Goal: Task Accomplishment & Management: Manage account settings

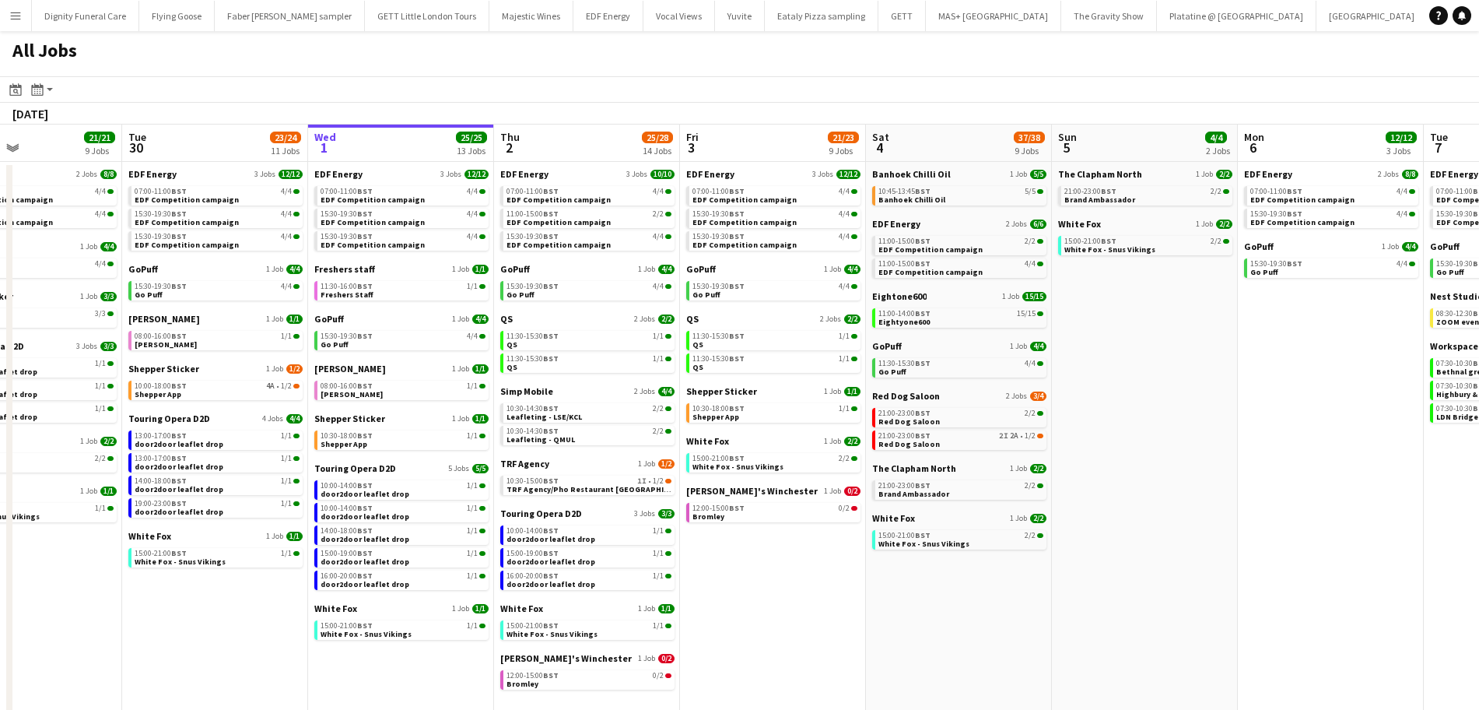
scroll to position [0, 355]
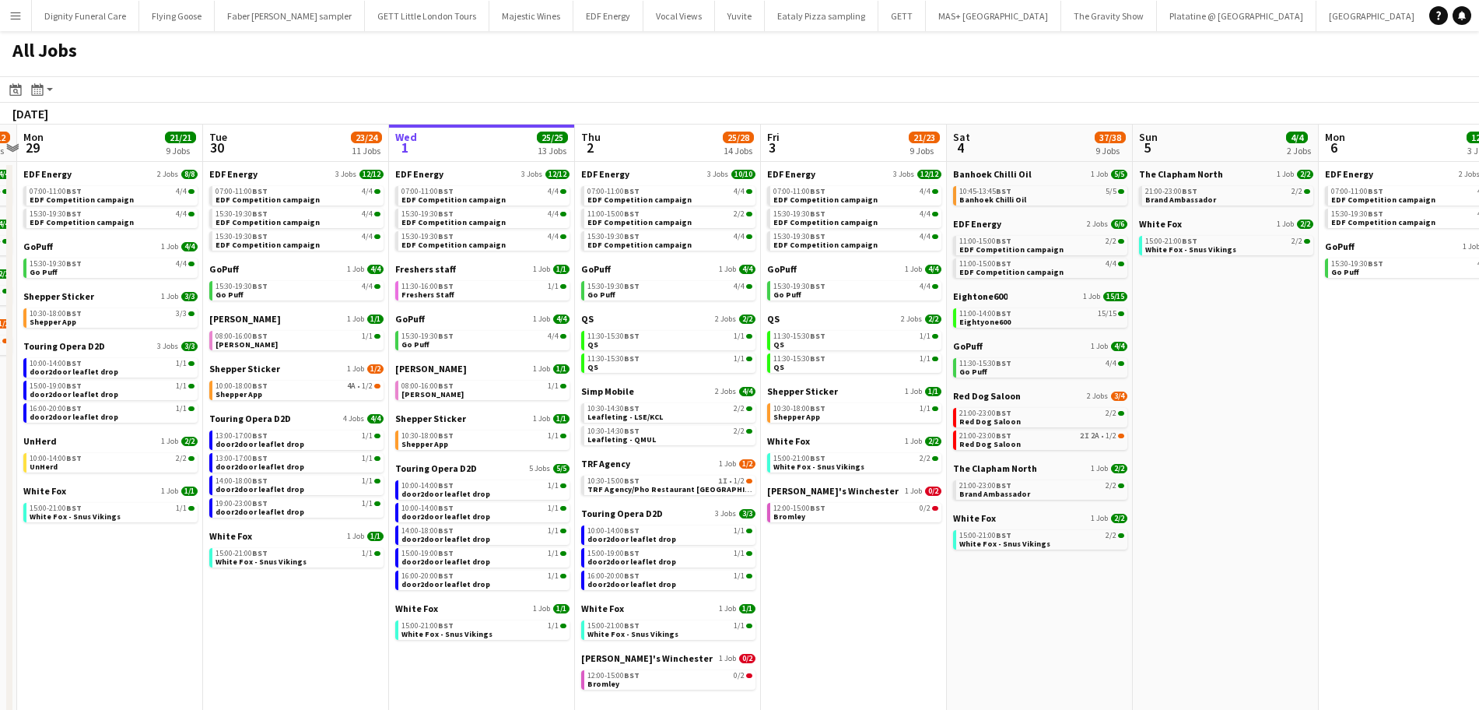
drag, startPoint x: 808, startPoint y: 601, endPoint x: 1004, endPoint y: 604, distance: 196.9
click at [1004, 604] on app-calendar-viewport "Sat 27 25/29 9 Jobs Sun 28 11/12 4 Jobs Mon 29 21/21 9 Jobs Tue 30 23/24 11 Job…" at bounding box center [739, 425] width 1479 height 602
click at [222, 541] on span "White Fox" at bounding box center [230, 536] width 43 height 12
click at [415, 608] on span "White Fox" at bounding box center [416, 608] width 43 height 12
click at [413, 170] on span "EDF Energy" at bounding box center [419, 174] width 48 height 12
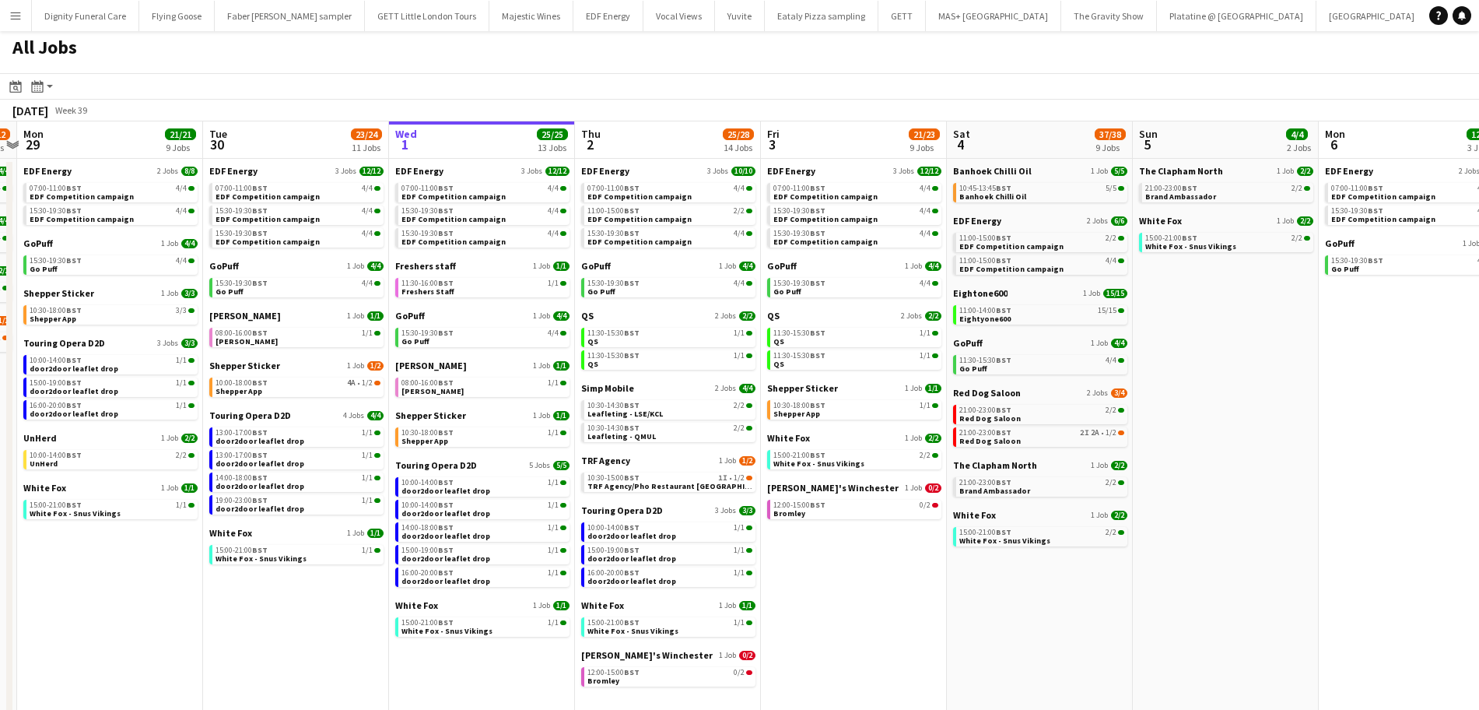
scroll to position [0, 0]
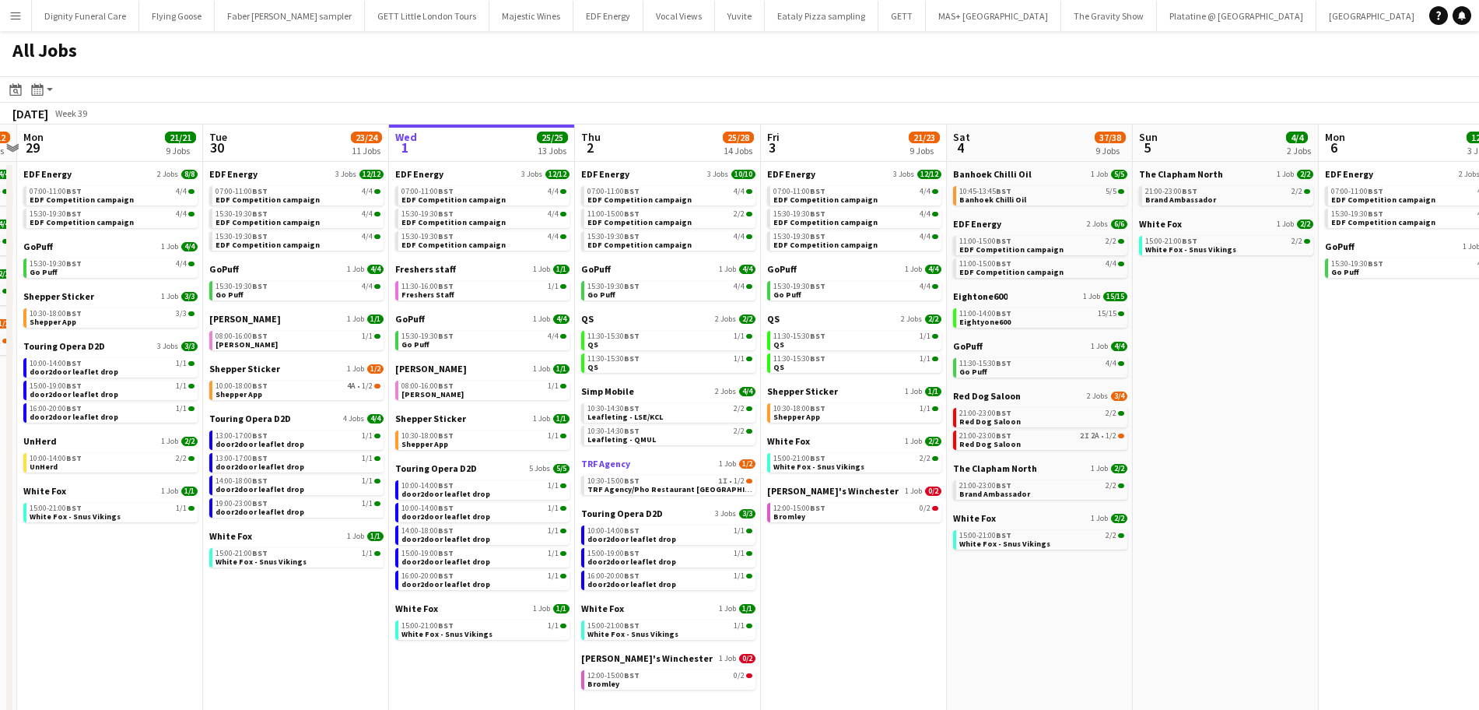
click at [592, 458] on span "TRF Agency" at bounding box center [605, 463] width 49 height 12
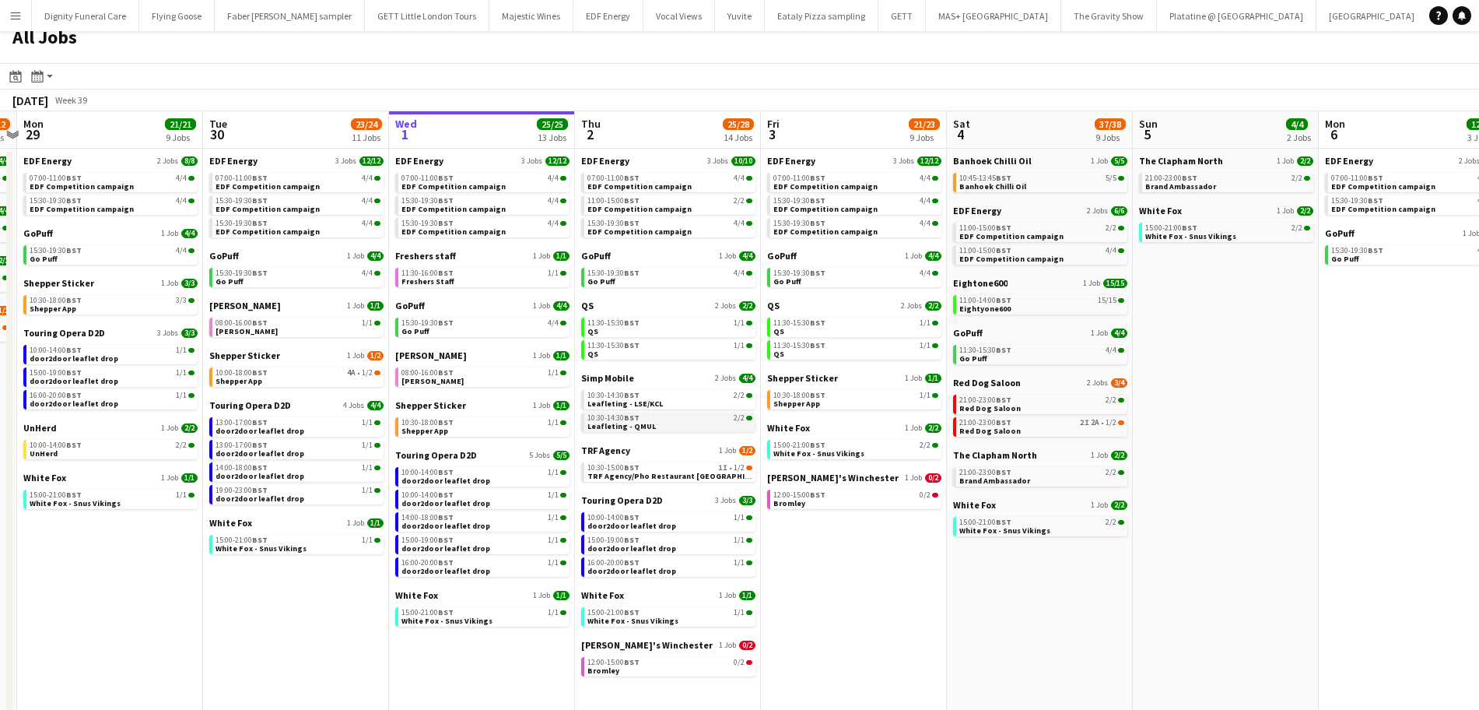
scroll to position [17, 0]
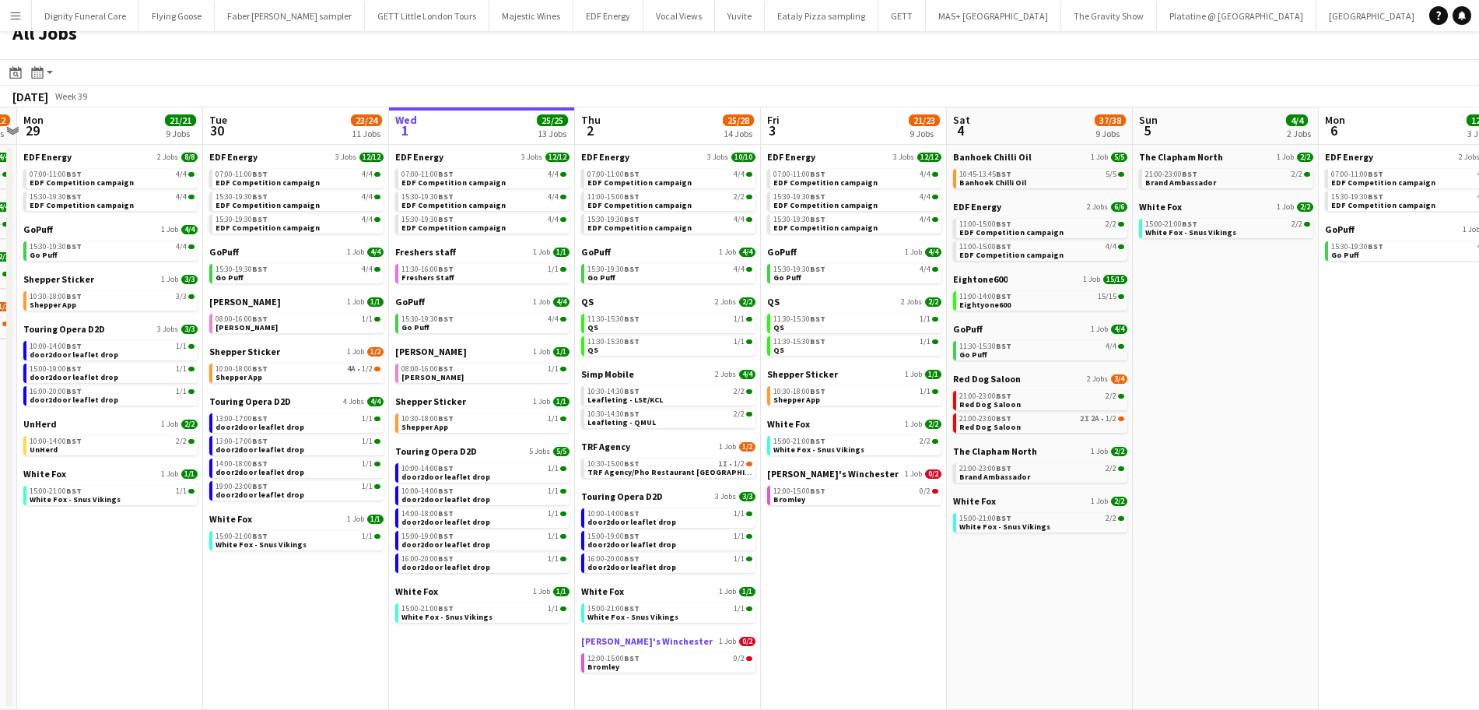
click at [642, 638] on span "[PERSON_NAME]'s Winchester" at bounding box center [646, 641] width 131 height 12
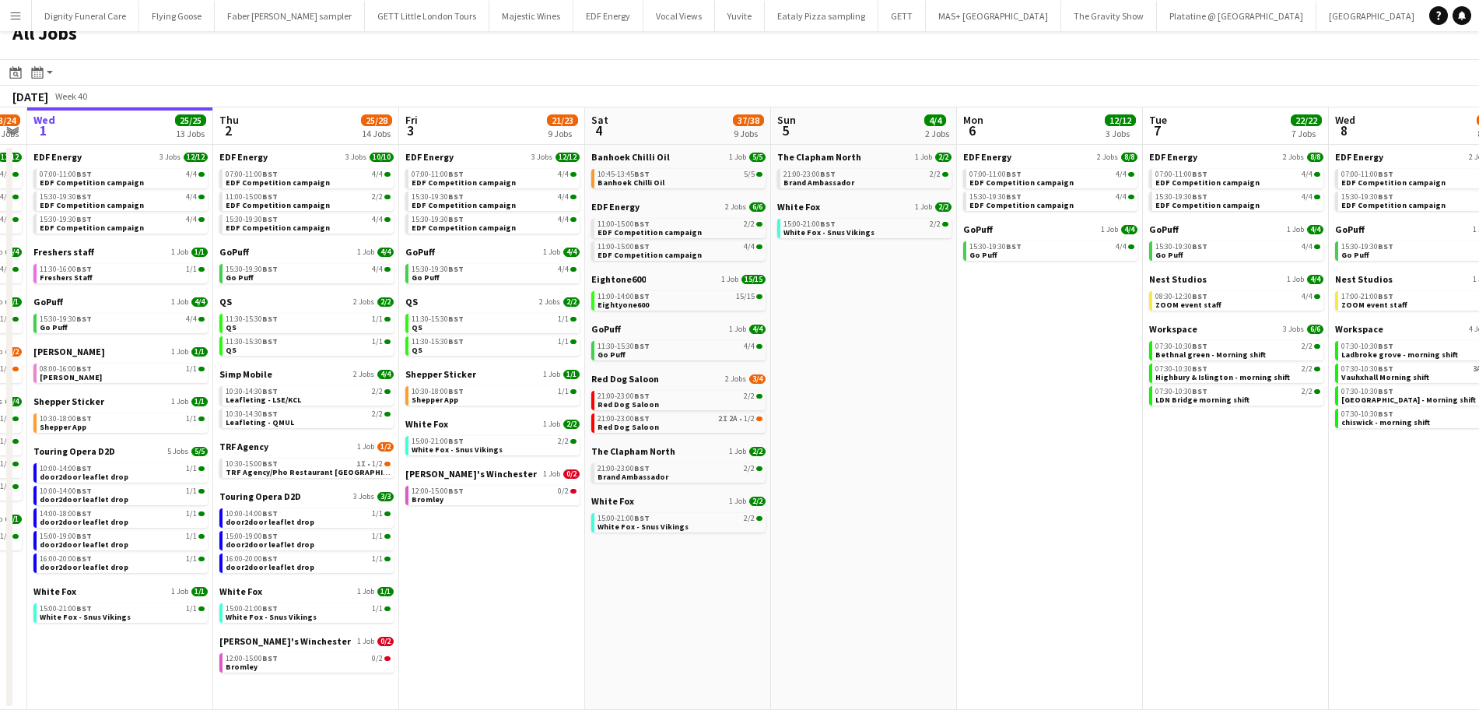
drag, startPoint x: 971, startPoint y: 554, endPoint x: 622, endPoint y: 566, distance: 349.5
click at [622, 566] on app-calendar-viewport "Sat 27 25/29 9 Jobs Sun 28 11/12 4 Jobs Mon 29 21/21 9 Jobs Tue 30 23/24 11 Job…" at bounding box center [739, 408] width 1479 height 602
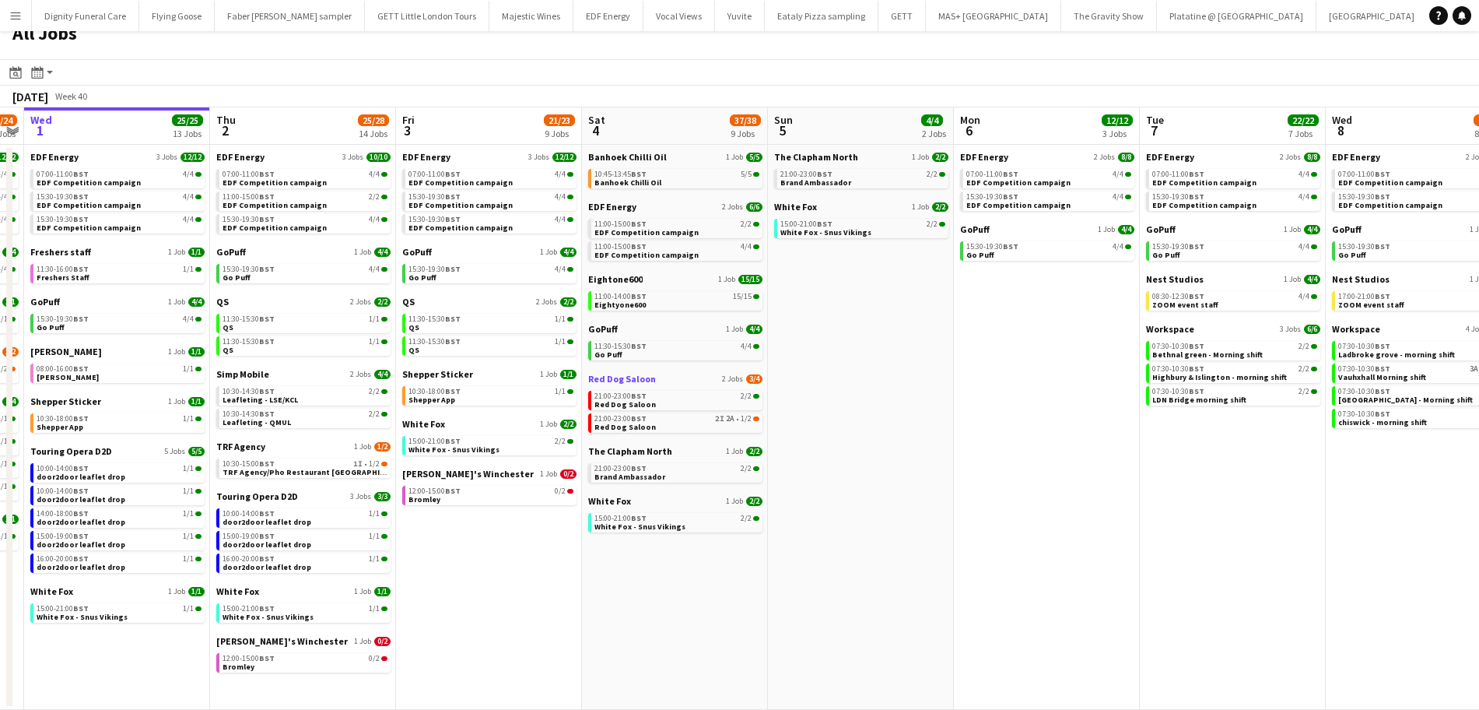
click at [634, 380] on span "Red Dog Saloon" at bounding box center [622, 379] width 68 height 12
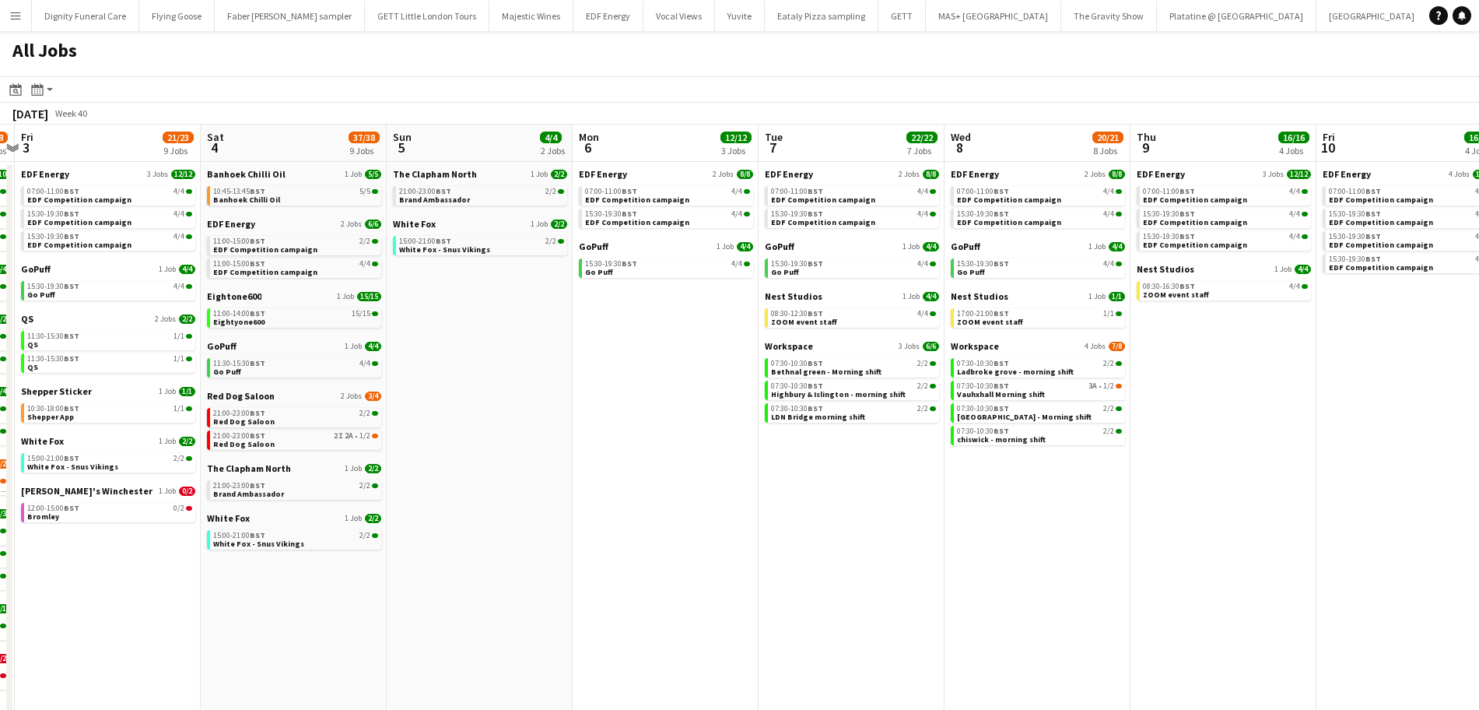
drag, startPoint x: 980, startPoint y: 490, endPoint x: 610, endPoint y: 503, distance: 370.5
click at [599, 503] on app-calendar-viewport "Mon 29 21/21 9 Jobs Tue 30 23/24 11 Jobs Wed 1 25/25 13 Jobs Thu 2 25/28 14 Job…" at bounding box center [739, 425] width 1479 height 602
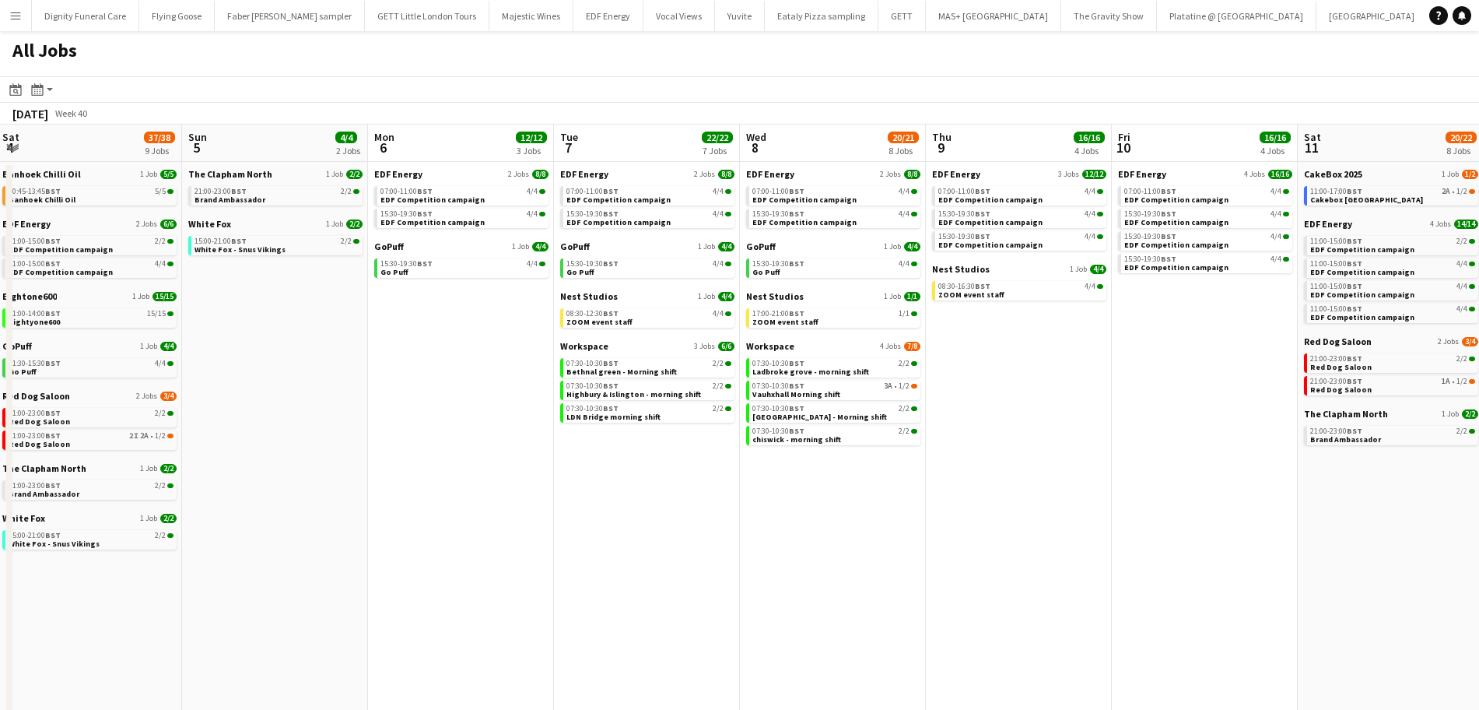
drag, startPoint x: 972, startPoint y: 503, endPoint x: 765, endPoint y: 516, distance: 207.4
click at [766, 516] on app-calendar-viewport "Wed 1 25/25 13 Jobs Thu 2 25/28 14 Jobs Fri 3 21/23 9 Jobs Sat 4 37/38 9 Jobs S…" at bounding box center [739, 425] width 1479 height 602
click at [763, 343] on span "Workspace" at bounding box center [769, 346] width 48 height 12
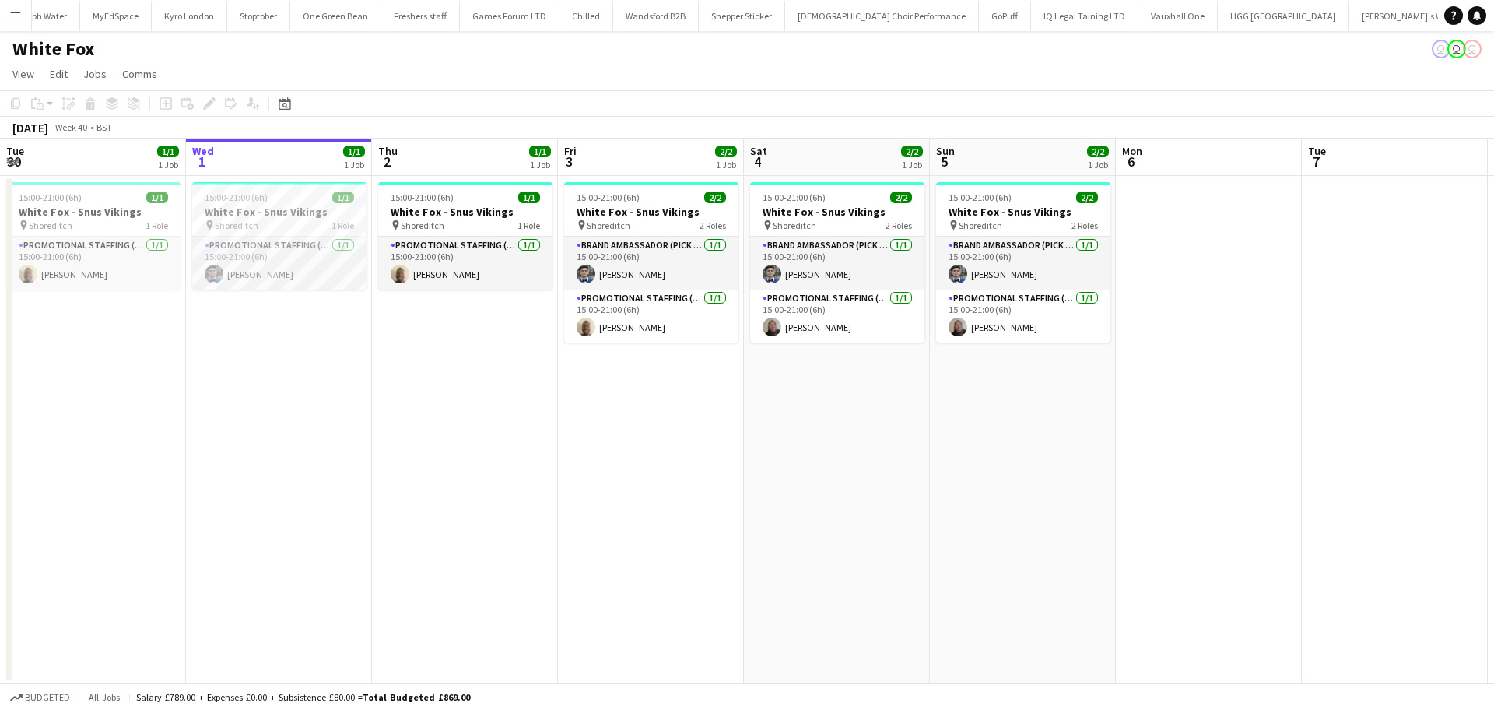
scroll to position [0, 1586]
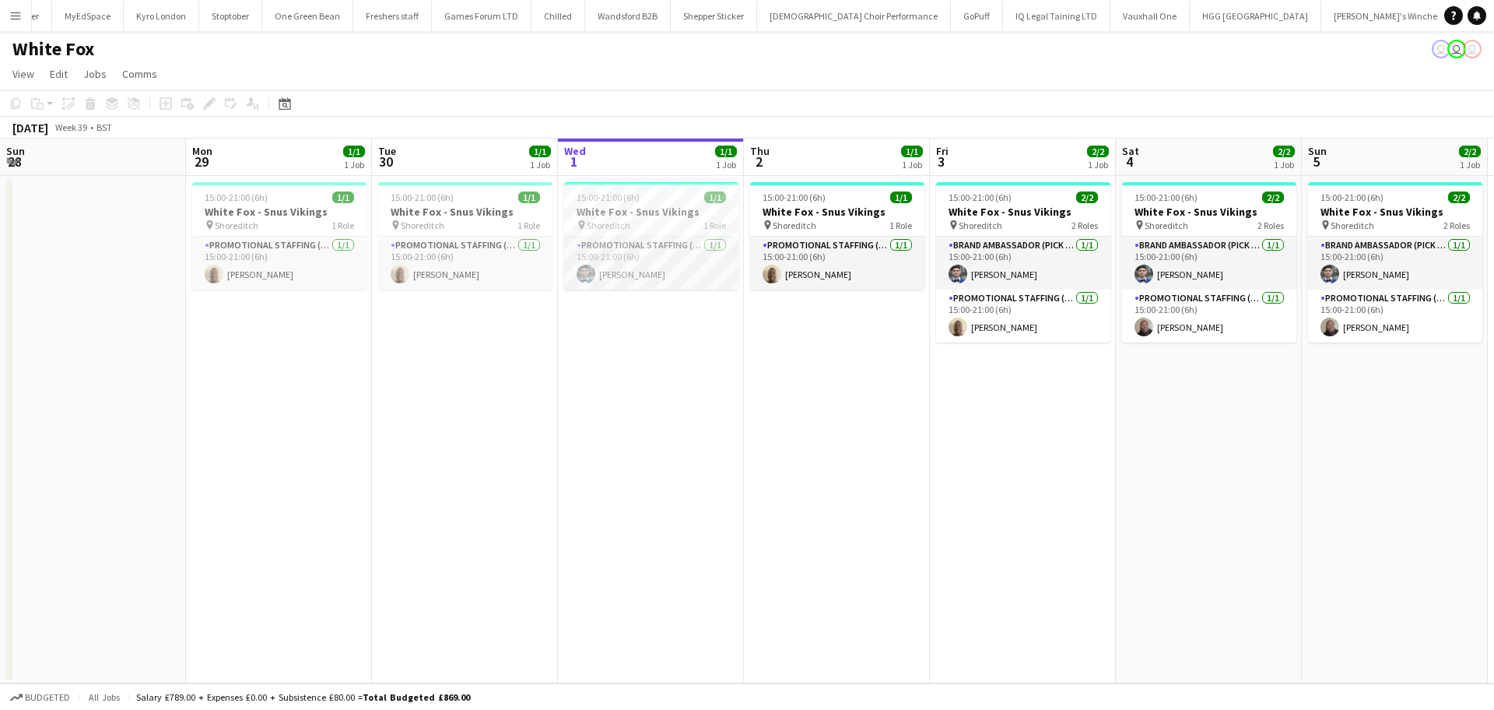
drag, startPoint x: 471, startPoint y: 430, endPoint x: 751, endPoint y: 458, distance: 281.5
click at [748, 460] on app-calendar-viewport "Fri 26 Sat 27 Sun 28 Mon 29 1/1 1 Job Tue 30 1/1 1 Job Wed 1 1/1 1 Job Thu 2 1/…" at bounding box center [747, 410] width 1494 height 545
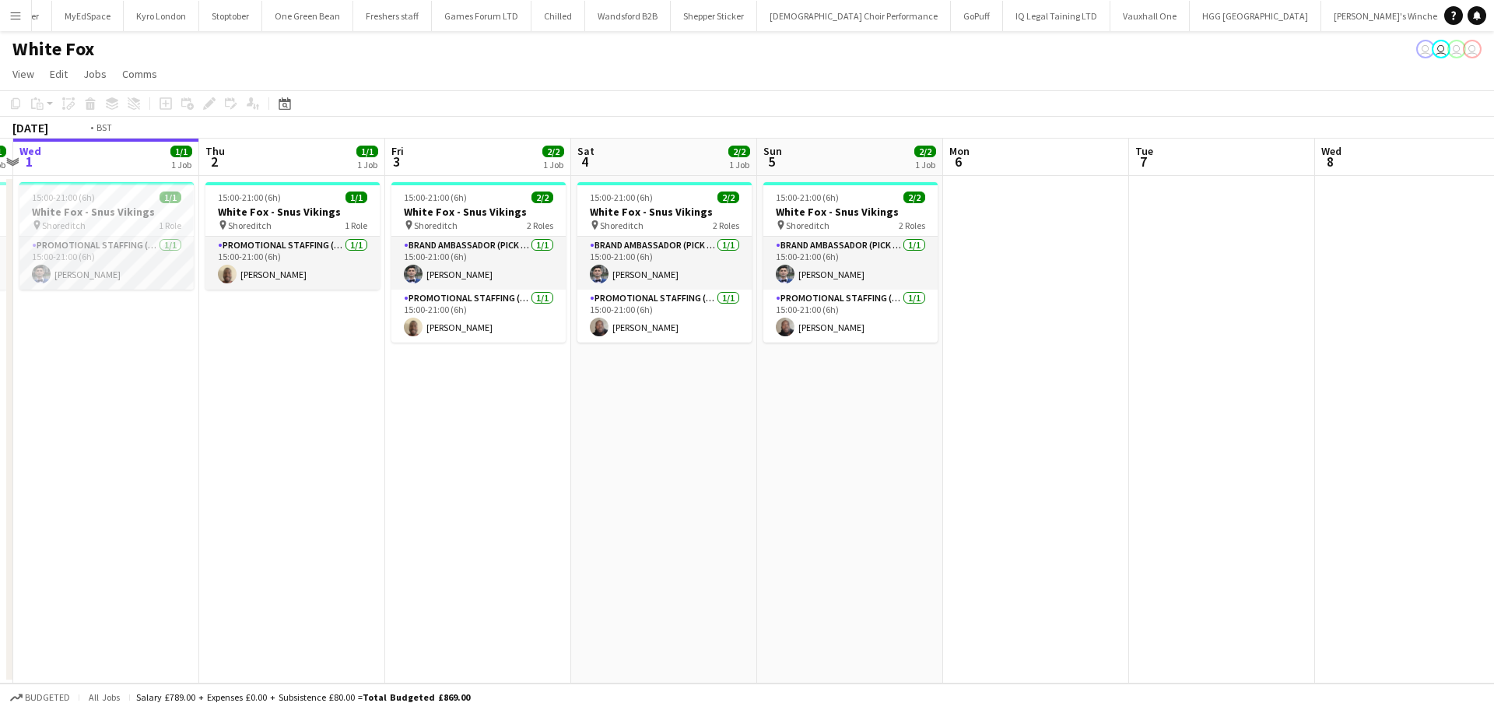
scroll to position [0, 529]
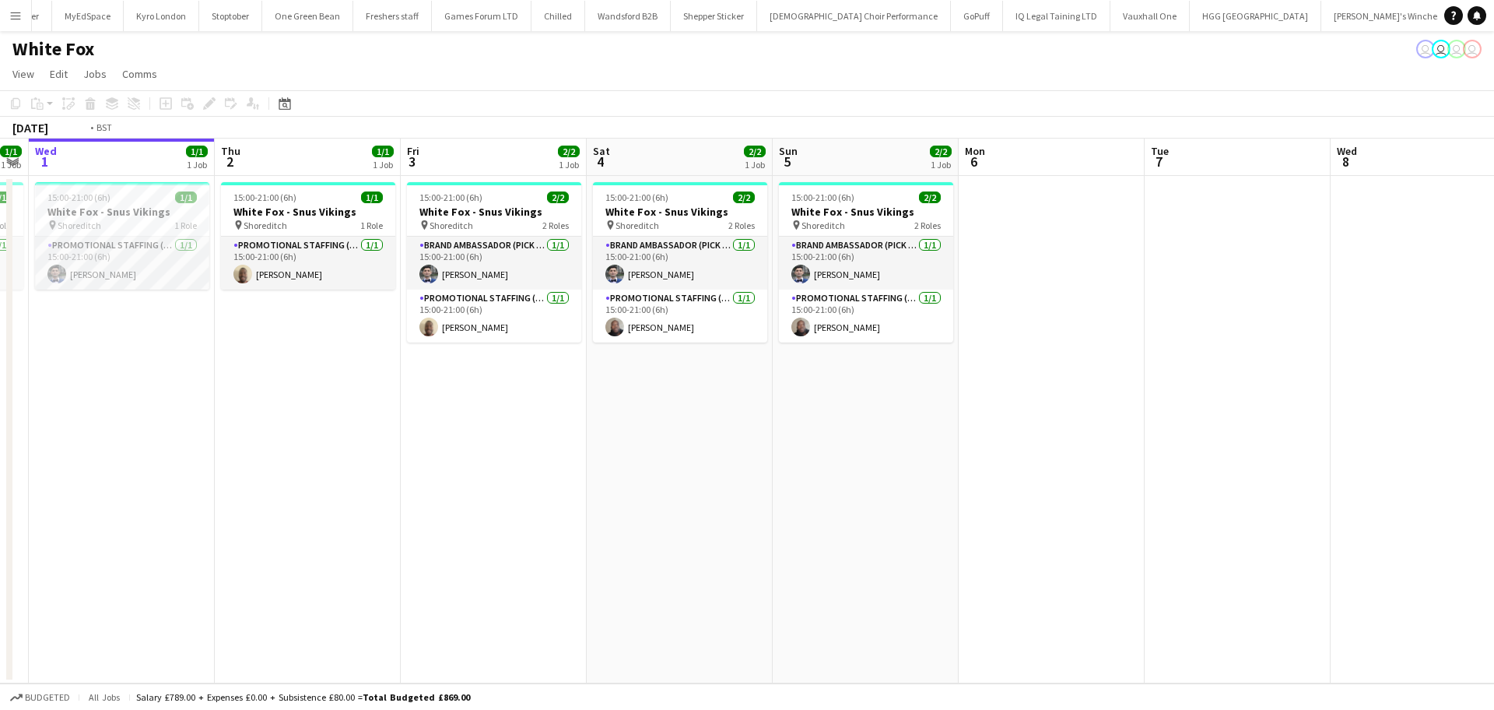
drag, startPoint x: 391, startPoint y: 425, endPoint x: 580, endPoint y: 396, distance: 191.2
click at [580, 396] on app-calendar-viewport "Sun 28 Mon 29 1/1 1 Job Tue 30 1/1 1 Job Wed 1 1/1 1 Job Thu 2 1/1 1 Job Fri 3 …" at bounding box center [747, 410] width 1494 height 545
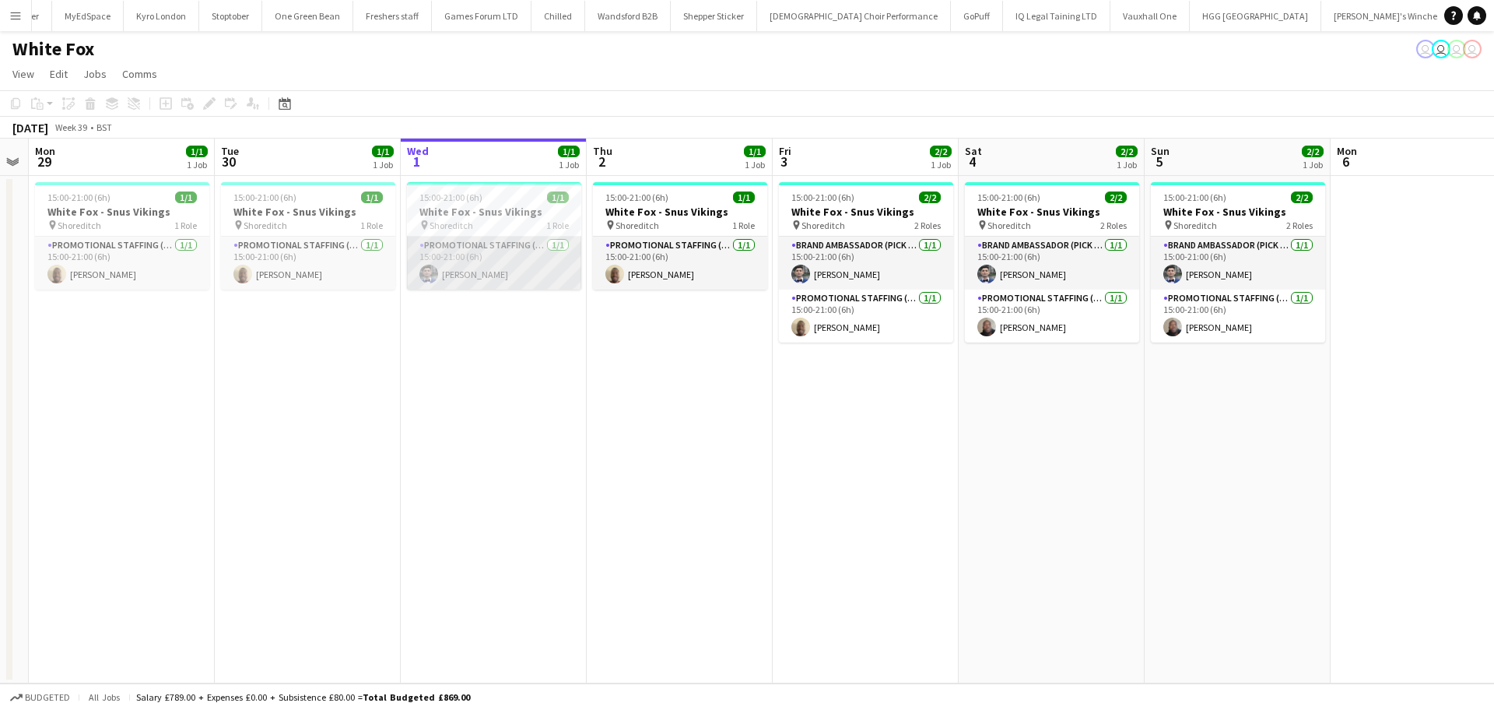
click at [457, 272] on app-card-role "Promotional Staffing (Brand Ambassadors) 1/1 15:00-21:00 (6h) Elvis Assadi" at bounding box center [494, 263] width 174 height 53
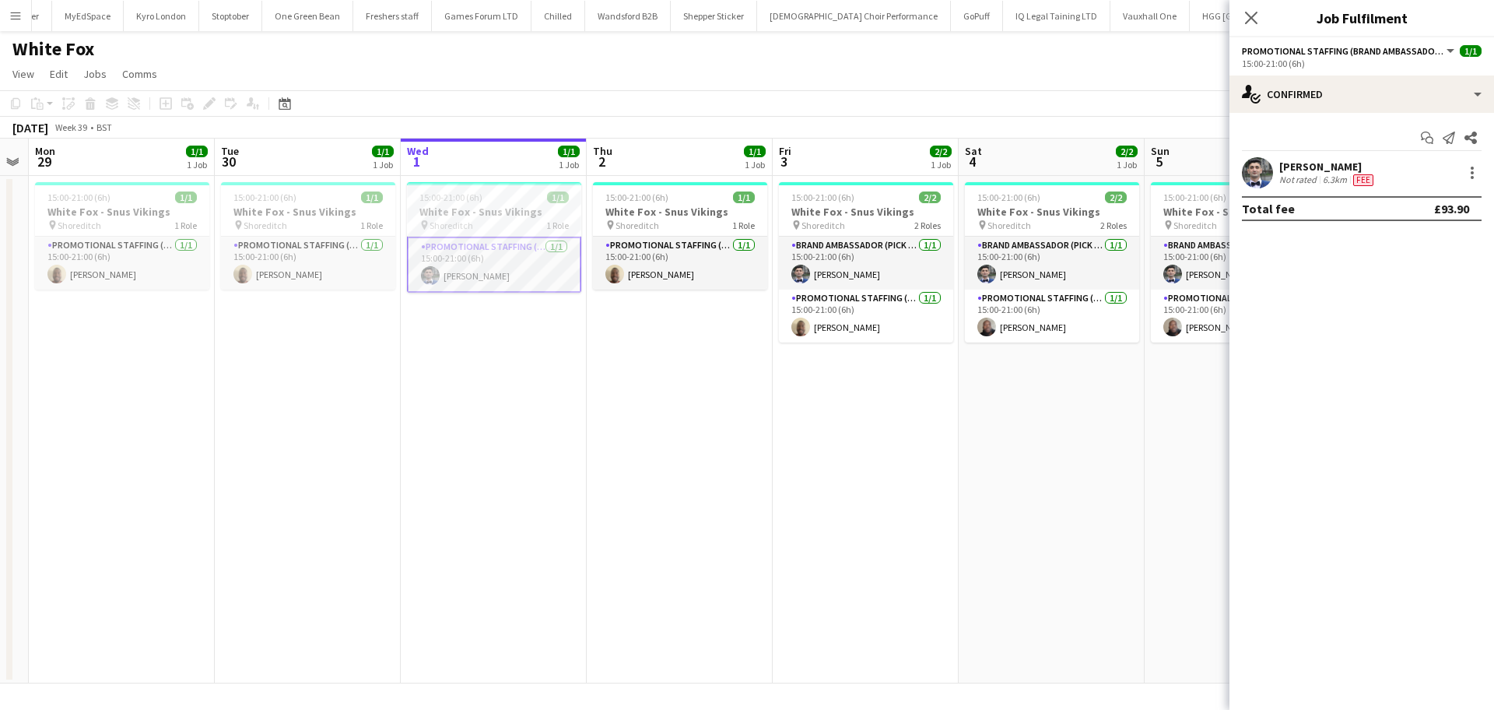
click at [1318, 170] on div "[PERSON_NAME]" at bounding box center [1327, 166] width 97 height 14
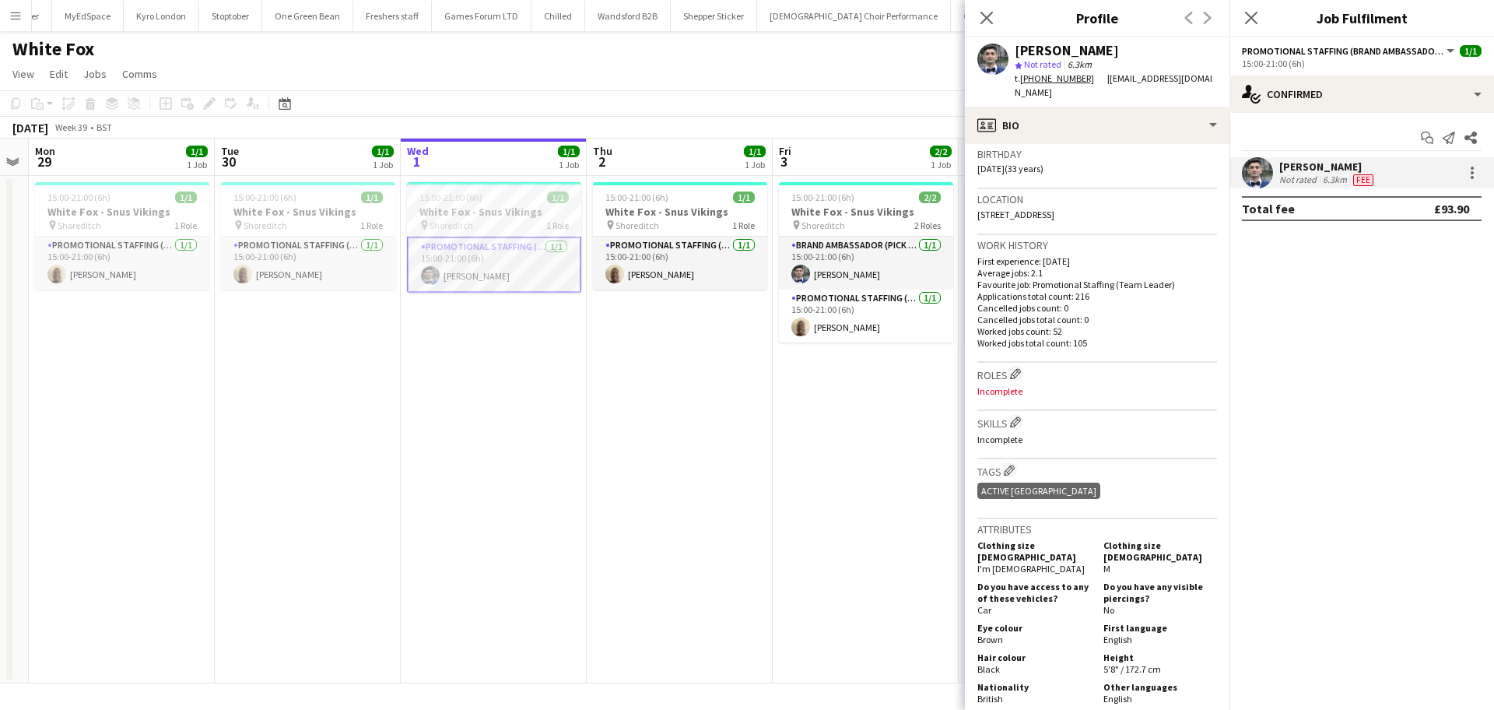
scroll to position [292, 0]
click at [619, 359] on app-date-cell "15:00-21:00 (6h) 1/1 White Fox - Snus Vikings pin Shoreditch 1 Role Promotional…" at bounding box center [680, 429] width 186 height 507
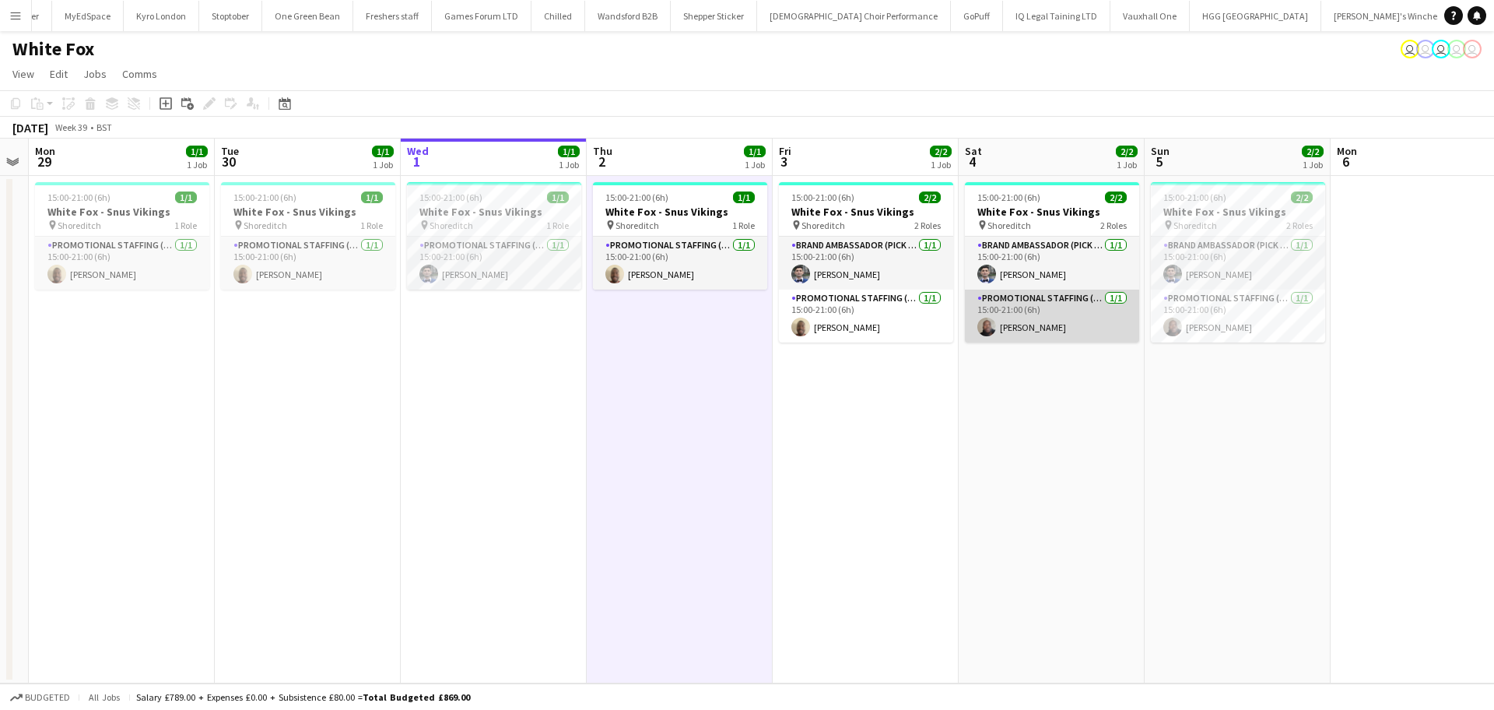
click at [1064, 323] on app-card-role "Promotional Staffing (Brand Ambassadors) 1/1 15:00-21:00 (6h) Joseph Mesioye" at bounding box center [1052, 315] width 174 height 53
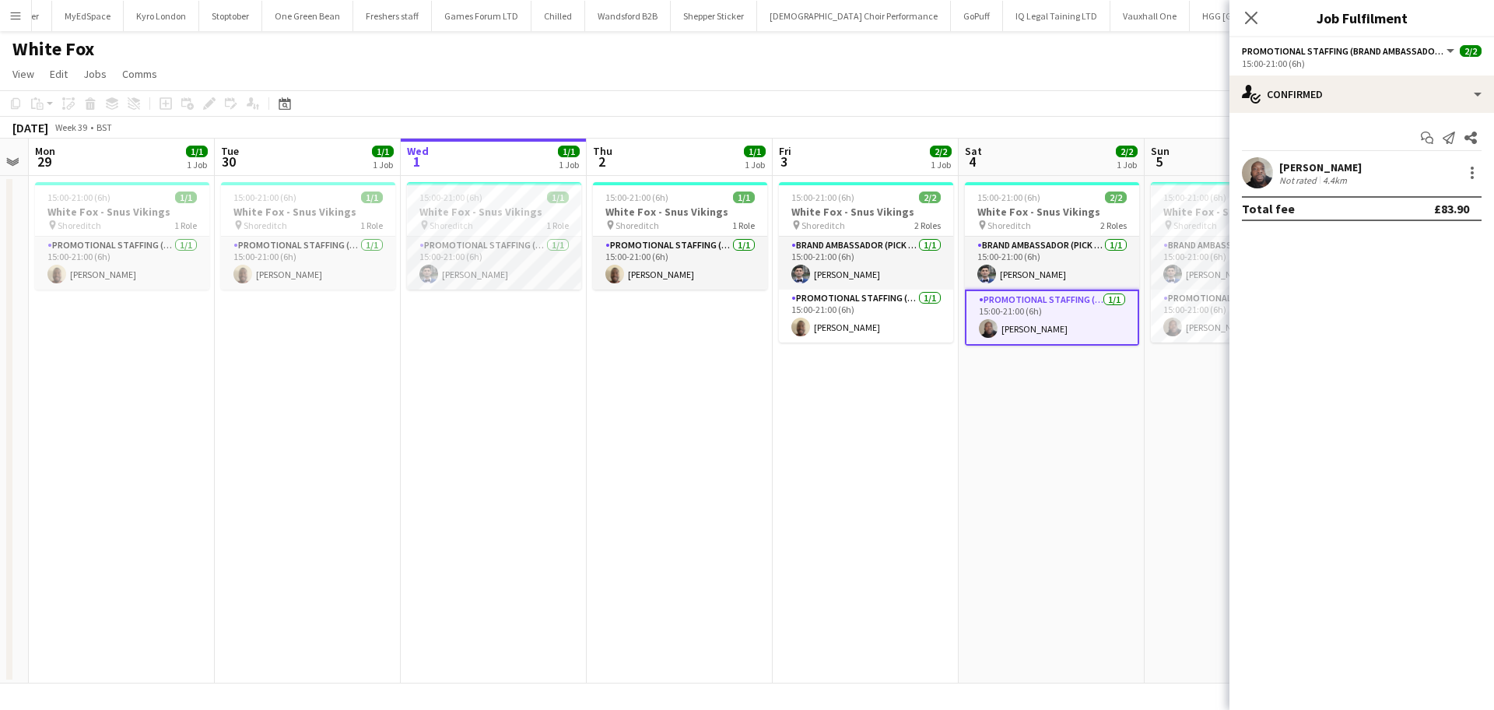
click at [1315, 165] on div "Joseph Mesioye" at bounding box center [1320, 167] width 82 height 14
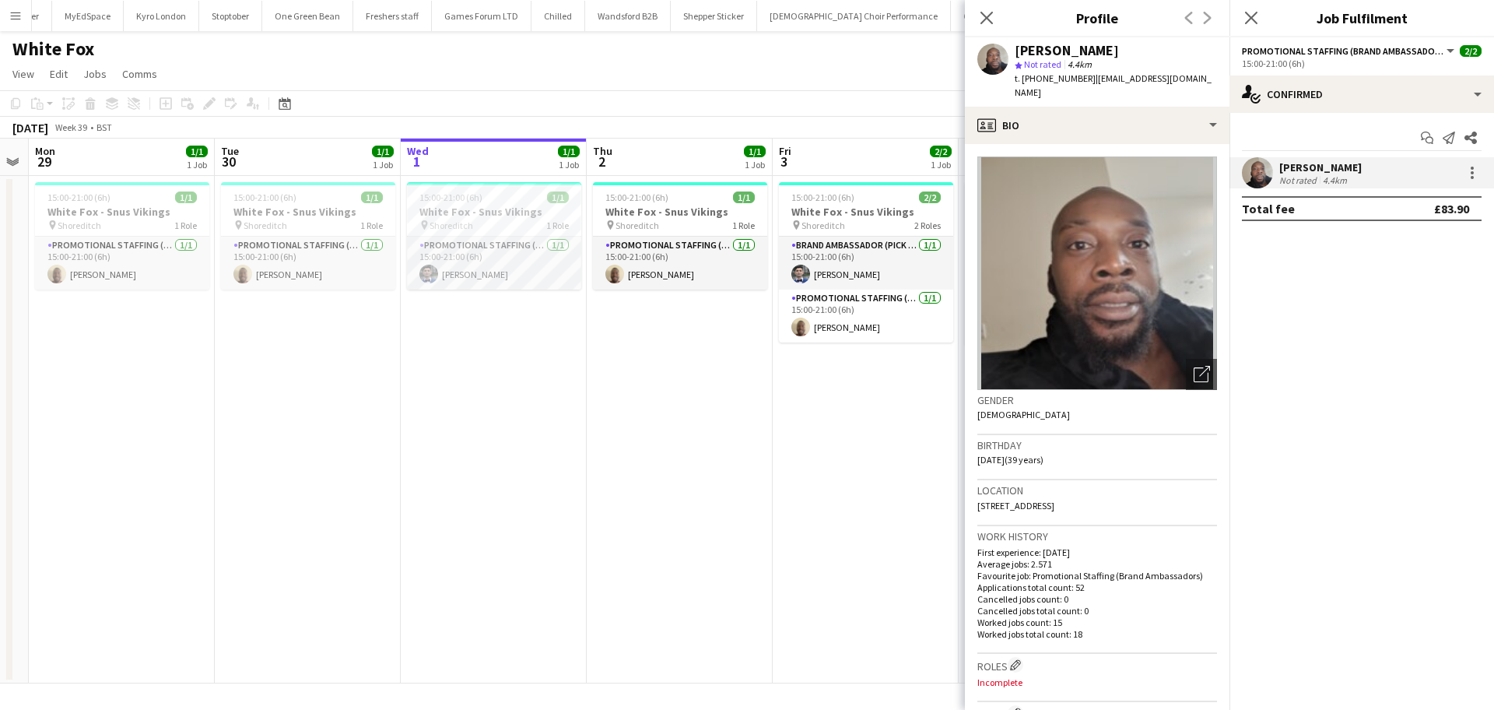
click at [853, 344] on app-date-cell "15:00-21:00 (6h) 2/2 White Fox - Snus Vikings pin Shoreditch 2 Roles Brand Amba…" at bounding box center [866, 429] width 186 height 507
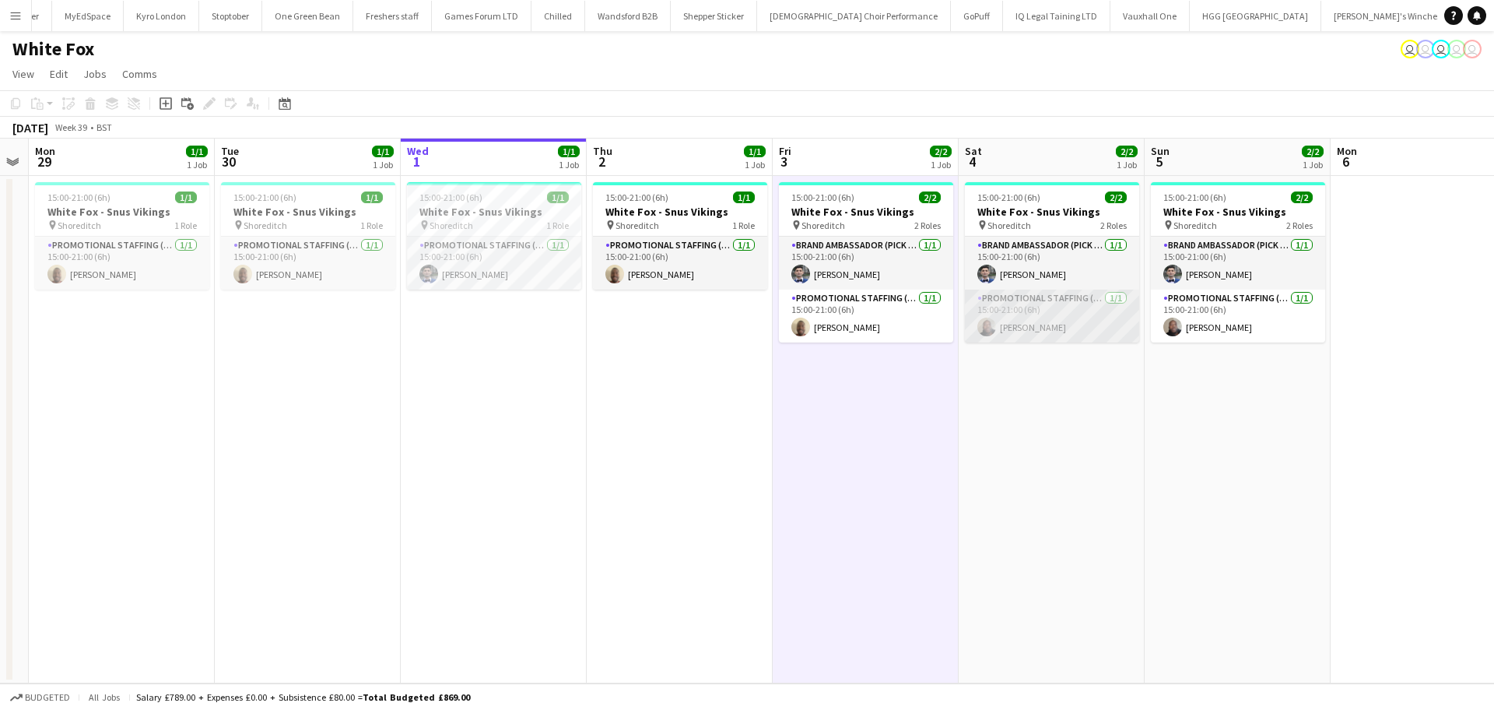
click at [1039, 334] on app-card-role "Promotional Staffing (Brand Ambassadors) 1/1 15:00-21:00 (6h) Joseph Mesioye" at bounding box center [1052, 315] width 174 height 53
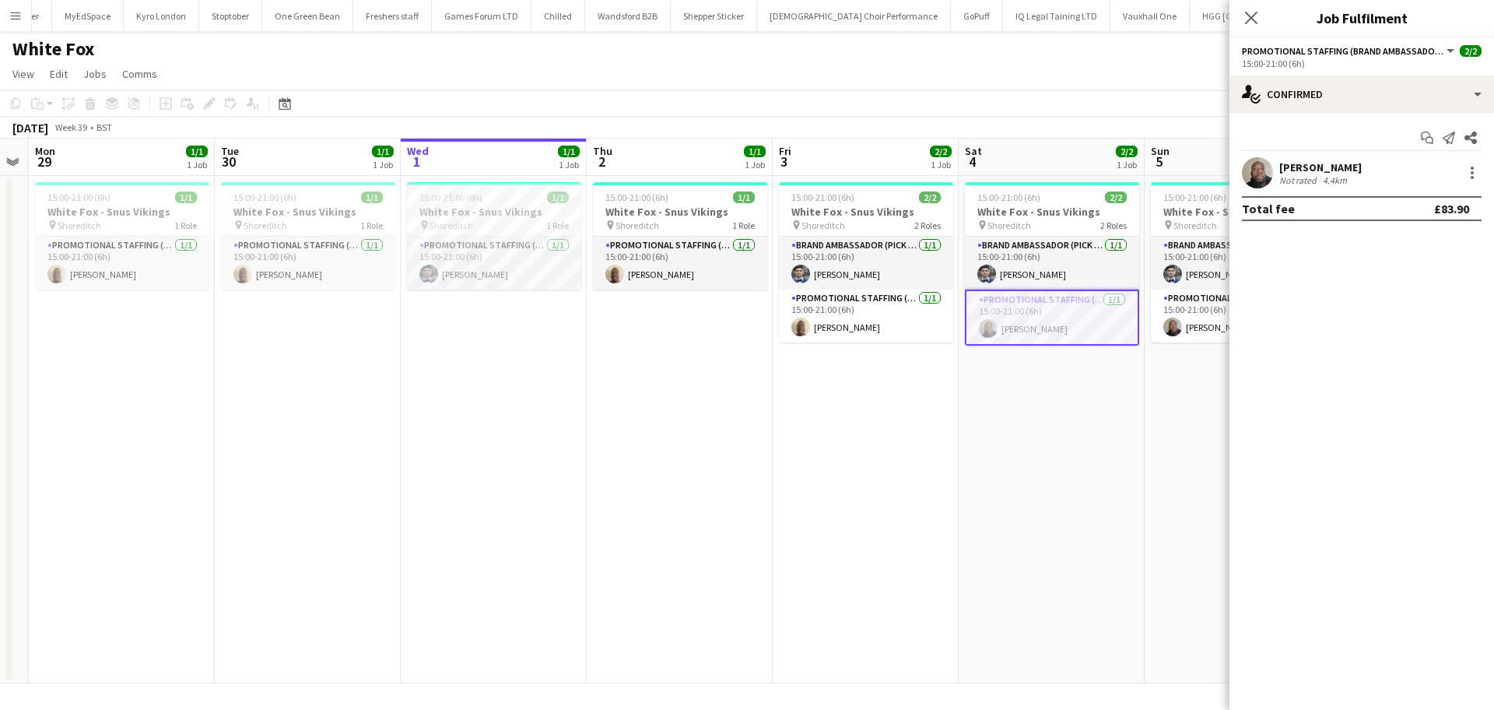
click at [1312, 164] on div "Joseph Mesioye" at bounding box center [1320, 167] width 82 height 14
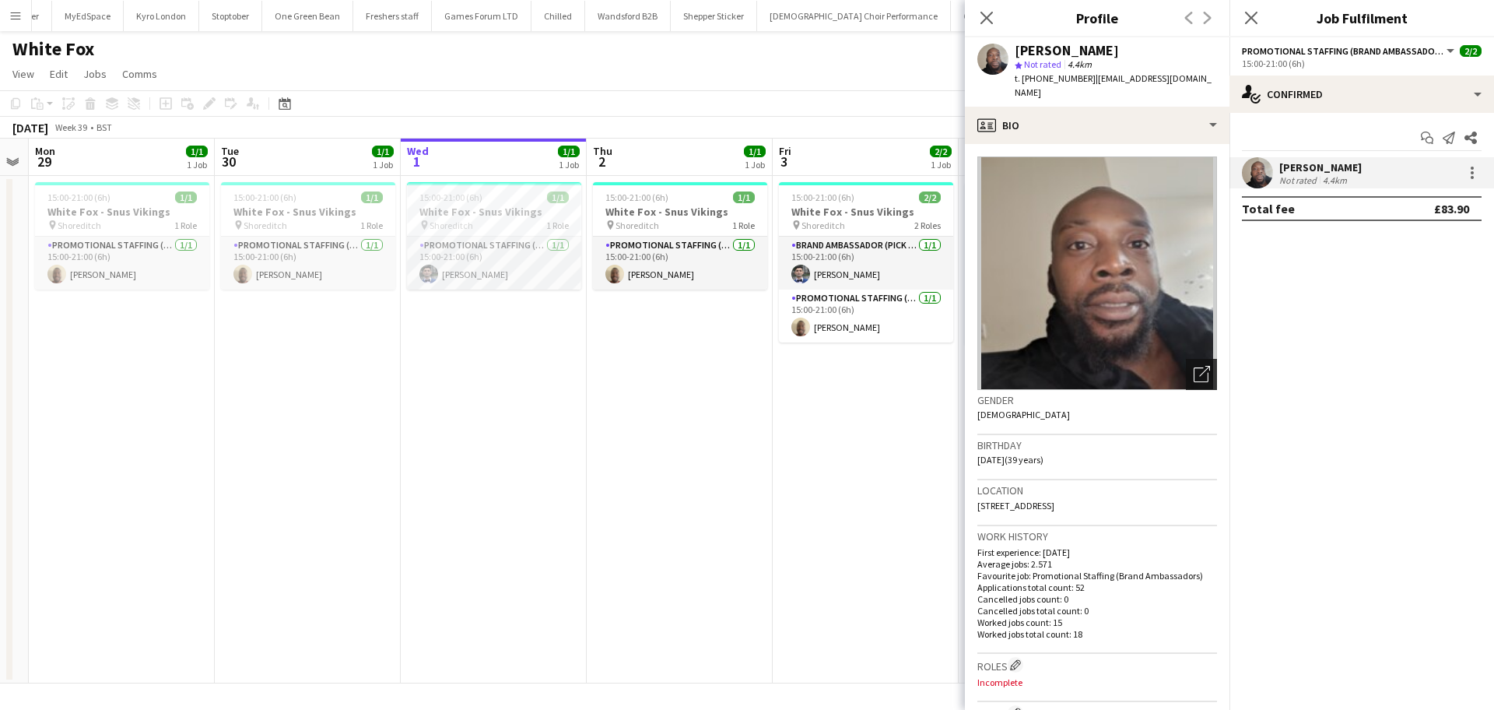
click at [1193, 366] on icon "Open photos pop-in" at bounding box center [1201, 374] width 16 height 16
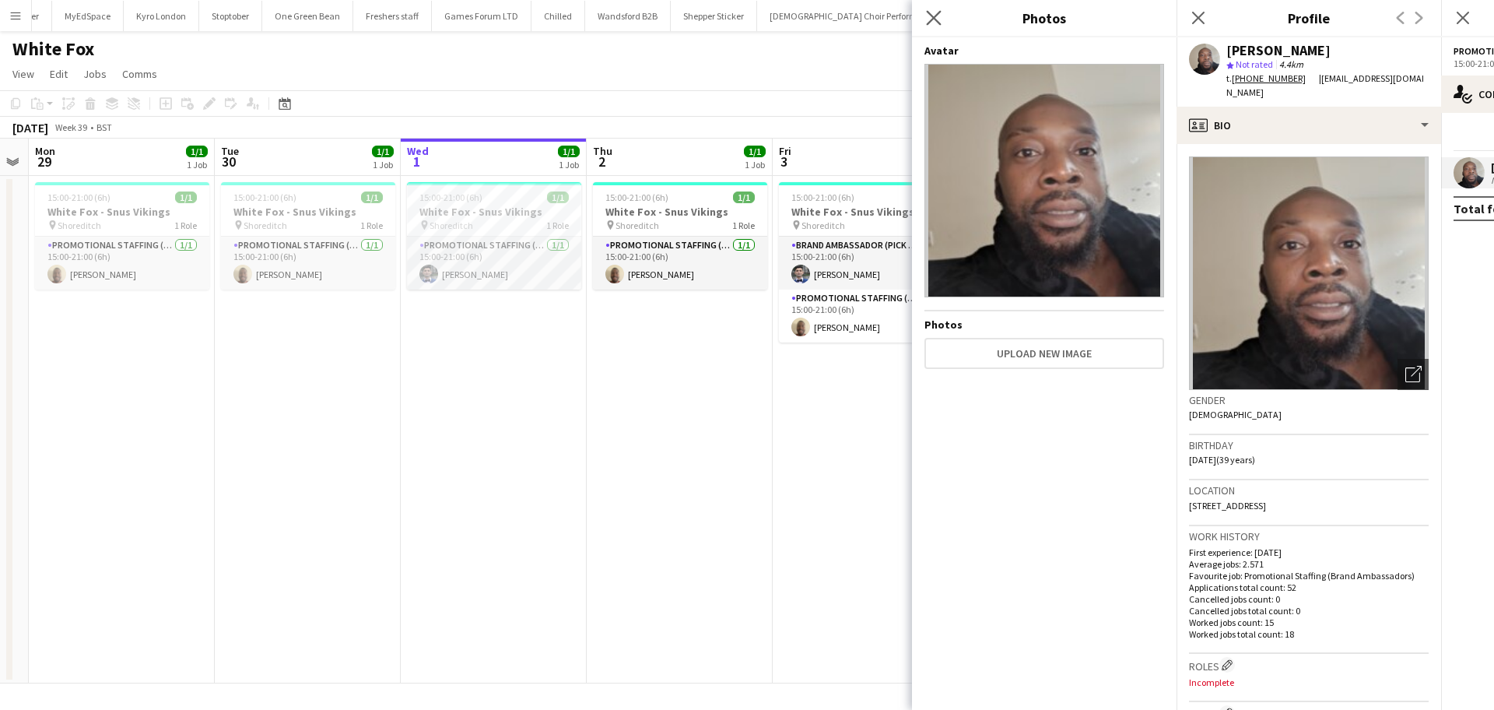
click at [925, 12] on app-icon "Close pop-in" at bounding box center [934, 18] width 23 height 23
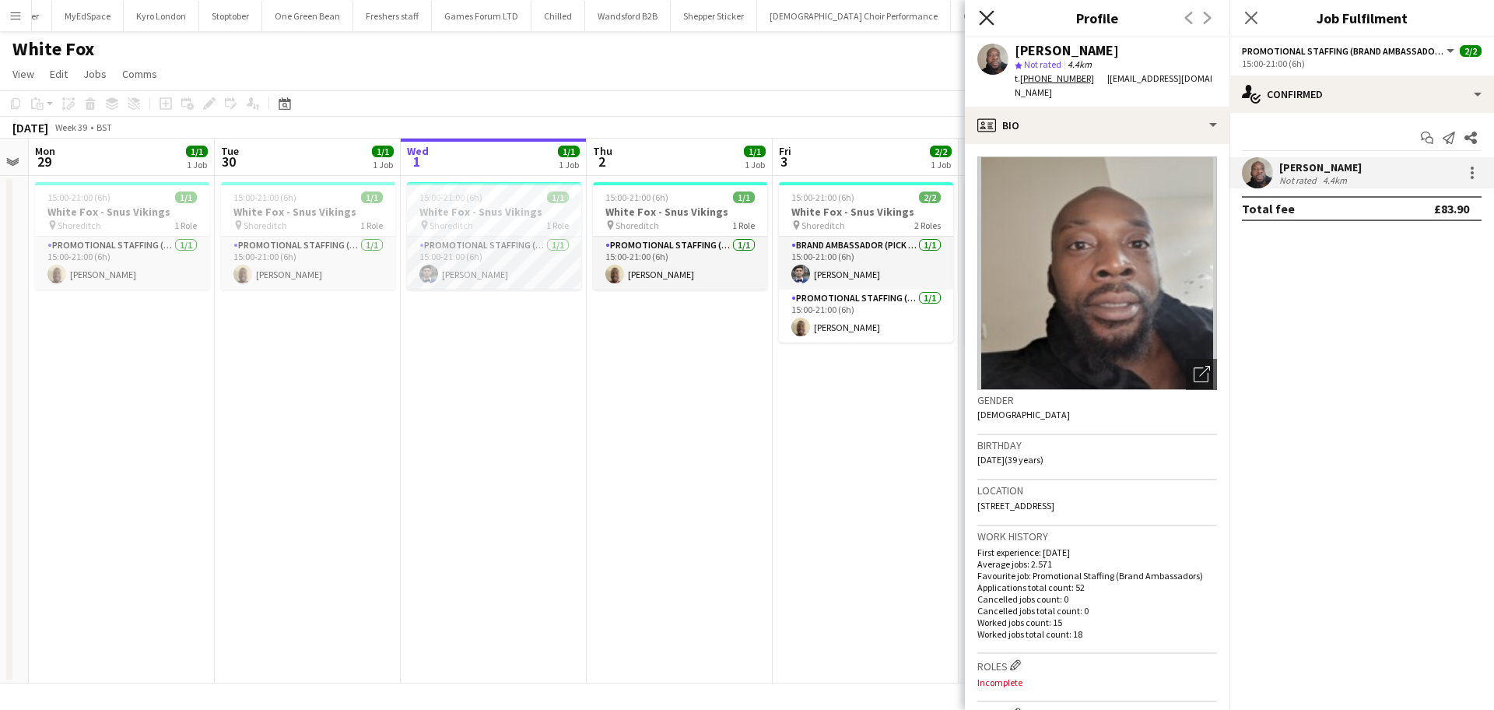
click at [979, 11] on icon "Close pop-in" at bounding box center [986, 17] width 15 height 15
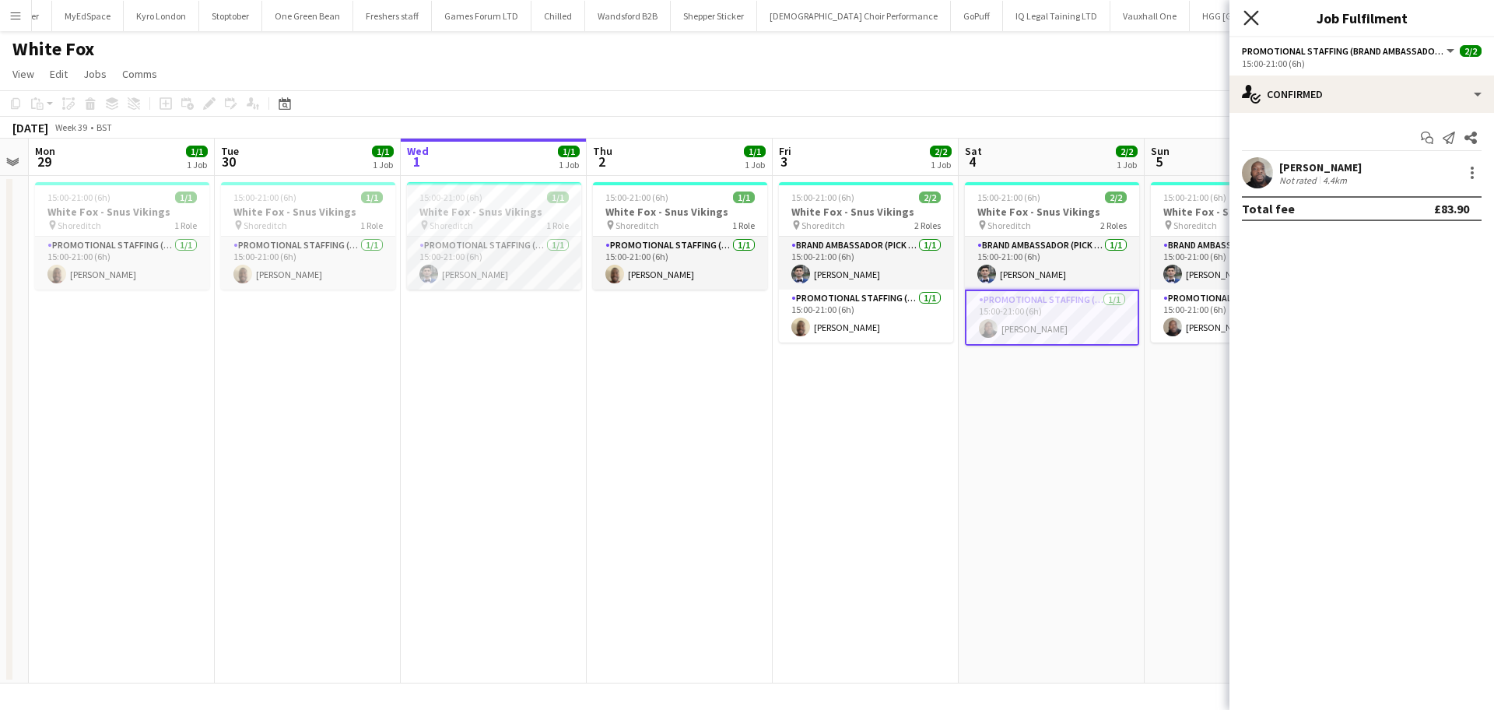
click at [1248, 14] on icon at bounding box center [1250, 17] width 15 height 15
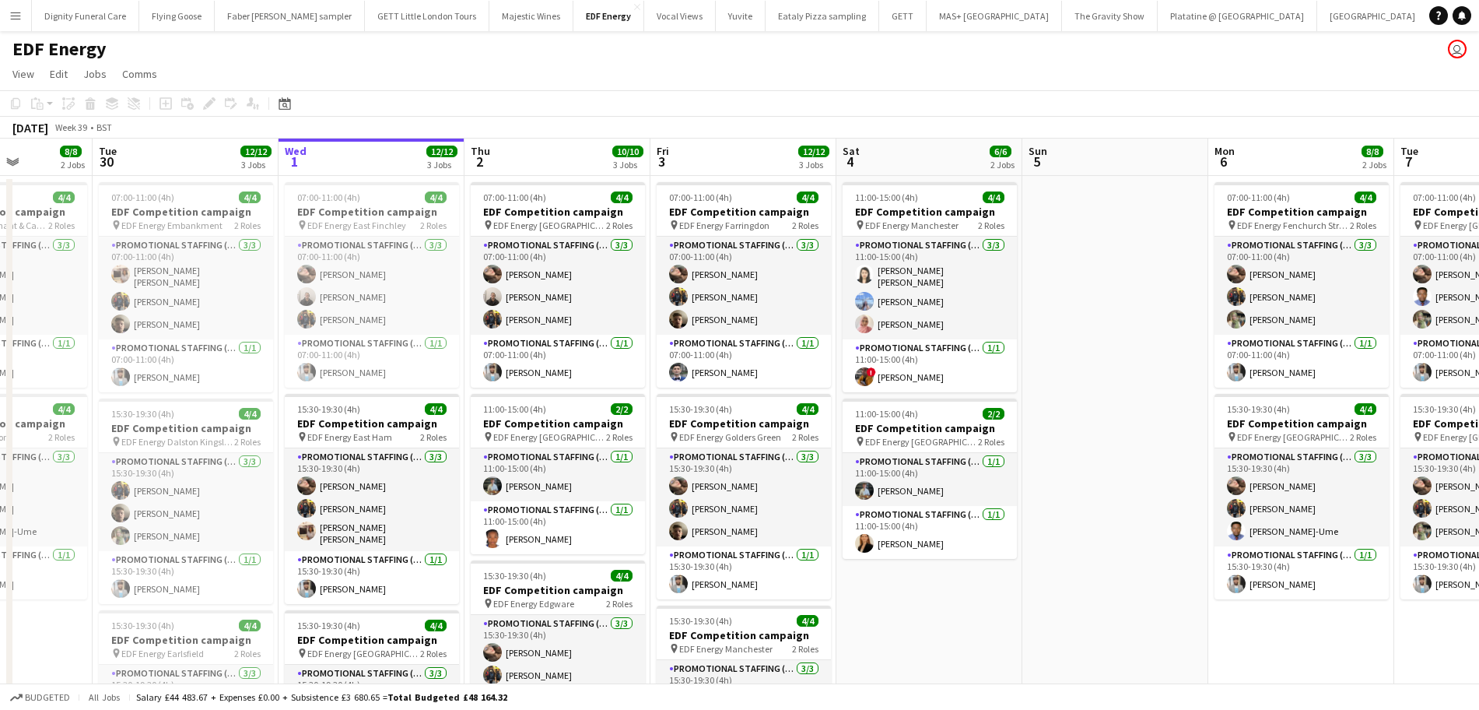
scroll to position [0, 454]
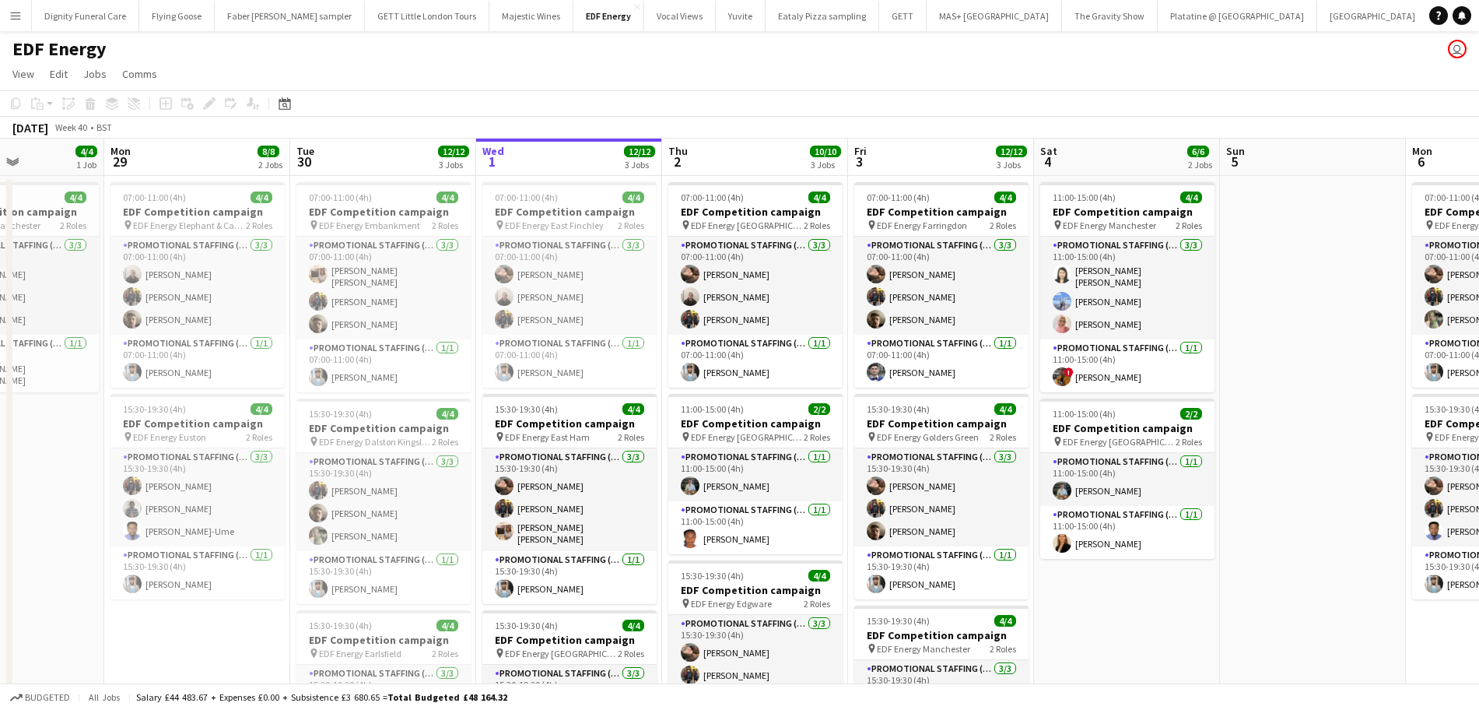
drag, startPoint x: 1046, startPoint y: 539, endPoint x: 1269, endPoint y: 512, distance: 224.9
click at [1269, 512] on app-calendar-viewport "Fri 26 8/8 2 Jobs Sat 27 4/6 2 Jobs Sun 28 4/4 1 Job Mon 29 8/8 2 Jobs Tue 30 1…" at bounding box center [739, 626] width 1479 height 976
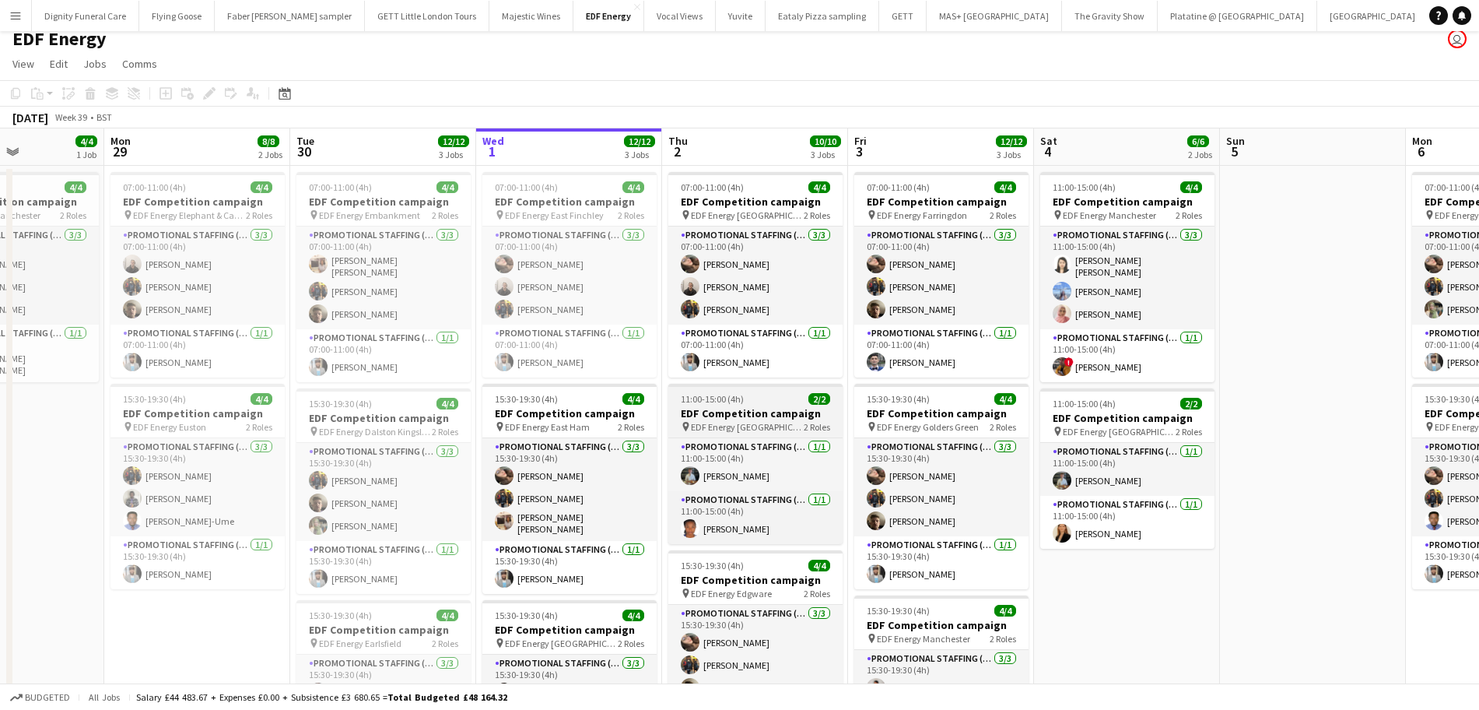
scroll to position [0, 0]
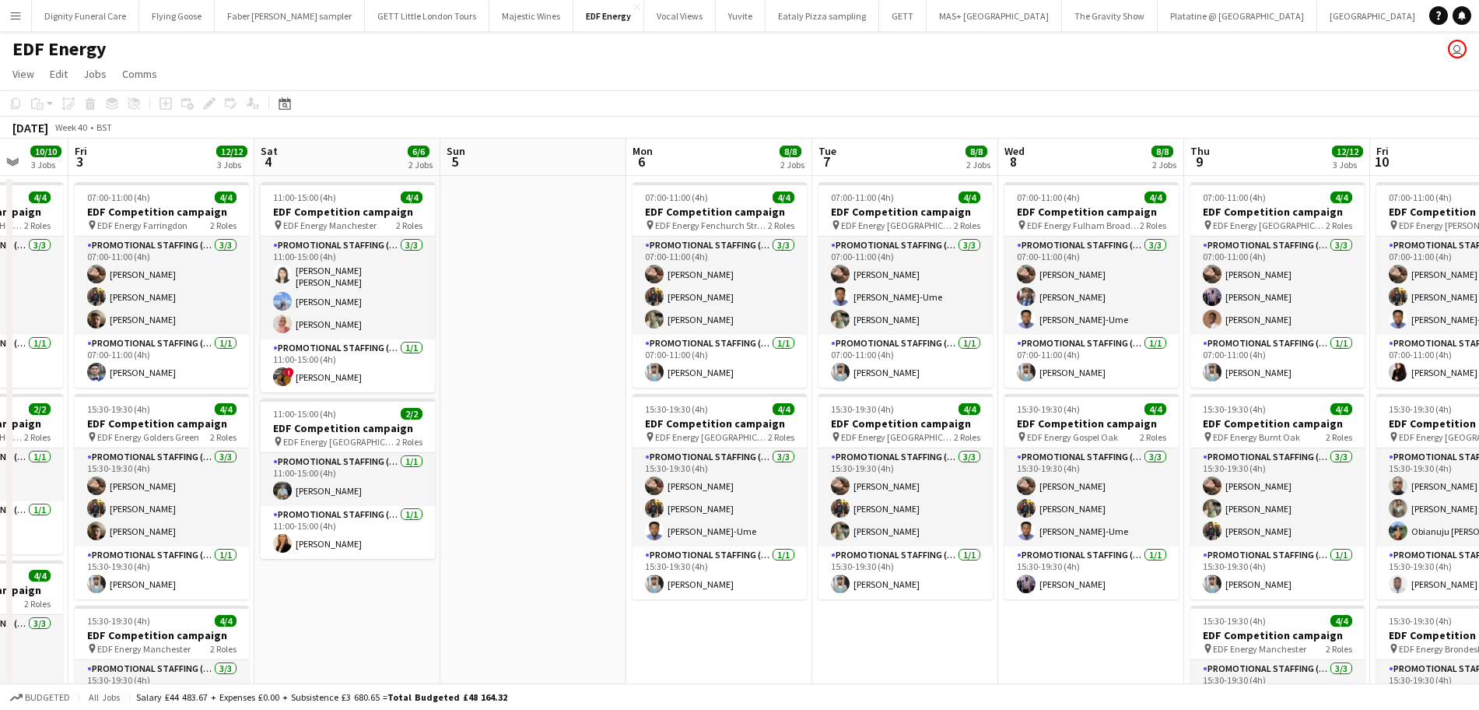
drag, startPoint x: 1246, startPoint y: 353, endPoint x: 510, endPoint y: 336, distance: 736.2
click at [510, 342] on app-calendar-viewport "Tue 30 12/12 3 Jobs Wed 1 12/12 3 Jobs Thu 2 10/10 3 Jobs Fri 3 12/12 3 Jobs Sa…" at bounding box center [739, 626] width 1479 height 976
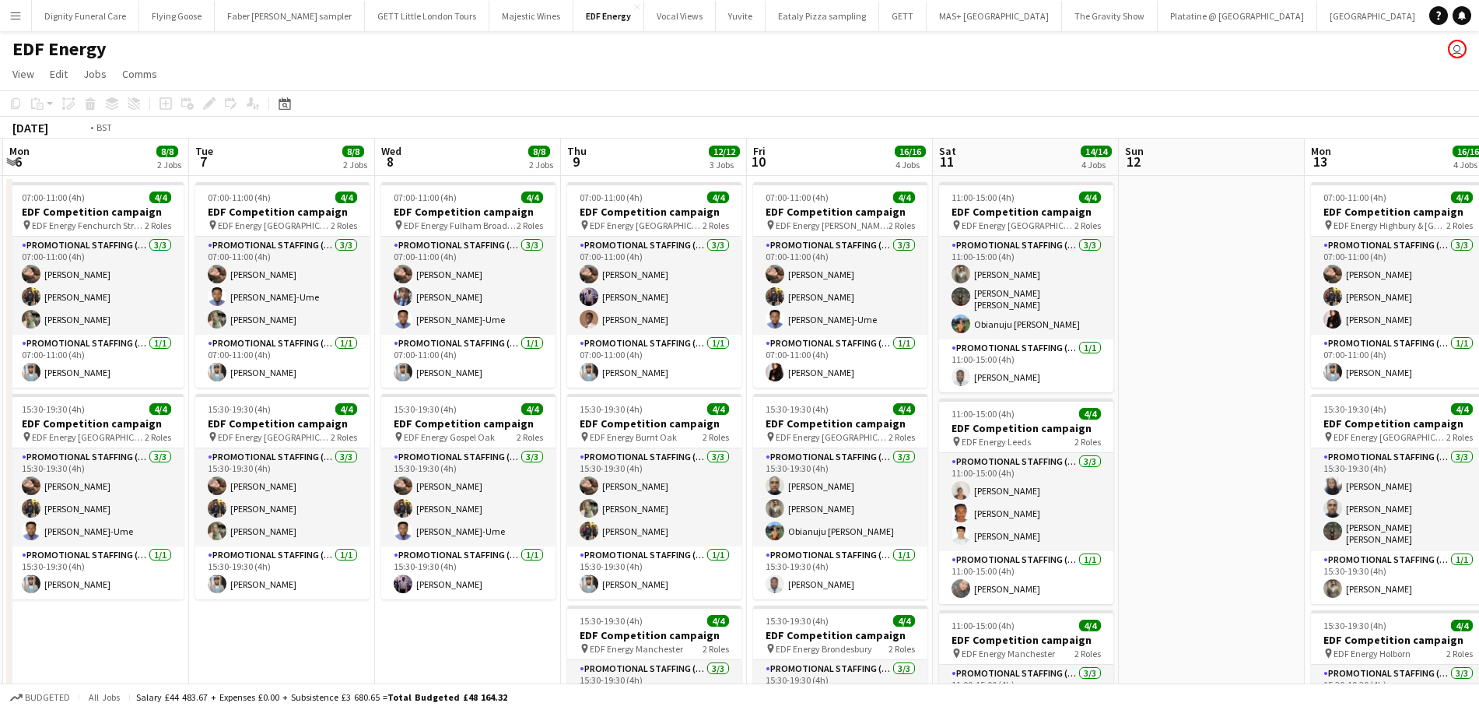
drag, startPoint x: 1162, startPoint y: 345, endPoint x: 555, endPoint y: 310, distance: 607.1
click at [534, 315] on app-calendar-viewport "Thu 2 10/10 3 Jobs Fri 3 12/12 3 Jobs Sat 4 6/6 2 Jobs Sun 5 Mon 6 8/8 2 Jobs T…" at bounding box center [739, 626] width 1479 height 976
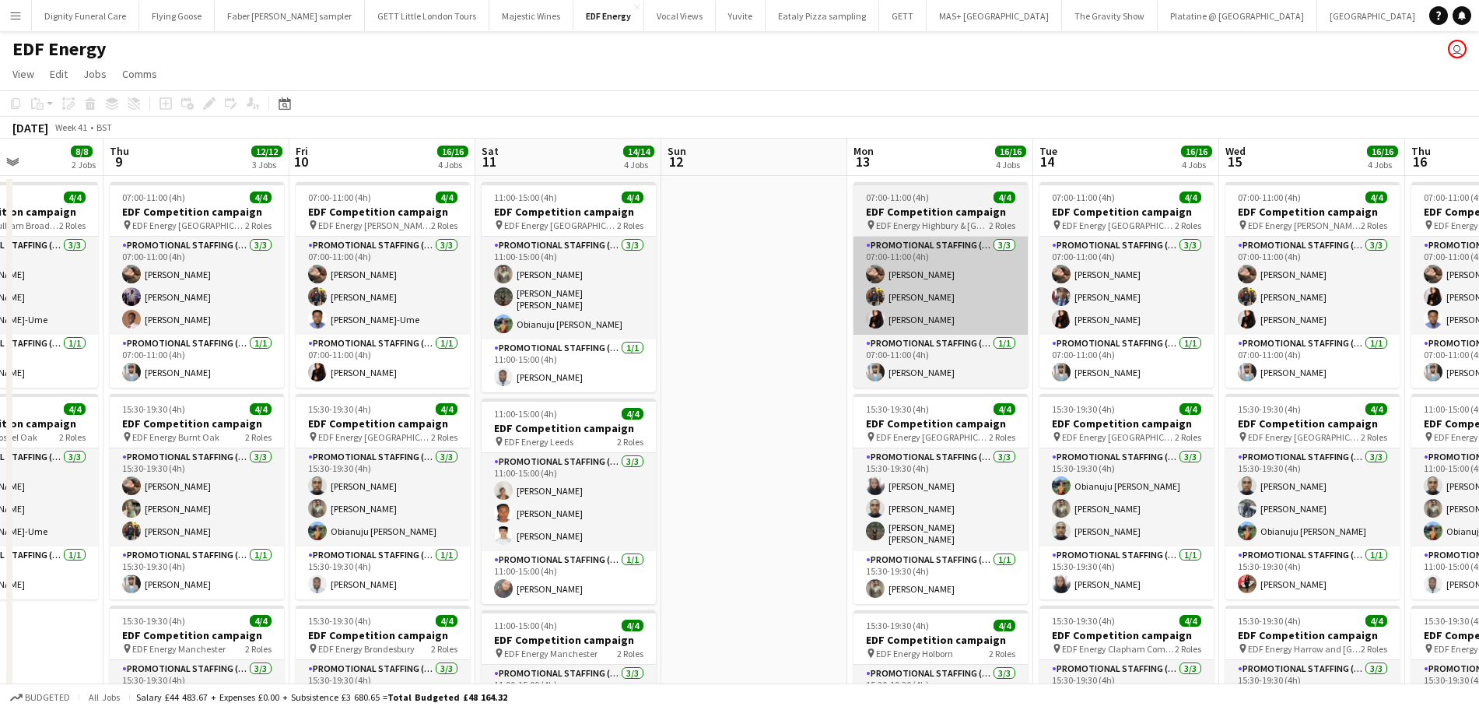
drag, startPoint x: 1259, startPoint y: 323, endPoint x: 563, endPoint y: 296, distance: 696.1
click at [496, 307] on app-calendar-viewport "Mon 6 8/8 2 Jobs Tue 7 8/8 2 Jobs Wed 8 8/8 2 Jobs Thu 9 12/12 3 Jobs Fri 10 16…" at bounding box center [739, 626] width 1479 height 976
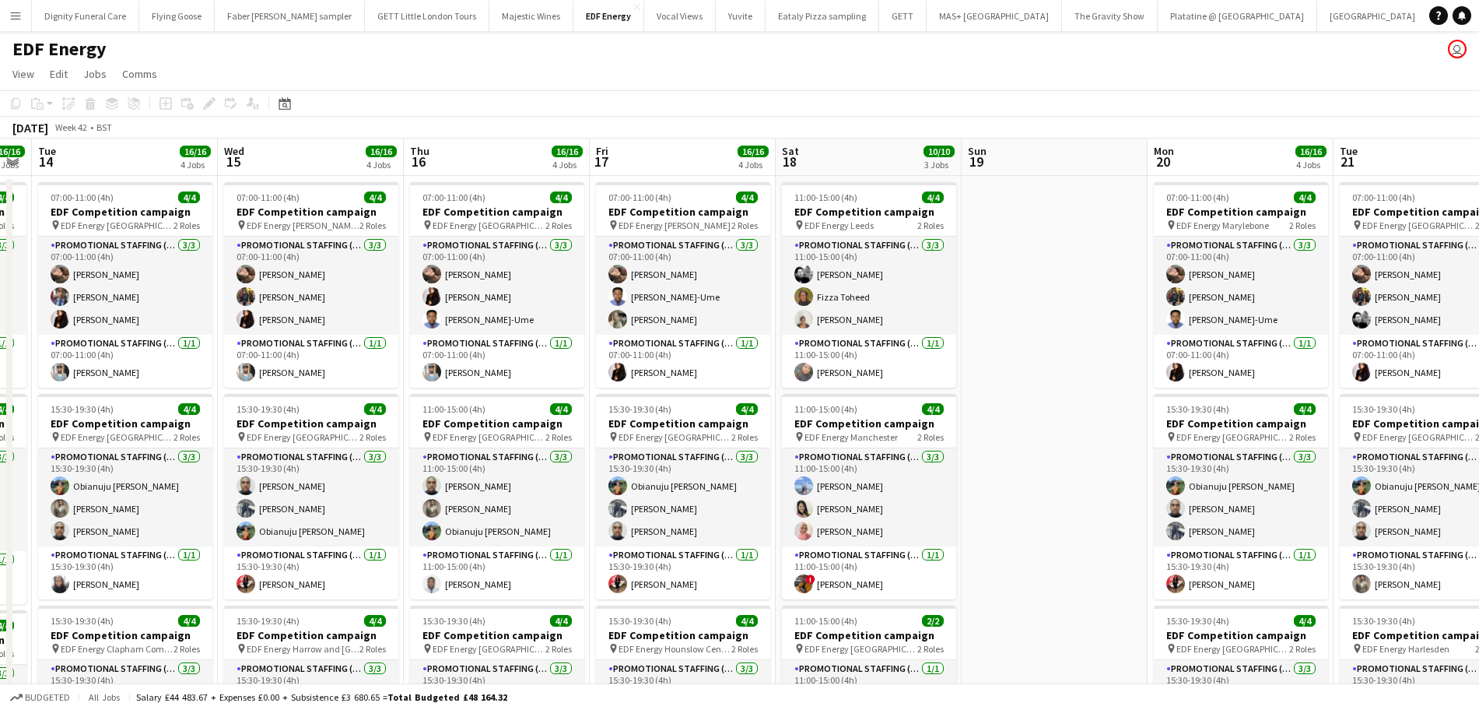
drag, startPoint x: 1238, startPoint y: 321, endPoint x: 609, endPoint y: 307, distance: 628.8
click at [608, 307] on app-calendar-viewport "Fri 10 16/16 4 Jobs Sat 11 14/14 4 Jobs Sun 12 Mon 13 16/16 4 Jobs Tue 14 16/16…" at bounding box center [739, 626] width 1479 height 976
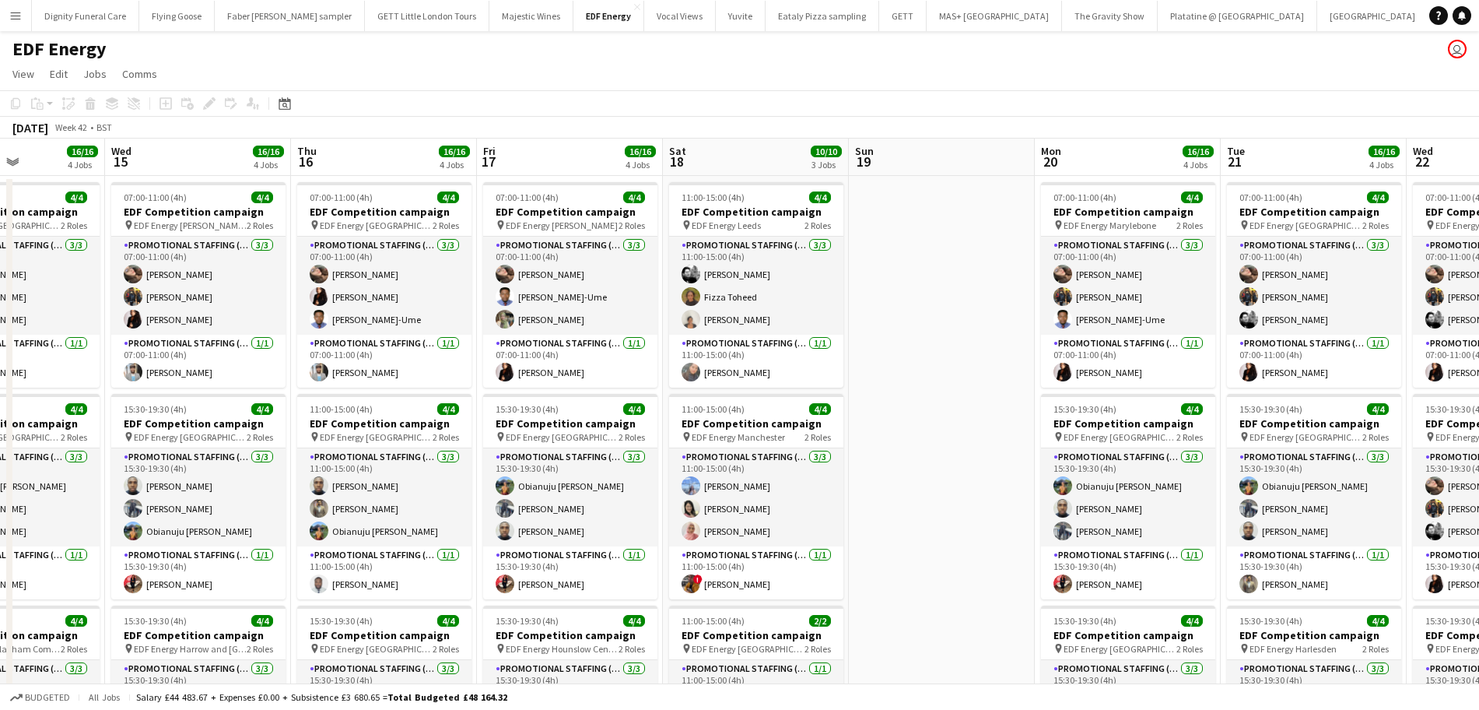
drag, startPoint x: 1039, startPoint y: 313, endPoint x: 569, endPoint y: 299, distance: 470.9
click at [562, 307] on app-calendar-viewport "Sun 12 Mon 13 16/16 4 Jobs Tue 14 16/16 4 Jobs Wed 15 16/16 4 Jobs Thu 16 16/16…" at bounding box center [739, 626] width 1479 height 976
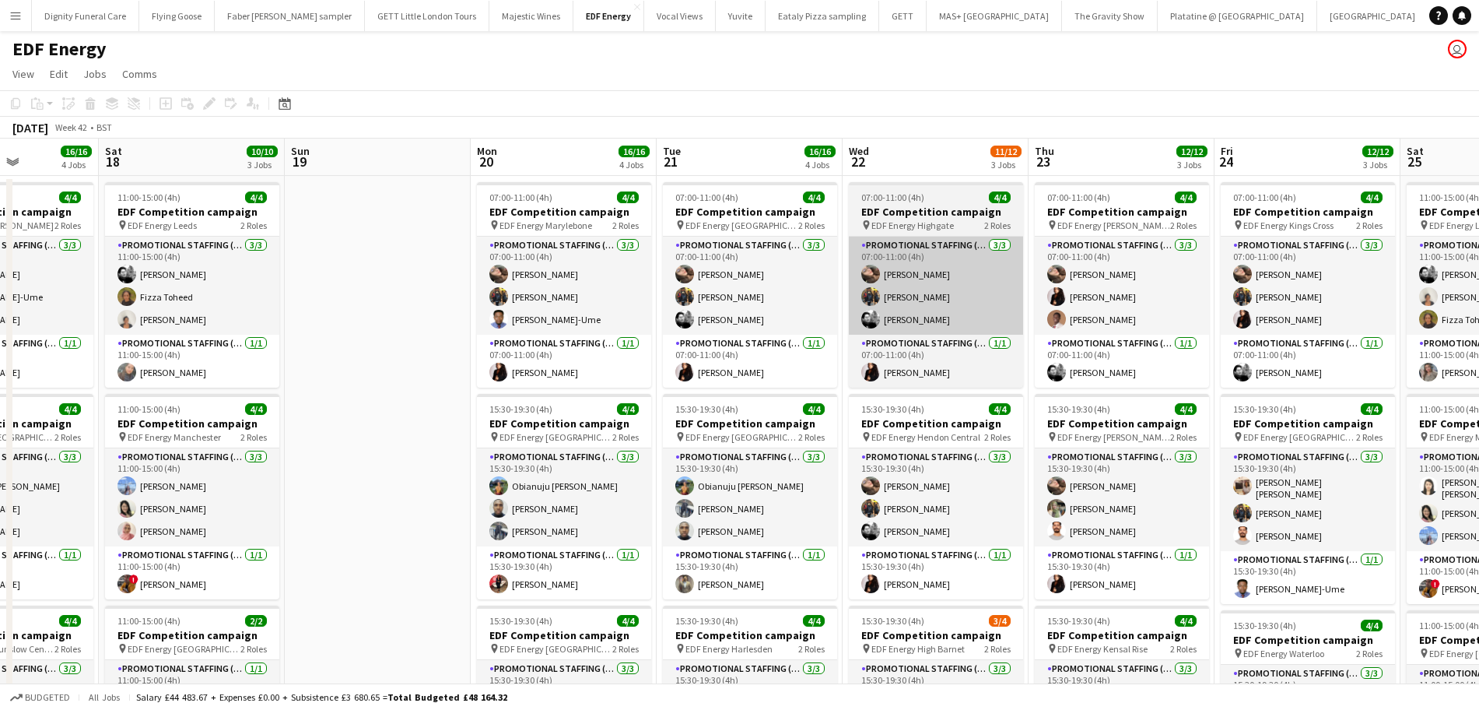
scroll to position [0, 457]
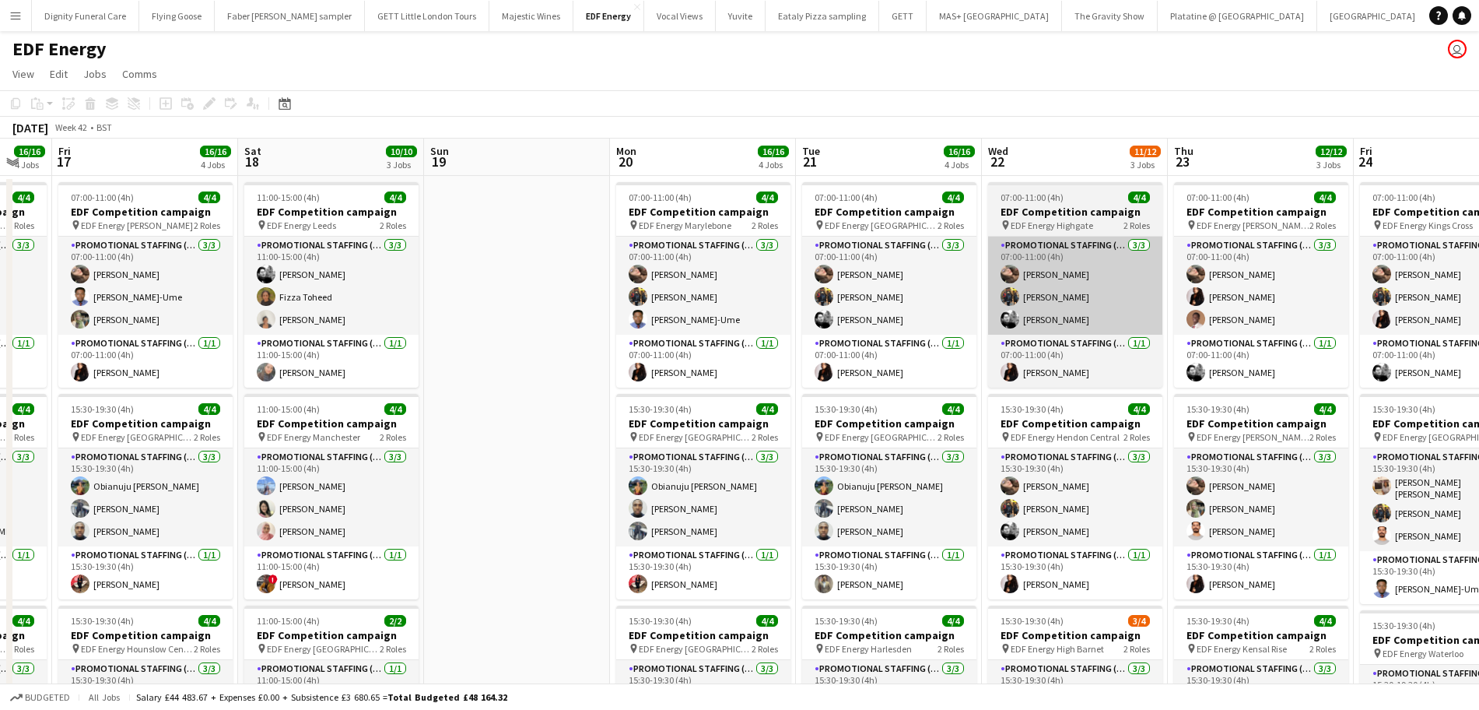
drag, startPoint x: 1031, startPoint y: 312, endPoint x: 687, endPoint y: 317, distance: 343.9
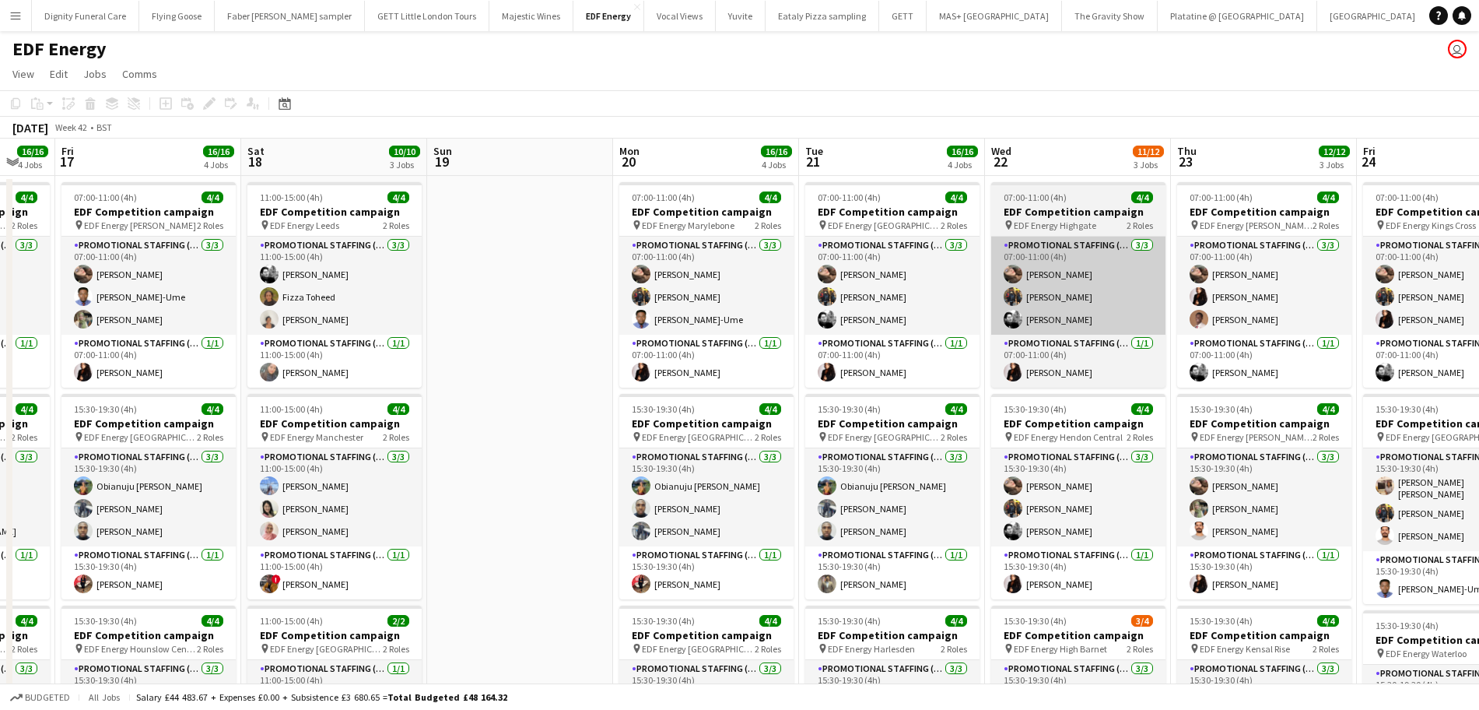
click at [687, 317] on app-calendar-viewport "Tue 14 16/16 4 Jobs Wed 15 16/16 4 Jobs Thu 16 16/16 4 Jobs Fri 17 16/16 4 Jobs…" at bounding box center [739, 626] width 1479 height 976
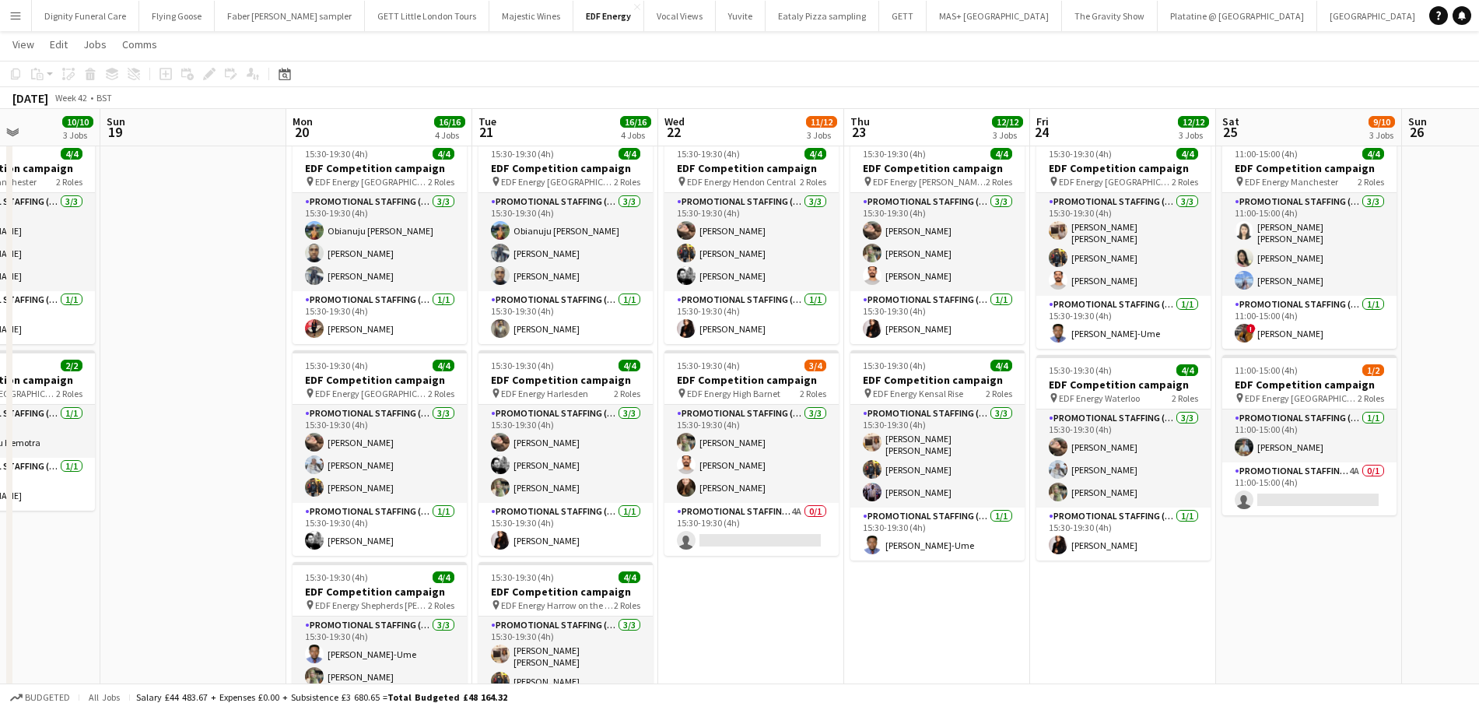
scroll to position [389, 0]
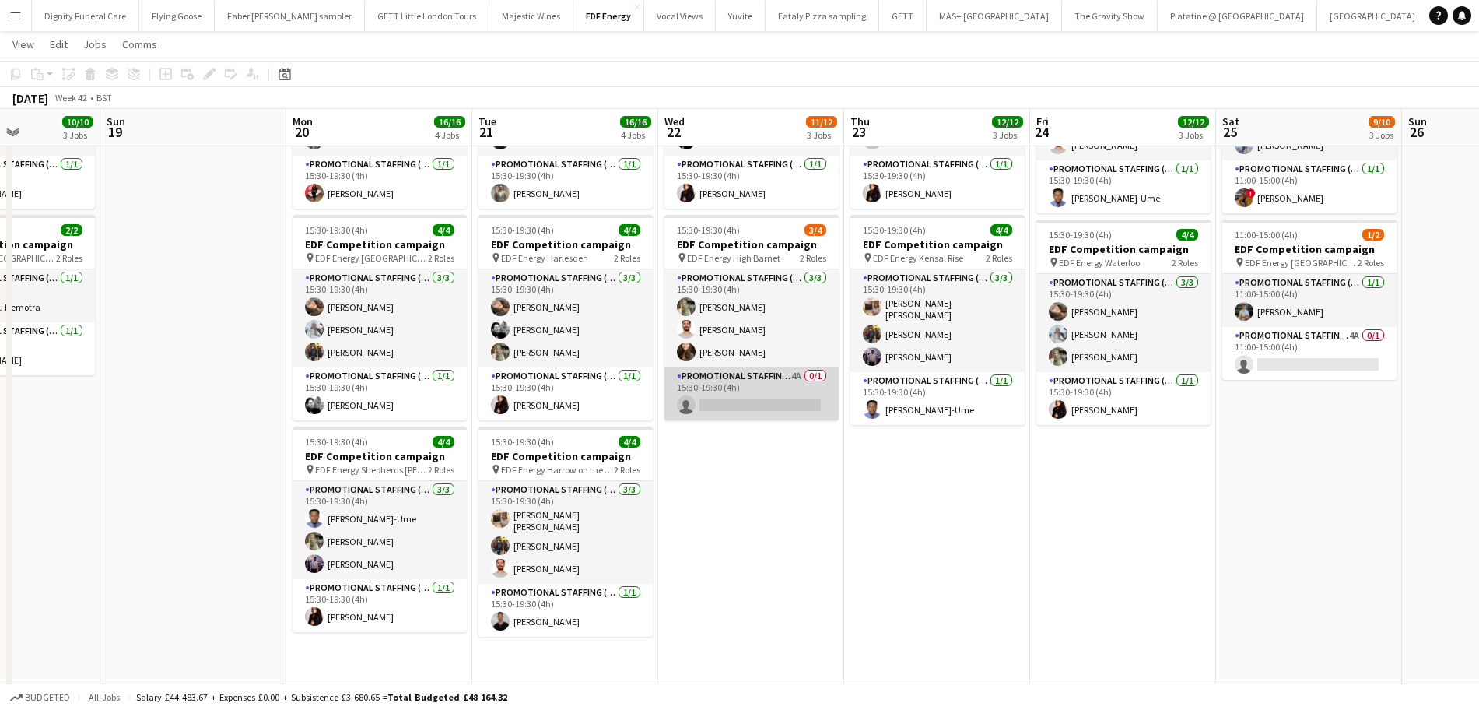
click at [750, 398] on app-card-role "Promotional Staffing (Team Leader) 4A 0/1 15:30-19:30 (4h) single-neutral-actio…" at bounding box center [751, 393] width 174 height 53
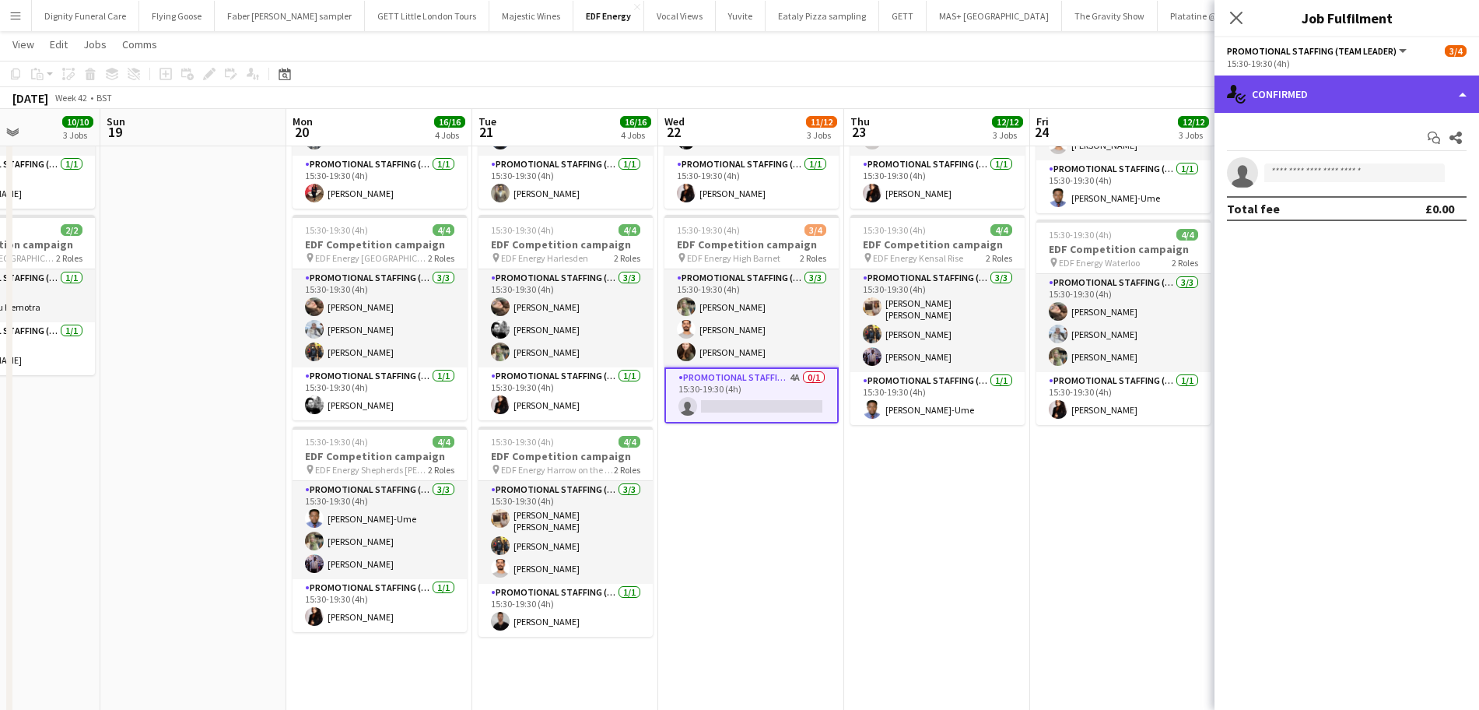
click at [1368, 96] on div "single-neutral-actions-check-2 Confirmed" at bounding box center [1346, 93] width 265 height 37
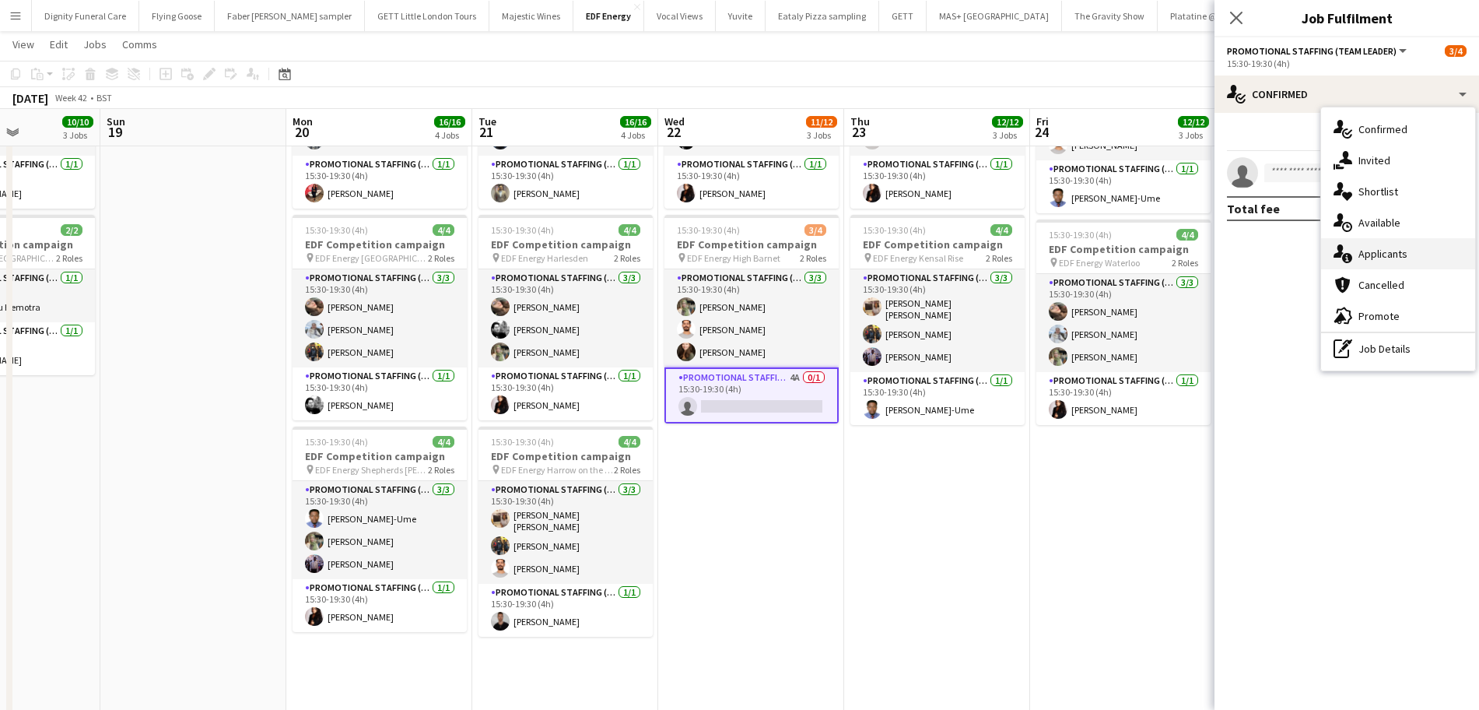
click at [1381, 260] on span "Applicants" at bounding box center [1382, 254] width 49 height 14
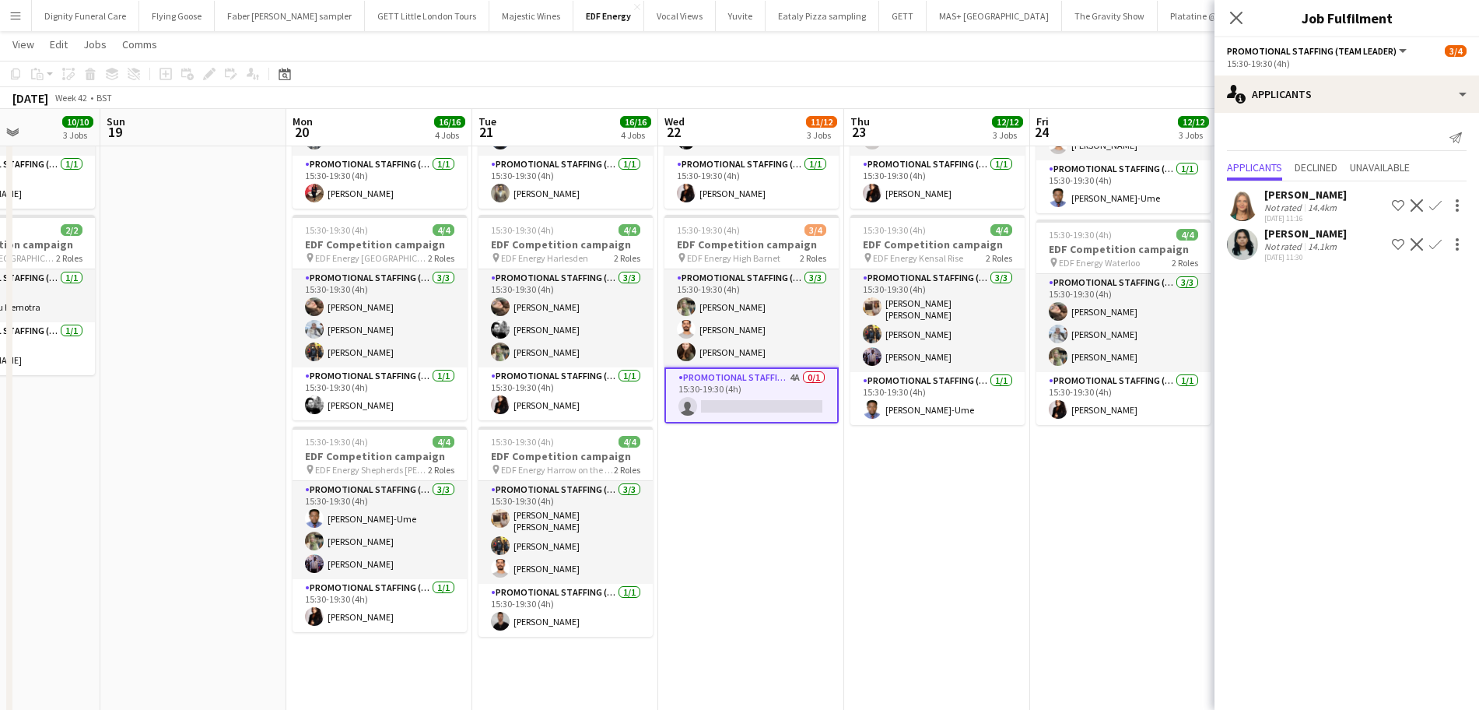
click at [1311, 196] on div "Nataliya Dryhush" at bounding box center [1305, 194] width 82 height 14
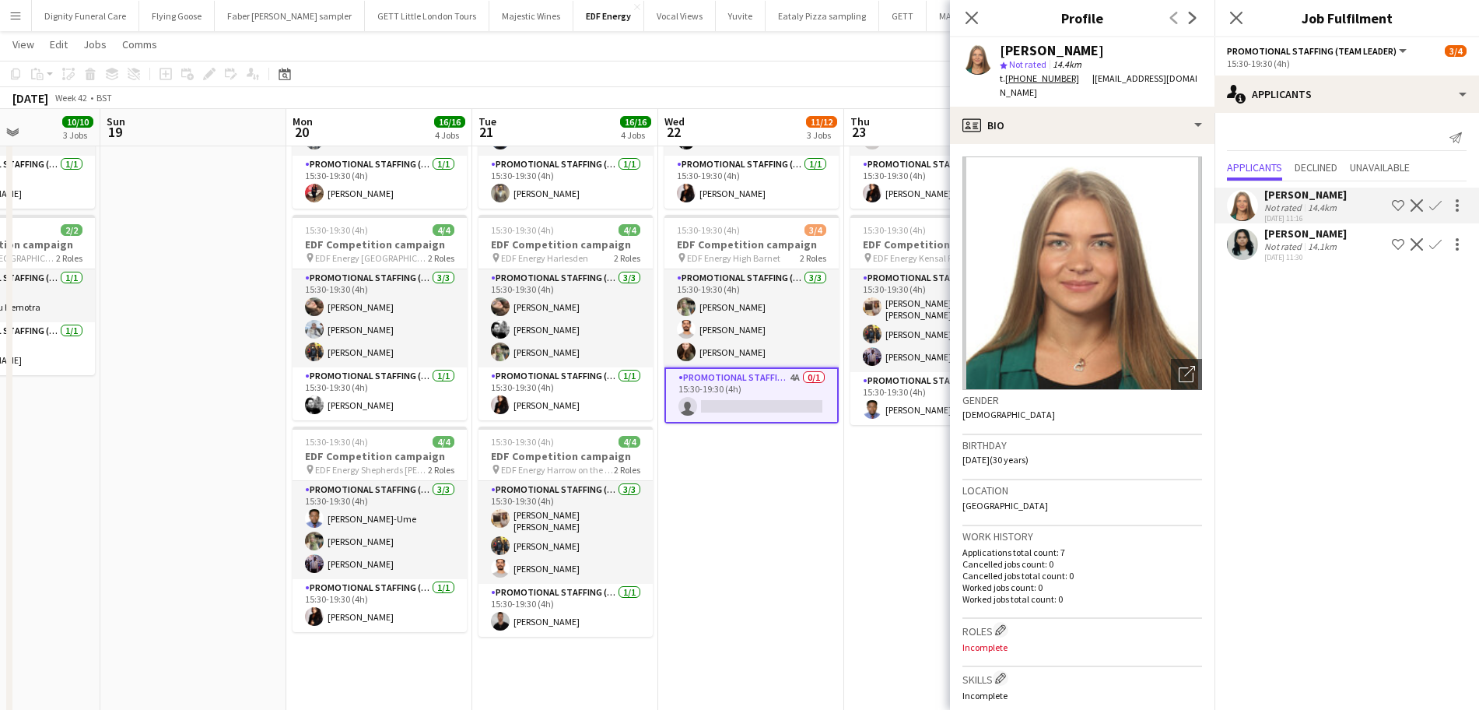
click at [1301, 238] on div "[PERSON_NAME]" at bounding box center [1305, 233] width 82 height 14
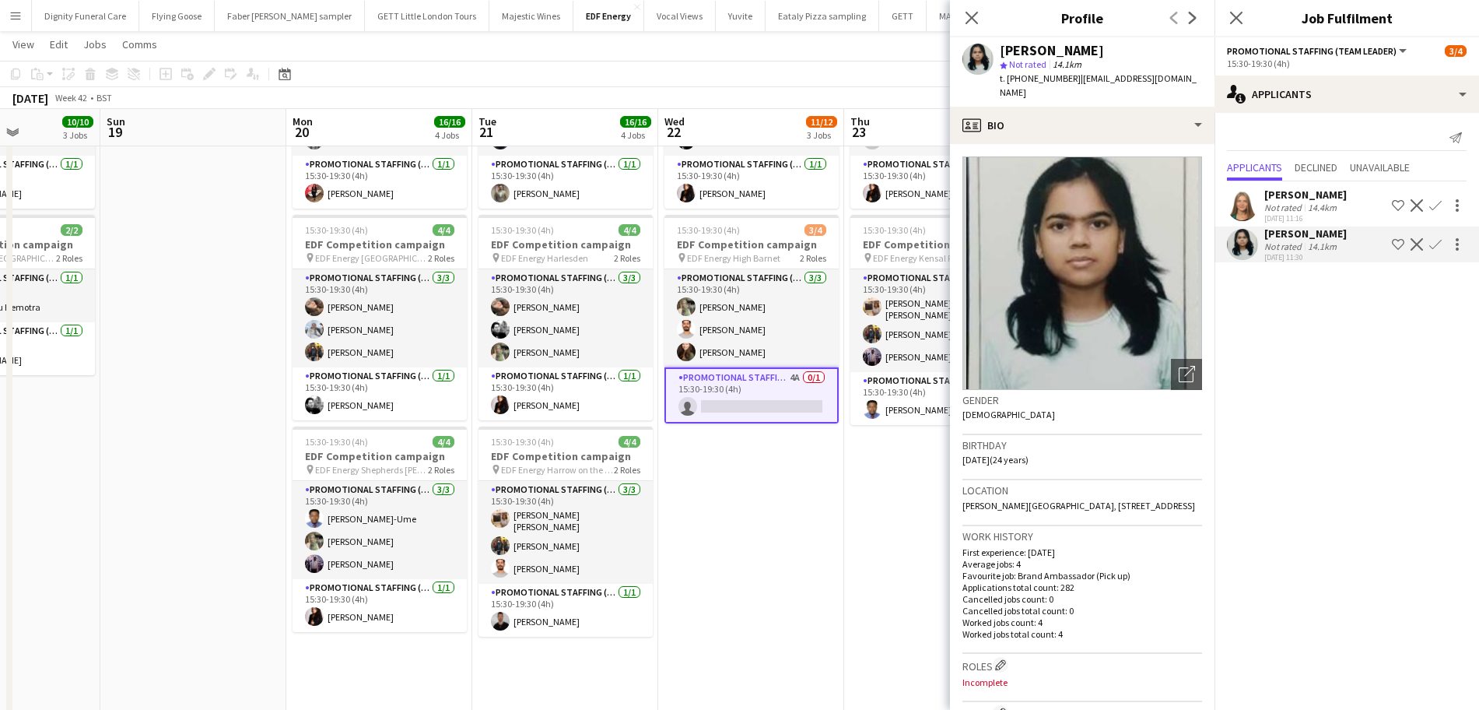
click at [866, 504] on app-date-cell "07:00-11:00 (4h) 4/4 EDF Competition campaign pin EDF Energy Kilburn Park 2 Rol…" at bounding box center [937, 254] width 186 height 938
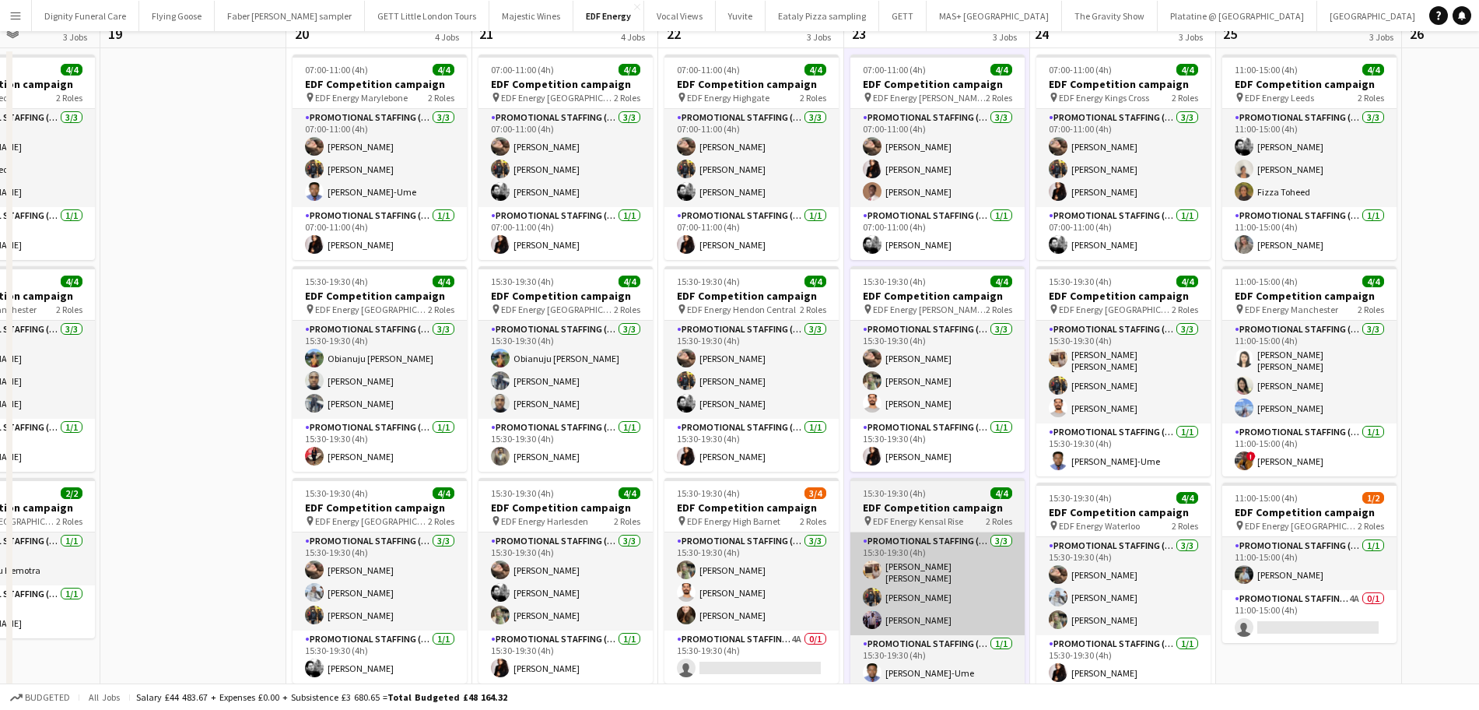
scroll to position [0, 0]
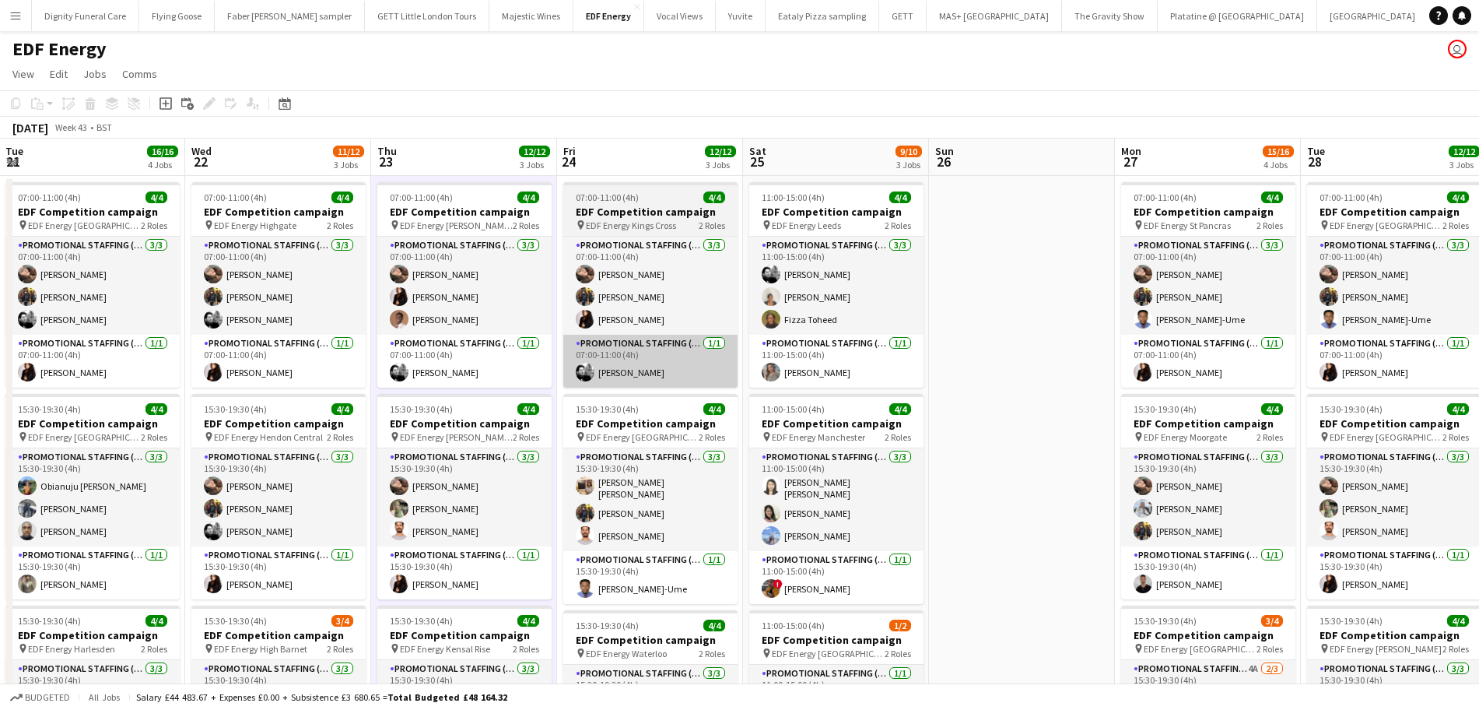
drag, startPoint x: 1124, startPoint y: 371, endPoint x: 601, endPoint y: 370, distance: 522.8
click at [601, 370] on app-calendar-viewport "Sat 18 10/10 3 Jobs Sun 19 Mon 20 16/16 4 Jobs Tue 21 16/16 4 Jobs Wed 22 11/12…" at bounding box center [739, 626] width 1479 height 976
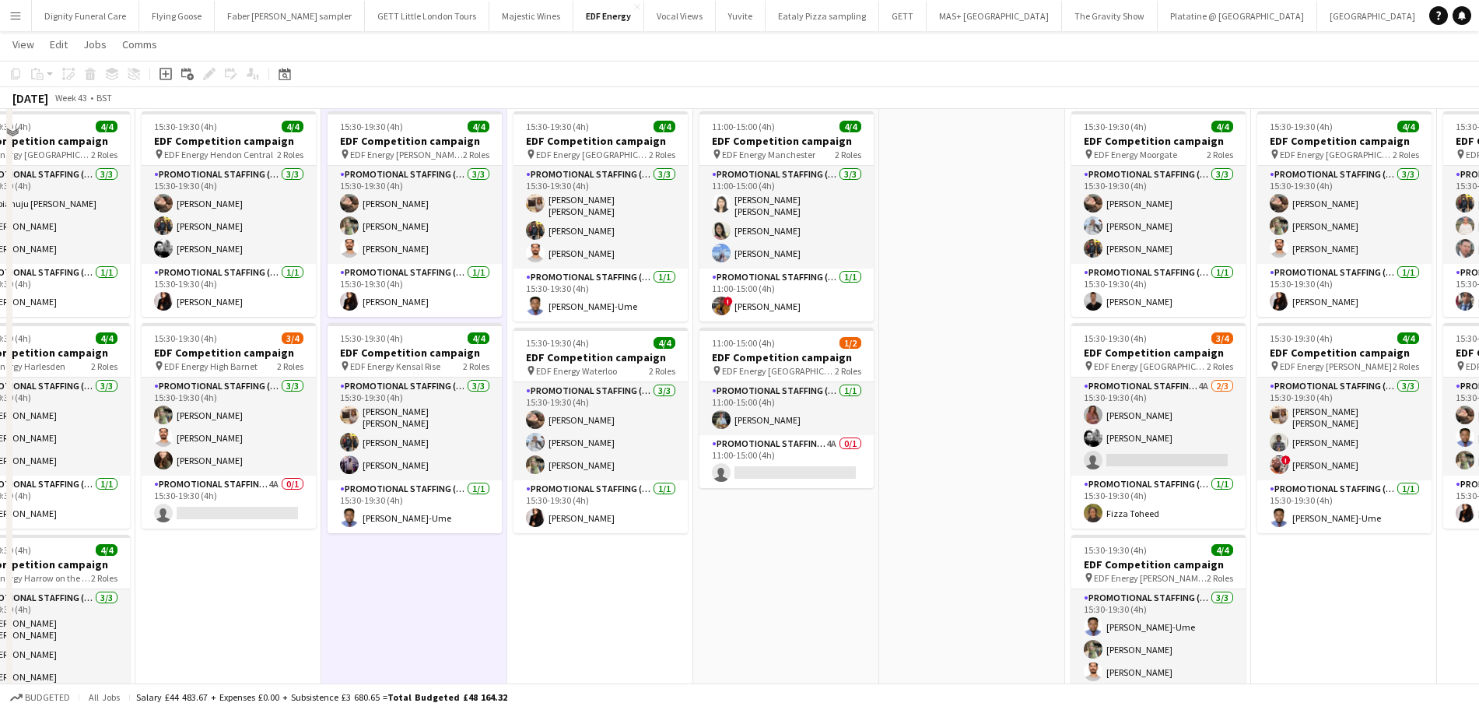
scroll to position [292, 0]
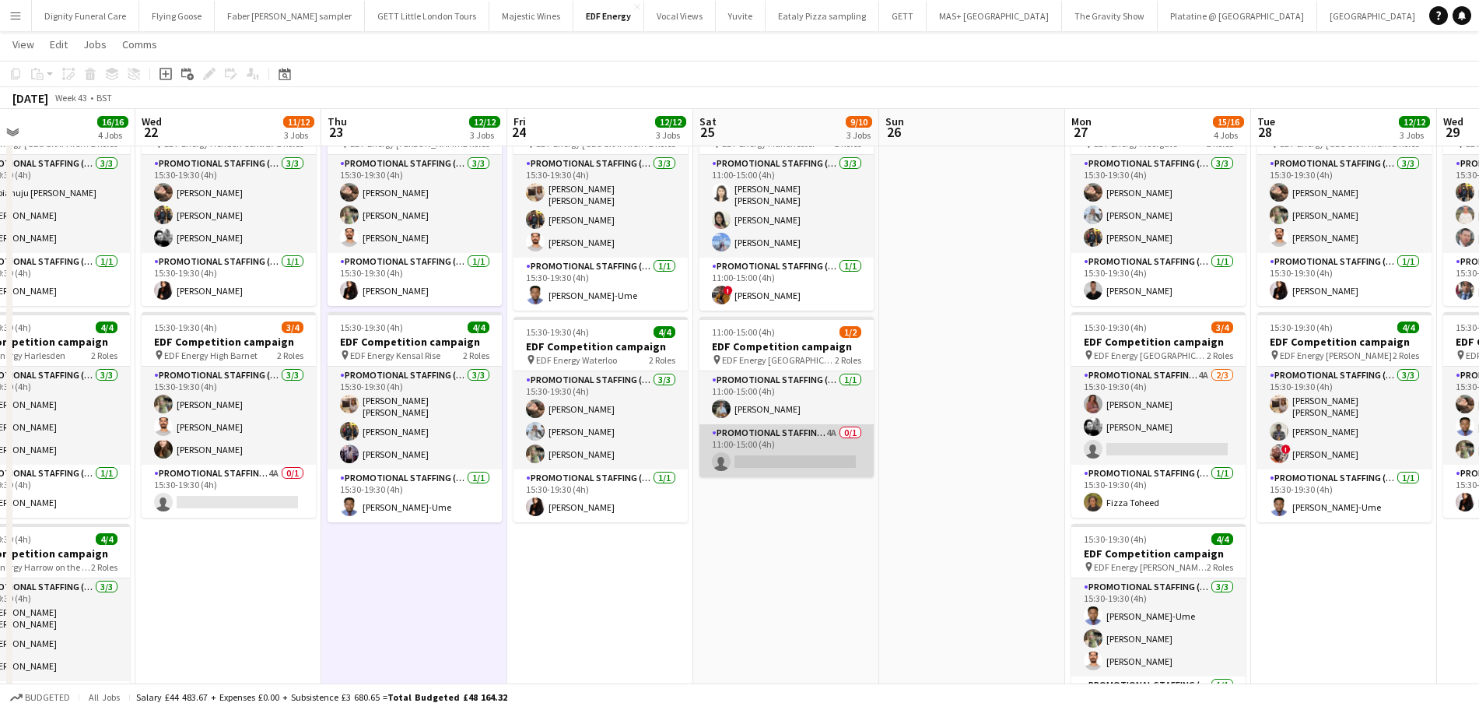
click at [777, 448] on app-card-role "Promotional Staffing (Team Leader) 4A 0/1 11:00-15:00 (4h) single-neutral-actio…" at bounding box center [786, 450] width 174 height 53
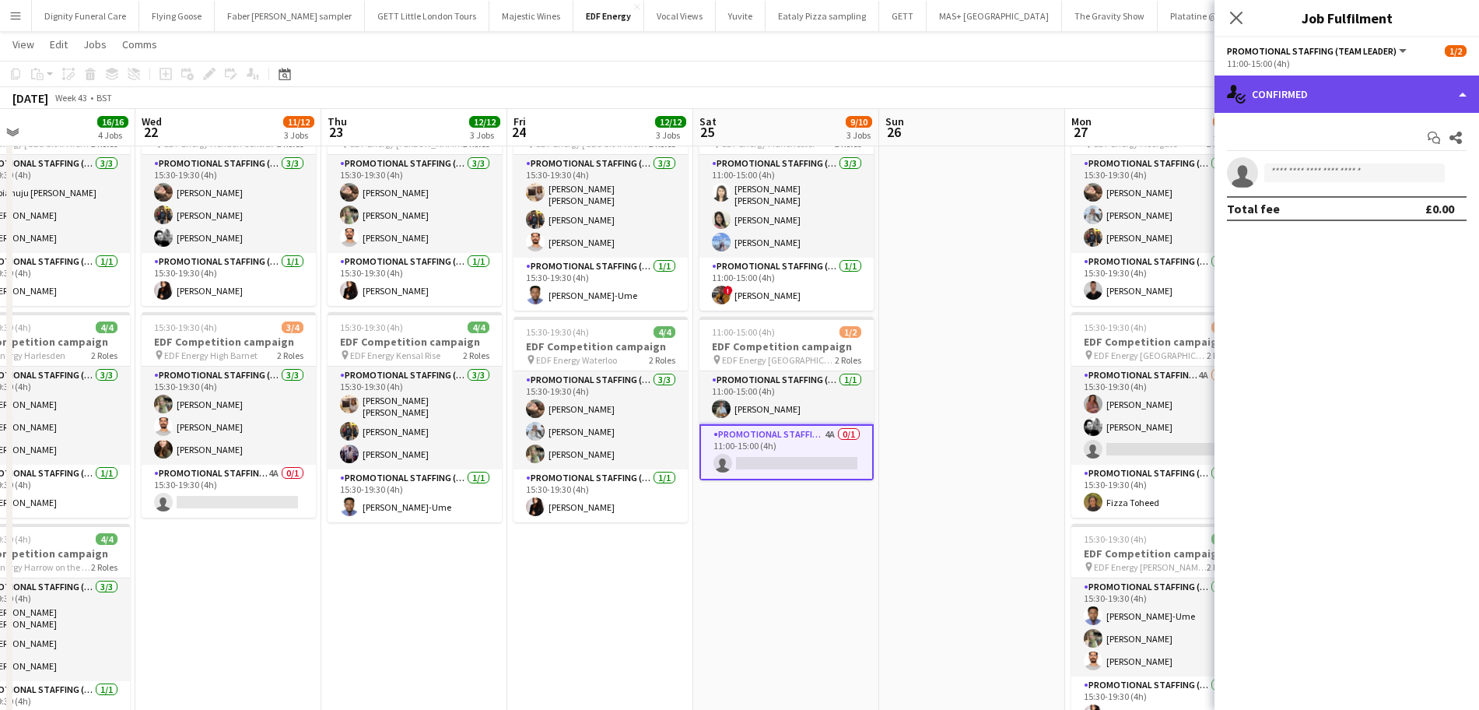
click at [1323, 103] on div "single-neutral-actions-check-2 Confirmed" at bounding box center [1346, 93] width 265 height 37
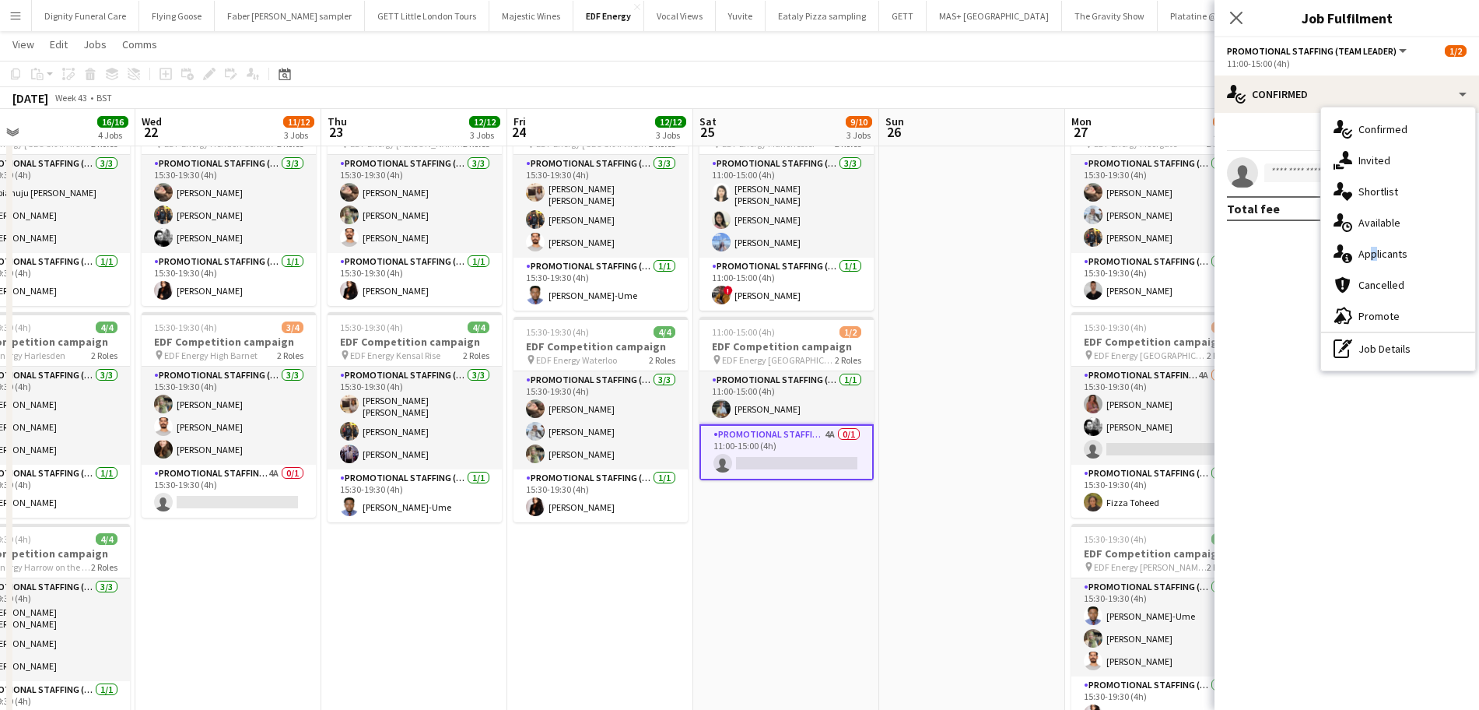
click at [1368, 251] on span "Applicants" at bounding box center [1382, 254] width 49 height 14
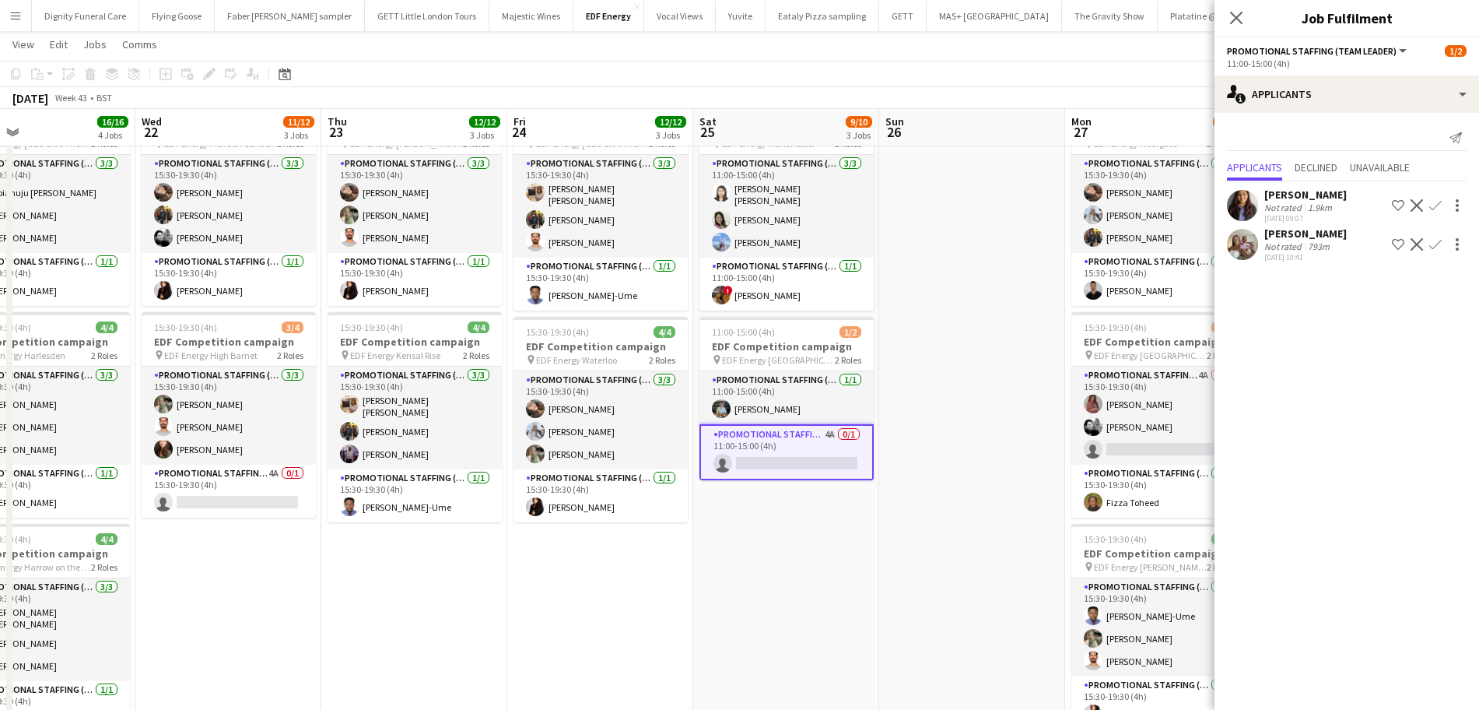
click at [1304, 198] on div "Mansi Mehta" at bounding box center [1305, 194] width 82 height 14
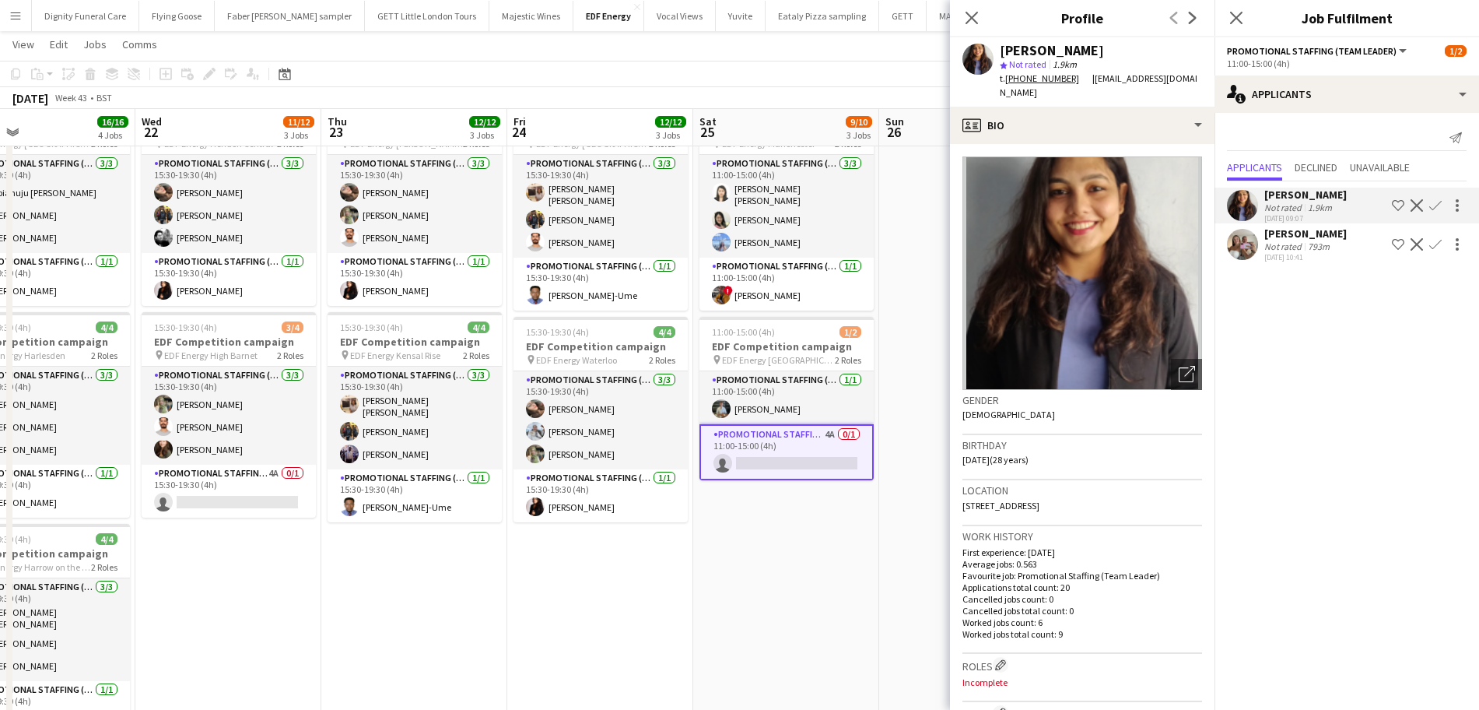
click at [1298, 236] on div "isabelle morrissey" at bounding box center [1305, 233] width 82 height 14
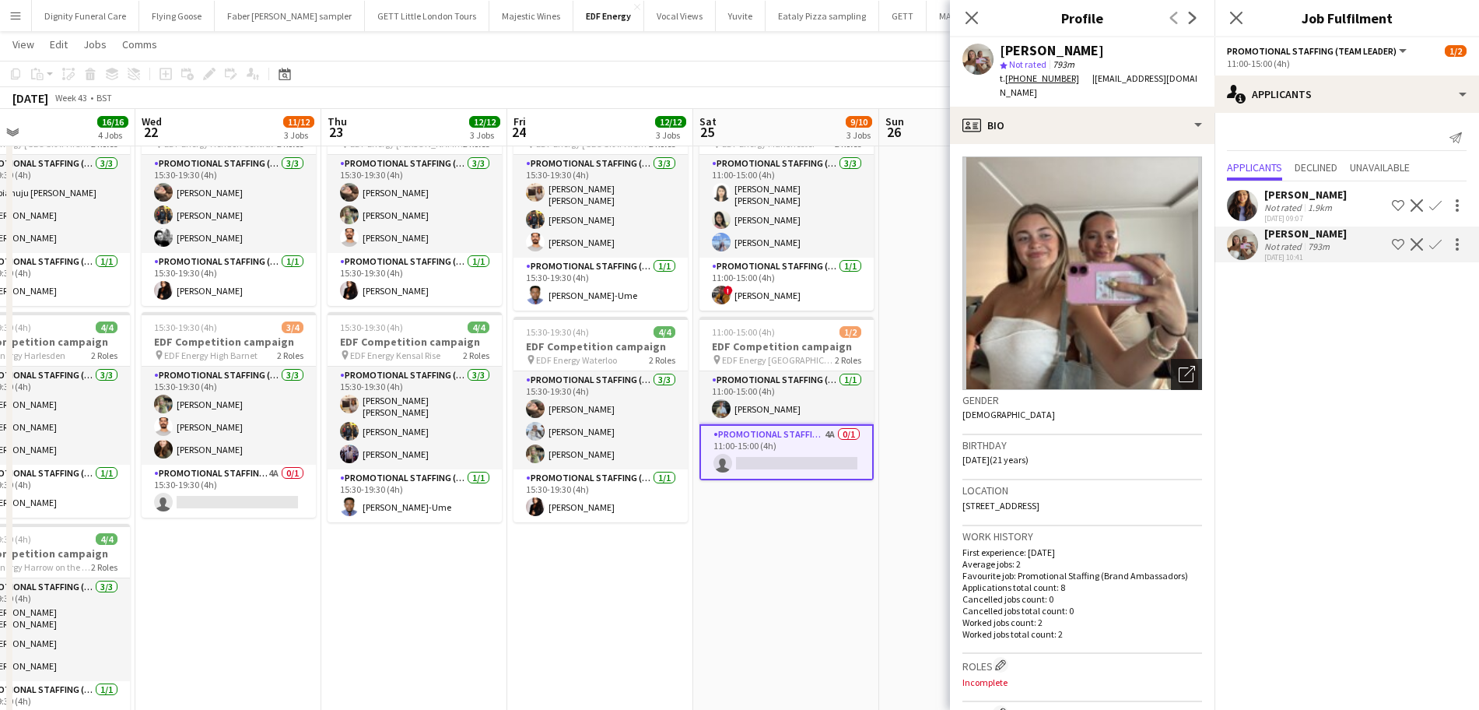
click at [1179, 376] on icon "Open photos pop-in" at bounding box center [1187, 374] width 16 height 16
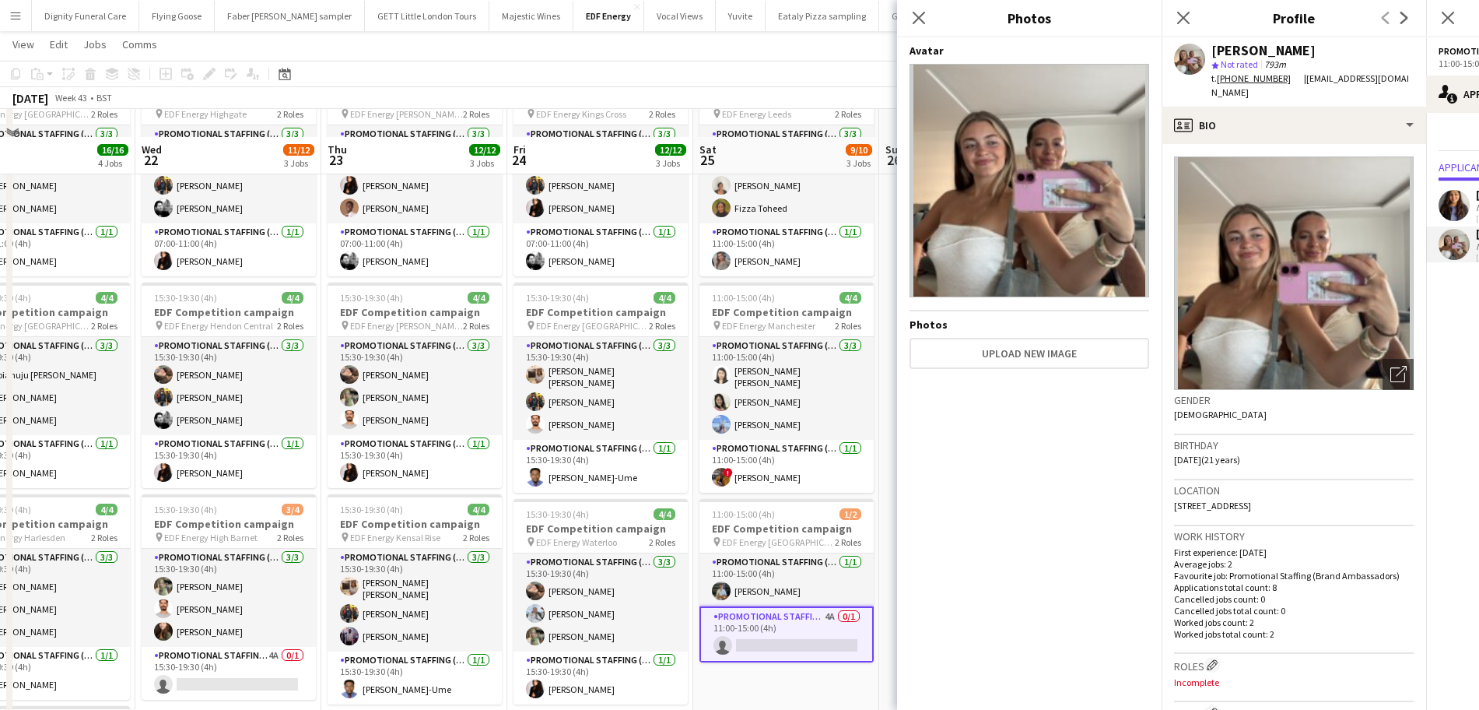
scroll to position [138, 0]
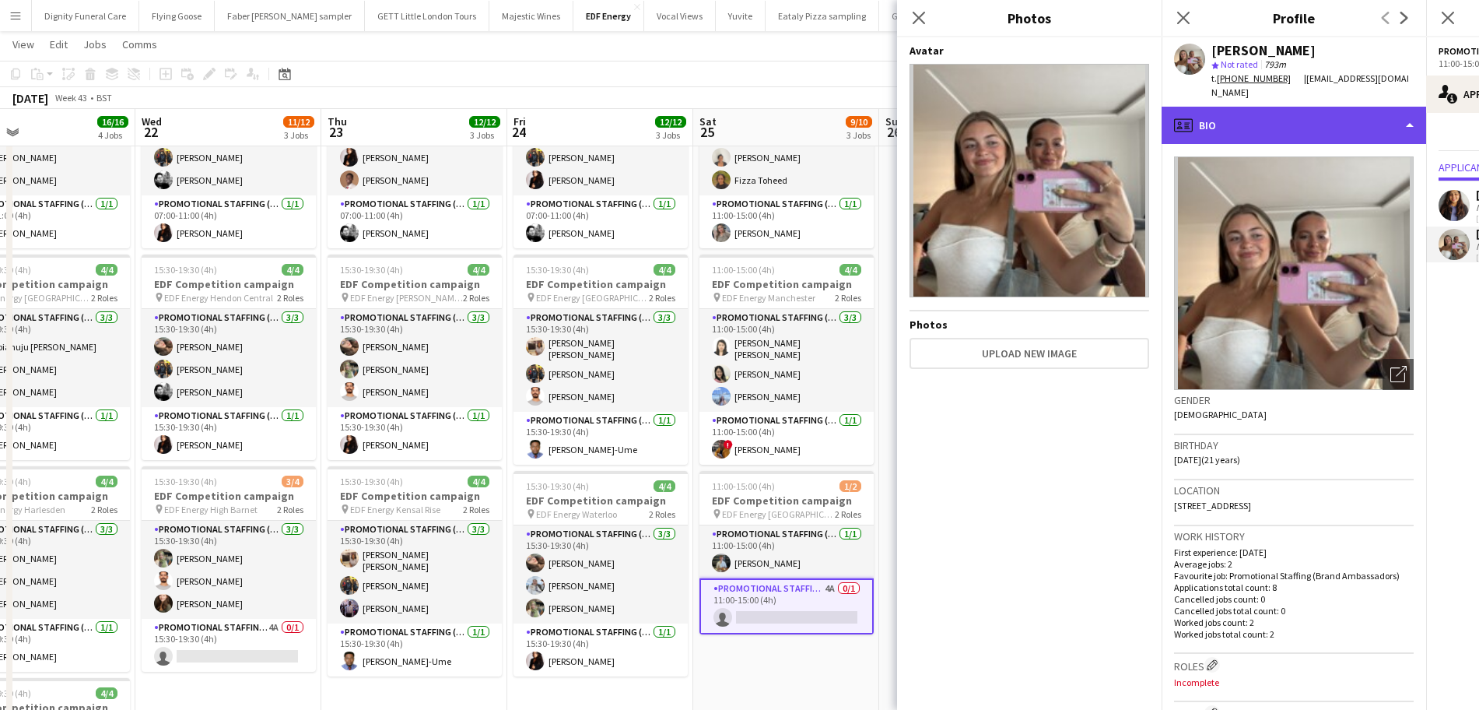
drag, startPoint x: 1284, startPoint y: 107, endPoint x: 1291, endPoint y: 113, distance: 9.4
click at [1285, 108] on div "profile Bio" at bounding box center [1294, 125] width 265 height 37
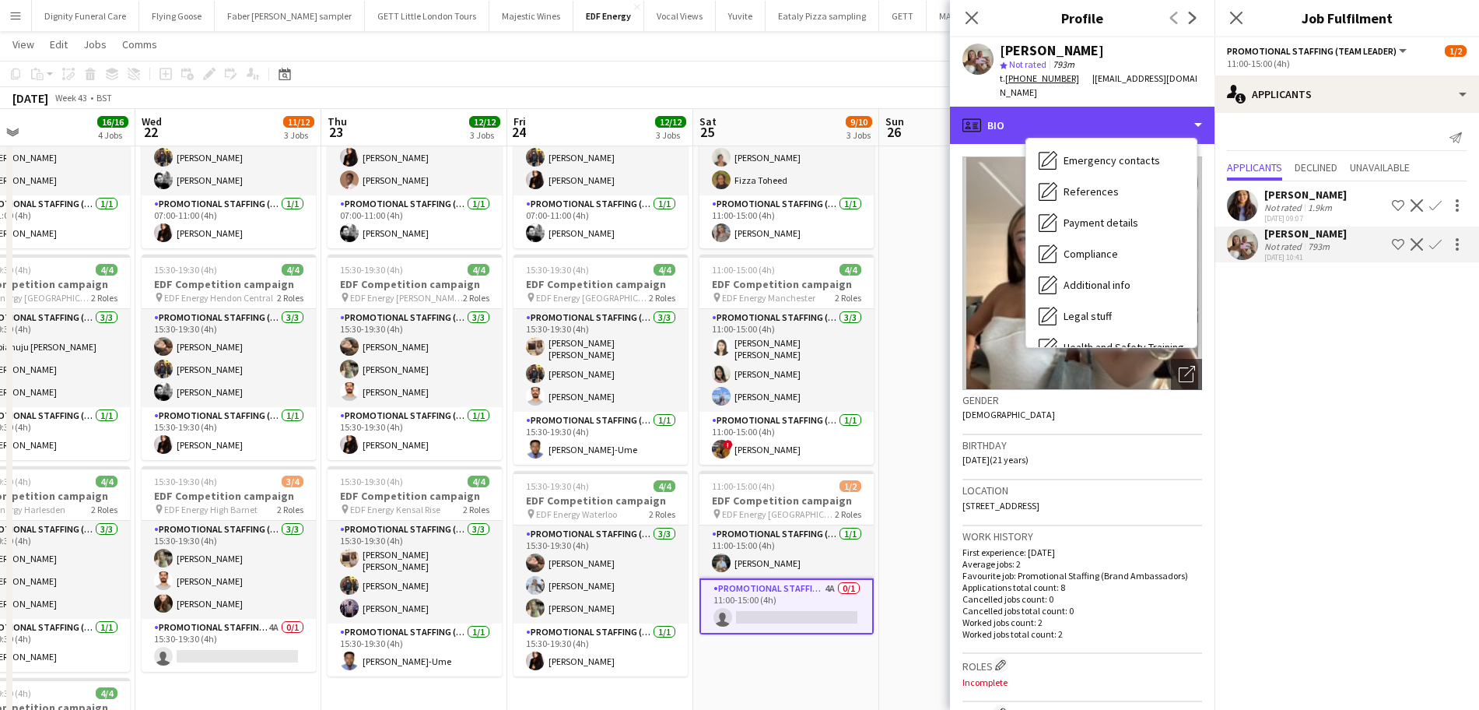
scroll to position [194, 0]
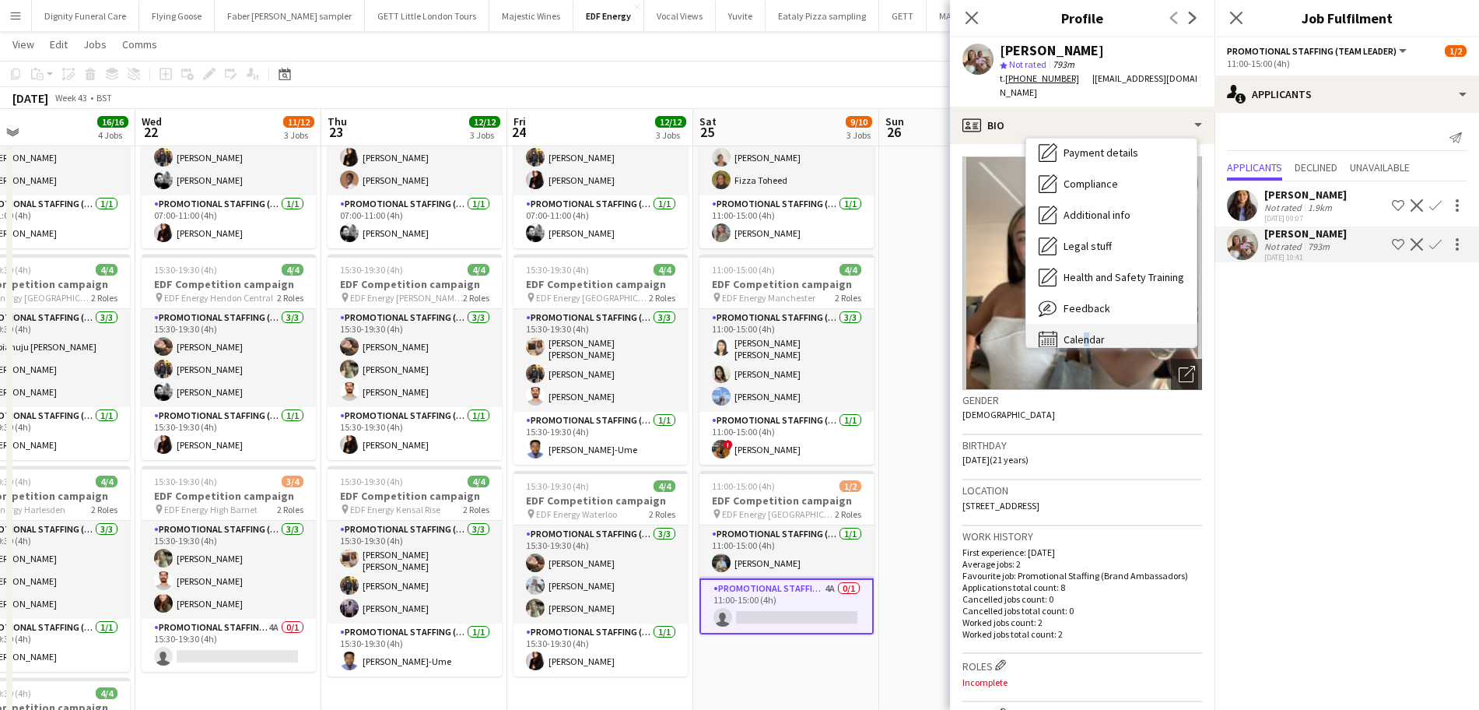
click at [1081, 337] on div "Calendar Calendar" at bounding box center [1111, 339] width 170 height 31
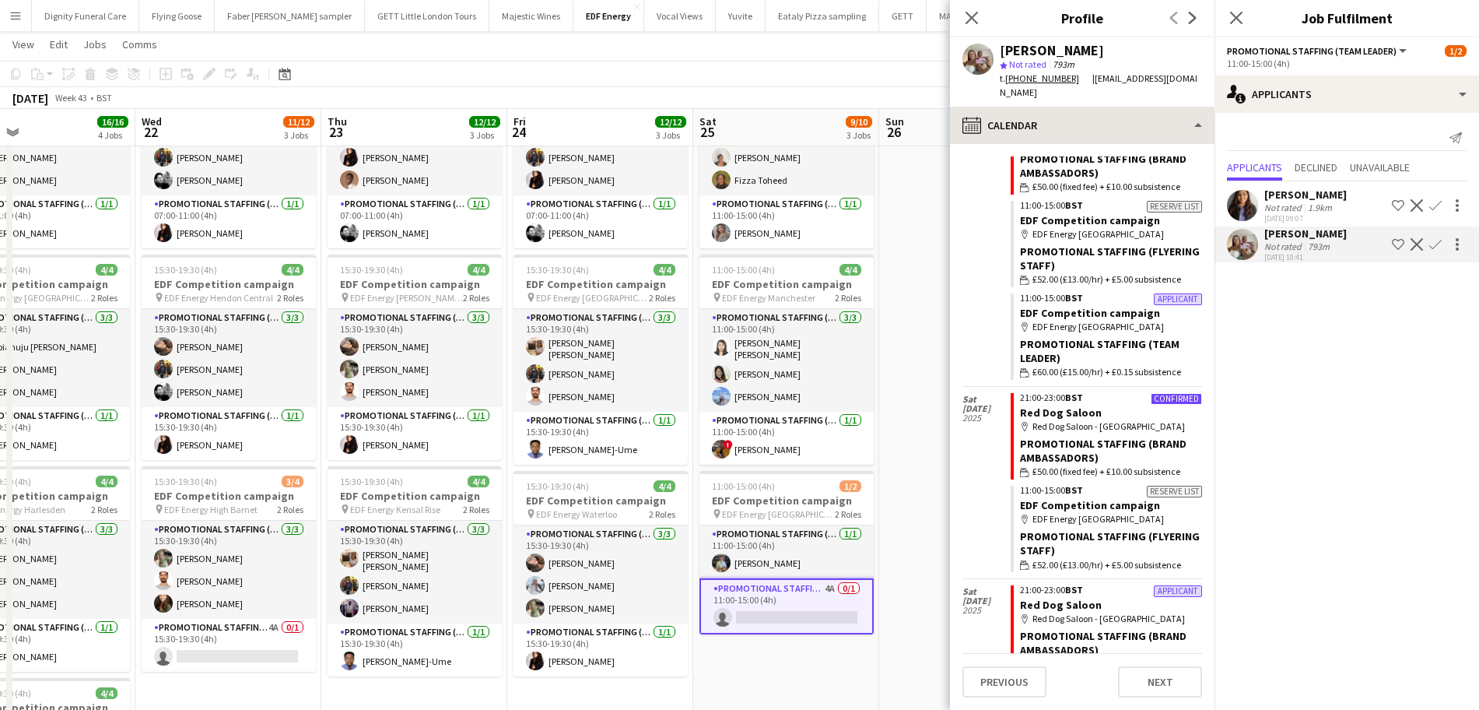
scroll to position [0, 0]
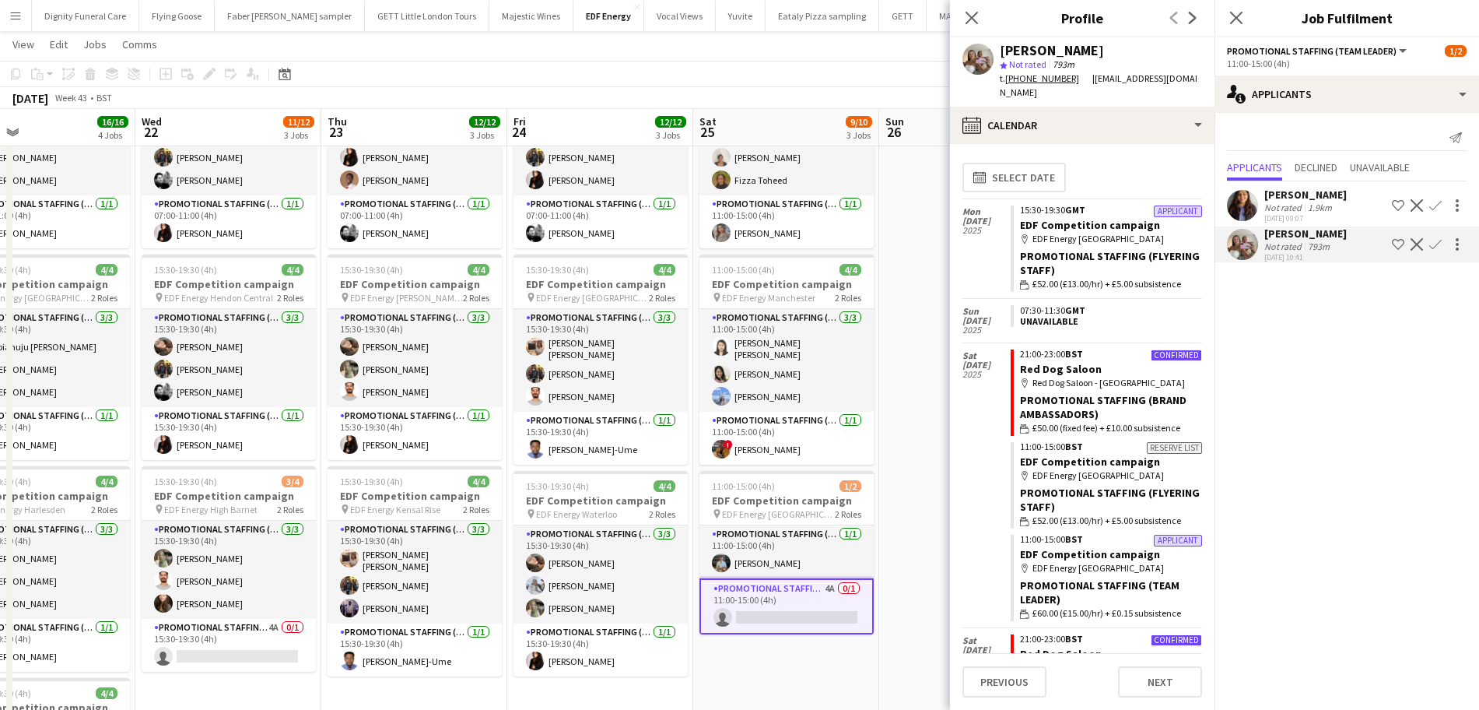
click at [1298, 198] on div "Mansi Mehta" at bounding box center [1305, 194] width 82 height 14
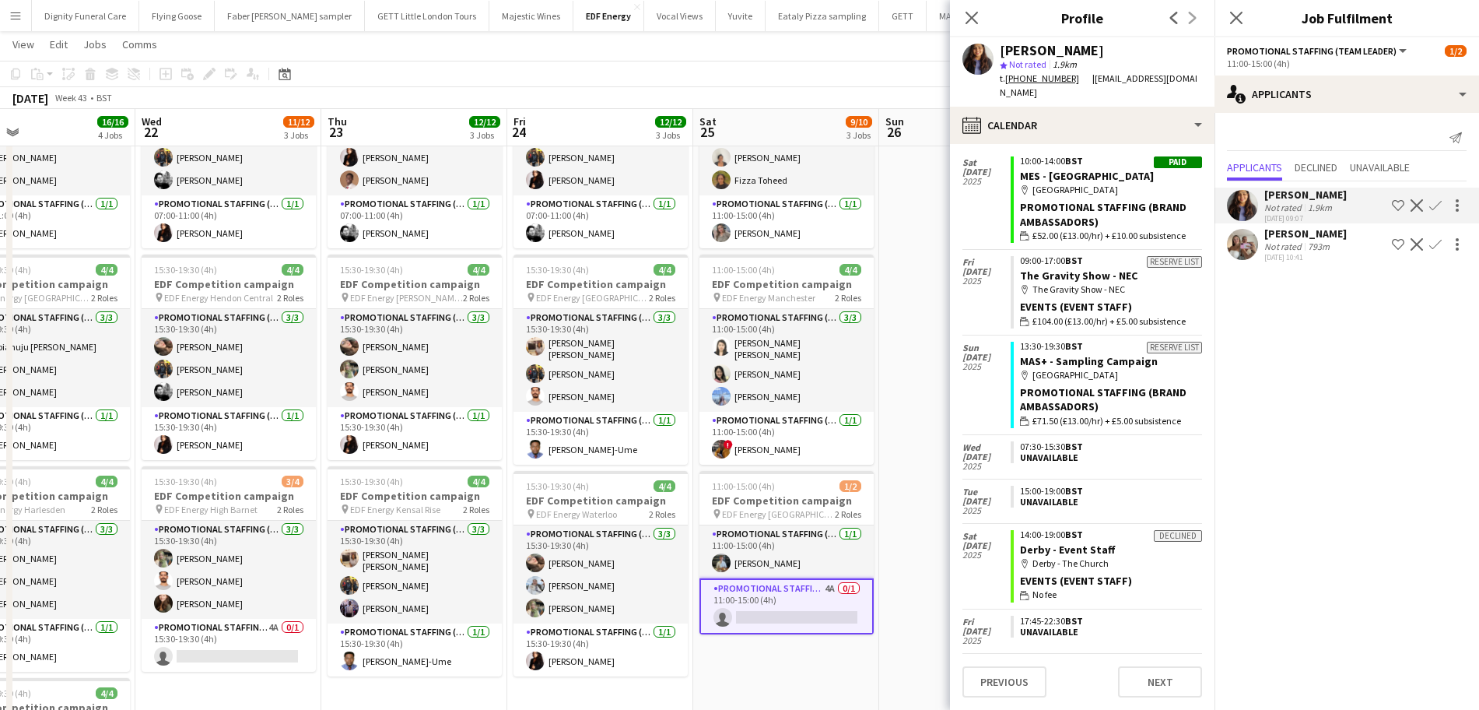
scroll to position [1070, 0]
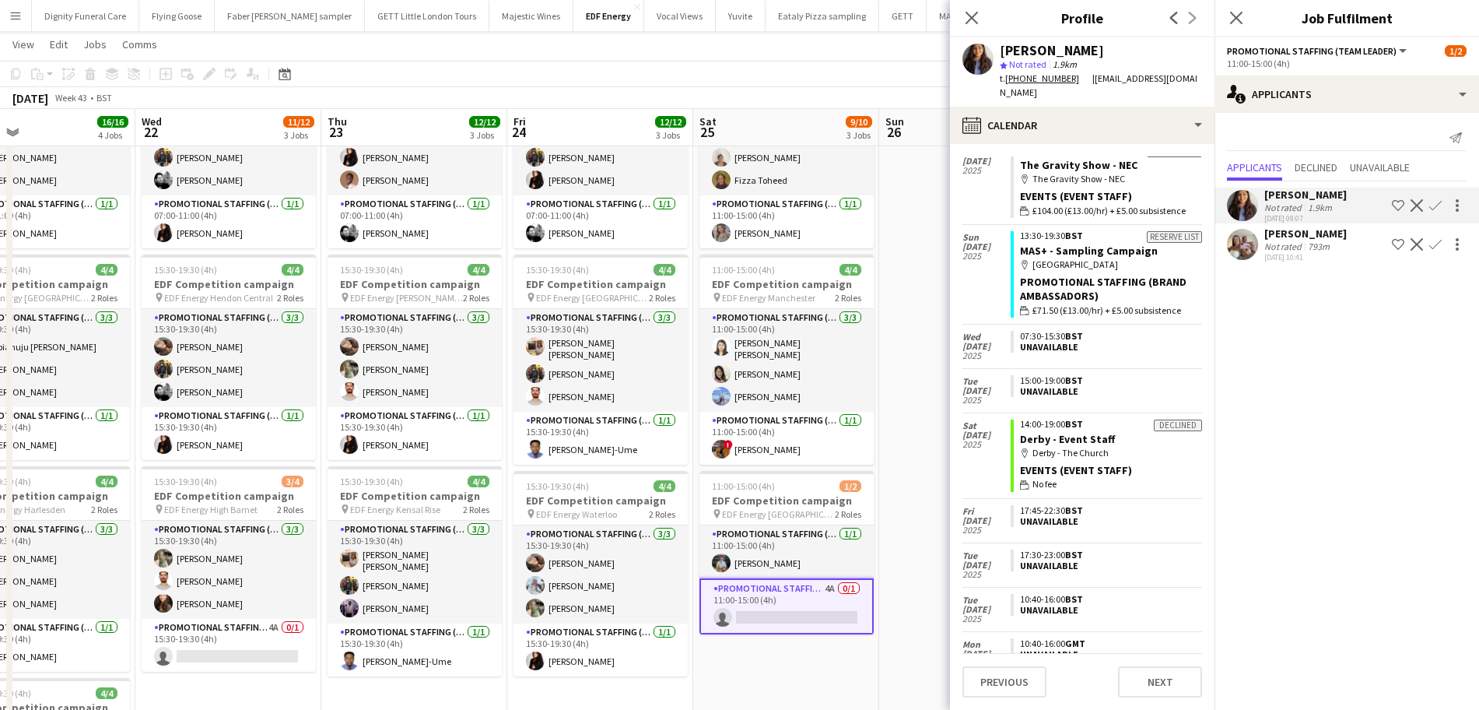
click at [1438, 204] on app-icon "Confirm" at bounding box center [1435, 205] width 12 height 12
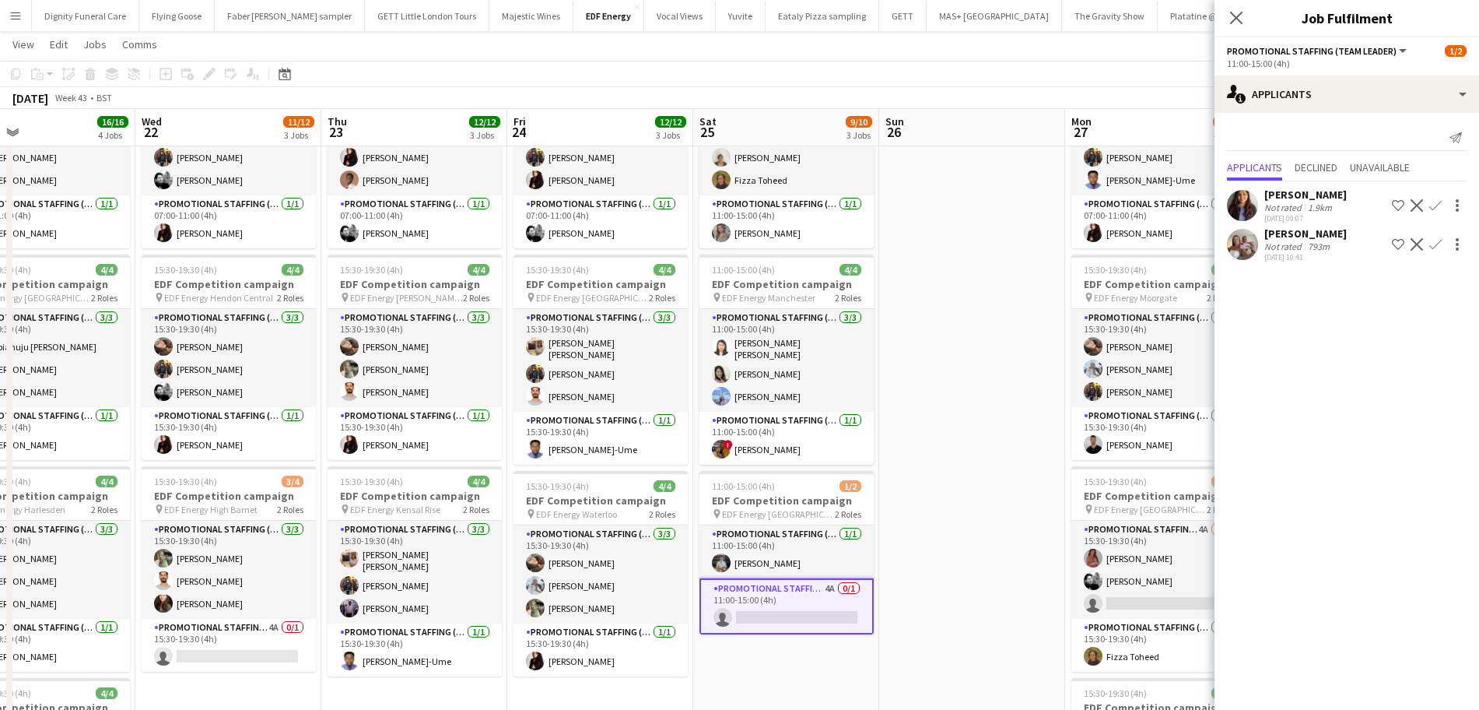
click at [1438, 204] on app-icon "Confirm" at bounding box center [1435, 205] width 12 height 12
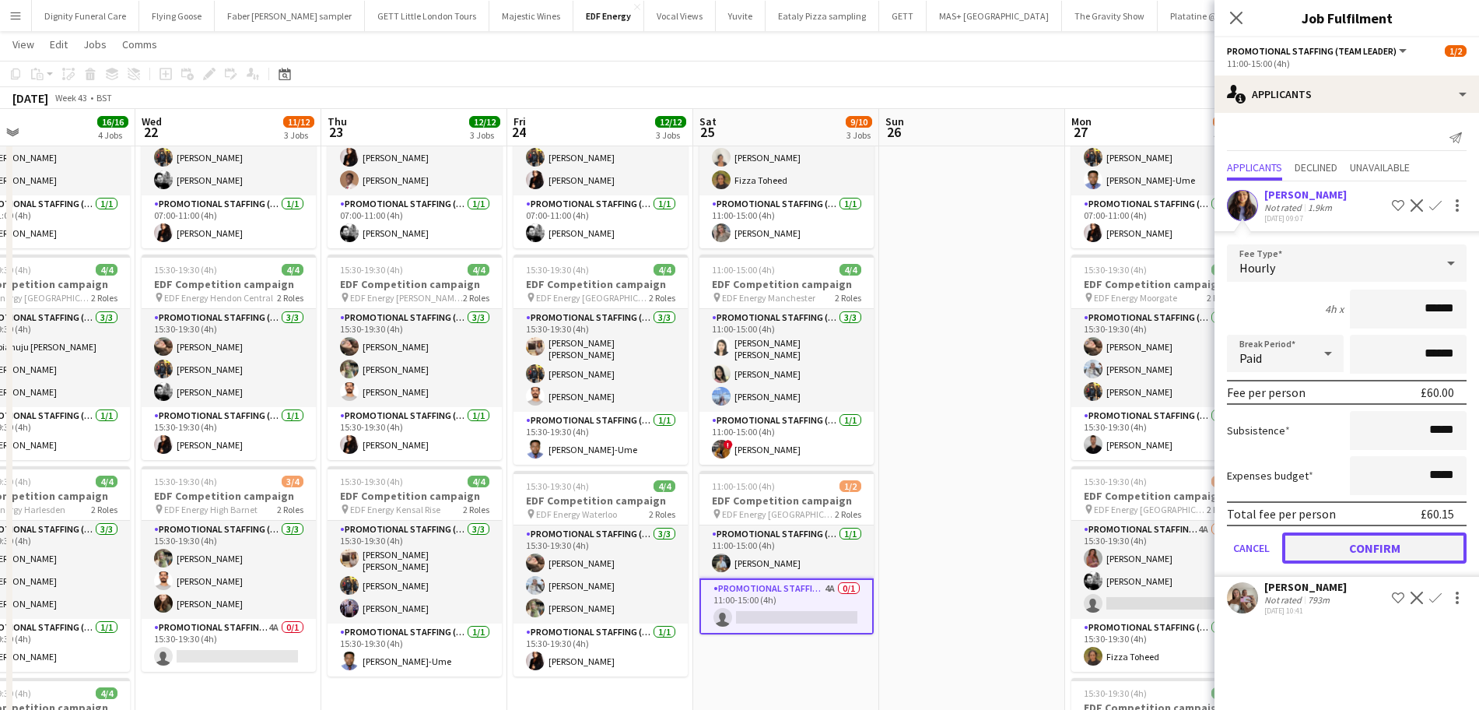
click at [1404, 548] on button "Confirm" at bounding box center [1374, 547] width 184 height 31
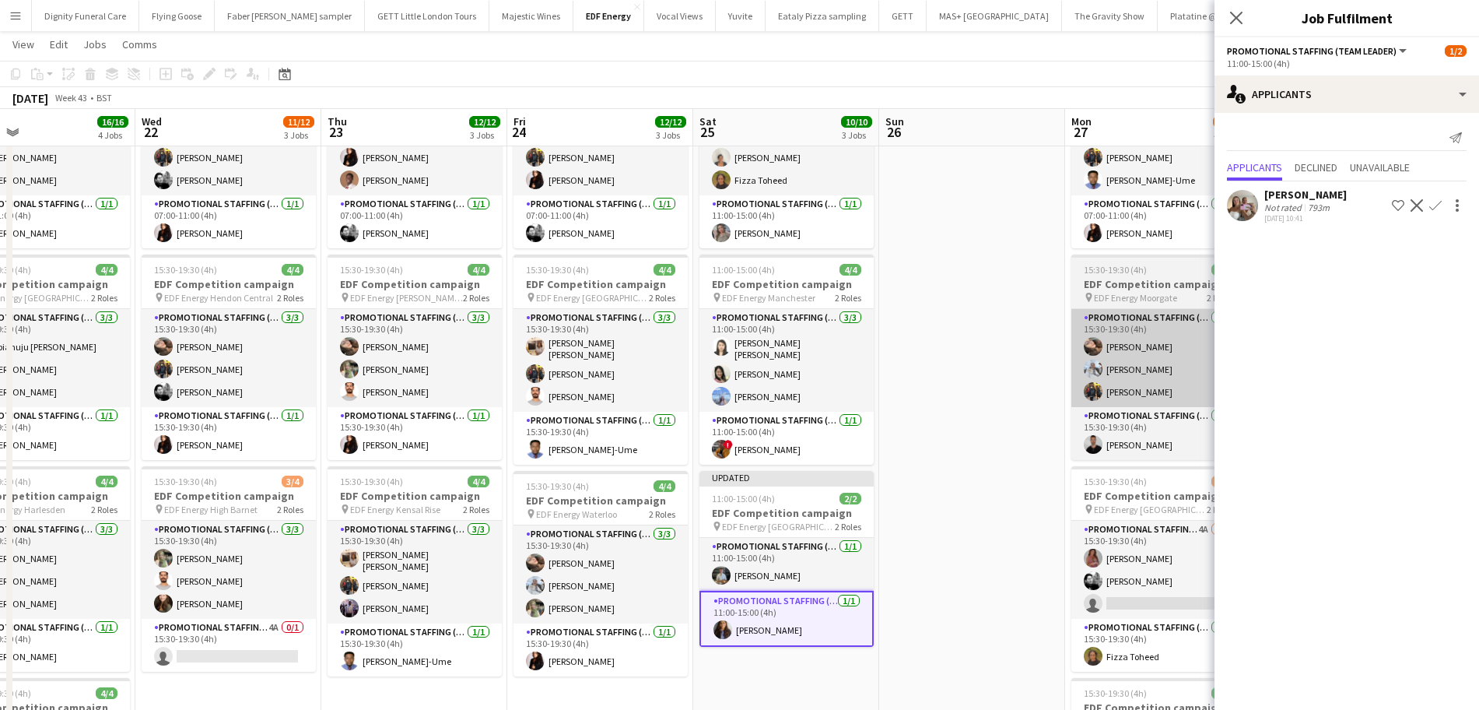
drag, startPoint x: 999, startPoint y: 420, endPoint x: 1130, endPoint y: 310, distance: 170.6
click at [1000, 417] on app-date-cell at bounding box center [972, 506] width 186 height 938
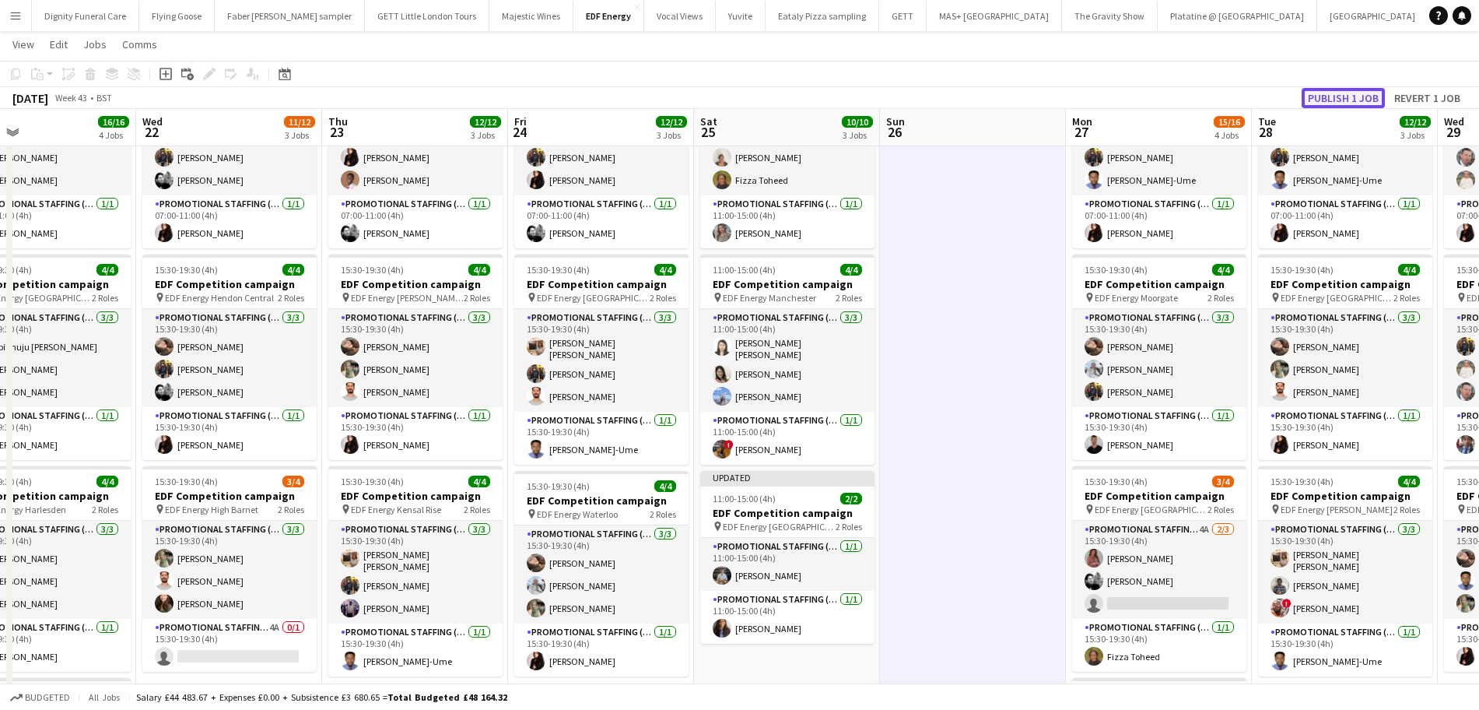
click at [1338, 93] on button "Publish 1 job" at bounding box center [1343, 98] width 83 height 20
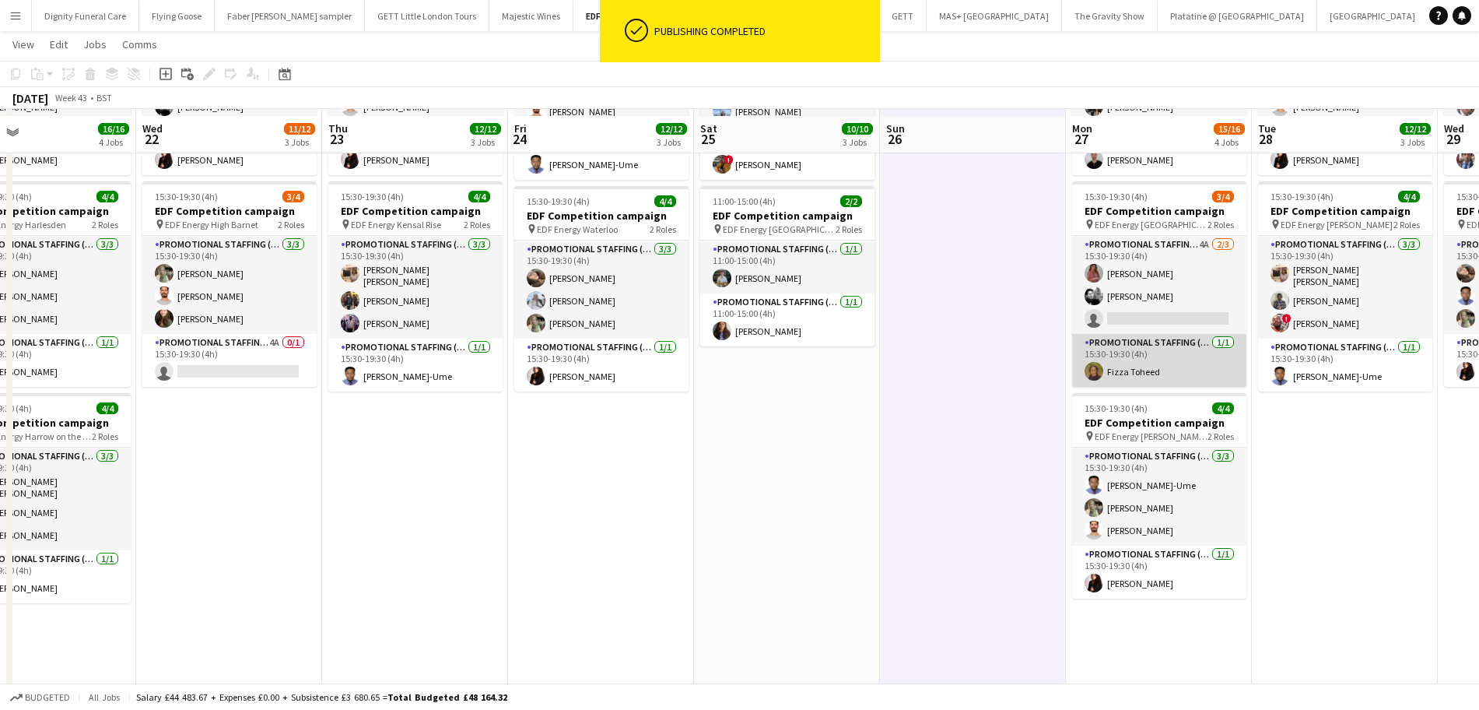
scroll to position [429, 0]
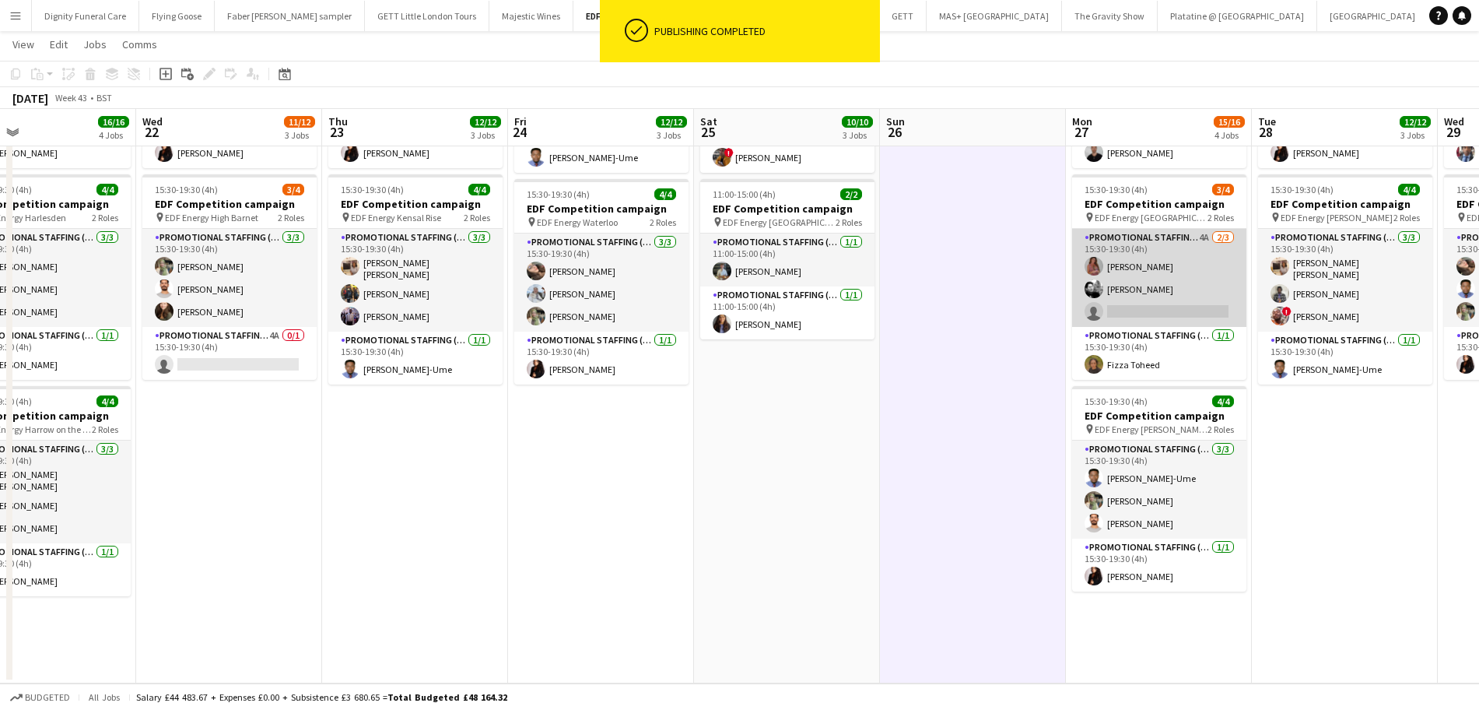
click at [1200, 311] on app-card-role "Promotional Staffing (Flyering Staff) 4A 2/3 15:30-19:30 (4h) Sally Whitworth D…" at bounding box center [1159, 278] width 174 height 98
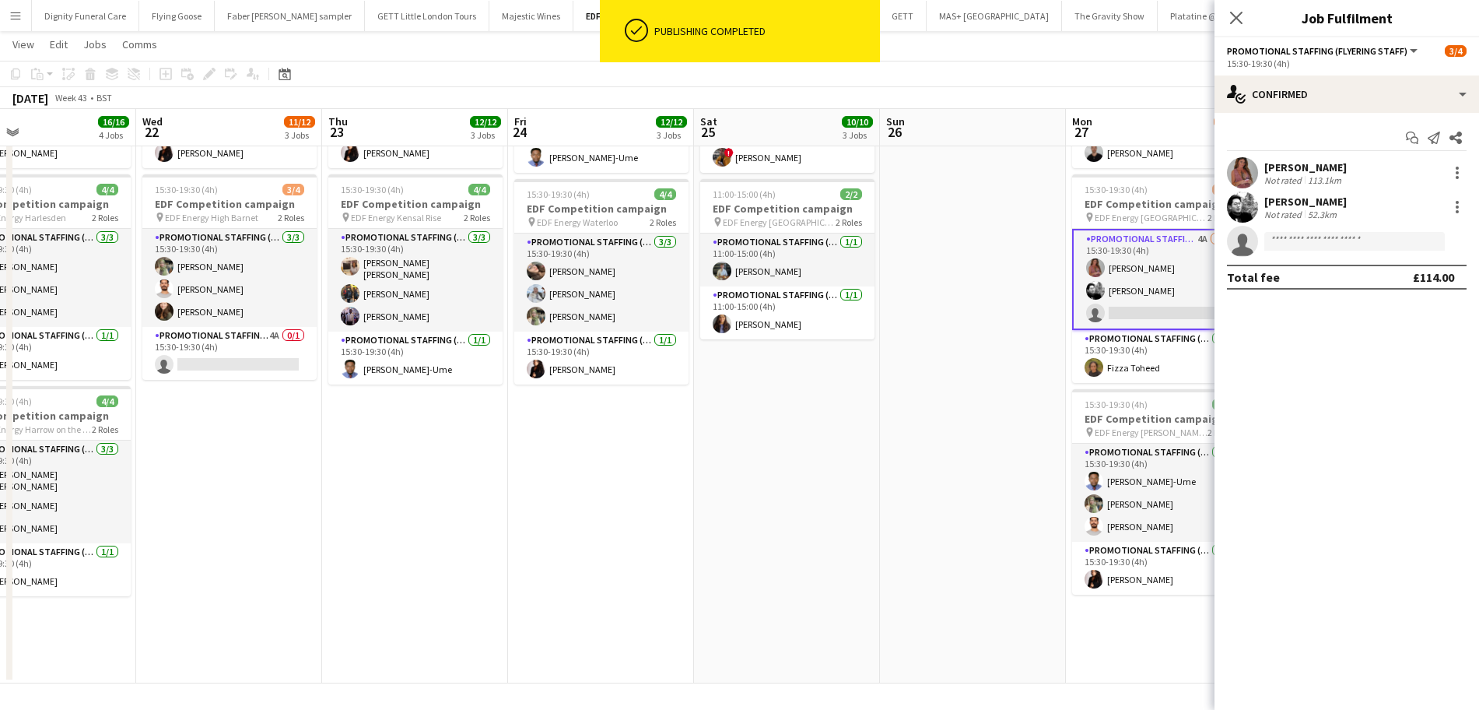
click at [1024, 233] on app-date-cell at bounding box center [973, 214] width 186 height 938
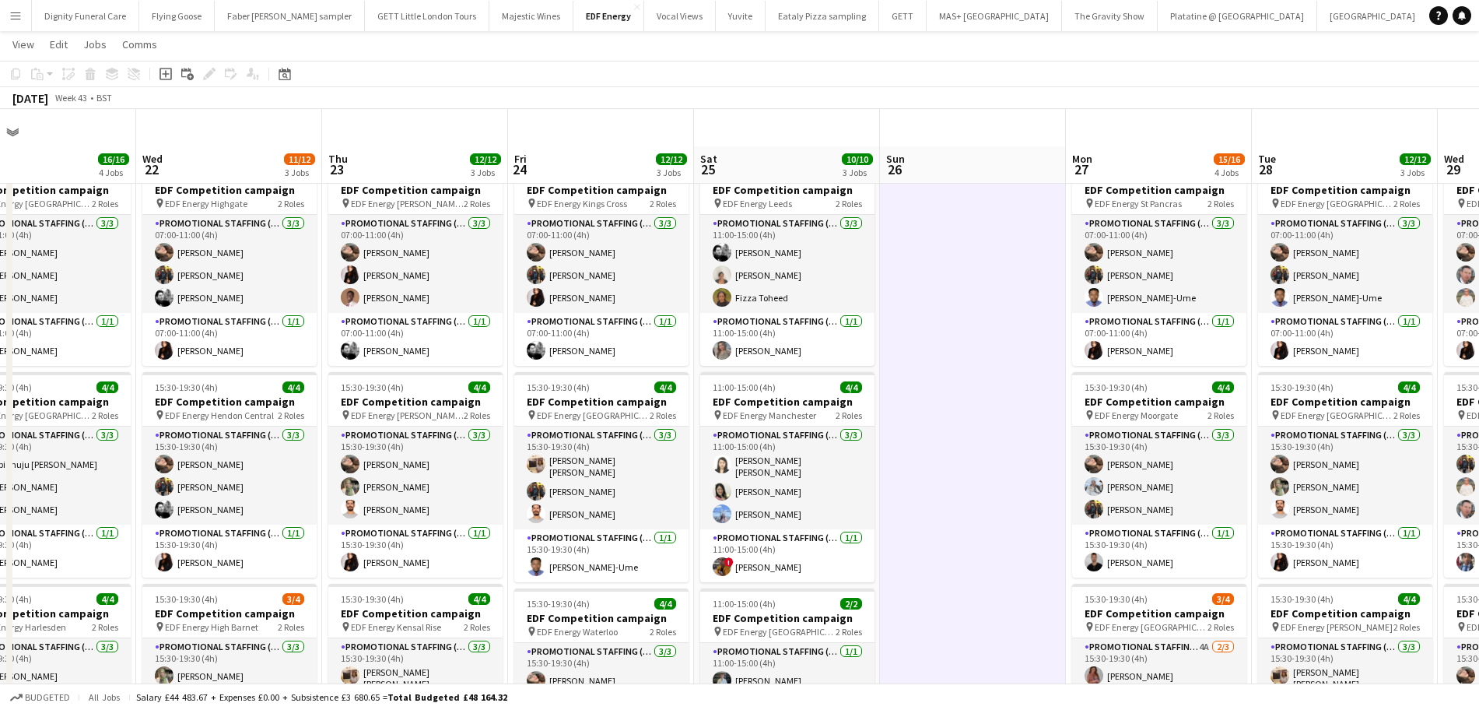
scroll to position [0, 0]
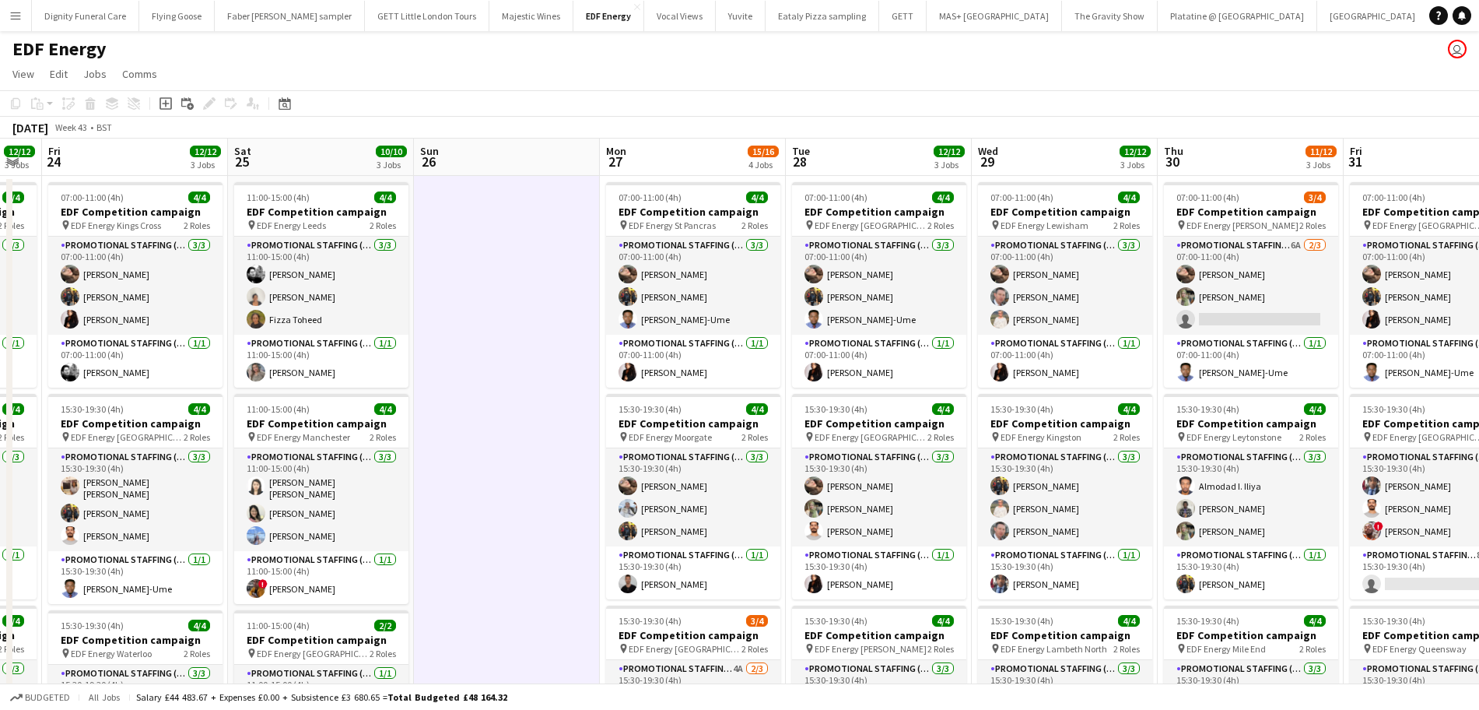
drag, startPoint x: 1196, startPoint y: 262, endPoint x: 731, endPoint y: 276, distance: 464.7
click at [731, 276] on app-calendar-viewport "Mon 20 16/16 4 Jobs Tue 21 16/16 4 Jobs Wed 22 11/12 3 Jobs Thu 23 12/12 3 Jobs…" at bounding box center [739, 626] width 1479 height 976
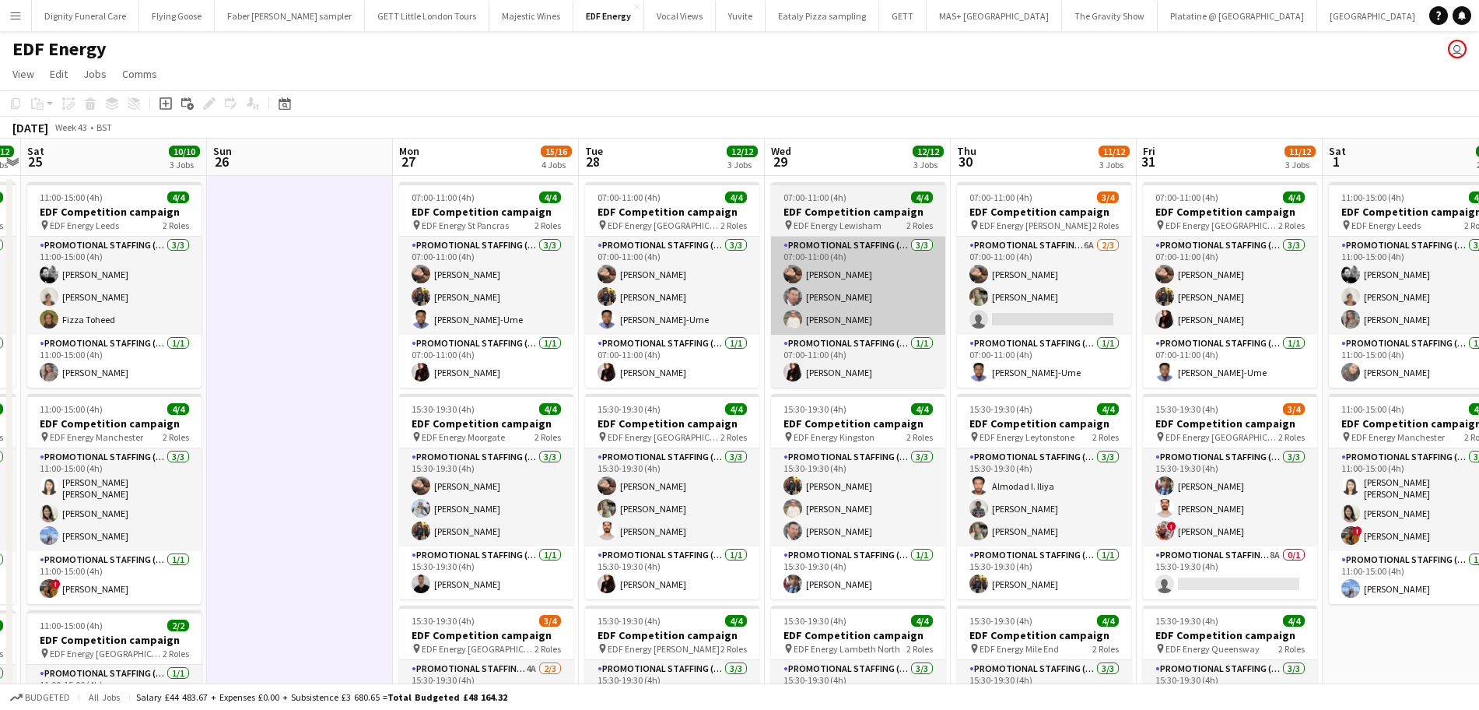
drag, startPoint x: 1095, startPoint y: 281, endPoint x: 874, endPoint y: 286, distance: 220.2
click at [874, 288] on app-calendar-viewport "Wed 22 11/12 3 Jobs Thu 23 12/12 3 Jobs Fri 24 12/12 3 Jobs Sat 25 10/10 3 Jobs…" at bounding box center [739, 626] width 1479 height 976
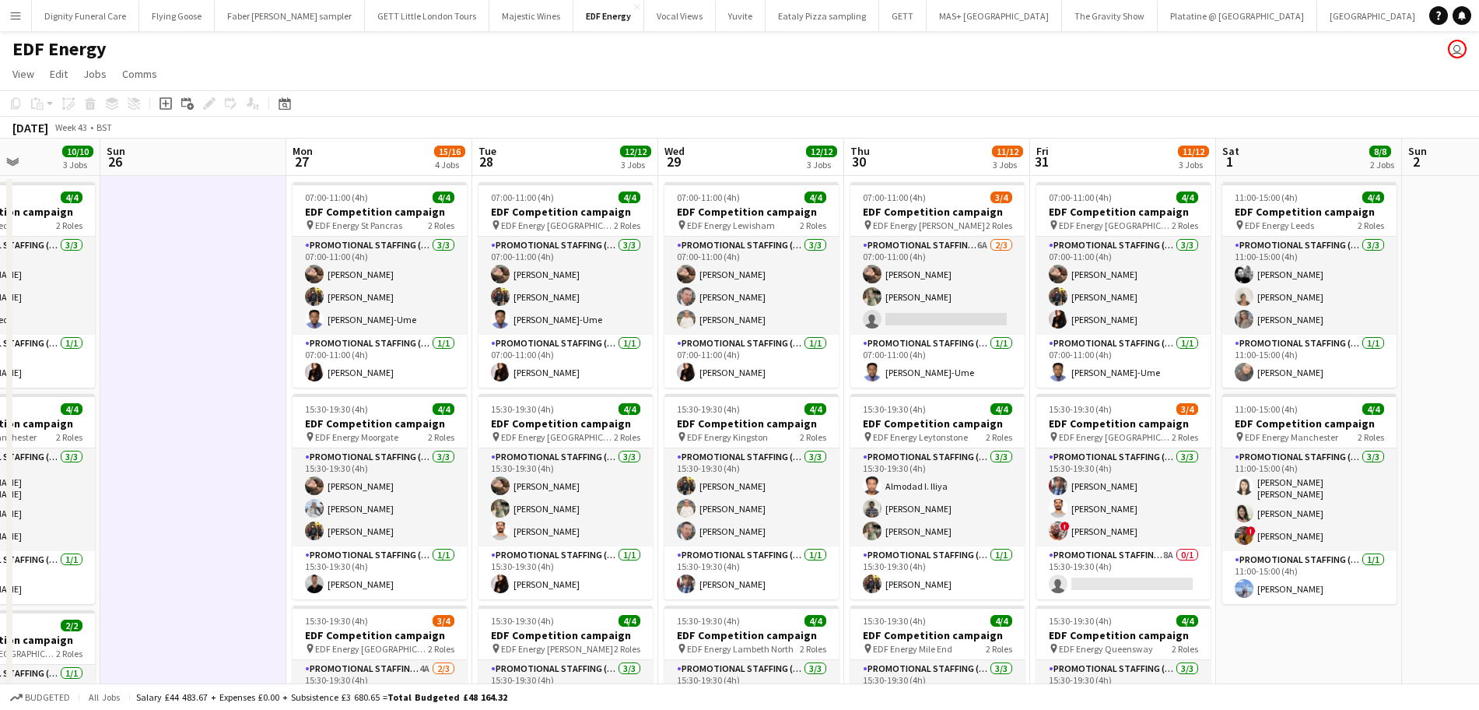
drag, startPoint x: 1006, startPoint y: 328, endPoint x: 932, endPoint y: 328, distance: 73.9
click at [932, 328] on app-calendar-viewport "Wed 22 11/12 3 Jobs Thu 23 12/12 3 Jobs Fri 24 12/12 3 Jobs Sat 25 10/10 3 Jobs…" at bounding box center [739, 626] width 1479 height 976
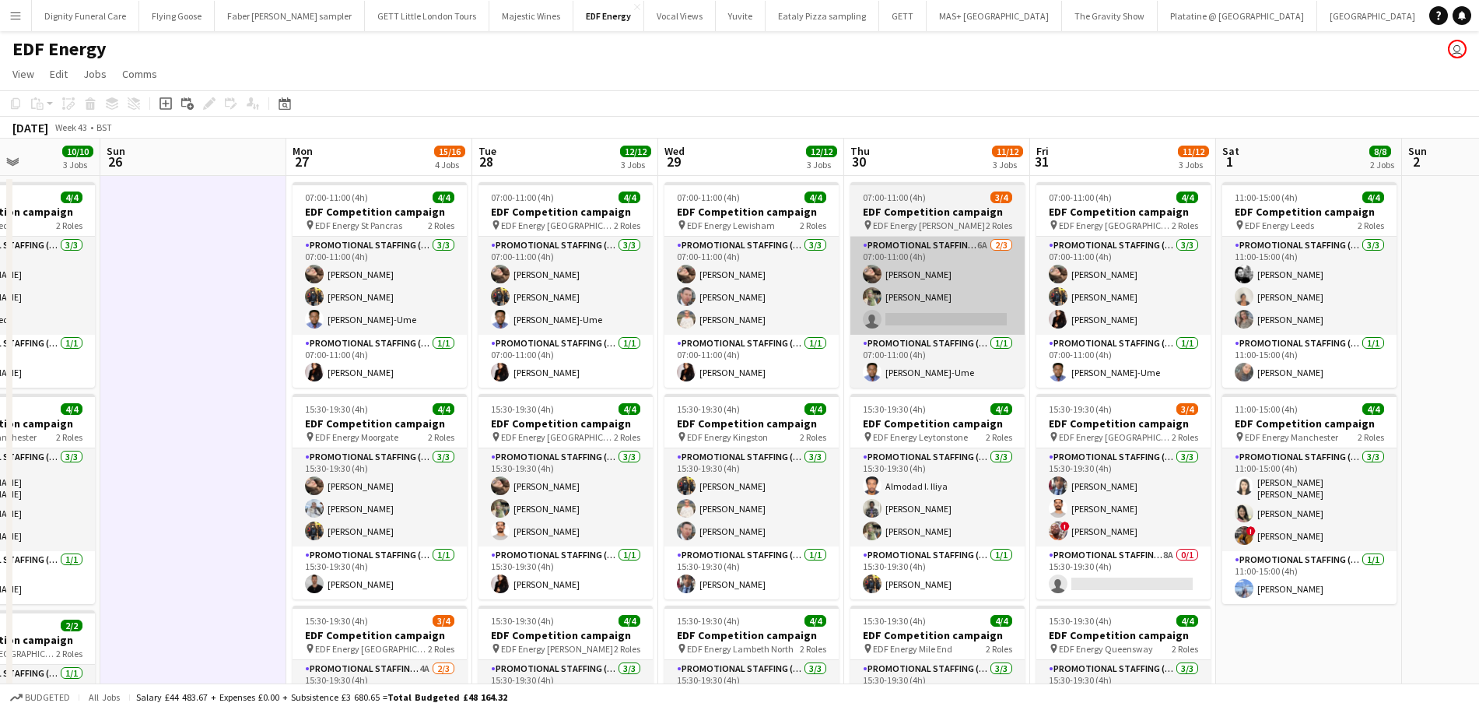
scroll to position [0, 648]
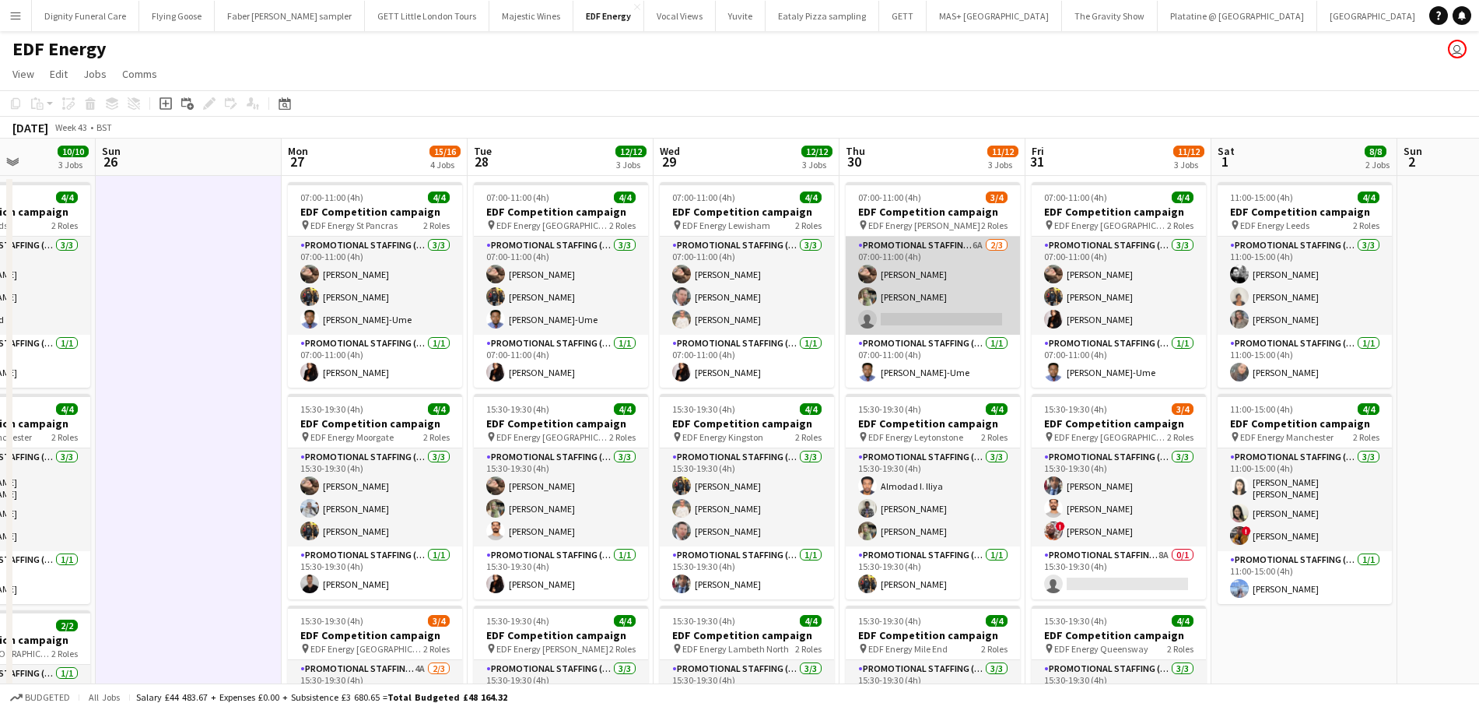
click at [969, 318] on app-card-role "Promotional Staffing (Flyering Staff) 6A 2/3 07:00-11:00 (4h) Anastasiia Melesh…" at bounding box center [933, 286] width 174 height 98
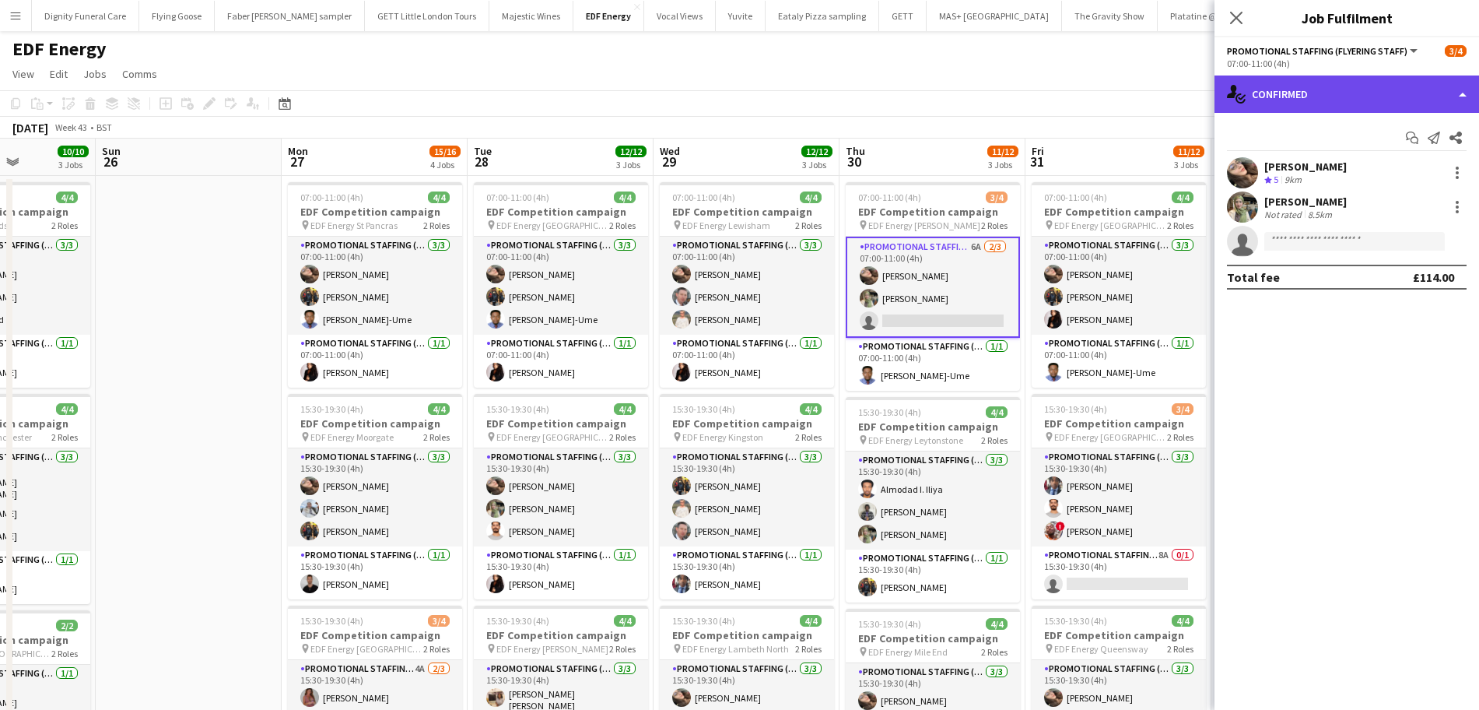
click at [1311, 96] on div "single-neutral-actions-check-2 Confirmed" at bounding box center [1346, 93] width 265 height 37
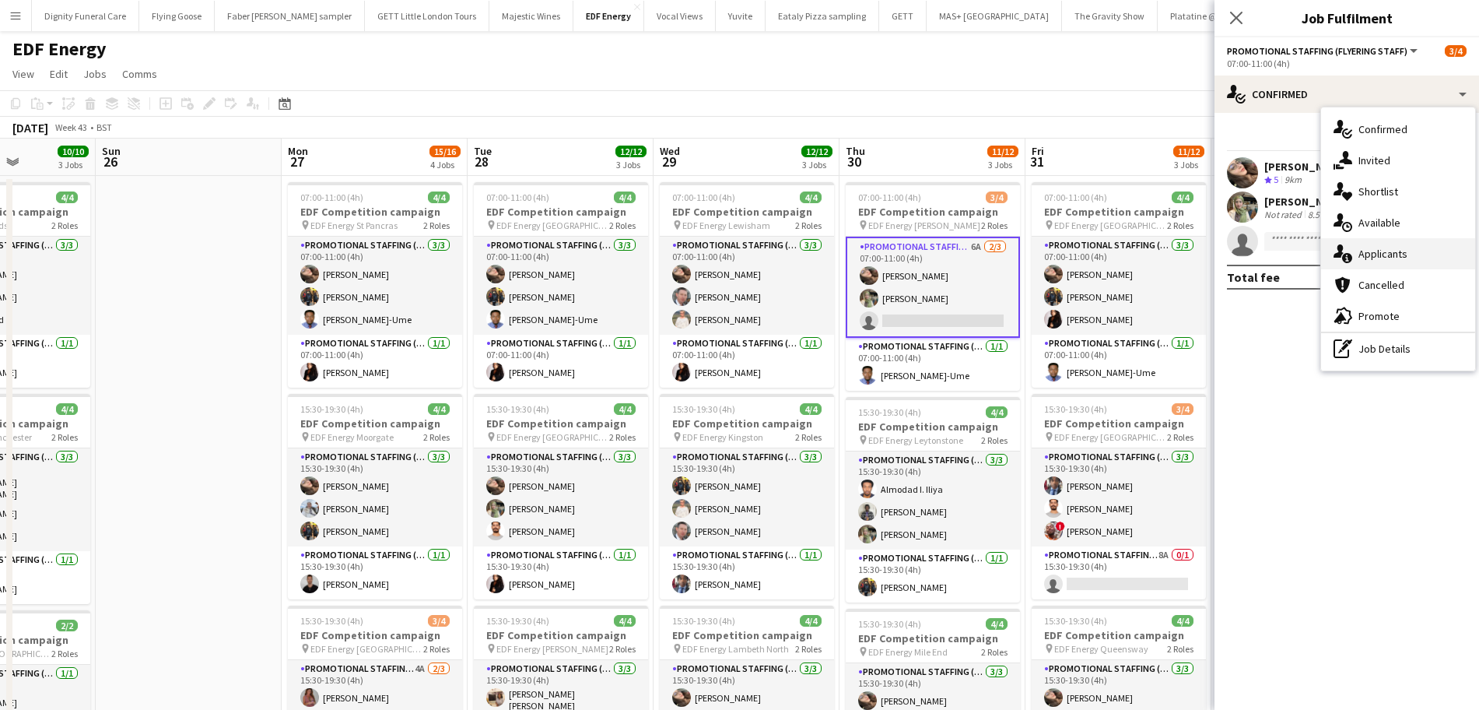
click at [1369, 259] on span "Applicants" at bounding box center [1382, 254] width 49 height 14
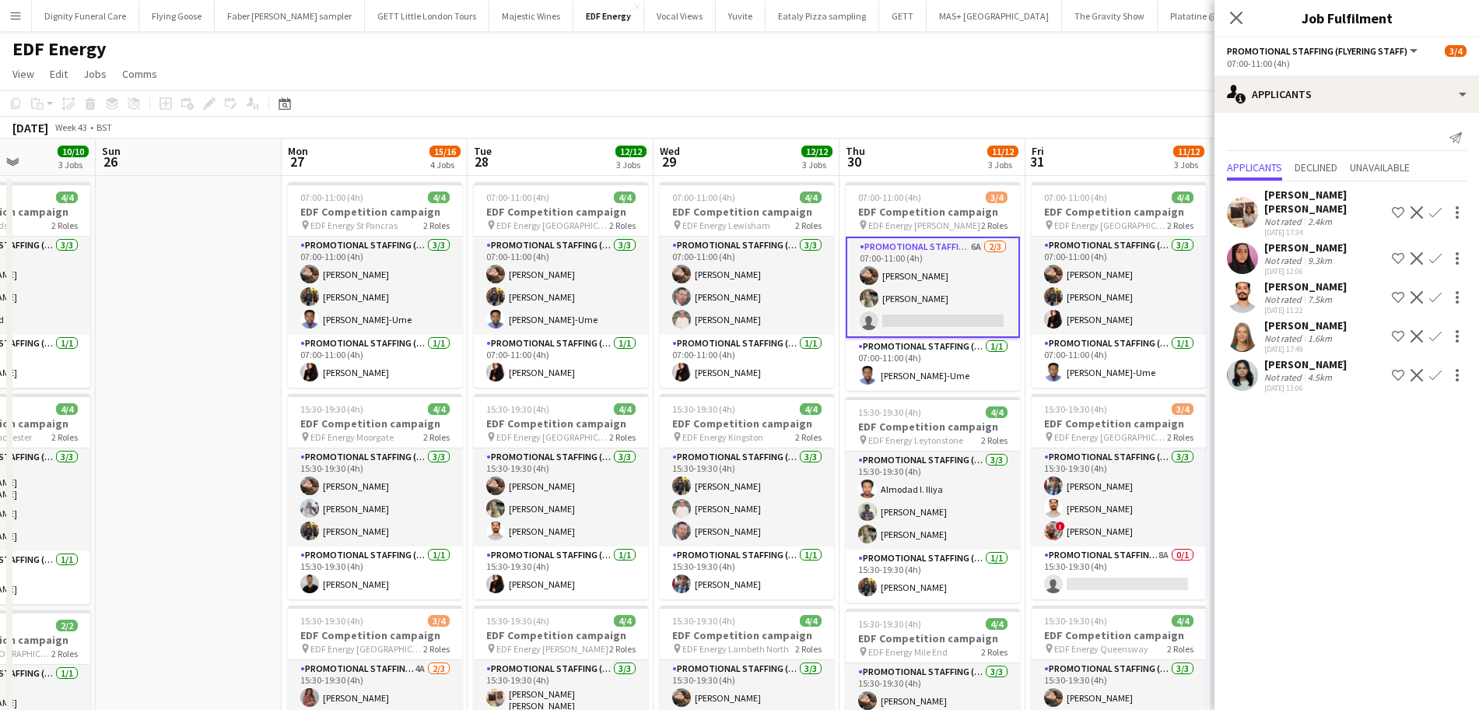
click at [1302, 318] on div "Nataliya Dryhush" at bounding box center [1305, 325] width 82 height 14
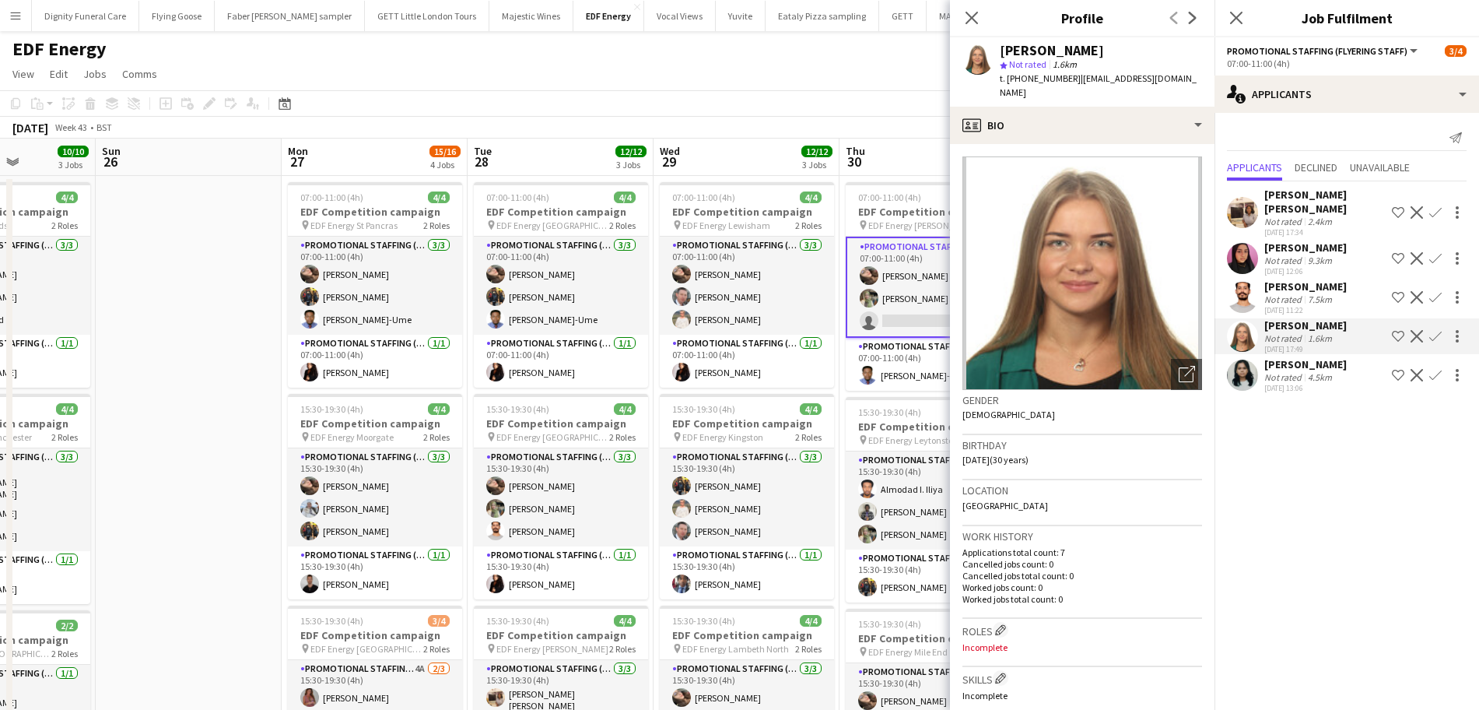
click at [1307, 357] on div "[PERSON_NAME]" at bounding box center [1305, 364] width 82 height 14
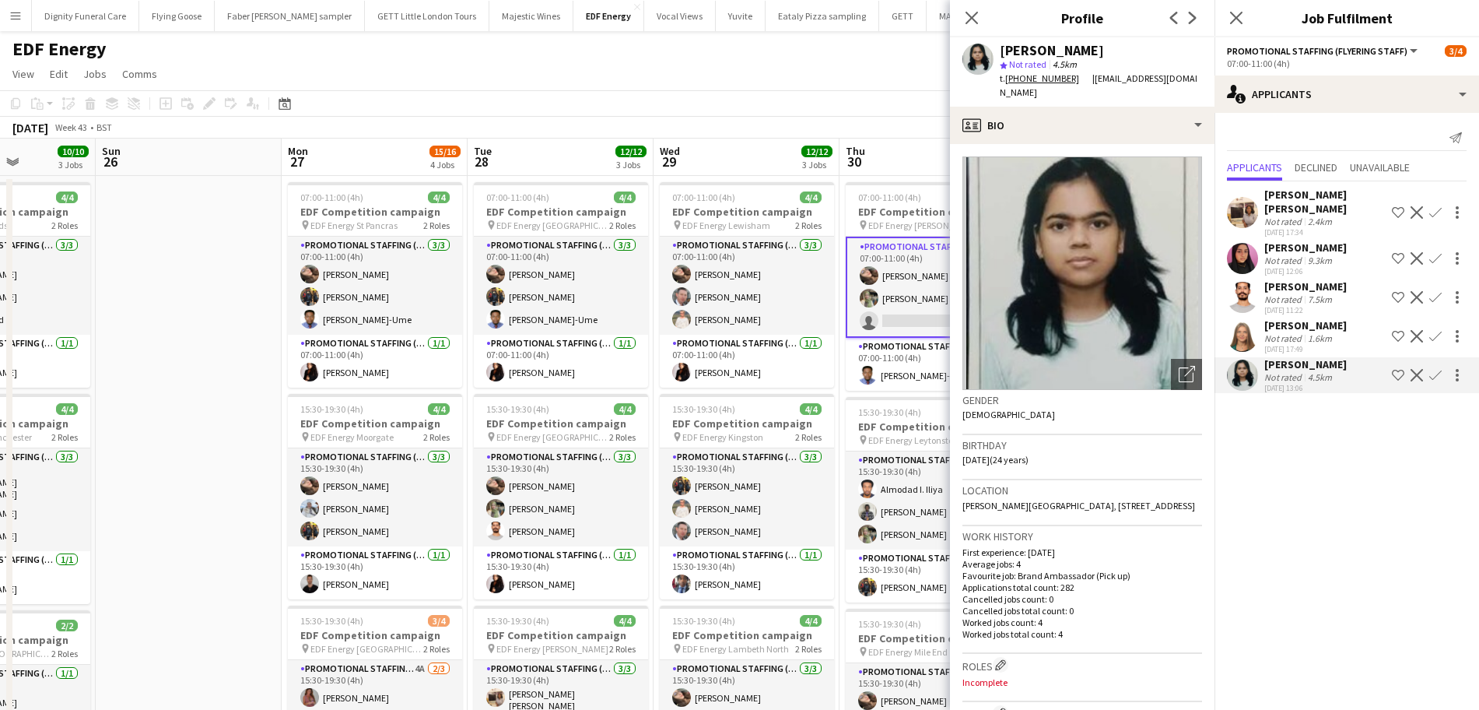
click at [1287, 318] on div "Nataliya Dryhush" at bounding box center [1305, 325] width 82 height 14
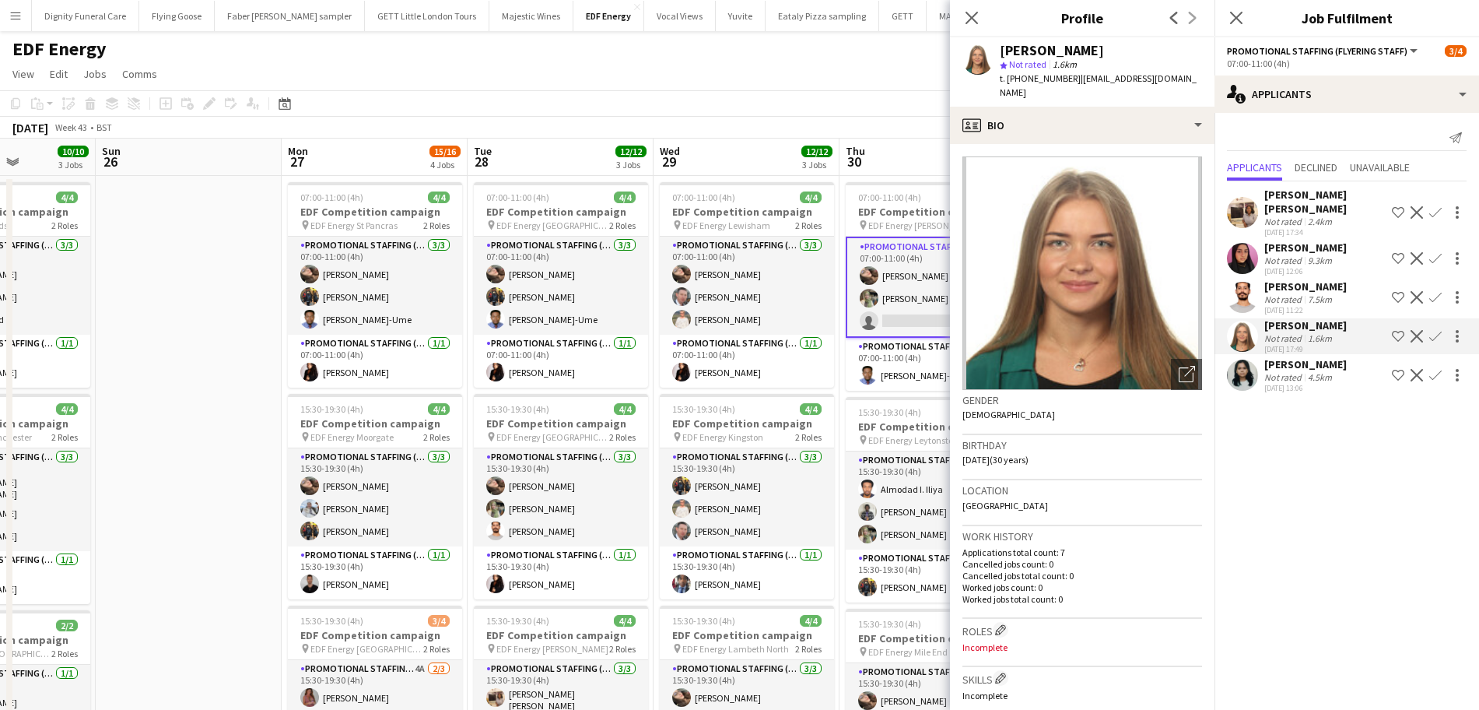
click at [1298, 279] on div "[PERSON_NAME]" at bounding box center [1305, 286] width 82 height 14
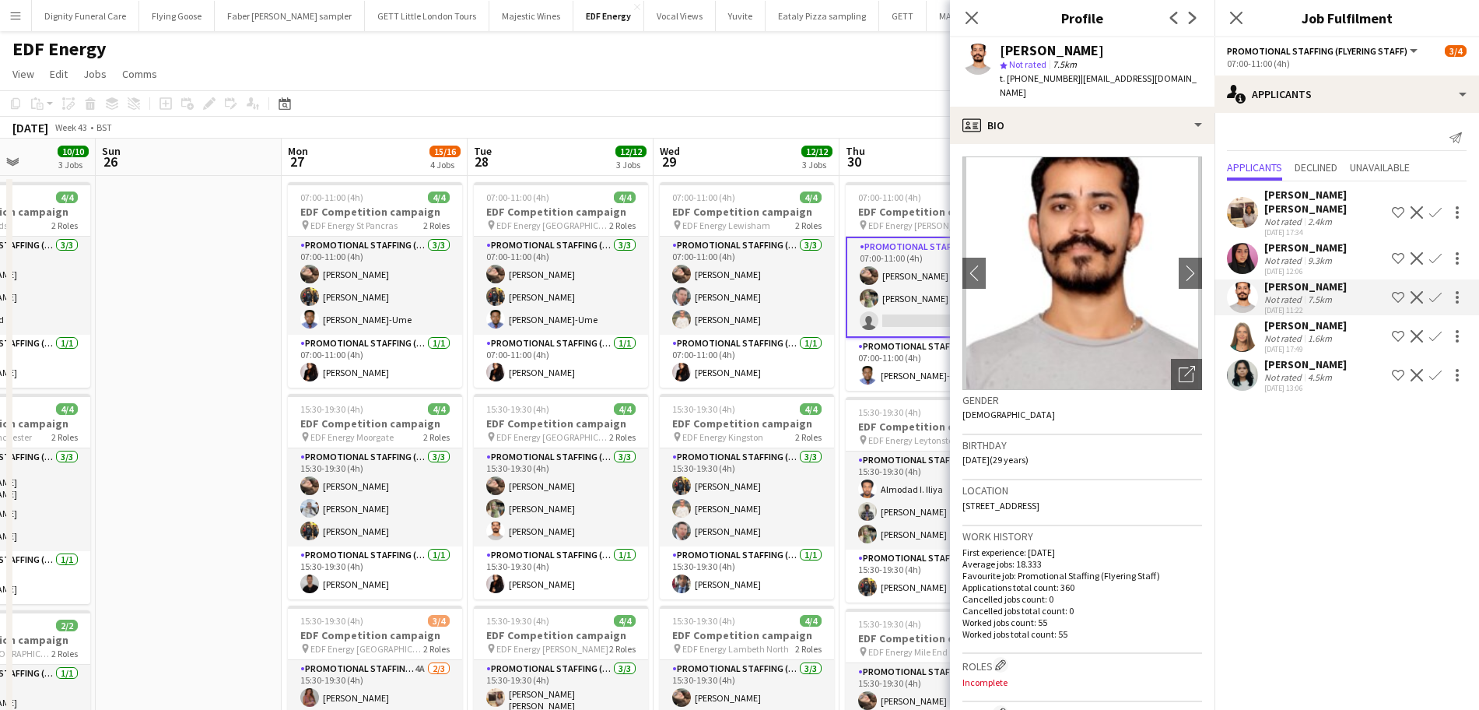
click at [1293, 240] on div "Mahima Begum" at bounding box center [1305, 247] width 82 height 14
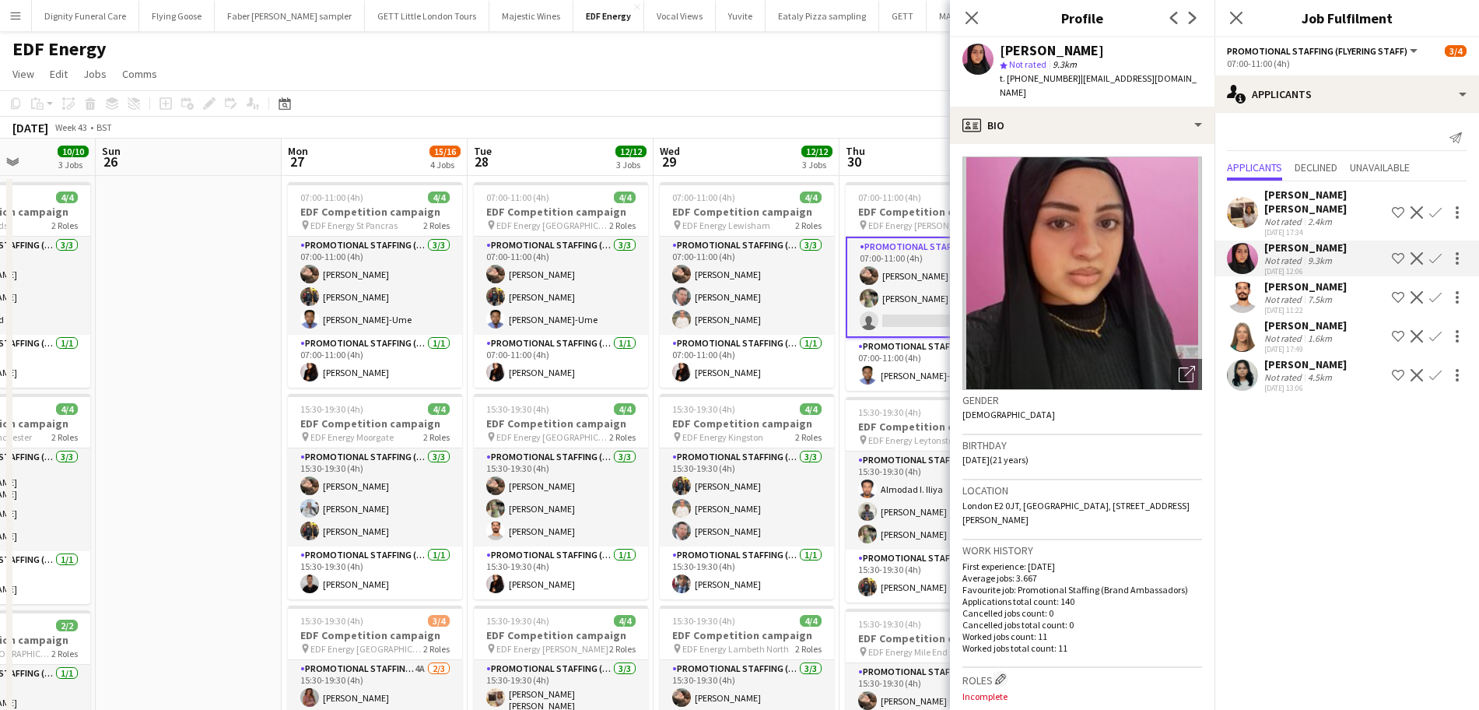
click at [1299, 197] on div "Annie Dan" at bounding box center [1324, 201] width 121 height 28
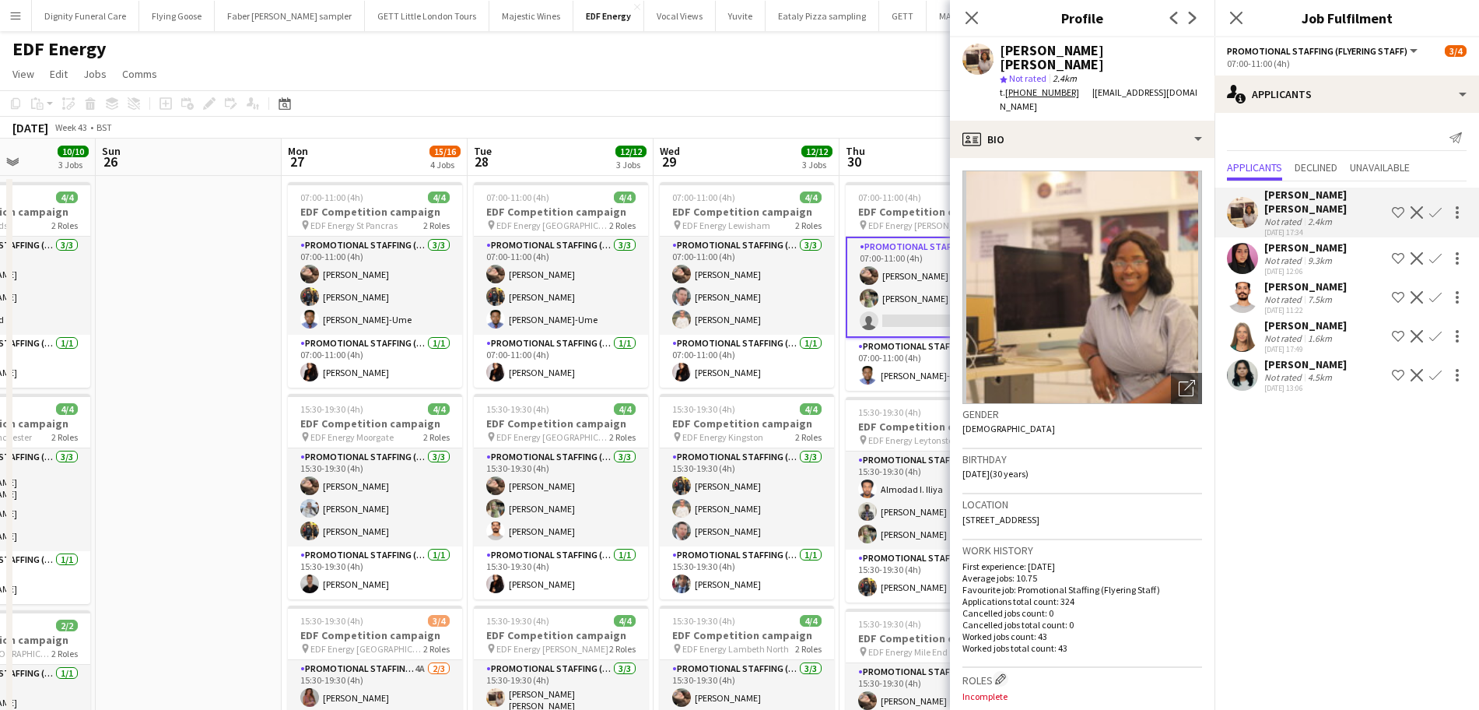
click at [1299, 302] on div "Annie Dan Not rated 2.4km 20-08-2025 17:34 Shortlist crew Decline Confirm Mahim…" at bounding box center [1346, 288] width 265 height 215
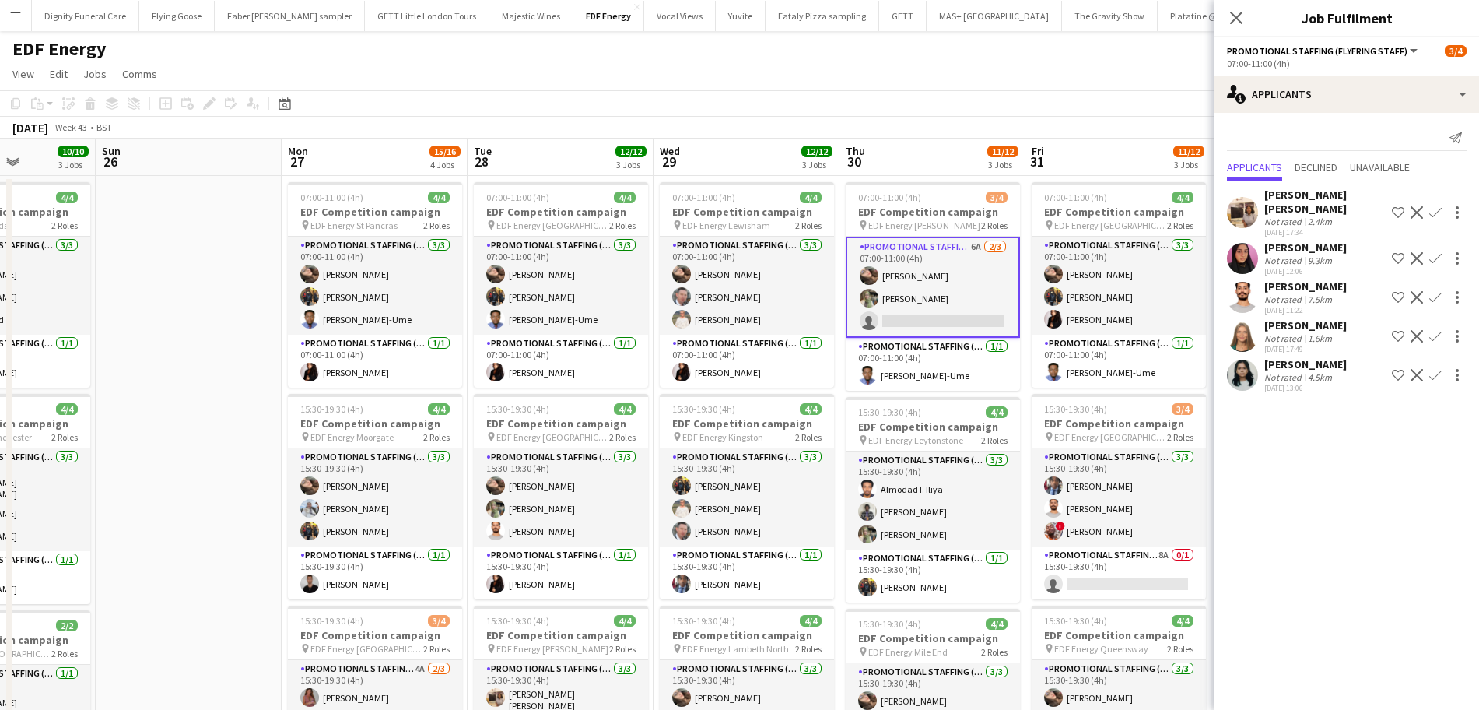
click at [1301, 371] on div "Not rated" at bounding box center [1284, 377] width 40 height 12
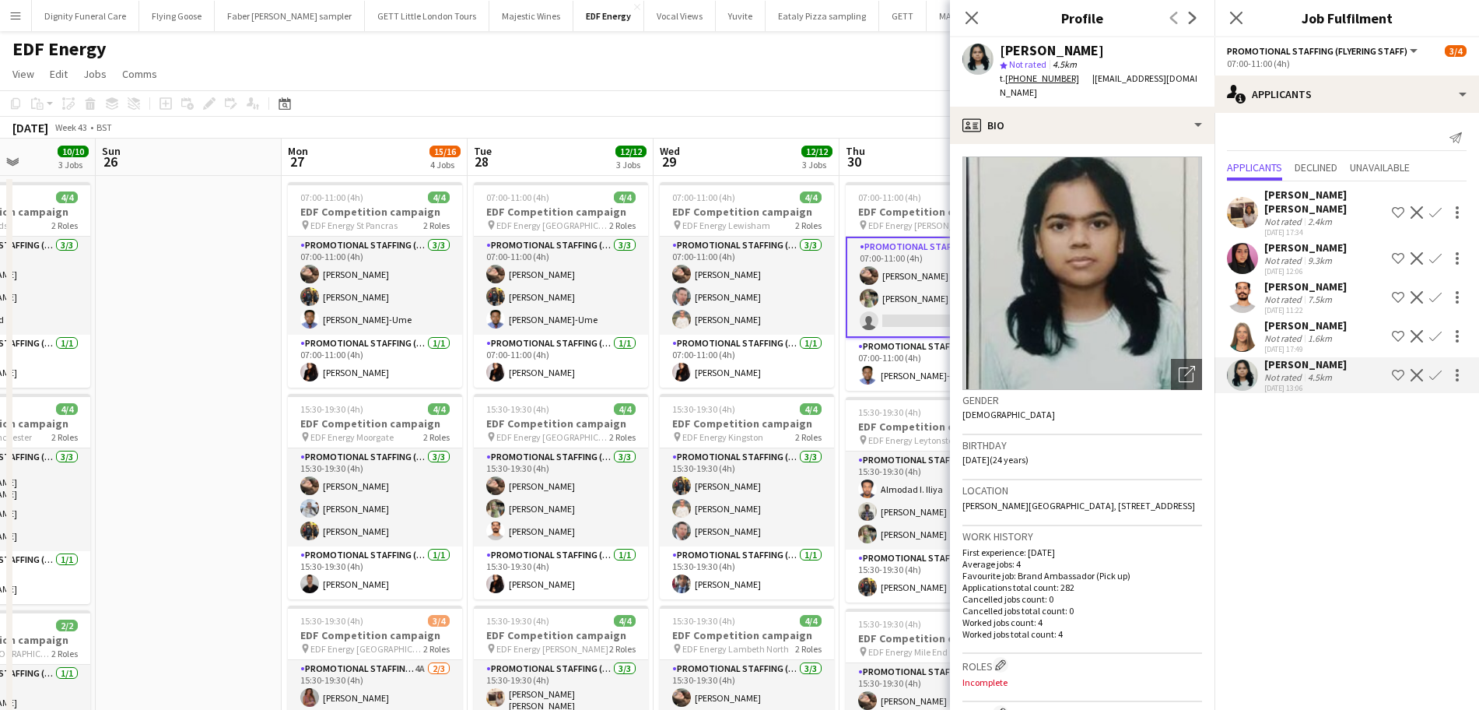
click at [1303, 318] on div "Nataliya Dryhush" at bounding box center [1305, 325] width 82 height 14
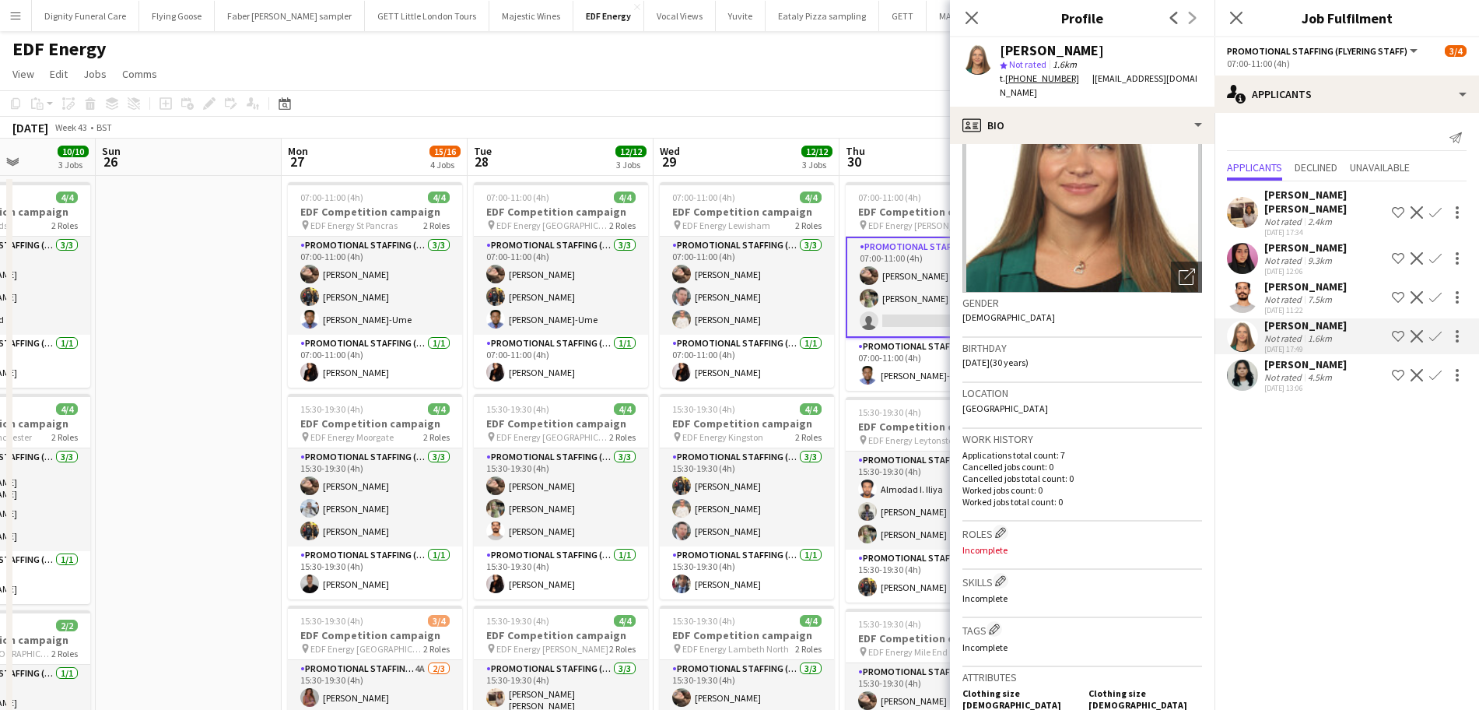
scroll to position [0, 0]
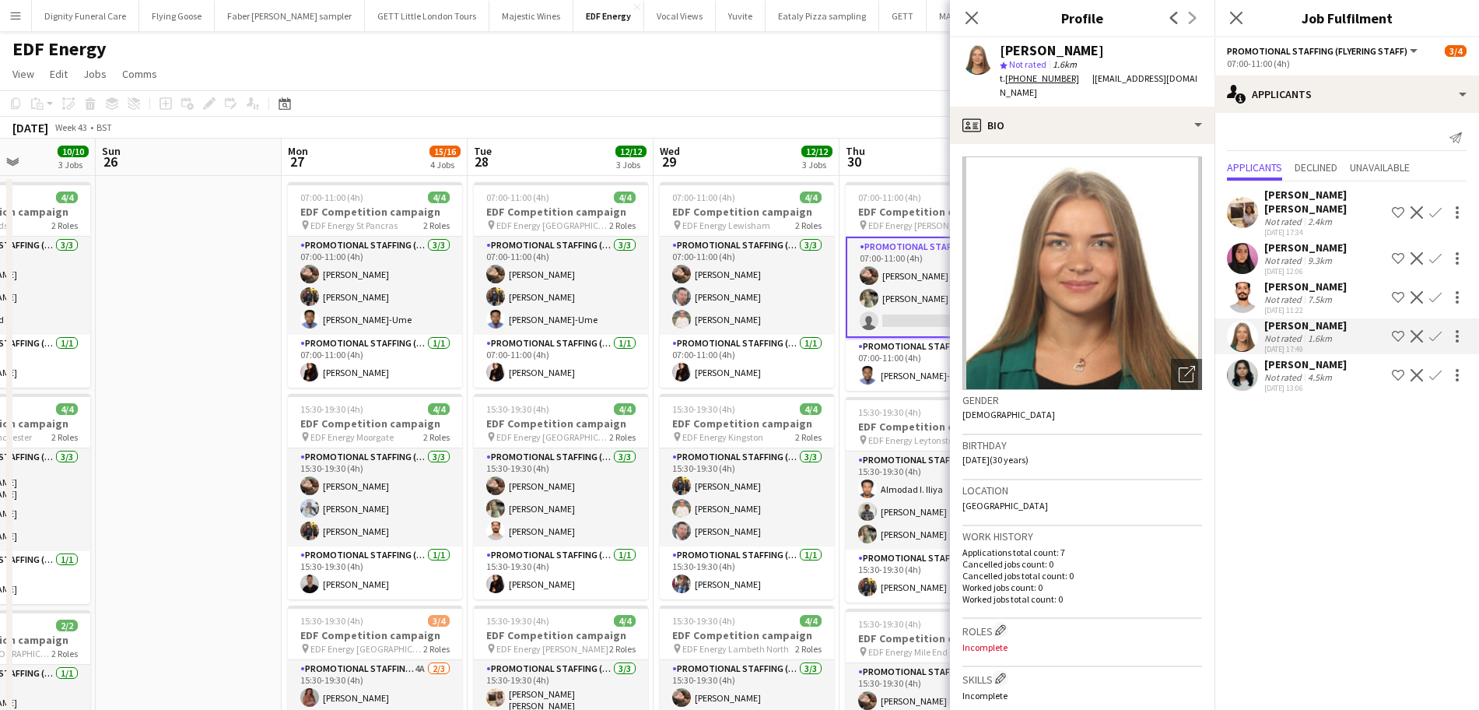
click at [1438, 330] on app-icon "Confirm" at bounding box center [1435, 336] width 12 height 12
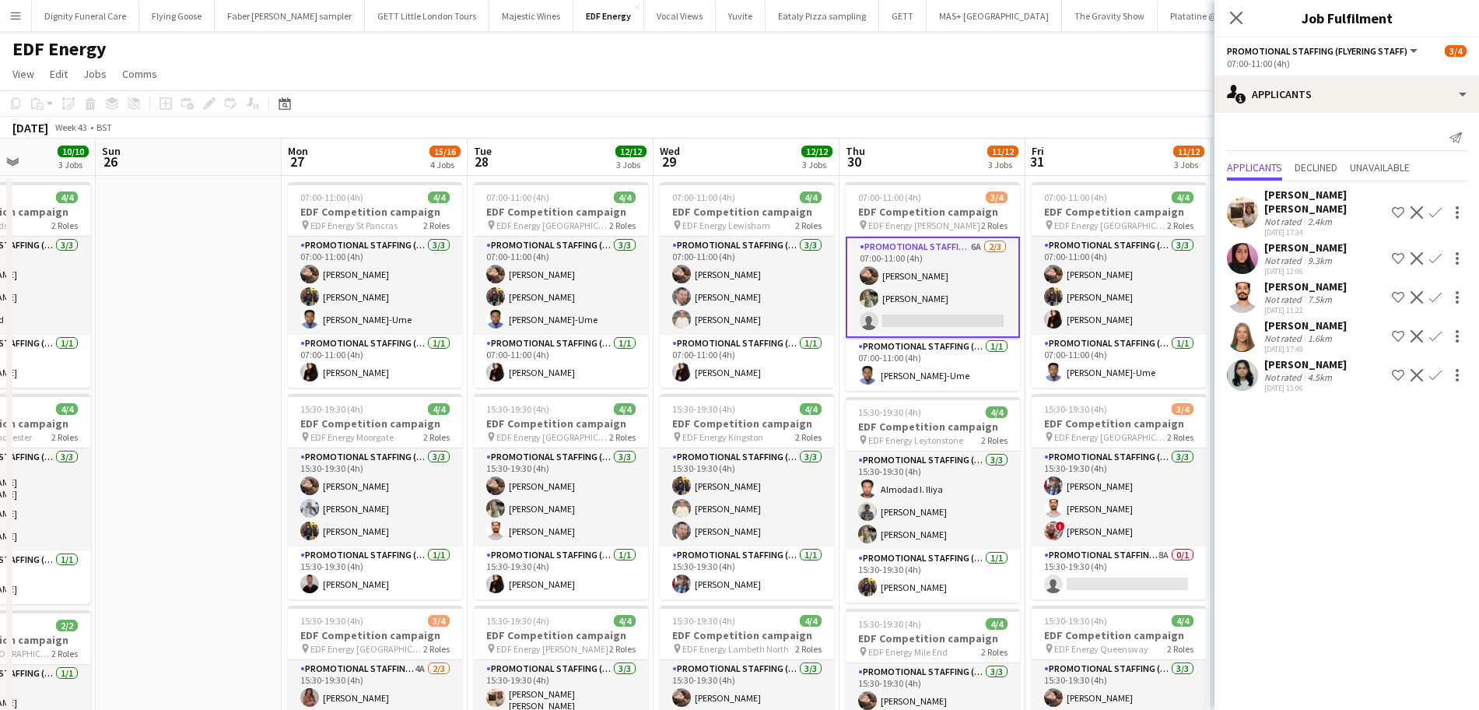
click at [1438, 330] on app-icon "Confirm" at bounding box center [1435, 336] width 12 height 12
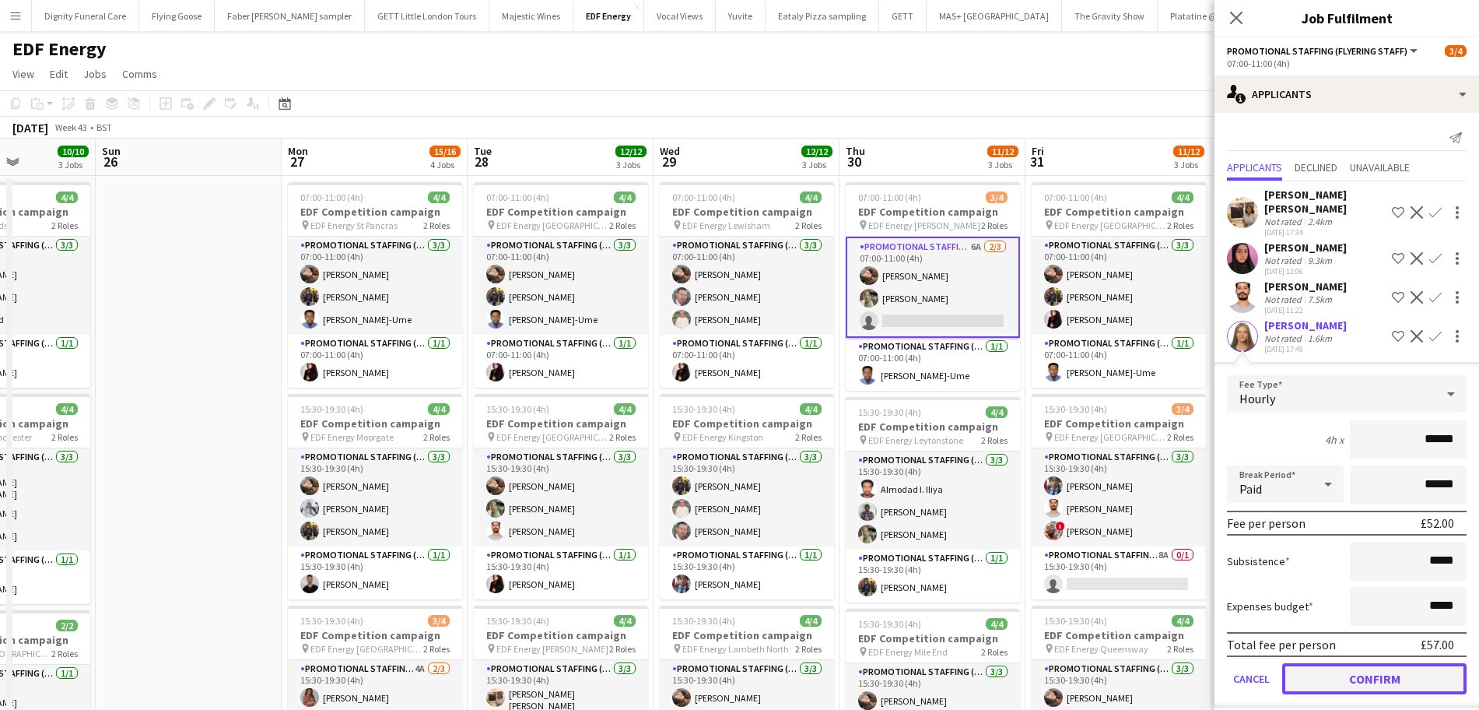
click at [1379, 663] on button "Confirm" at bounding box center [1374, 678] width 184 height 31
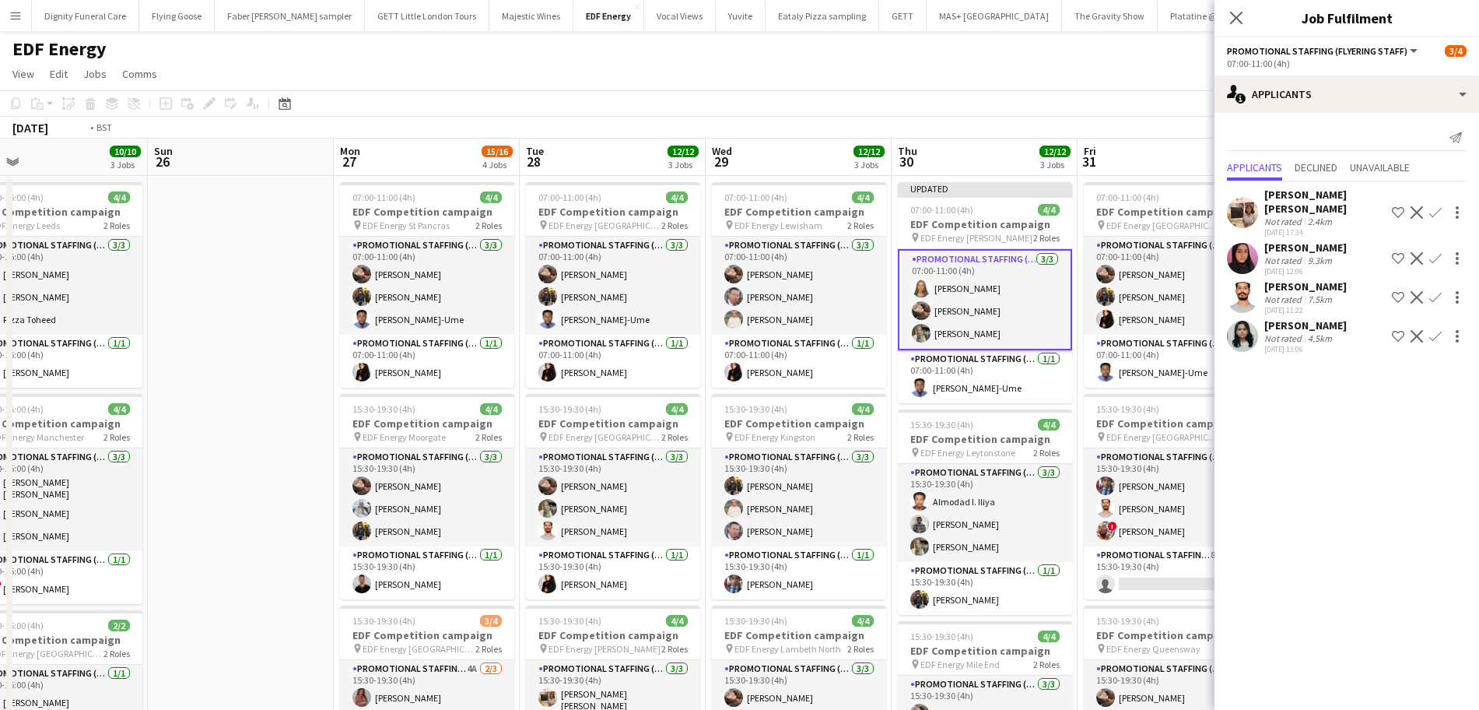
drag, startPoint x: 970, startPoint y: 520, endPoint x: 730, endPoint y: 505, distance: 240.9
click at [730, 506] on app-calendar-viewport "Wed 22 11/12 3 Jobs Thu 23 12/12 3 Jobs Fri 24 12/12 3 Jobs Sat 25 10/10 3 Jobs…" at bounding box center [739, 626] width 1479 height 976
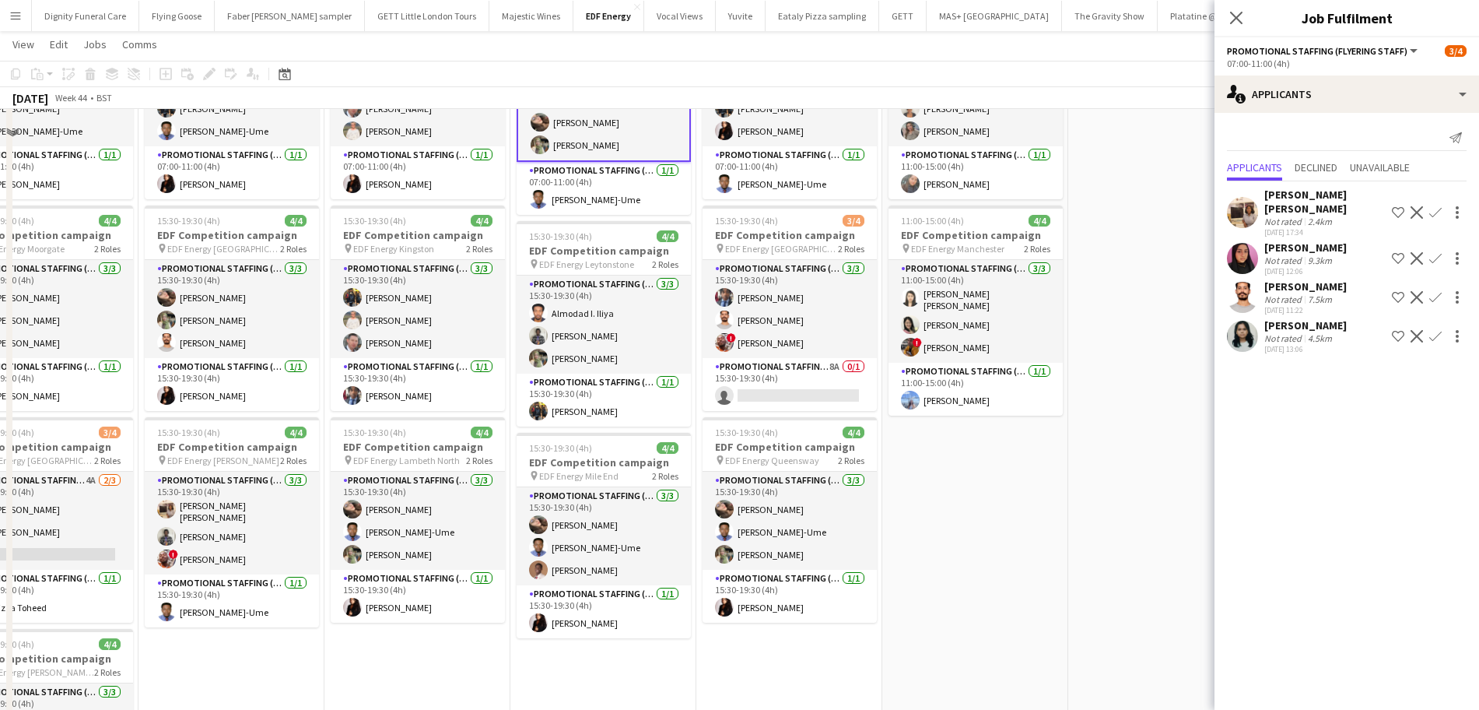
scroll to position [194, 0]
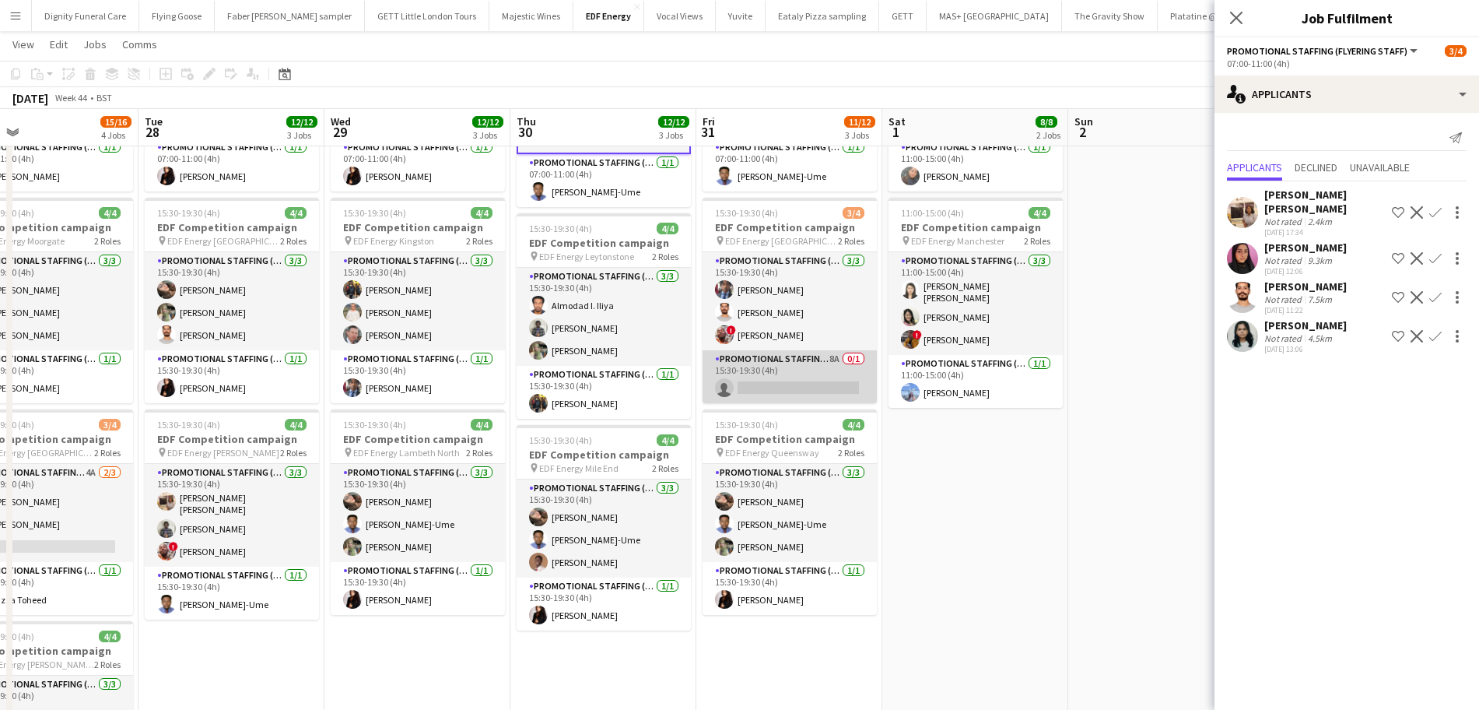
click at [832, 380] on app-card-role "Promotional Staffing (Team Leader) 8A 0/1 15:30-19:30 (4h) single-neutral-actio…" at bounding box center [790, 376] width 174 height 53
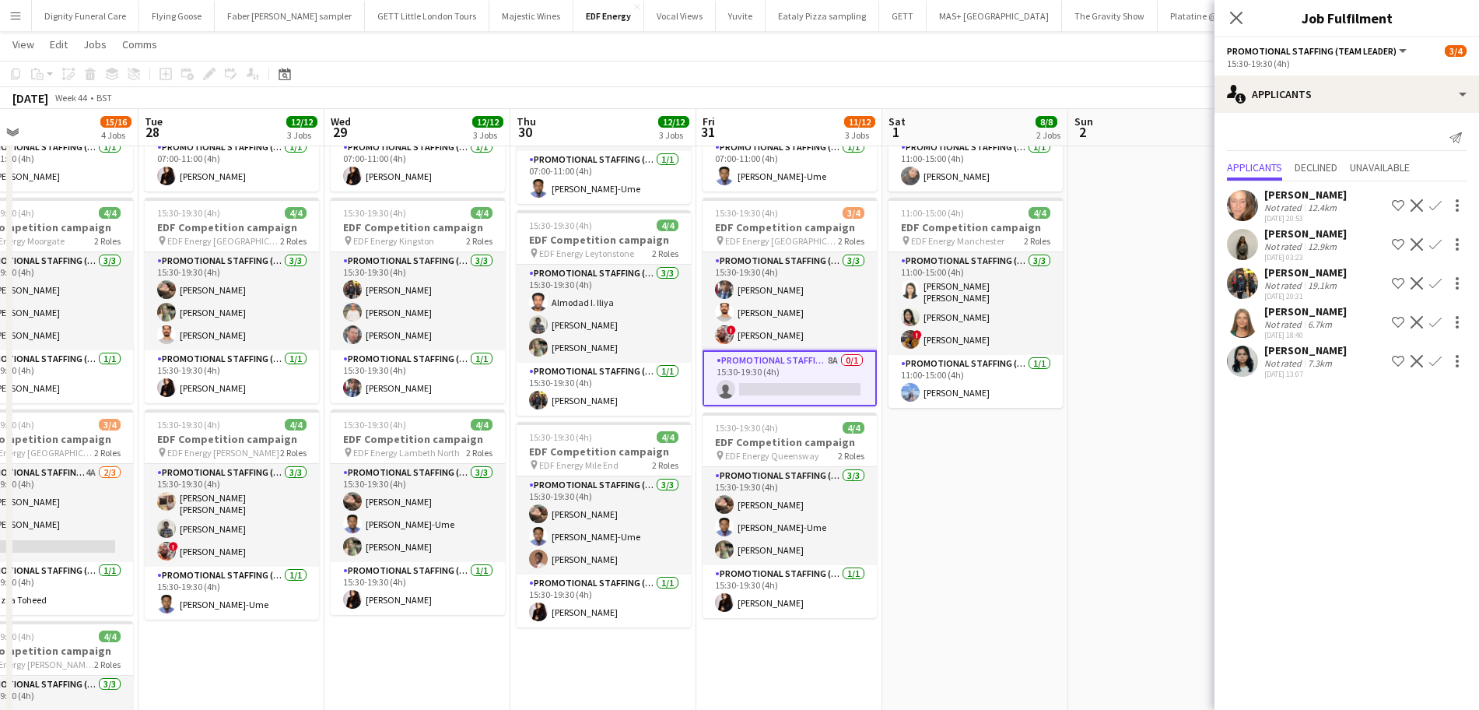
click at [1296, 239] on div "Jayashree Saravanan" at bounding box center [1305, 233] width 82 height 14
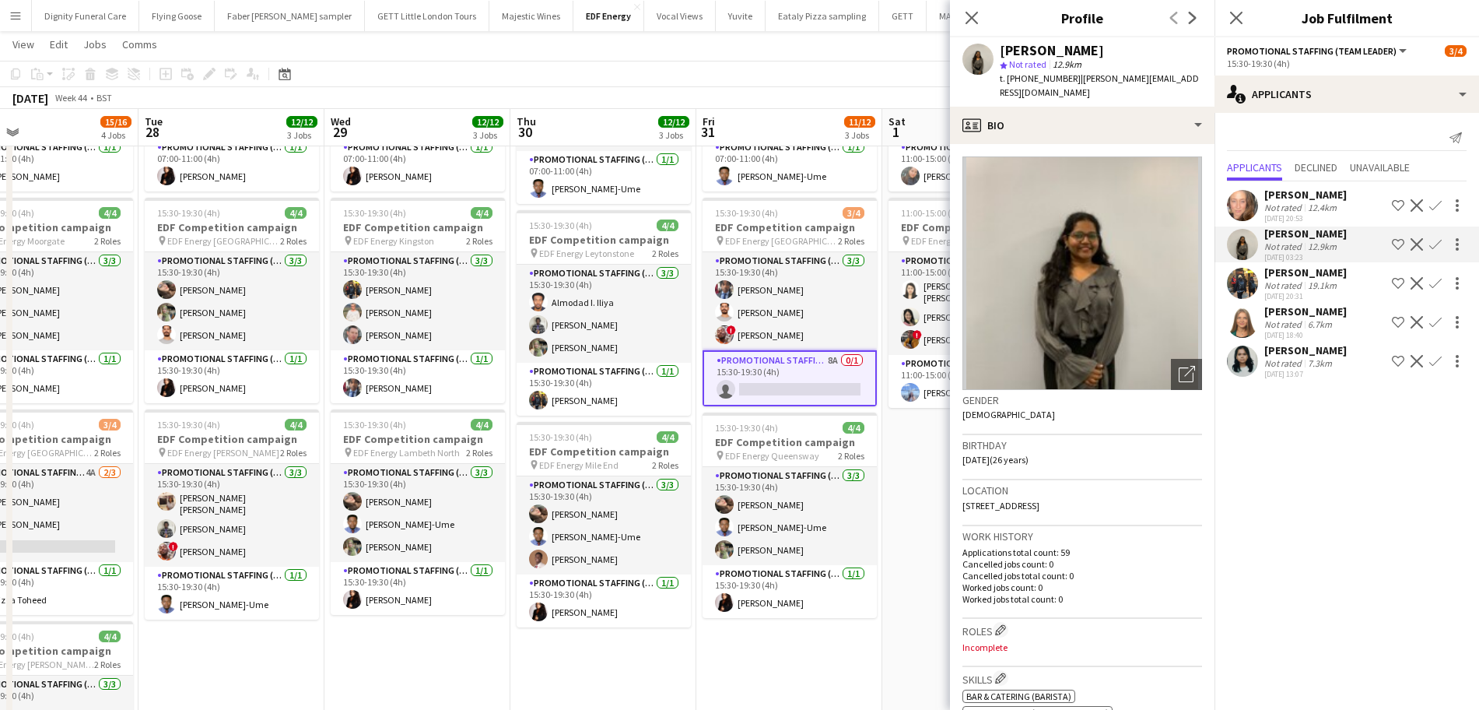
click at [1287, 269] on div "Martin Brady" at bounding box center [1305, 272] width 82 height 14
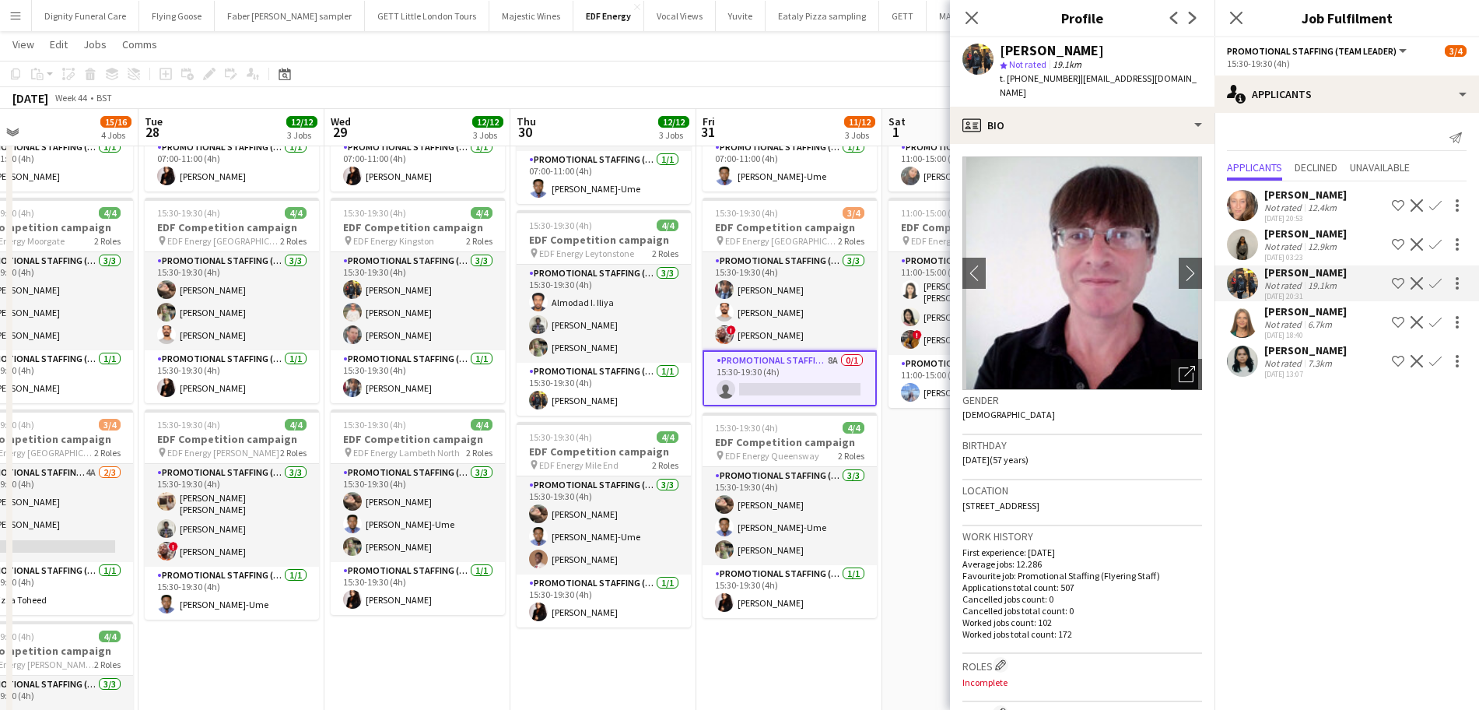
click at [1432, 282] on app-icon "Confirm" at bounding box center [1435, 283] width 12 height 12
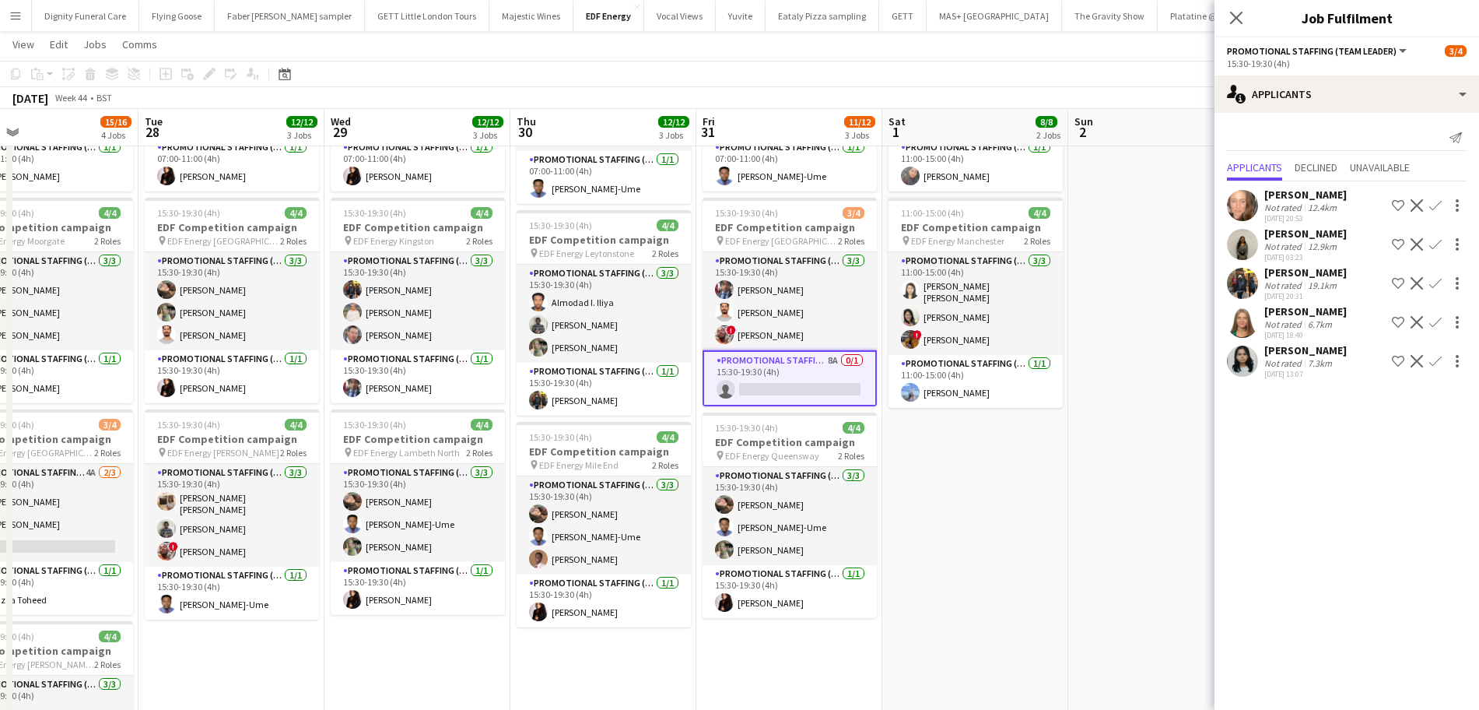
click at [1435, 279] on app-icon "Confirm" at bounding box center [1435, 283] width 12 height 12
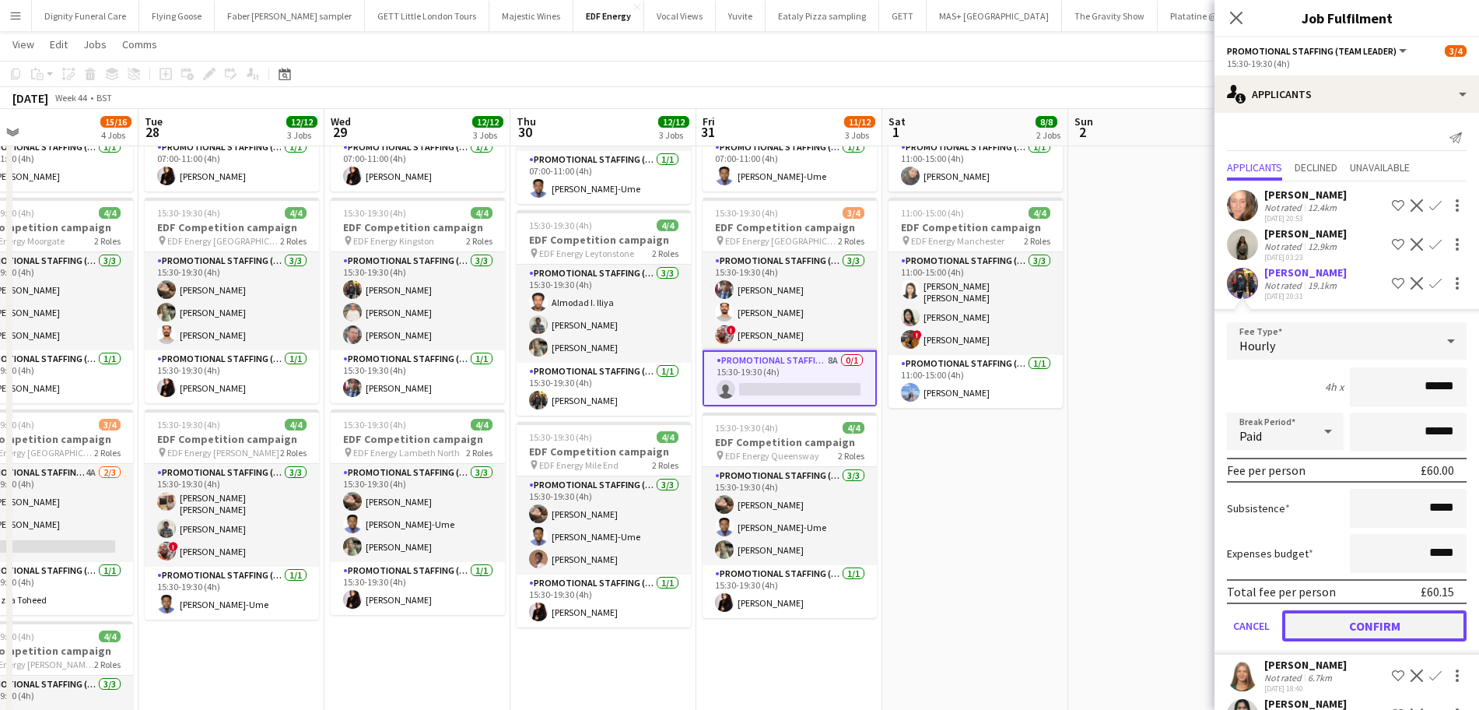
click at [1393, 627] on button "Confirm" at bounding box center [1374, 625] width 184 height 31
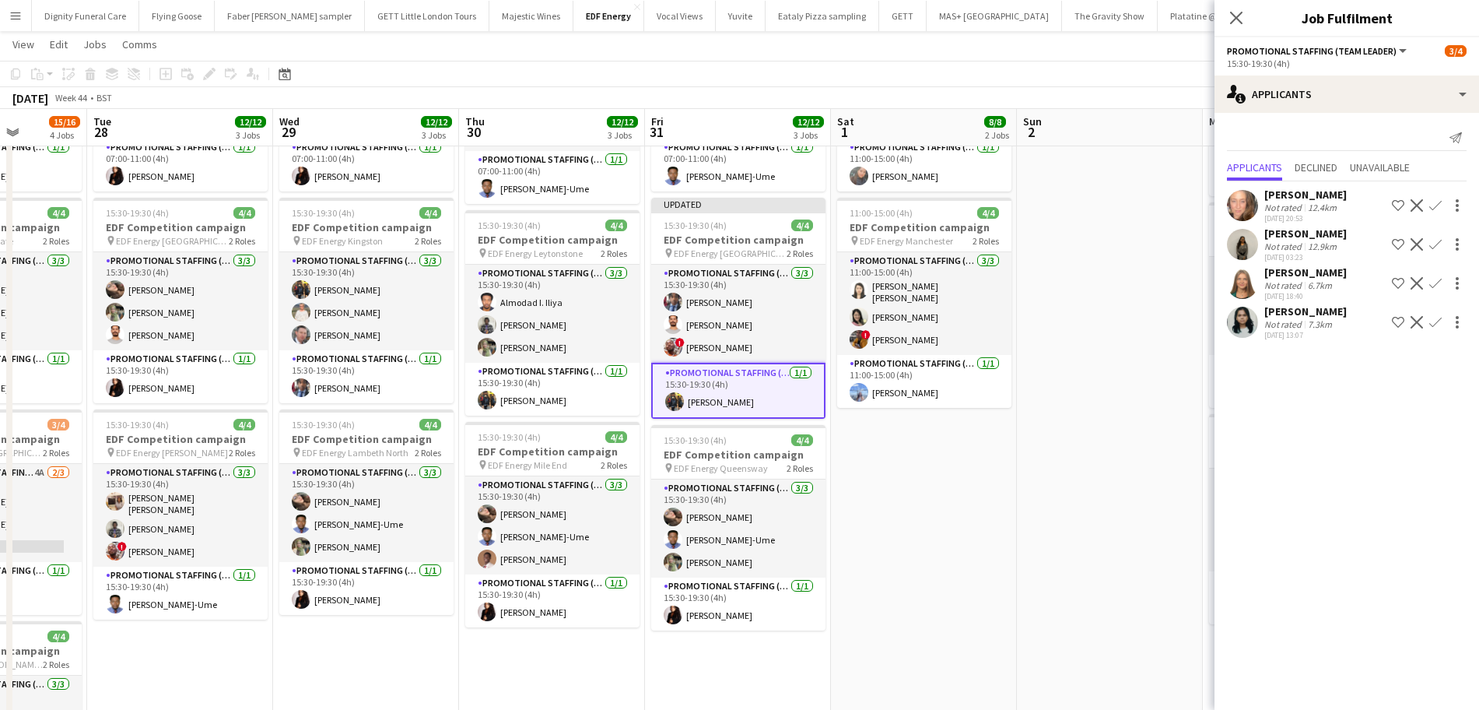
scroll to position [0, 715]
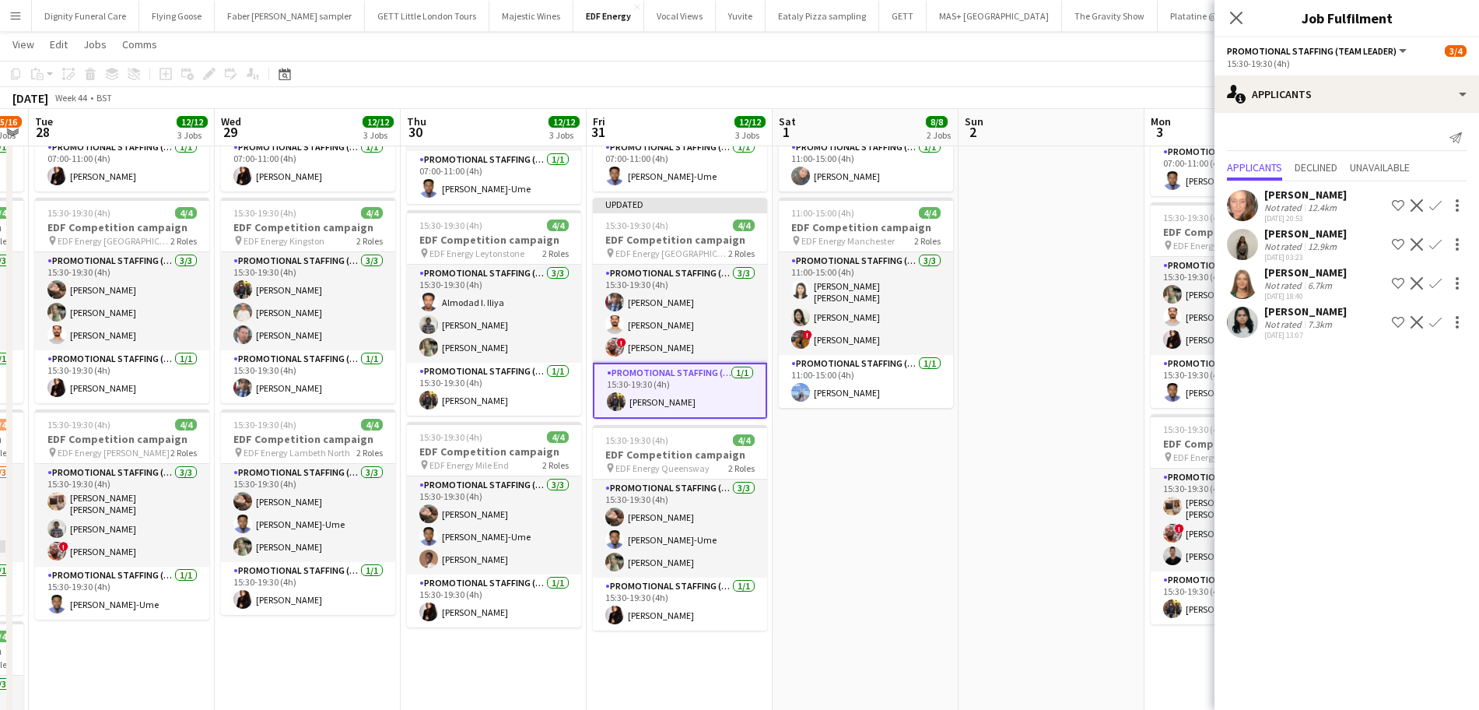
drag, startPoint x: 1004, startPoint y: 500, endPoint x: 920, endPoint y: 499, distance: 84.8
click at [920, 499] on app-calendar-viewport "Fri 24 12/12 3 Jobs Sat 25 10/10 3 Jobs Sun 26 Mon 27 15/16 4 Jobs Tue 28 12/12…" at bounding box center [739, 392] width 1479 height 1052
click at [920, 499] on app-date-cell "11:00-15:00 (4h) 4/4 EDF Competition campaign pin EDF Energy Leeds 2 Roles Prom…" at bounding box center [866, 449] width 186 height 938
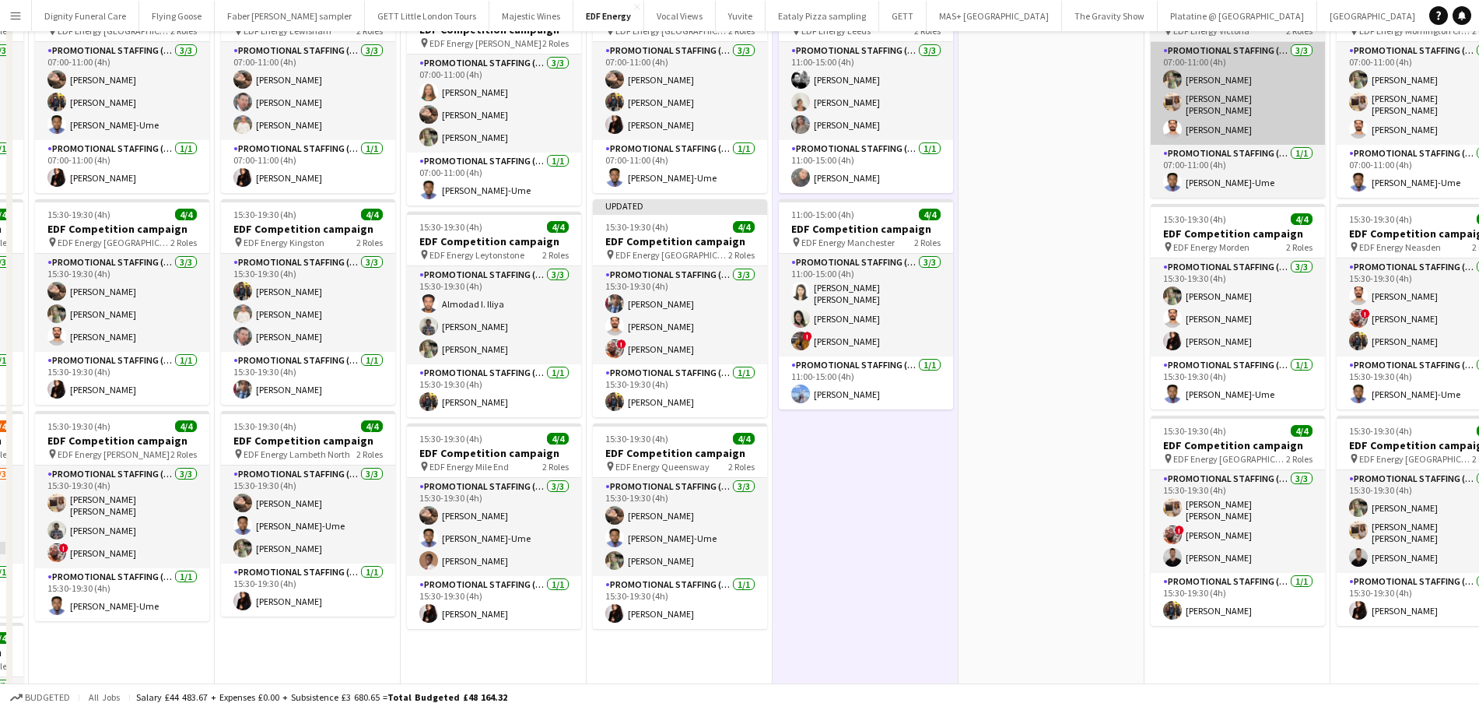
scroll to position [0, 0]
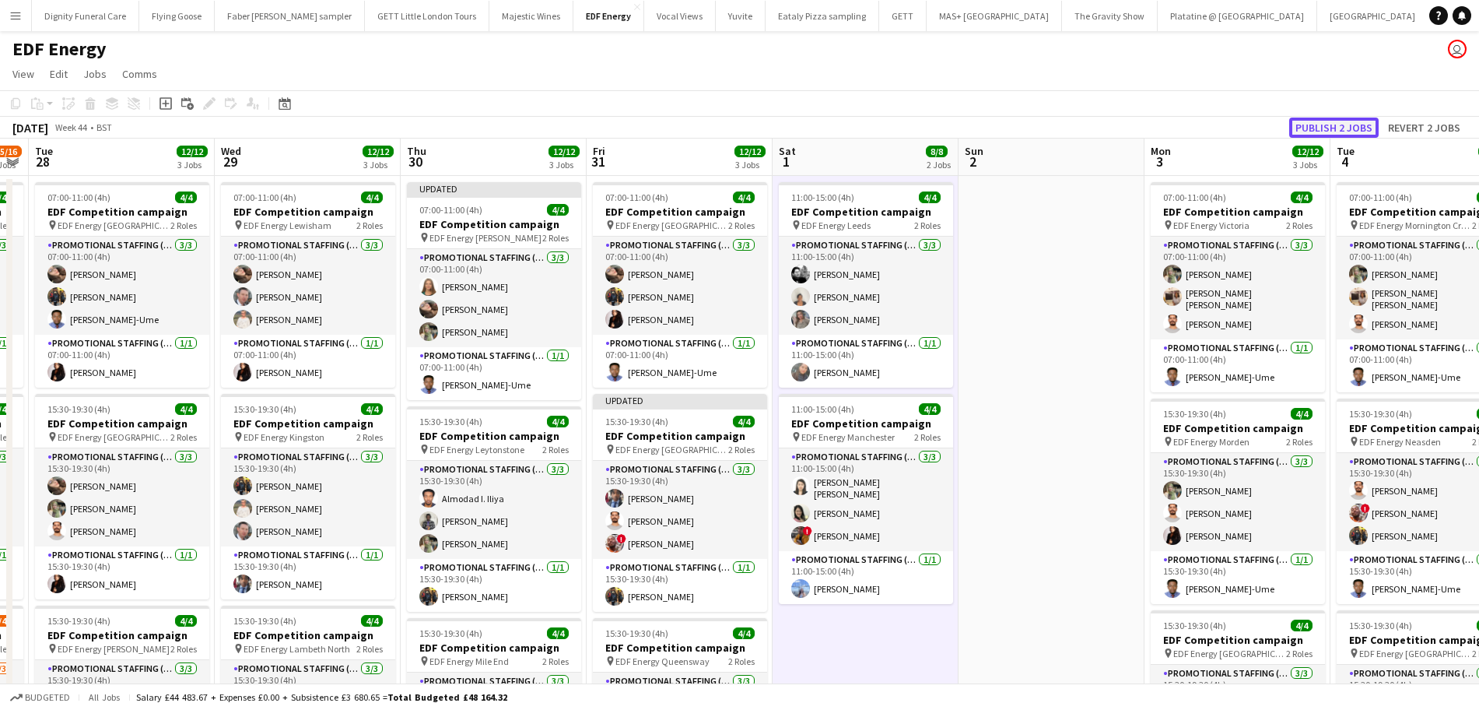
click at [1347, 130] on button "Publish 2 jobs" at bounding box center [1333, 127] width 89 height 20
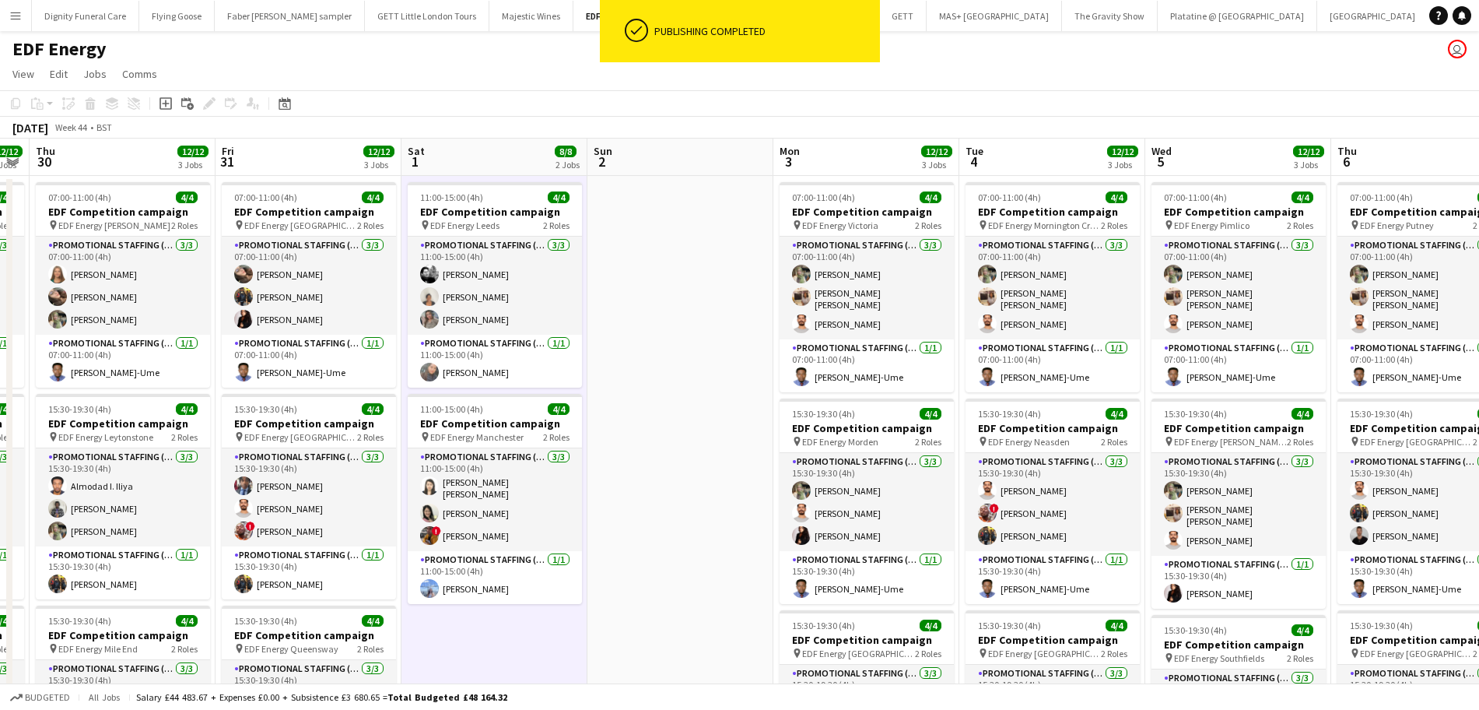
drag, startPoint x: 1042, startPoint y: 373, endPoint x: 659, endPoint y: 370, distance: 382.8
click at [659, 370] on app-calendar-viewport "Sun 26 Mon 27 15/16 4 Jobs Tue 28 12/12 3 Jobs Wed 29 12/12 3 Jobs Thu 30 12/12…" at bounding box center [739, 626] width 1479 height 976
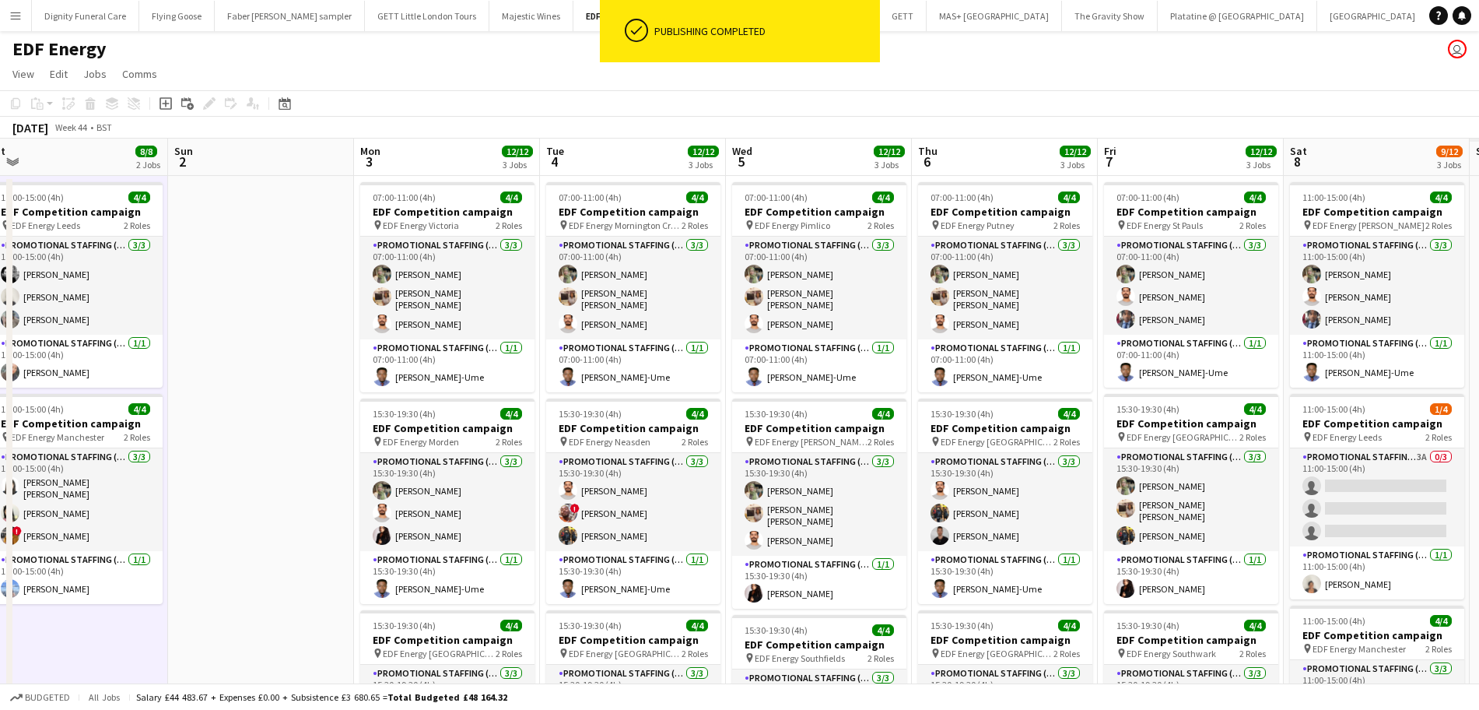
drag, startPoint x: 1273, startPoint y: 345, endPoint x: 759, endPoint y: 345, distance: 514.3
click at [759, 345] on app-calendar-viewport "Tue 28 12/12 3 Jobs Wed 29 12/12 3 Jobs Thu 30 12/12 3 Jobs Fri 31 12/12 3 Jobs…" at bounding box center [739, 626] width 1479 height 976
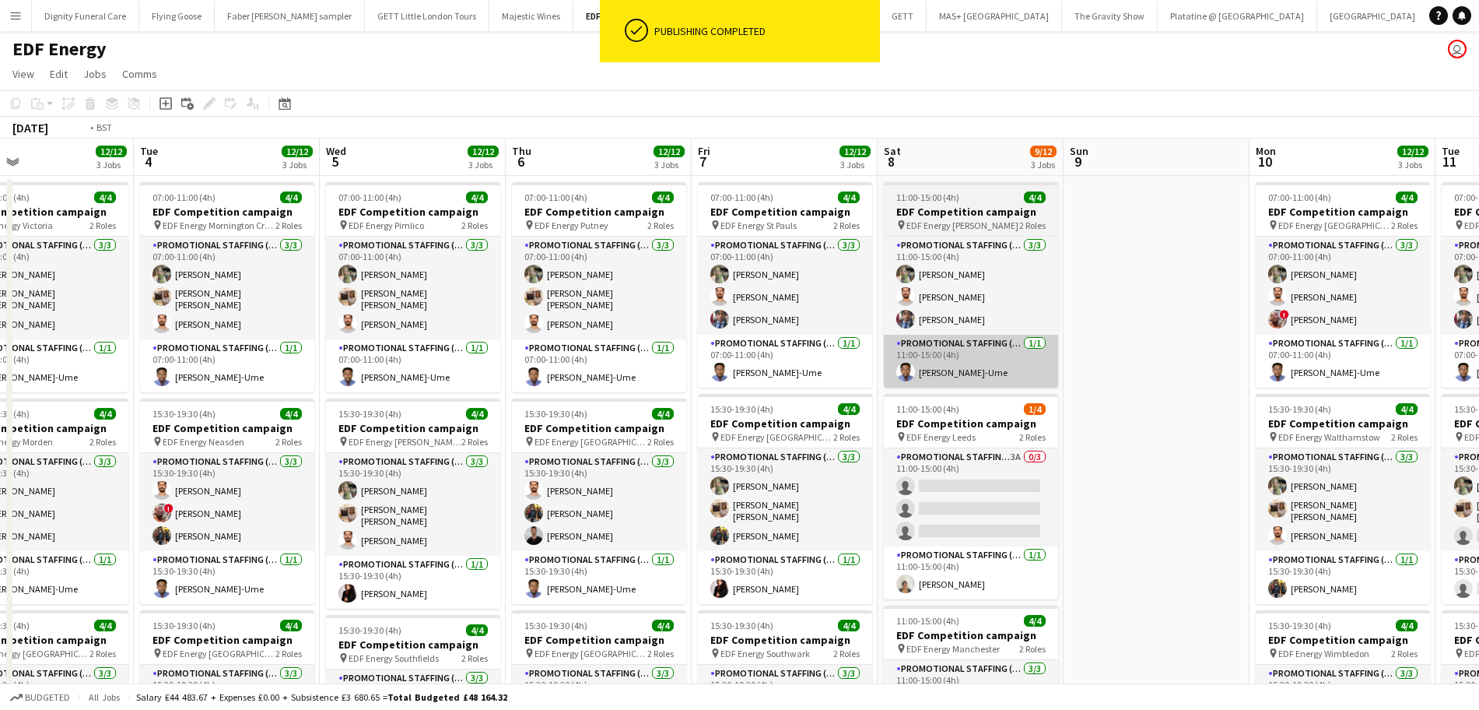
drag, startPoint x: 1074, startPoint y: 342, endPoint x: 927, endPoint y: 342, distance: 147.8
click at [925, 342] on app-calendar-viewport "Thu 30 12/12 3 Jobs Fri 31 12/12 3 Jobs Sat 1 8/8 2 Jobs Sun 2 Mon 3 12/12 3 Jo…" at bounding box center [739, 626] width 1479 height 976
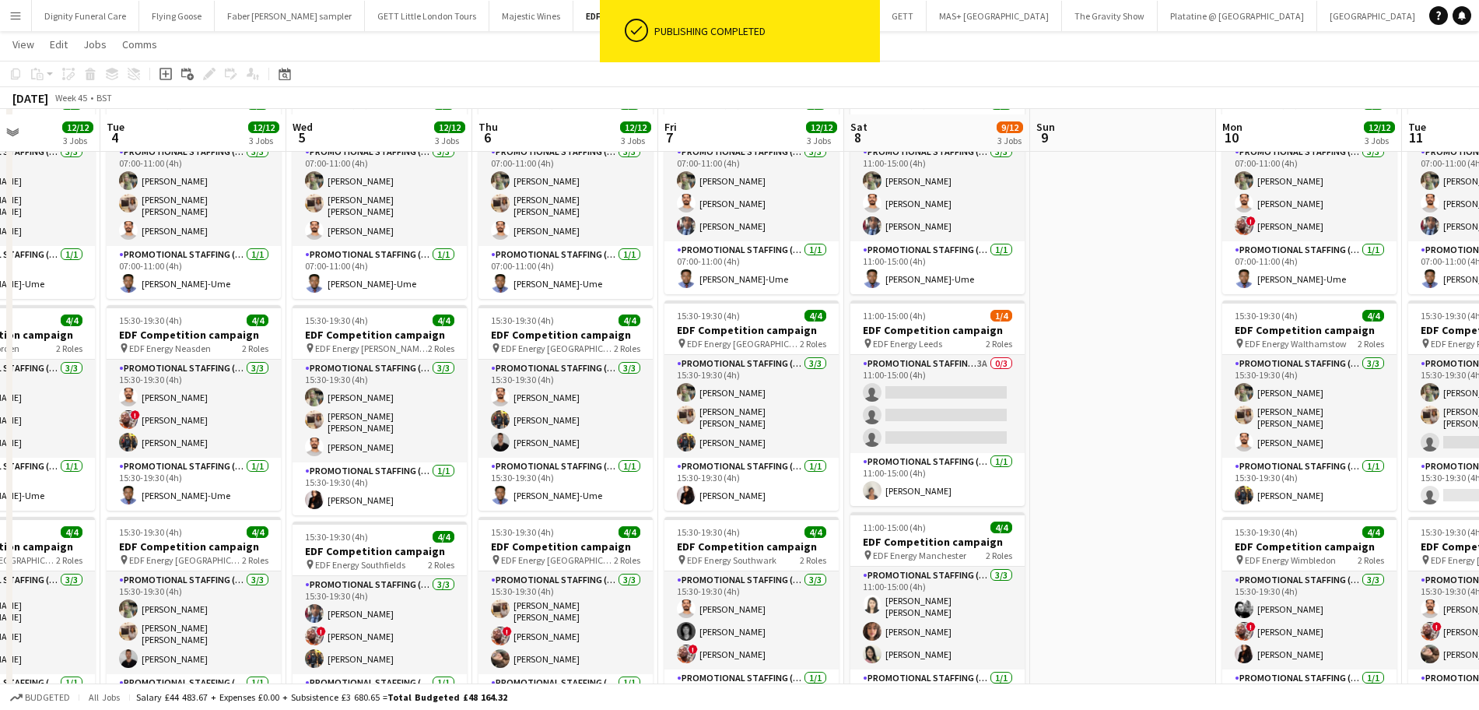
scroll to position [97, 0]
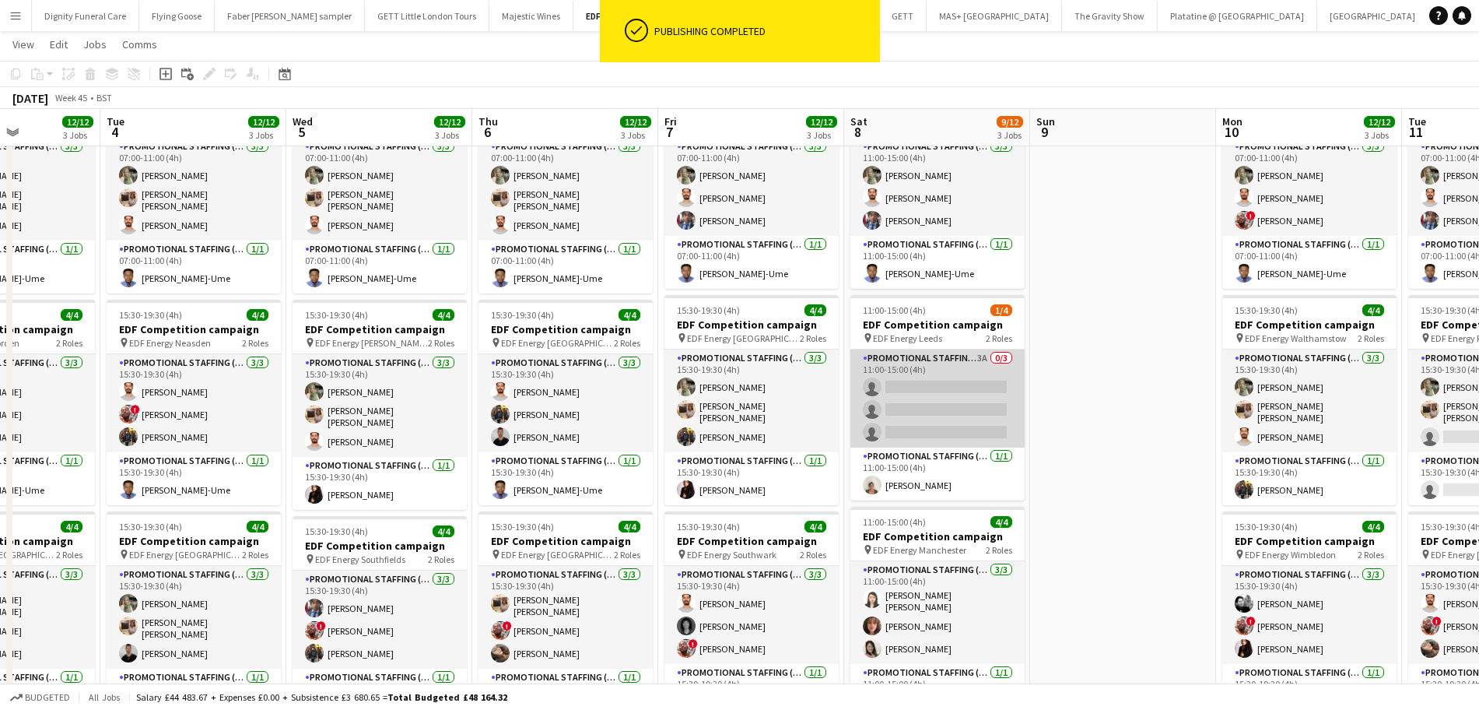
click at [1000, 398] on app-card-role "Promotional Staffing (Flyering Staff) 3A 0/3 11:00-15:00 (4h) single-neutral-ac…" at bounding box center [937, 398] width 174 height 98
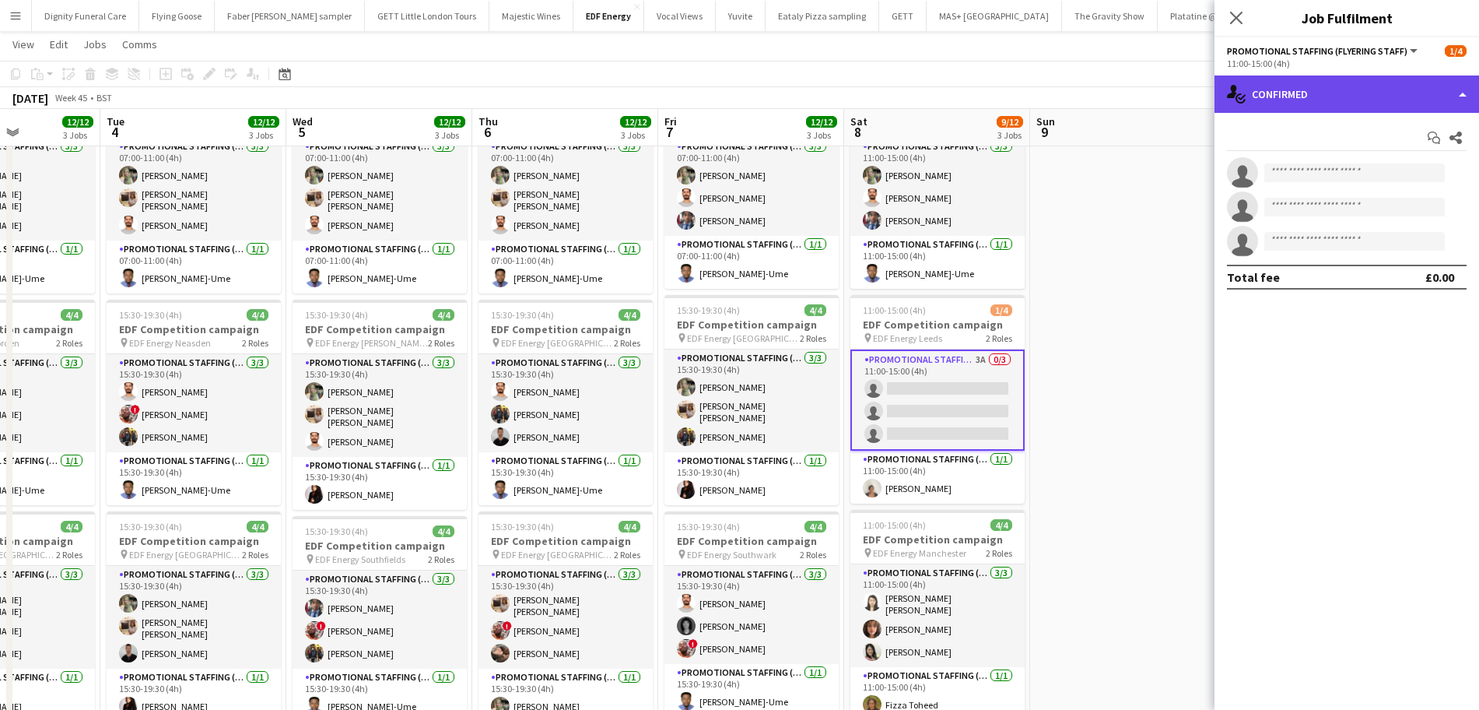
click at [1377, 102] on div "single-neutral-actions-check-2 Confirmed" at bounding box center [1346, 93] width 265 height 37
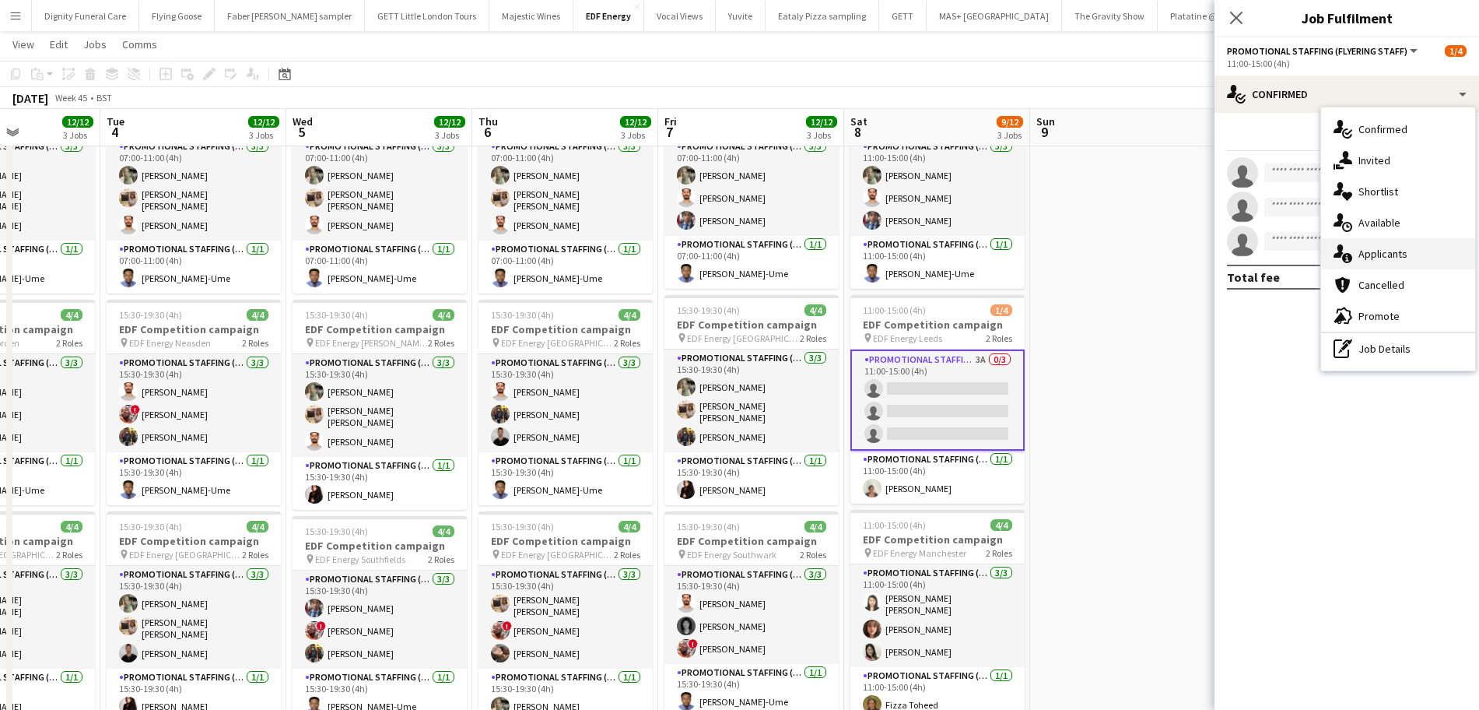
click at [1382, 254] on span "Applicants" at bounding box center [1382, 254] width 49 height 14
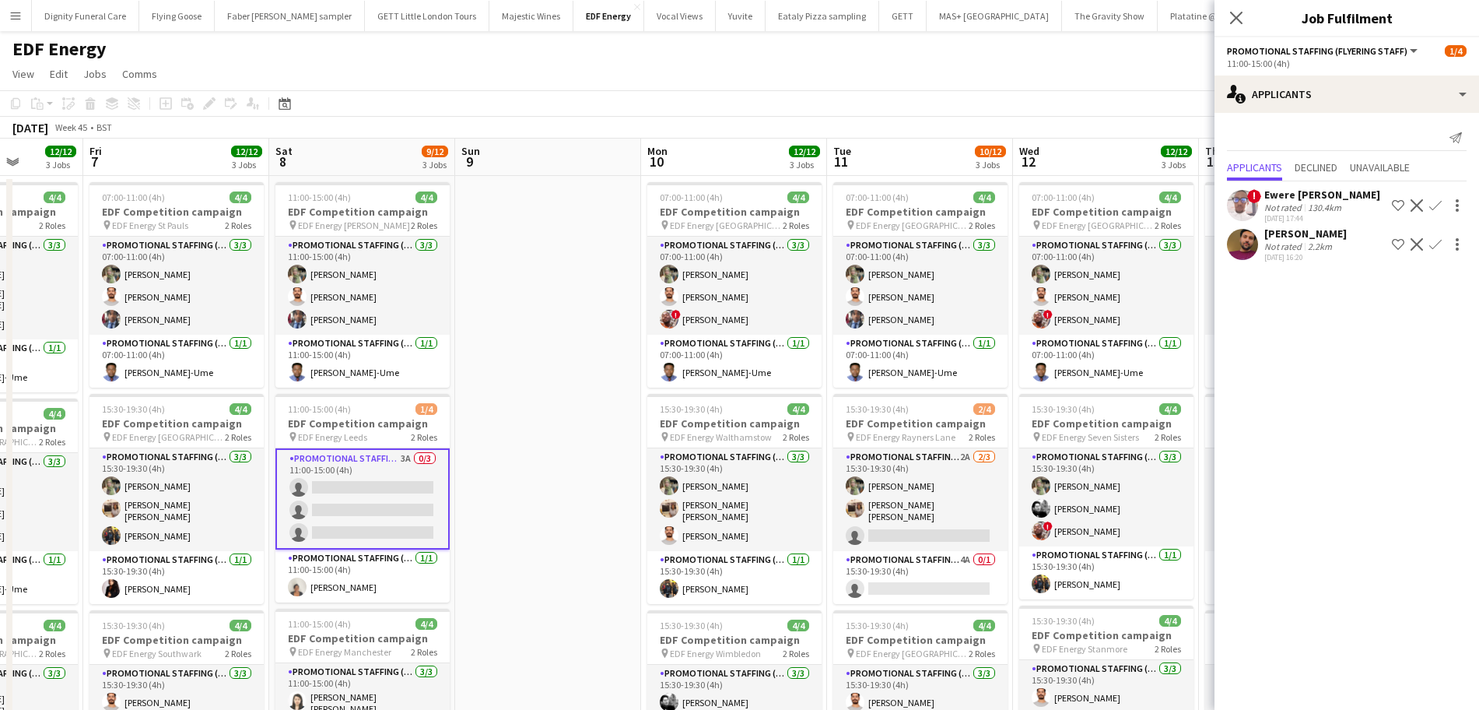
scroll to position [0, 548]
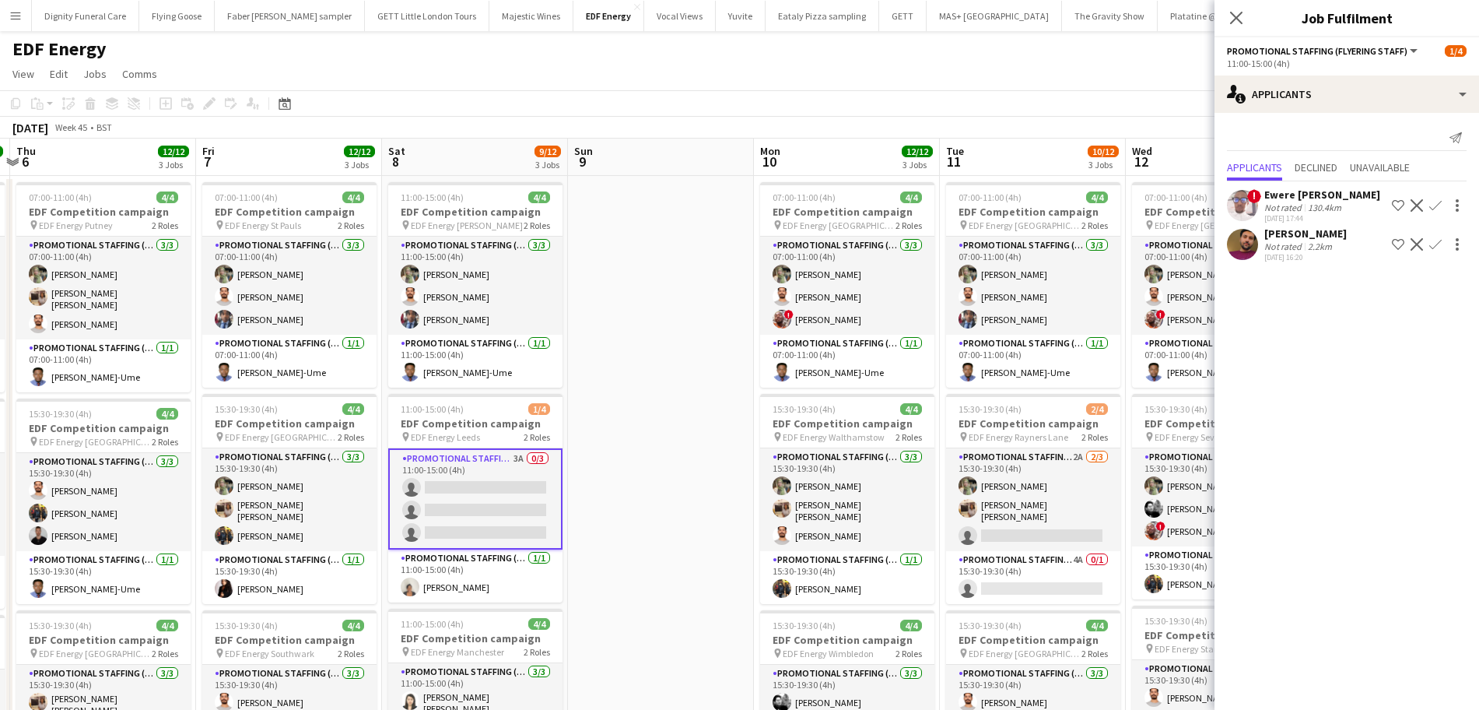
drag, startPoint x: 1107, startPoint y: 255, endPoint x: 647, endPoint y: 282, distance: 461.3
click at [647, 282] on app-calendar-viewport "Mon 3 12/12 3 Jobs Tue 4 12/12 3 Jobs Wed 5 12/12 3 Jobs Thu 6 12/12 3 Jobs Fri…" at bounding box center [739, 626] width 1479 height 976
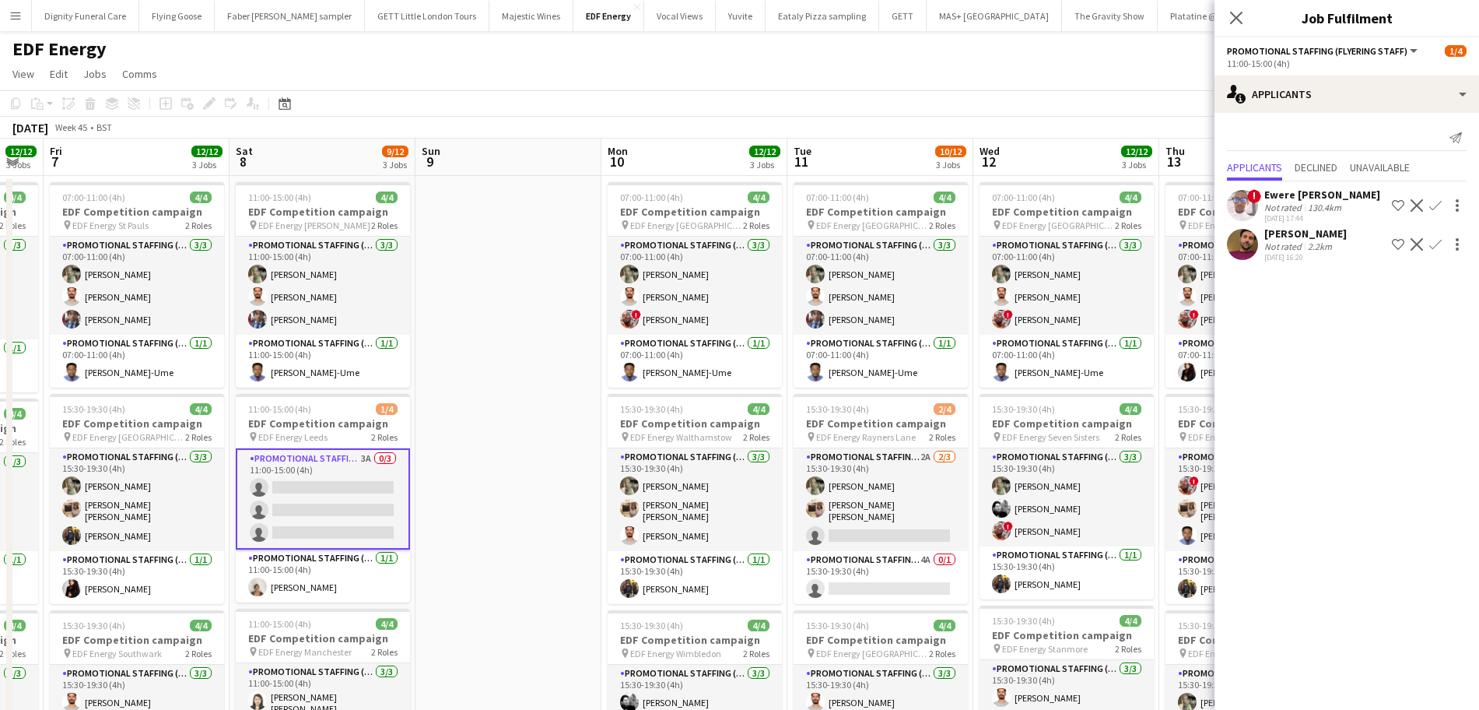
scroll to position [0, 781]
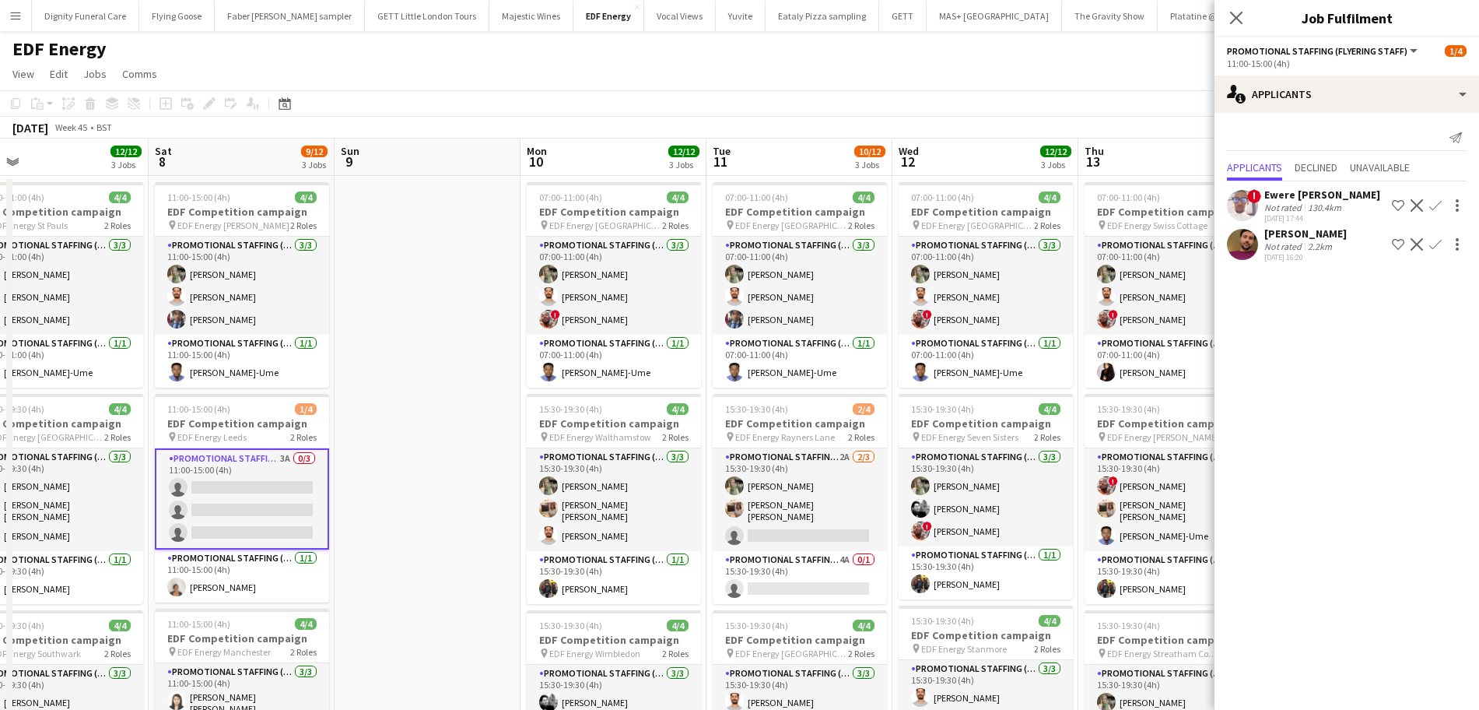
drag, startPoint x: 1009, startPoint y: 266, endPoint x: 776, endPoint y: 278, distance: 233.7
click at [776, 278] on app-calendar-viewport "Mon 3 12/12 3 Jobs Tue 4 12/12 3 Jobs Wed 5 12/12 3 Jobs Thu 6 12/12 3 Jobs Fri…" at bounding box center [739, 626] width 1479 height 976
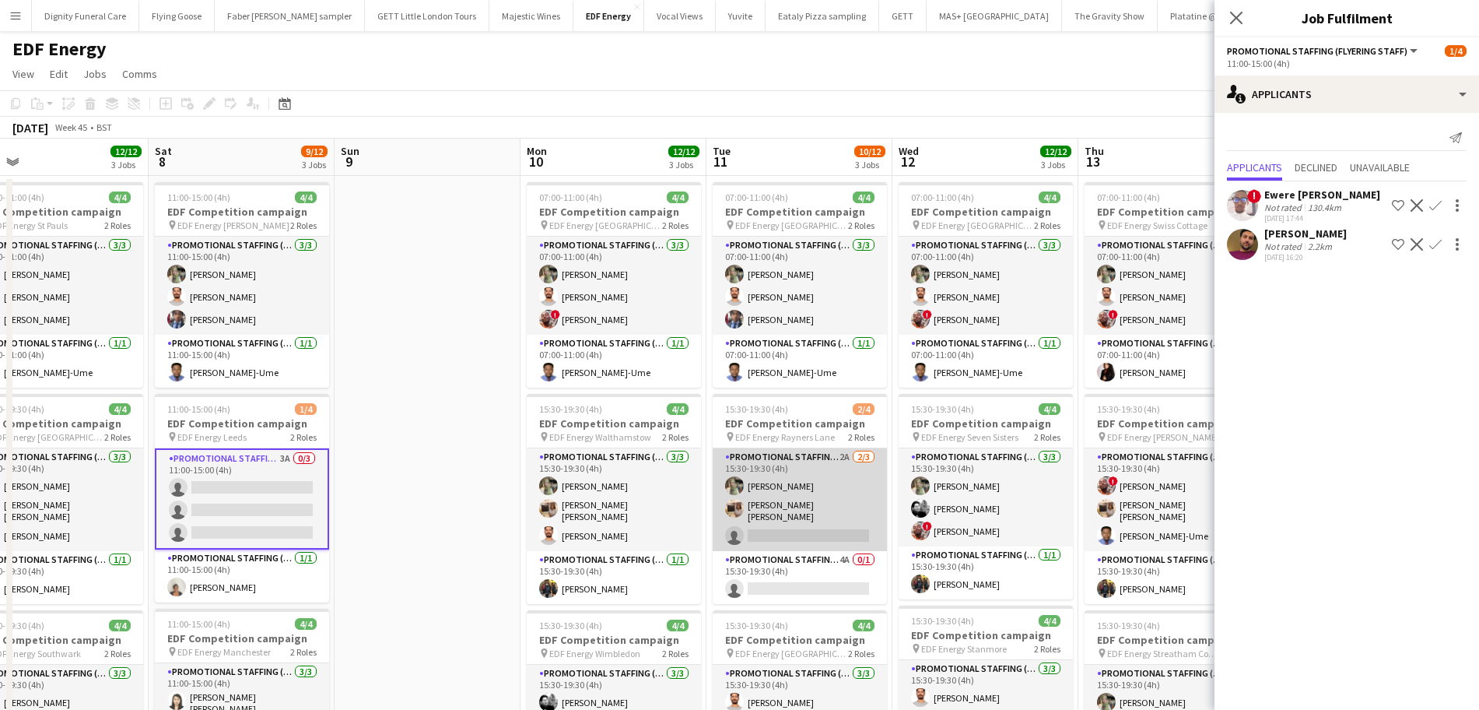
drag, startPoint x: 848, startPoint y: 527, endPoint x: 871, endPoint y: 525, distance: 23.4
click at [850, 526] on app-card-role "Promotional Staffing (Flyering Staff) 2A 2/3 15:30-19:30 (4h) Aliya Kazmi Annie…" at bounding box center [800, 499] width 174 height 103
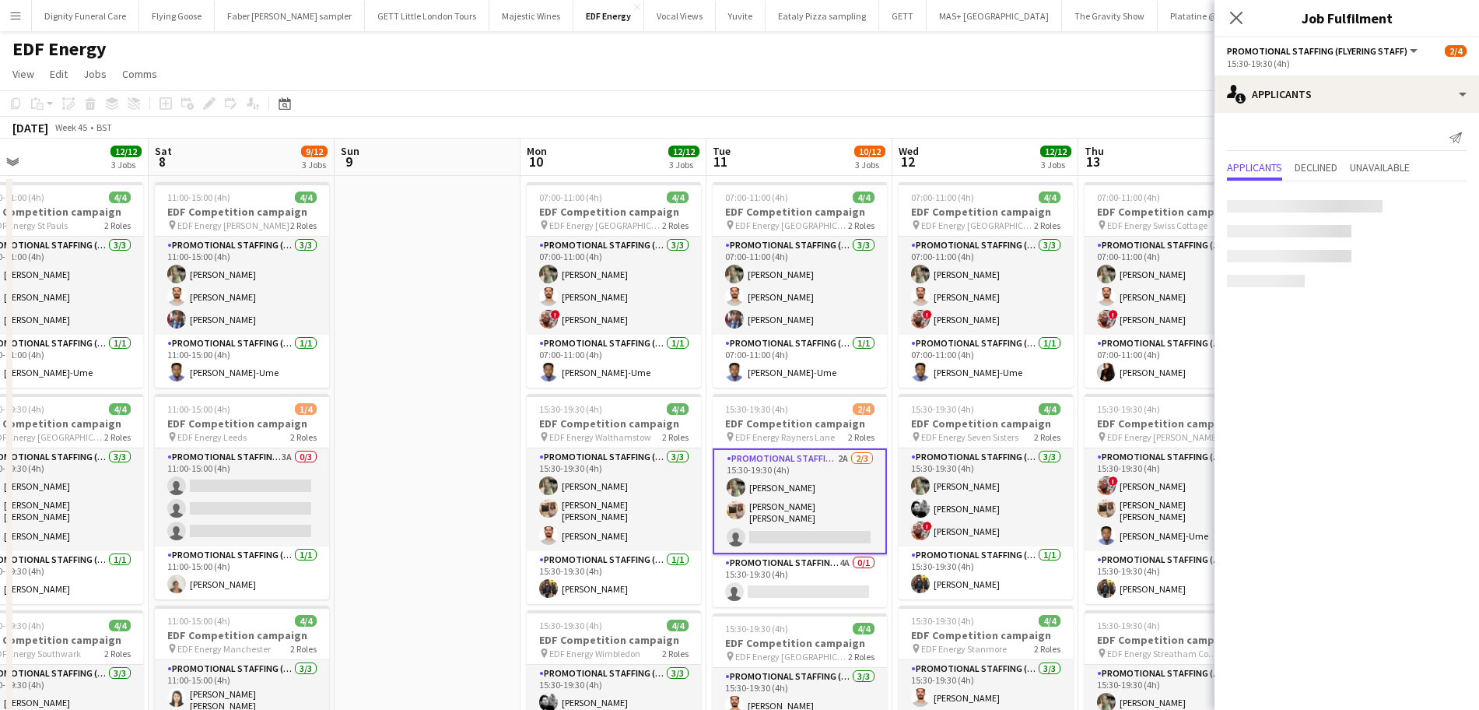
scroll to position [0, 780]
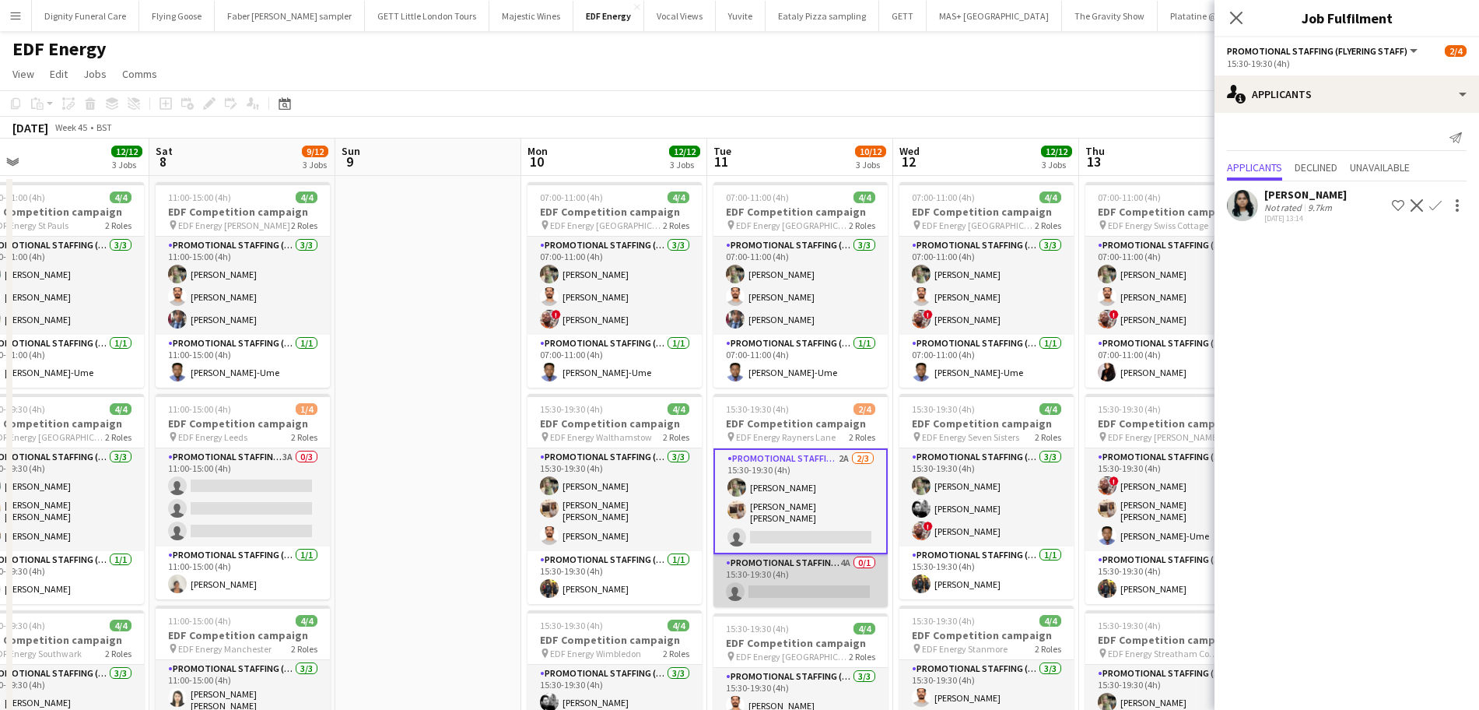
click at [829, 587] on app-card-role "Promotional Staffing (Team Leader) 4A 0/1 15:30-19:30 (4h) single-neutral-actio…" at bounding box center [800, 580] width 174 height 53
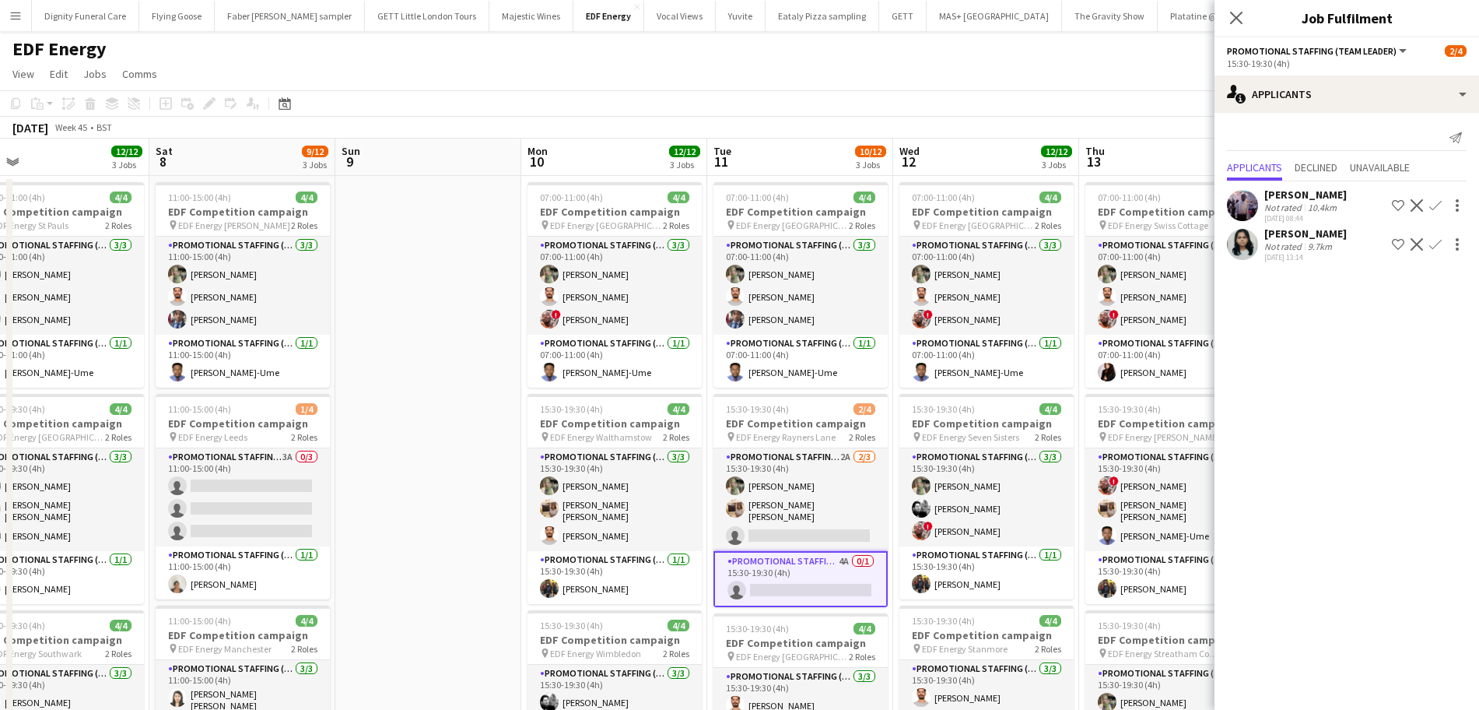
click at [1300, 191] on div "osahon ogunyemi" at bounding box center [1305, 194] width 82 height 14
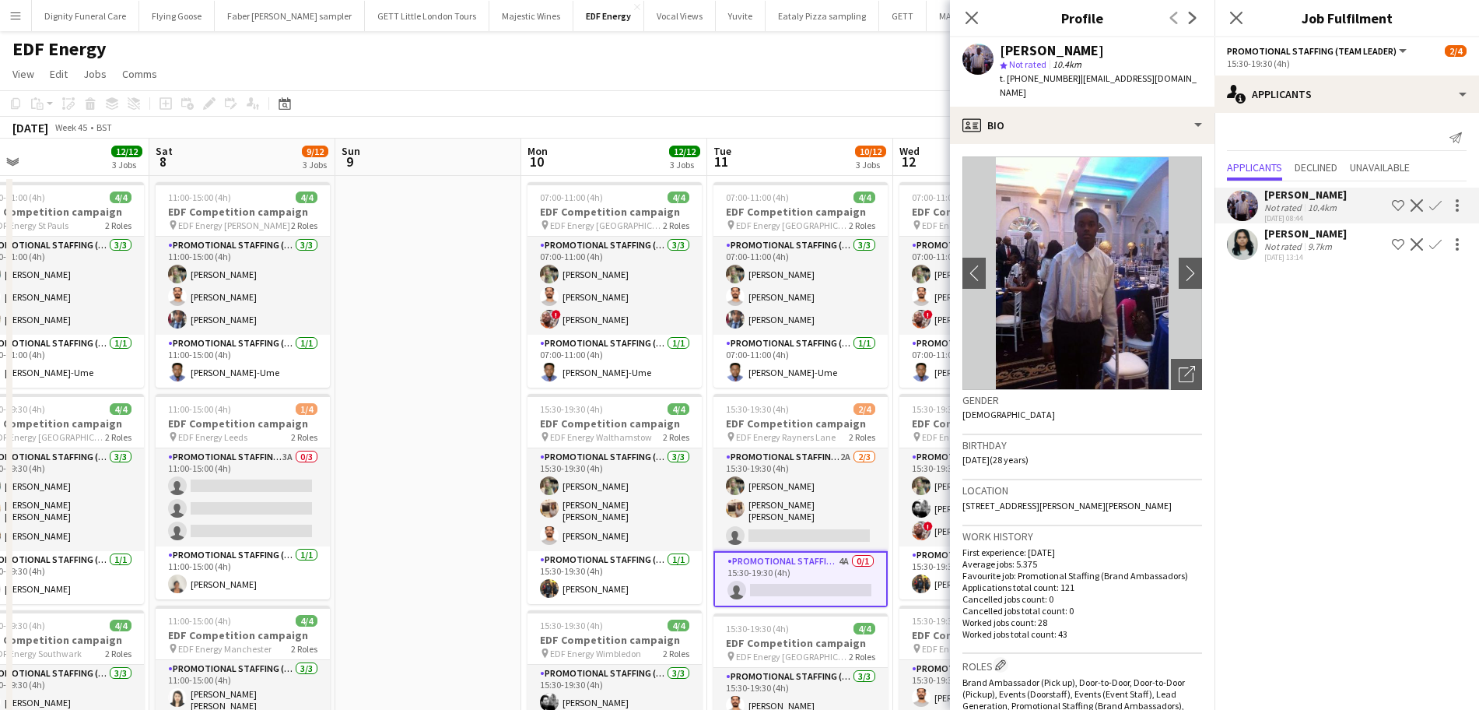
click at [1434, 201] on app-icon "Confirm" at bounding box center [1435, 205] width 12 height 12
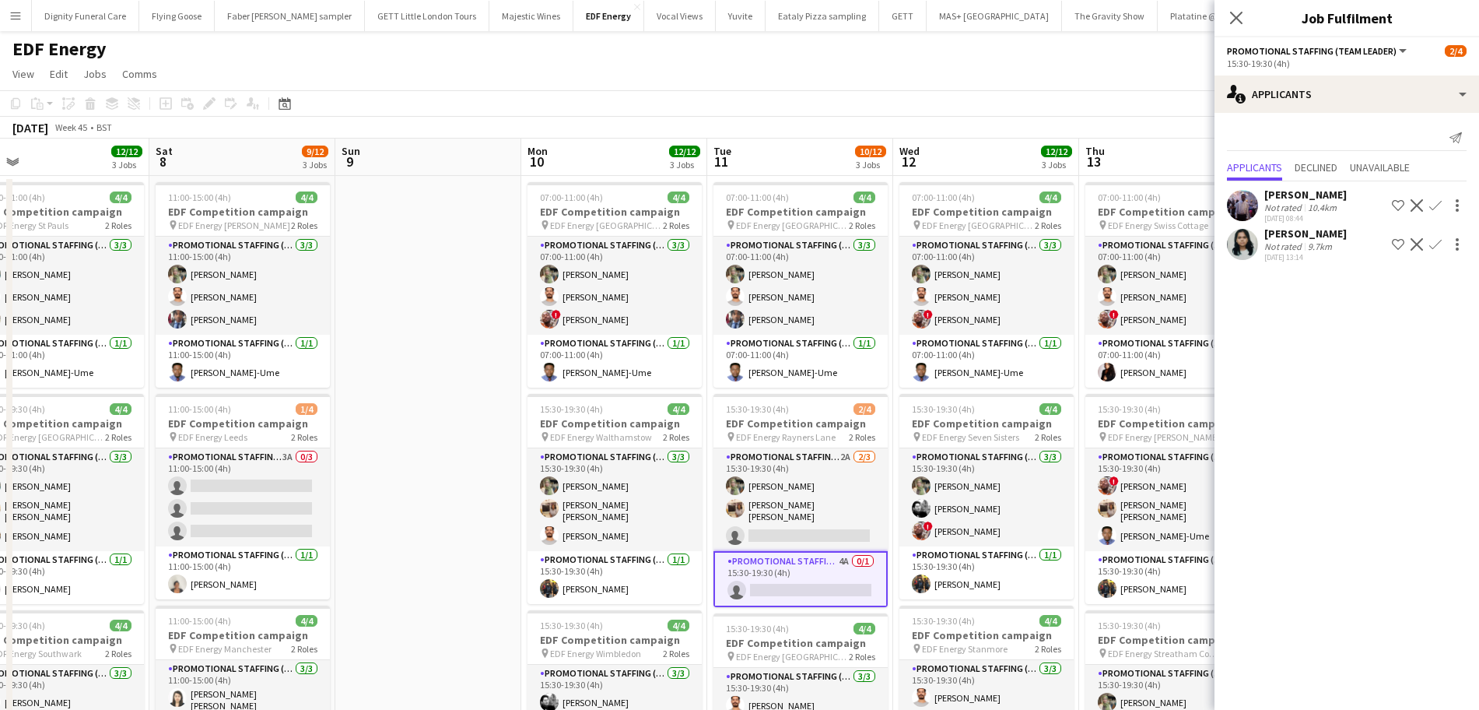
click at [1435, 196] on button "Confirm" at bounding box center [1435, 205] width 19 height 19
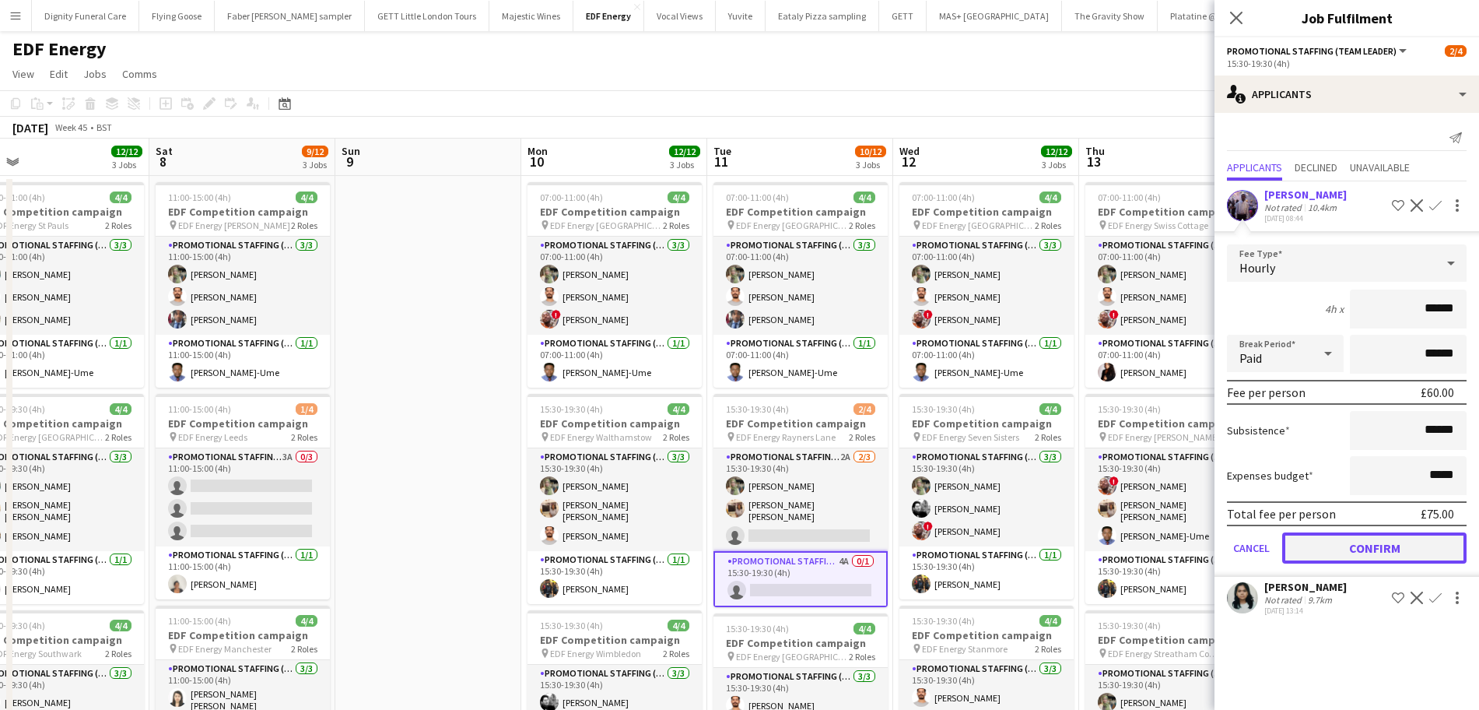
click at [1379, 550] on button "Confirm" at bounding box center [1374, 547] width 184 height 31
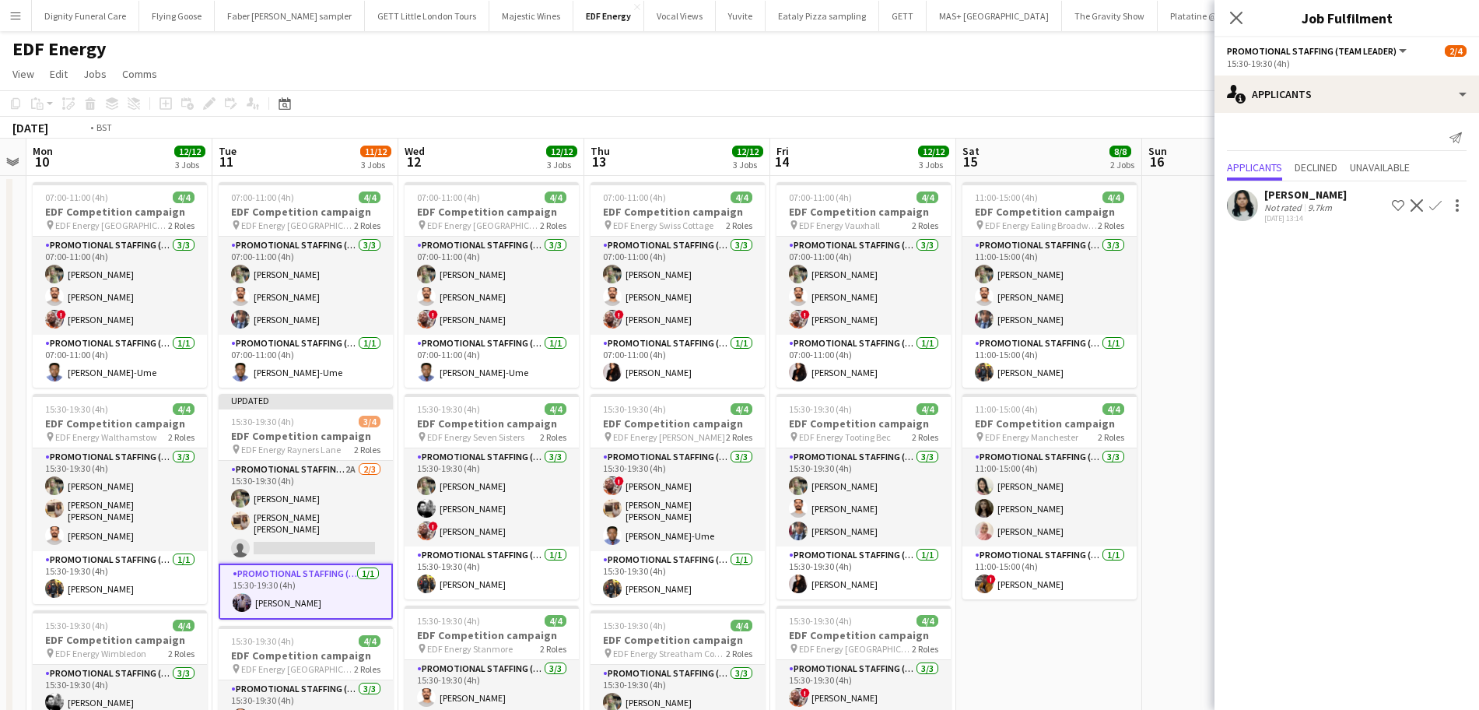
drag, startPoint x: 940, startPoint y: 527, endPoint x: 482, endPoint y: 515, distance: 457.6
click at [482, 515] on app-calendar-viewport "Fri 7 12/12 3 Jobs Sat 8 9/12 3 Jobs Sun 9 Mon 10 12/12 3 Jobs Tue 11 11/12 3 J…" at bounding box center [739, 626] width 1479 height 976
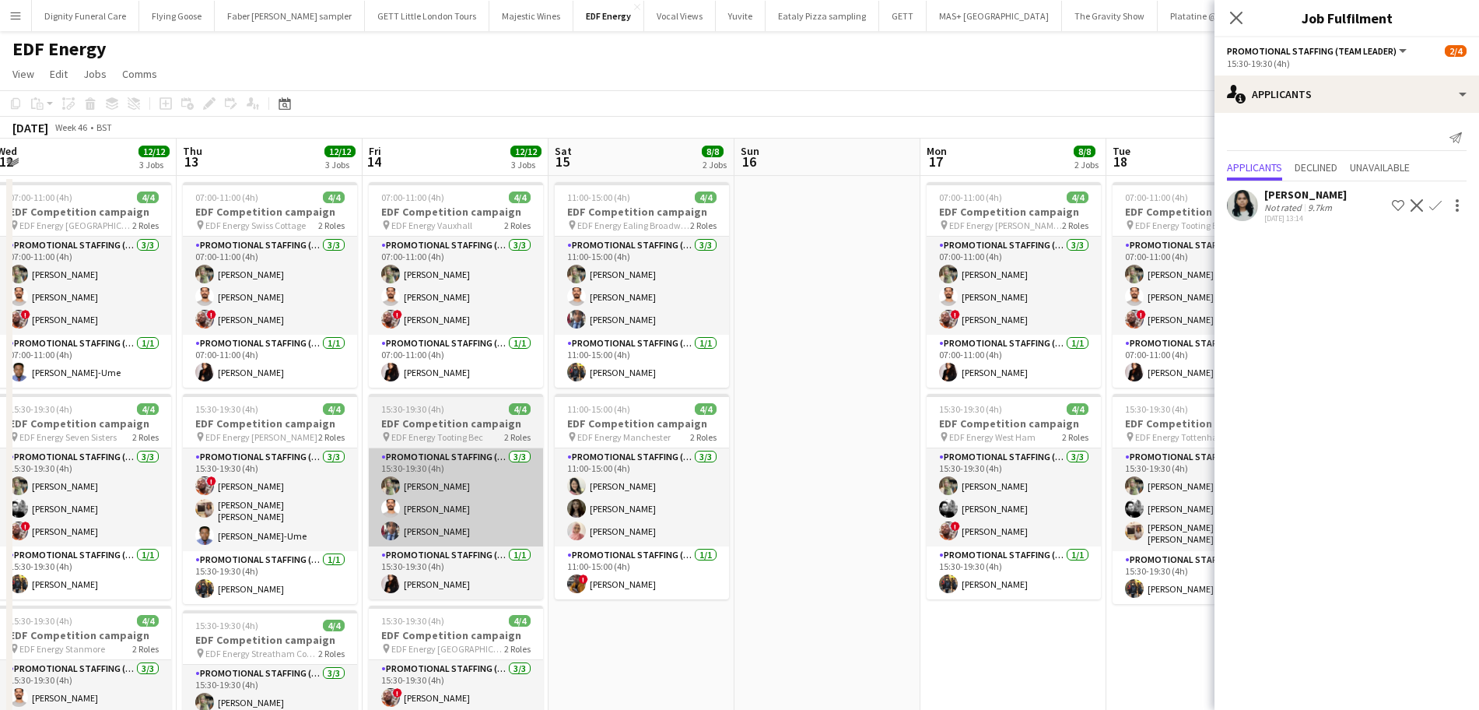
drag, startPoint x: 832, startPoint y: 556, endPoint x: 530, endPoint y: 527, distance: 304.0
click at [461, 518] on app-calendar-viewport "Sun 9 Mon 10 12/12 3 Jobs Tue 11 11/12 3 Jobs Wed 12 12/12 3 Jobs Thu 13 12/12 …" at bounding box center [739, 626] width 1479 height 976
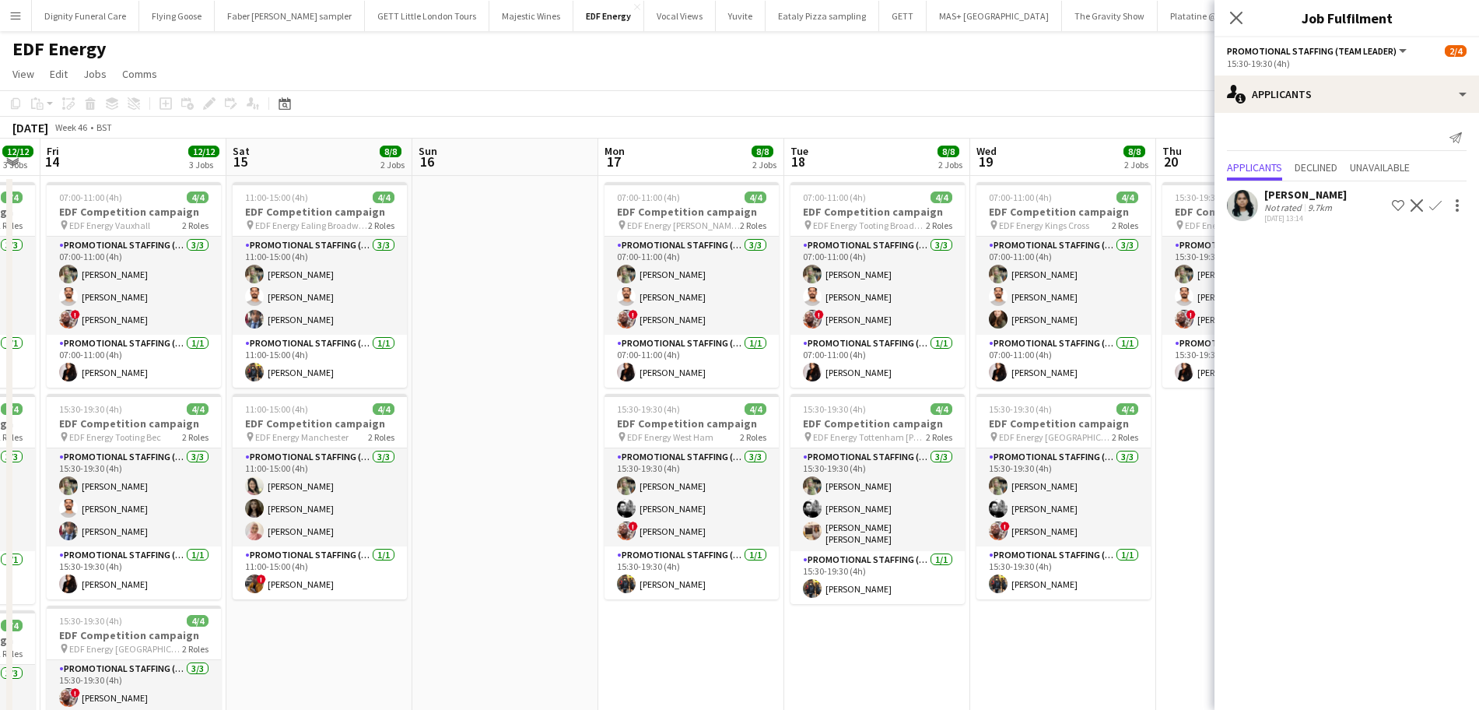
drag, startPoint x: 689, startPoint y: 545, endPoint x: 466, endPoint y: 529, distance: 223.1
click at [391, 527] on app-calendar-viewport "Tue 11 11/12 3 Jobs Wed 12 12/12 3 Jobs Thu 13 12/12 3 Jobs Fri 14 12/12 3 Jobs…" at bounding box center [739, 626] width 1479 height 976
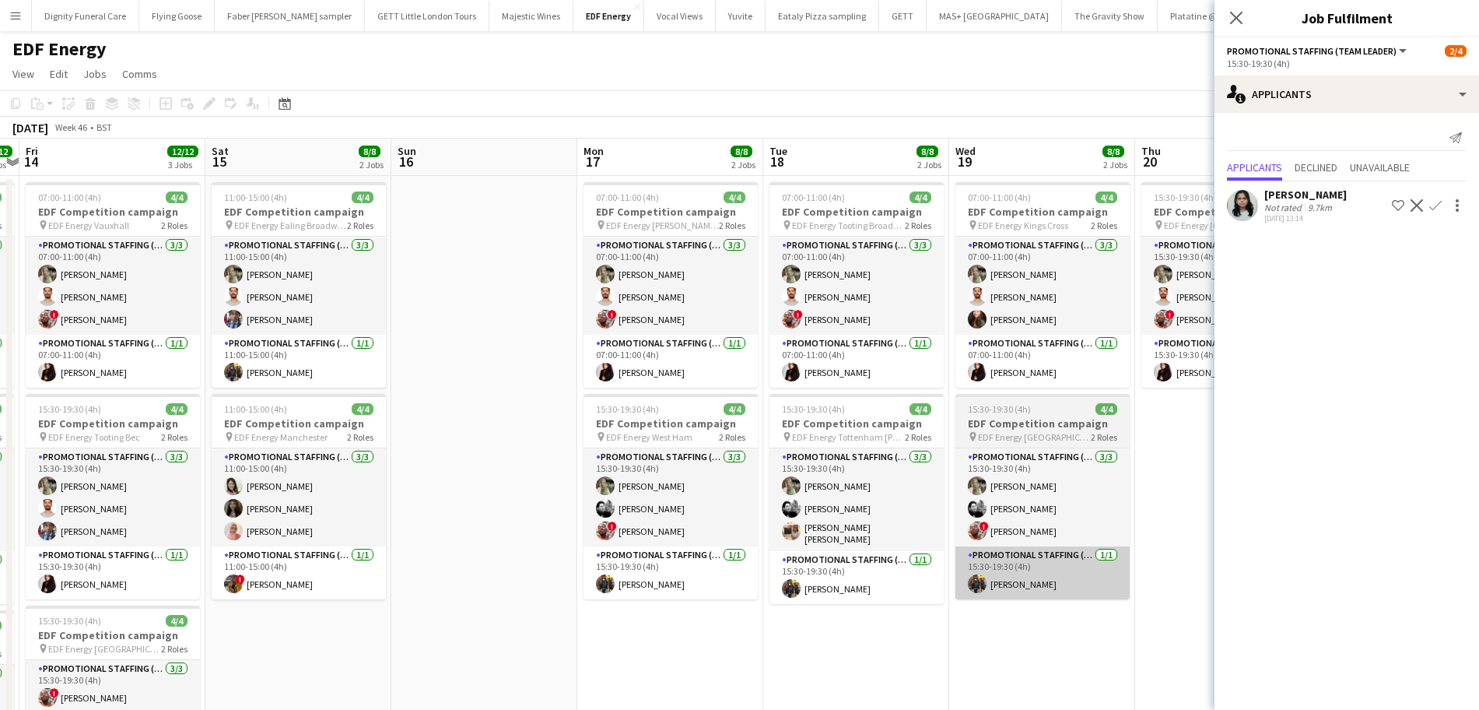
drag, startPoint x: 862, startPoint y: 576, endPoint x: 740, endPoint y: 576, distance: 122.1
click at [497, 562] on app-calendar-viewport "Tue 11 11/12 3 Jobs Wed 12 12/12 3 Jobs Thu 13 12/12 3 Jobs Fri 14 12/12 3 Jobs…" at bounding box center [739, 626] width 1479 height 976
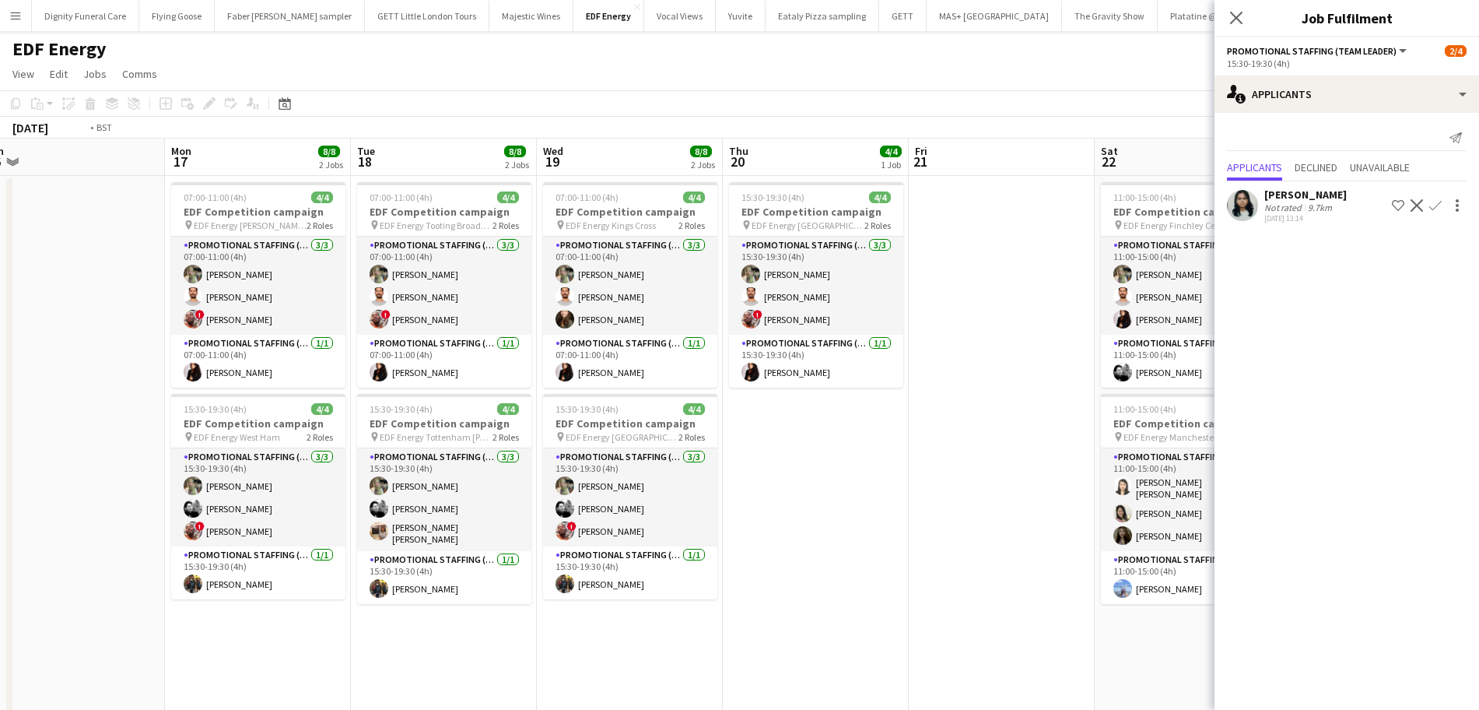
drag, startPoint x: 953, startPoint y: 590, endPoint x: 591, endPoint y: 566, distance: 362.6
click at [581, 570] on app-calendar-viewport "Thu 13 12/12 3 Jobs Fri 14 12/12 3 Jobs Sat 15 8/8 2 Jobs Sun 16 Mon 17 8/8 2 J…" at bounding box center [739, 626] width 1479 height 976
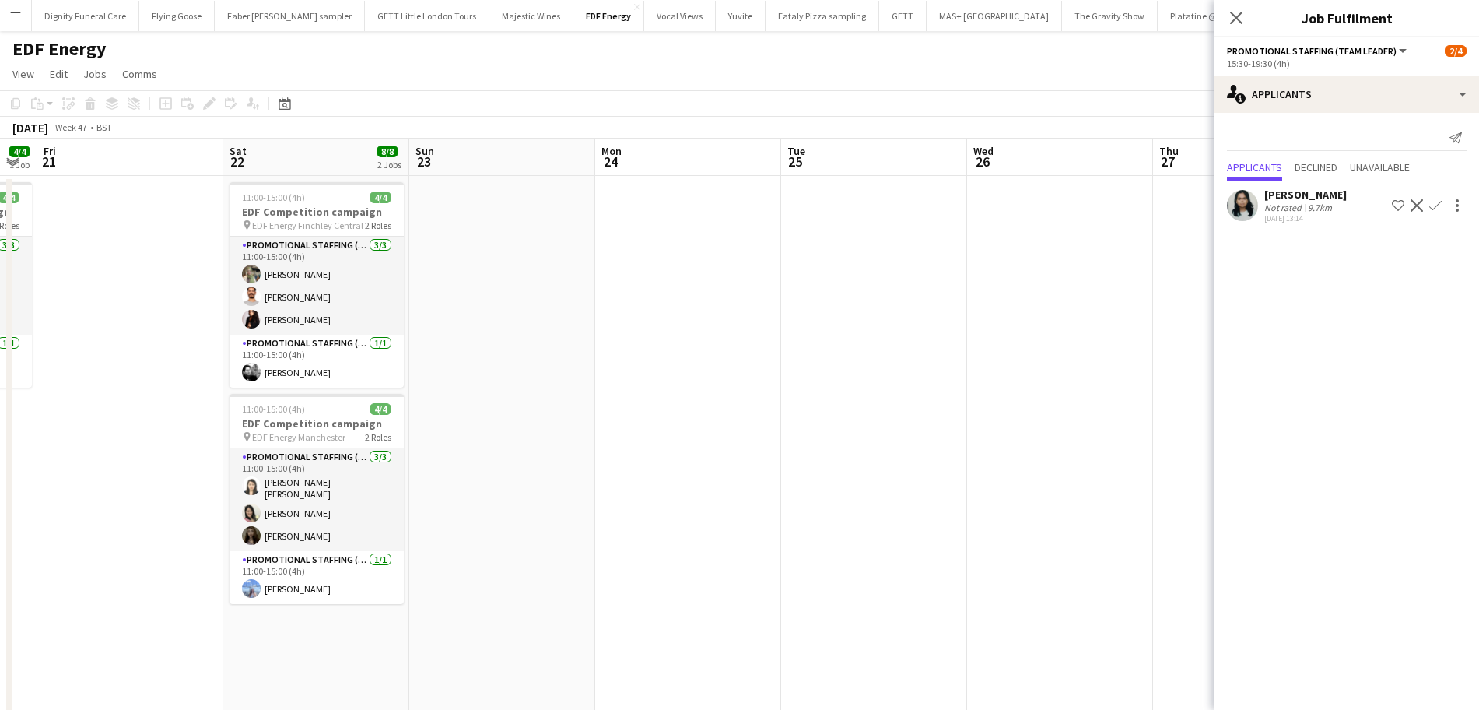
scroll to position [0, 567]
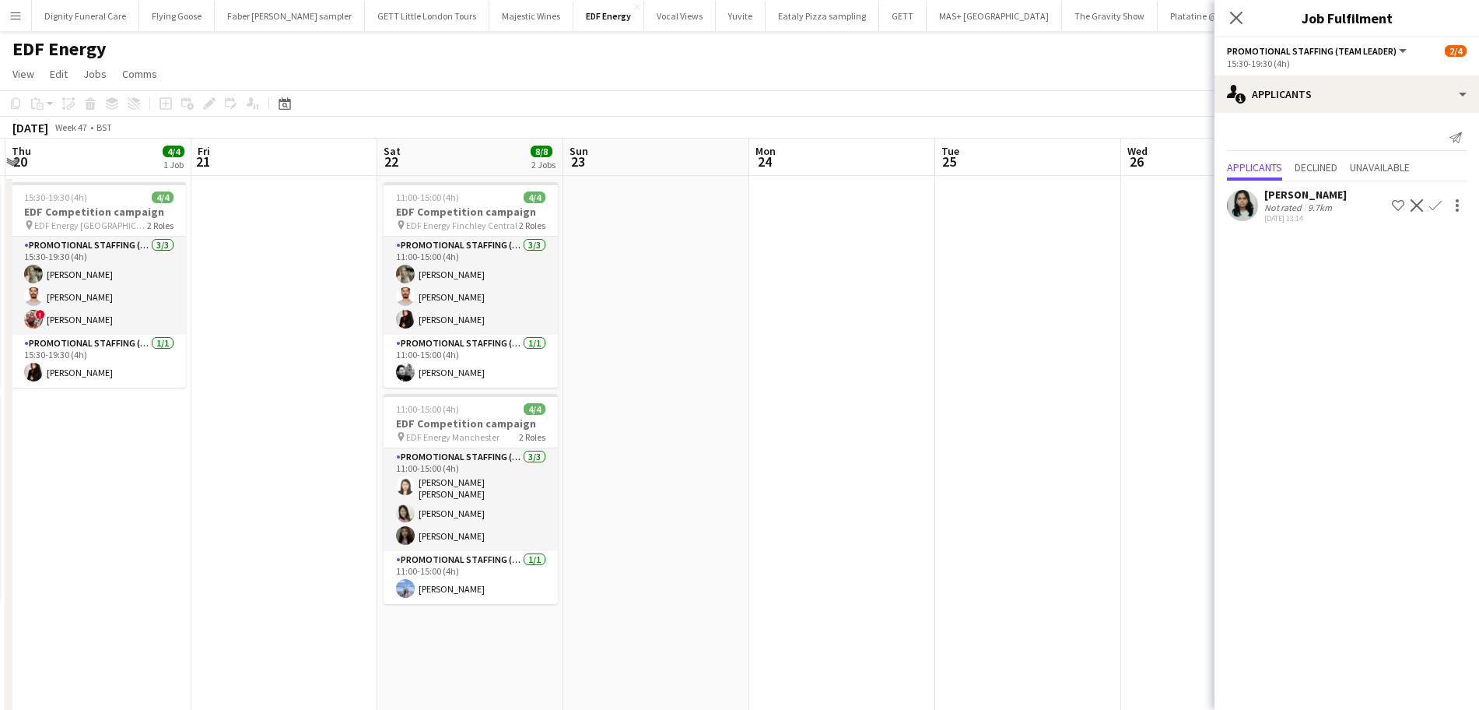
drag, startPoint x: 989, startPoint y: 591, endPoint x: 634, endPoint y: 555, distance: 356.6
click at [633, 557] on app-calendar-viewport "Mon 17 8/8 2 Jobs Tue 18 8/8 2 Jobs Wed 19 8/8 2 Jobs Thu 20 4/4 1 Job Fri 21 S…" at bounding box center [739, 626] width 1479 height 976
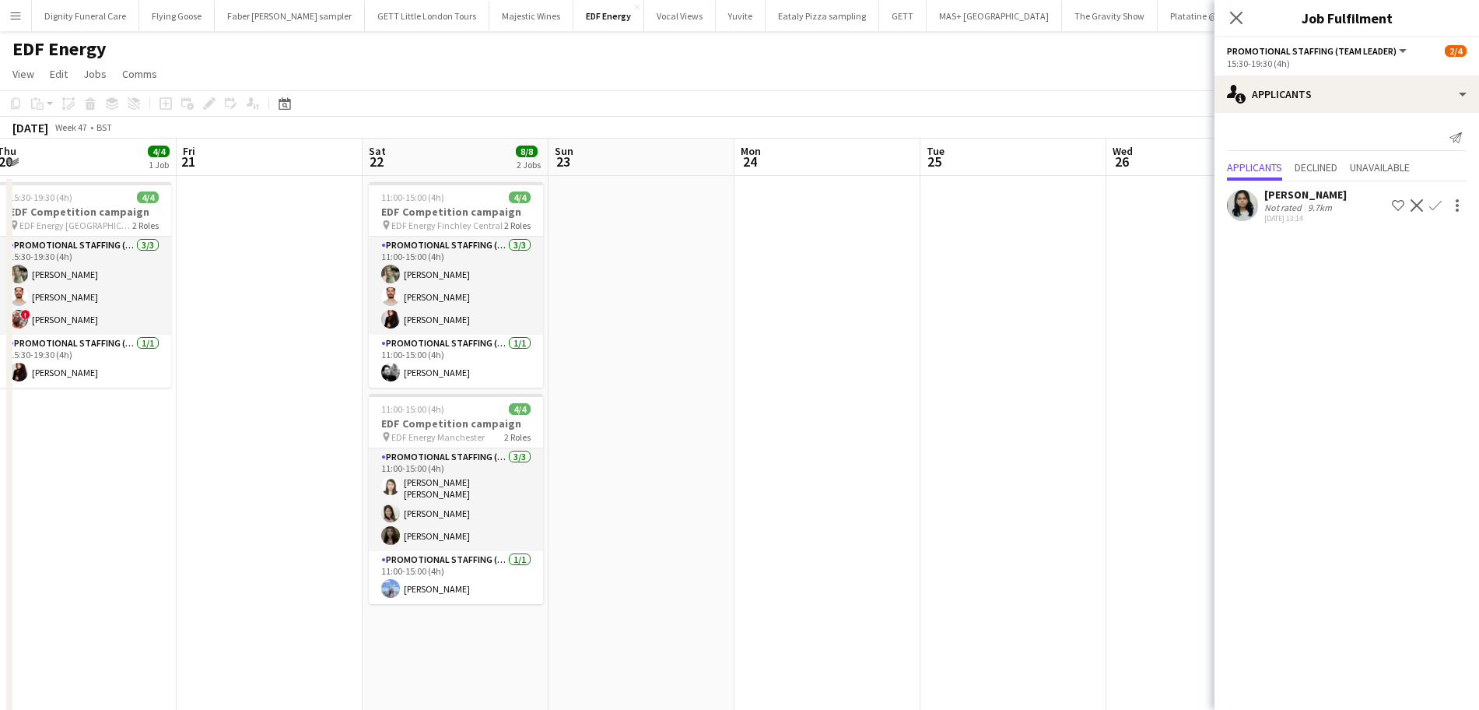
click at [932, 537] on app-date-cell at bounding box center [1013, 645] width 186 height 938
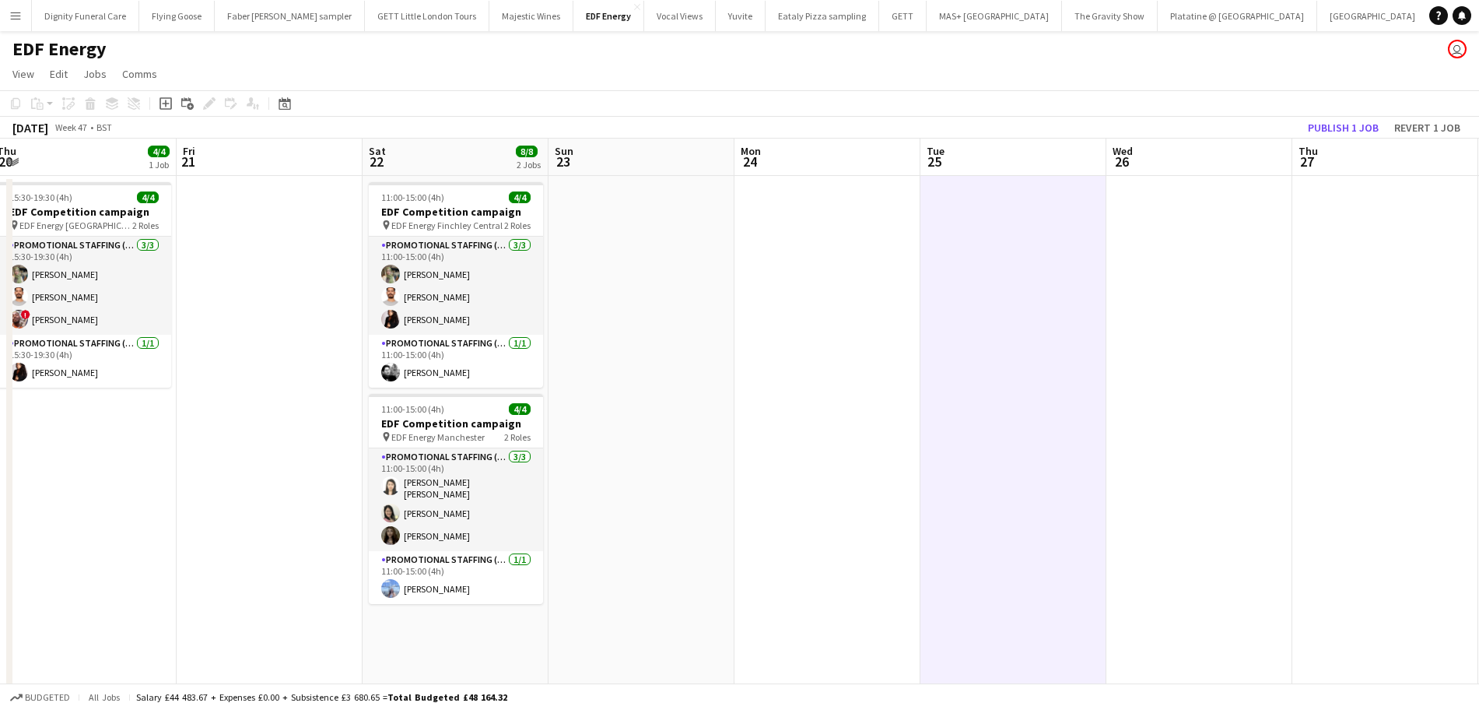
click at [1357, 117] on div "November 2025 Week 47 • BST Publish 1 job Revert 1 job" at bounding box center [739, 128] width 1479 height 22
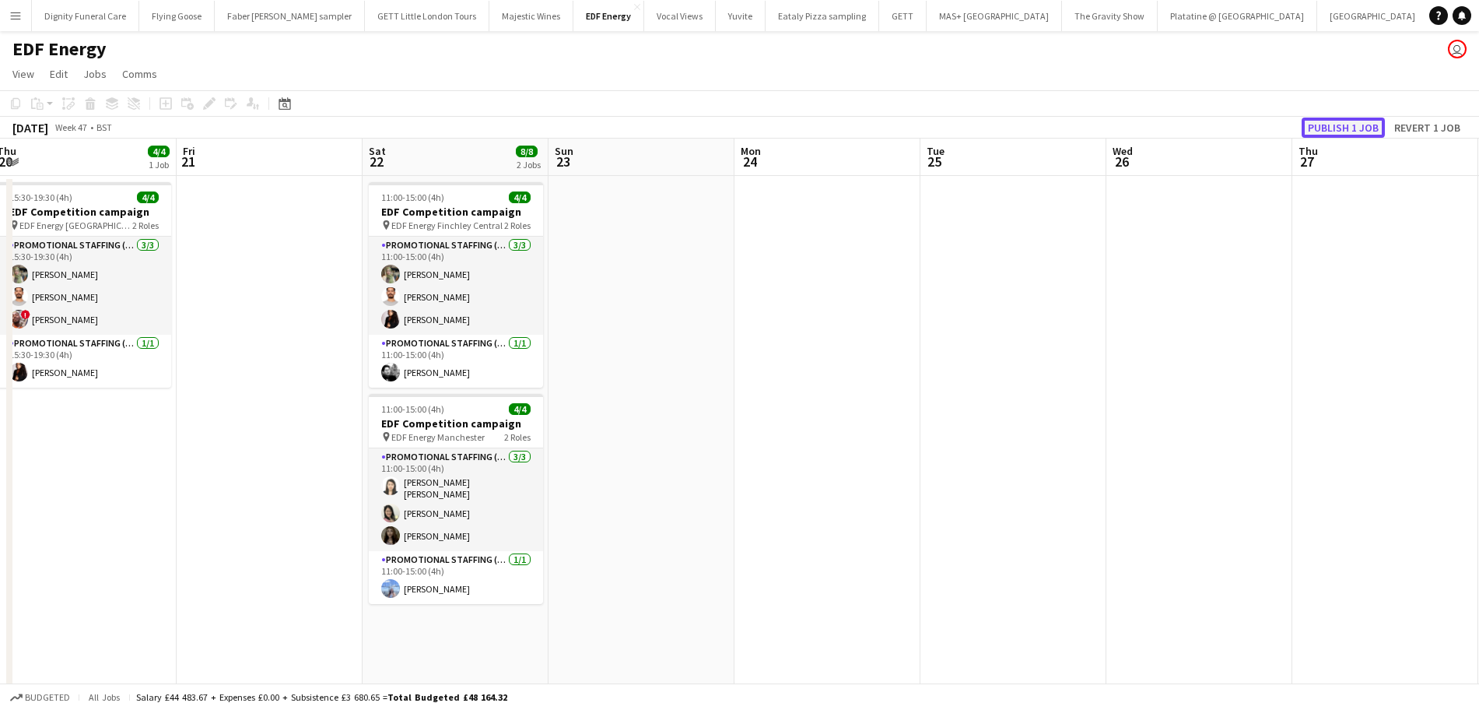
click at [1337, 128] on button "Publish 1 job" at bounding box center [1343, 127] width 83 height 20
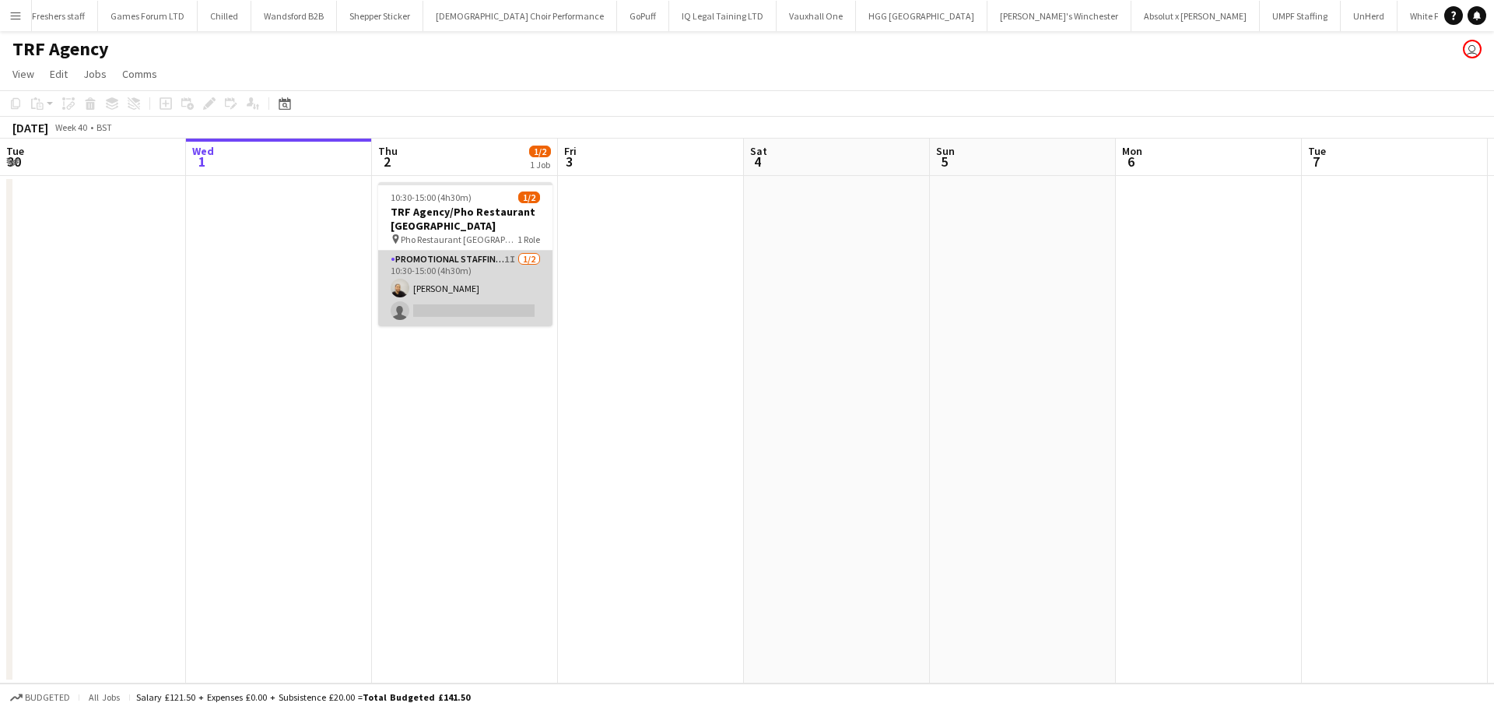
click at [426, 287] on app-card-role "Promotional Staffing (Flyering Staff) 1I 1/2 10:30-15:00 (4h30m) Craig Talbot s…" at bounding box center [465, 288] width 174 height 75
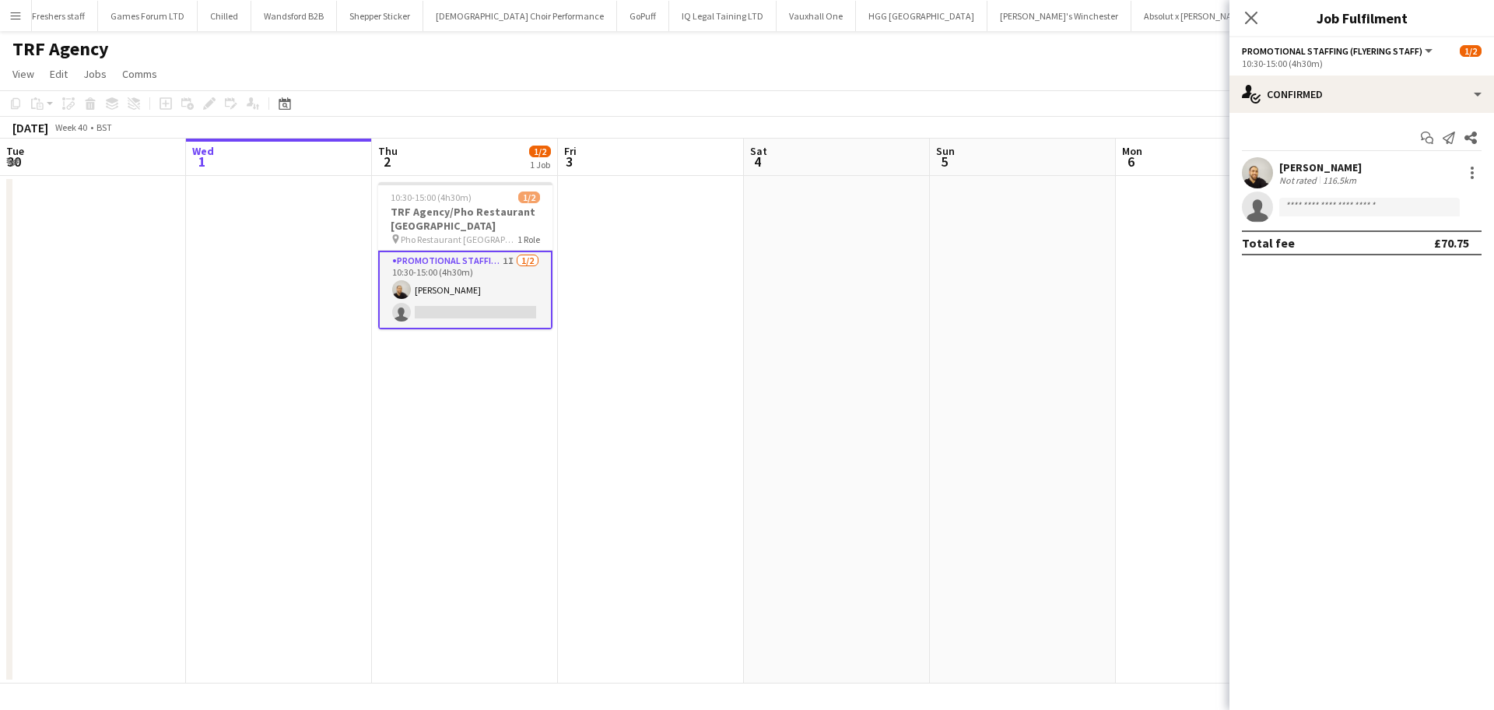
click at [1290, 166] on div "Craig Talbot" at bounding box center [1320, 167] width 82 height 14
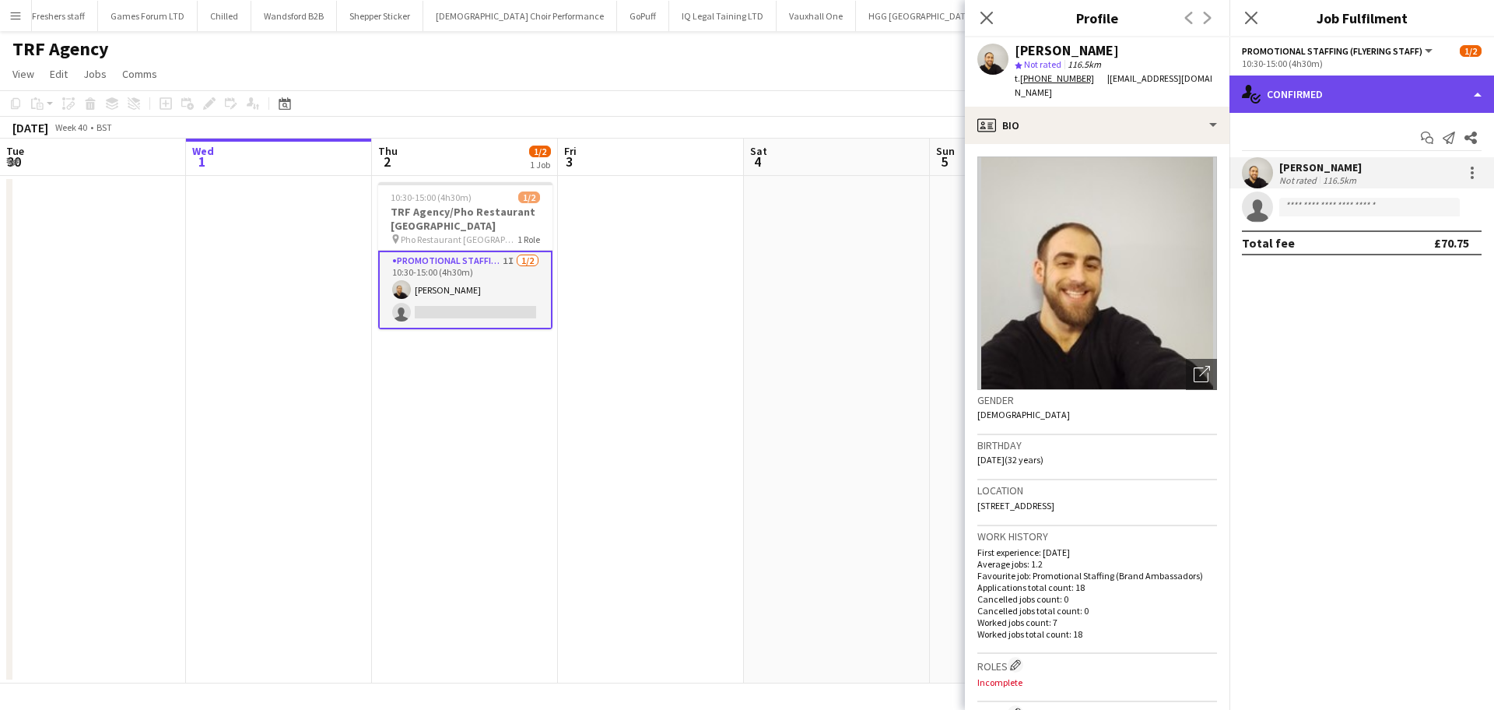
click at [1312, 92] on div "single-neutral-actions-check-2 Confirmed" at bounding box center [1361, 93] width 265 height 37
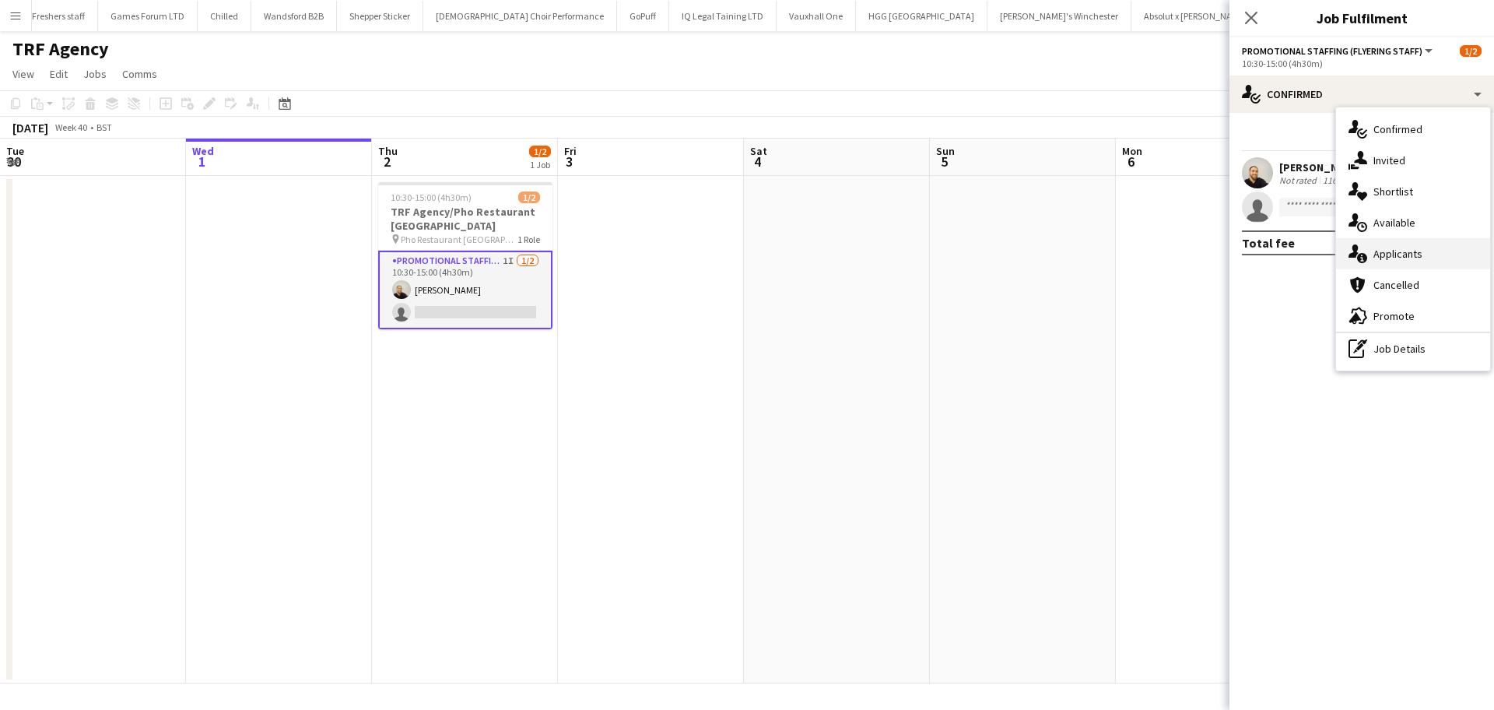
click at [1393, 258] on span "Applicants" at bounding box center [1397, 254] width 49 height 14
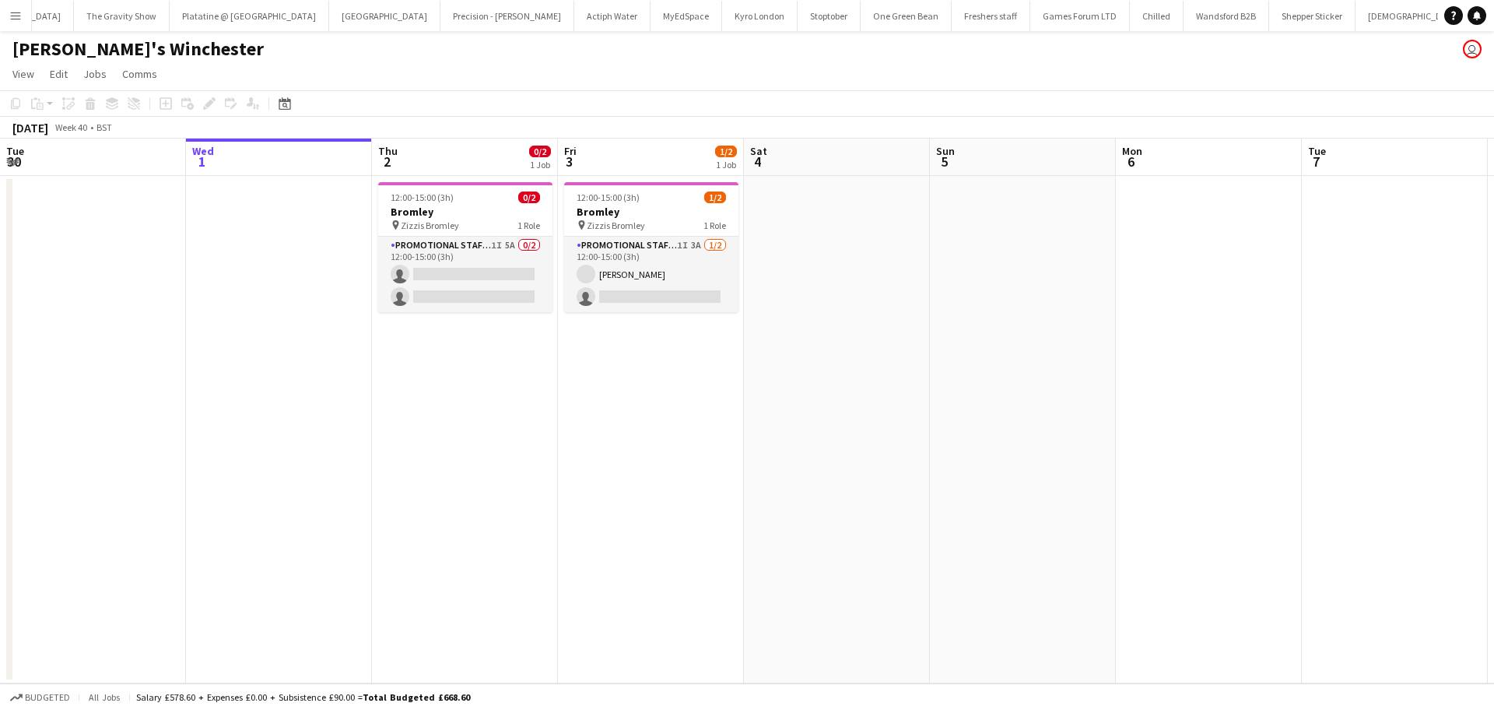
scroll to position [0, 1298]
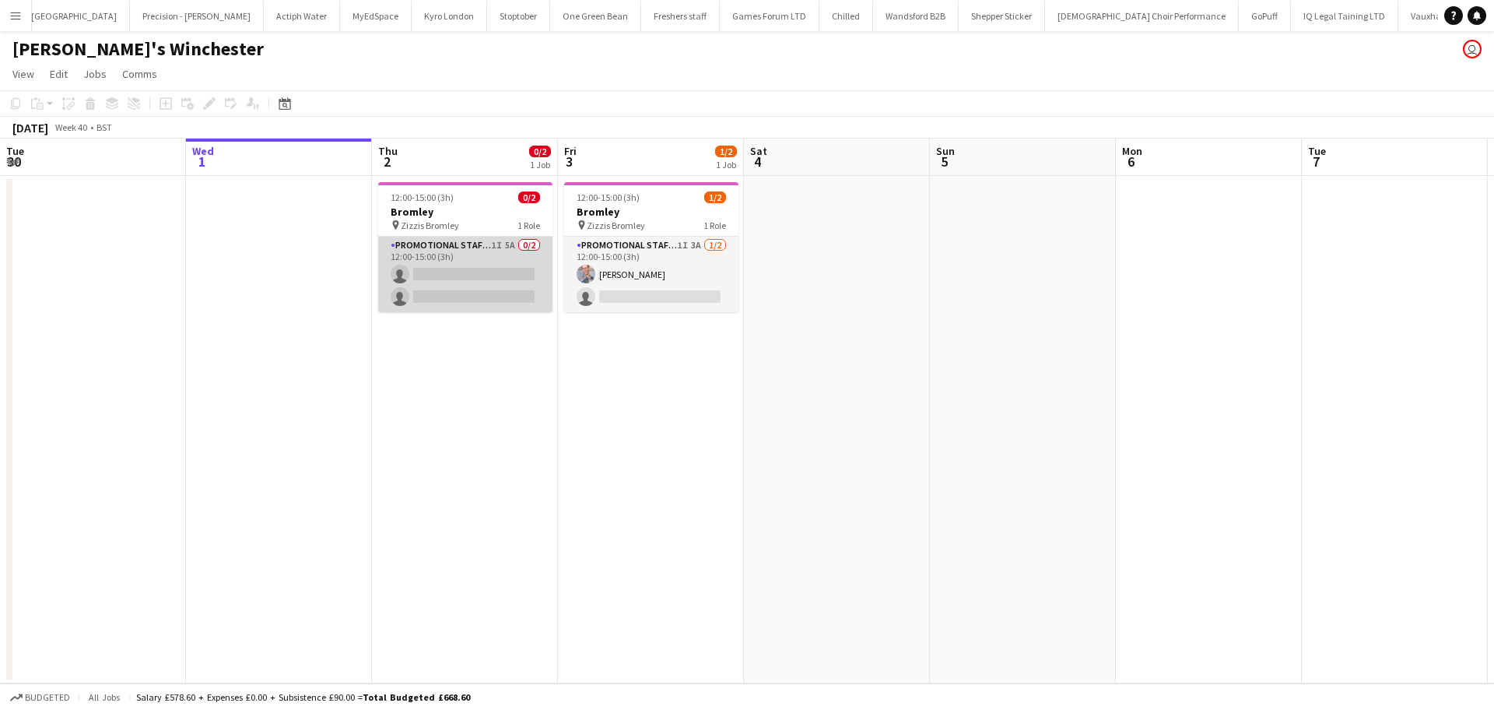
click at [442, 286] on app-card-role "Promotional Staffing (Brand Ambassadors) 1I 5A 0/2 12:00-15:00 (3h) single-neut…" at bounding box center [465, 274] width 174 height 75
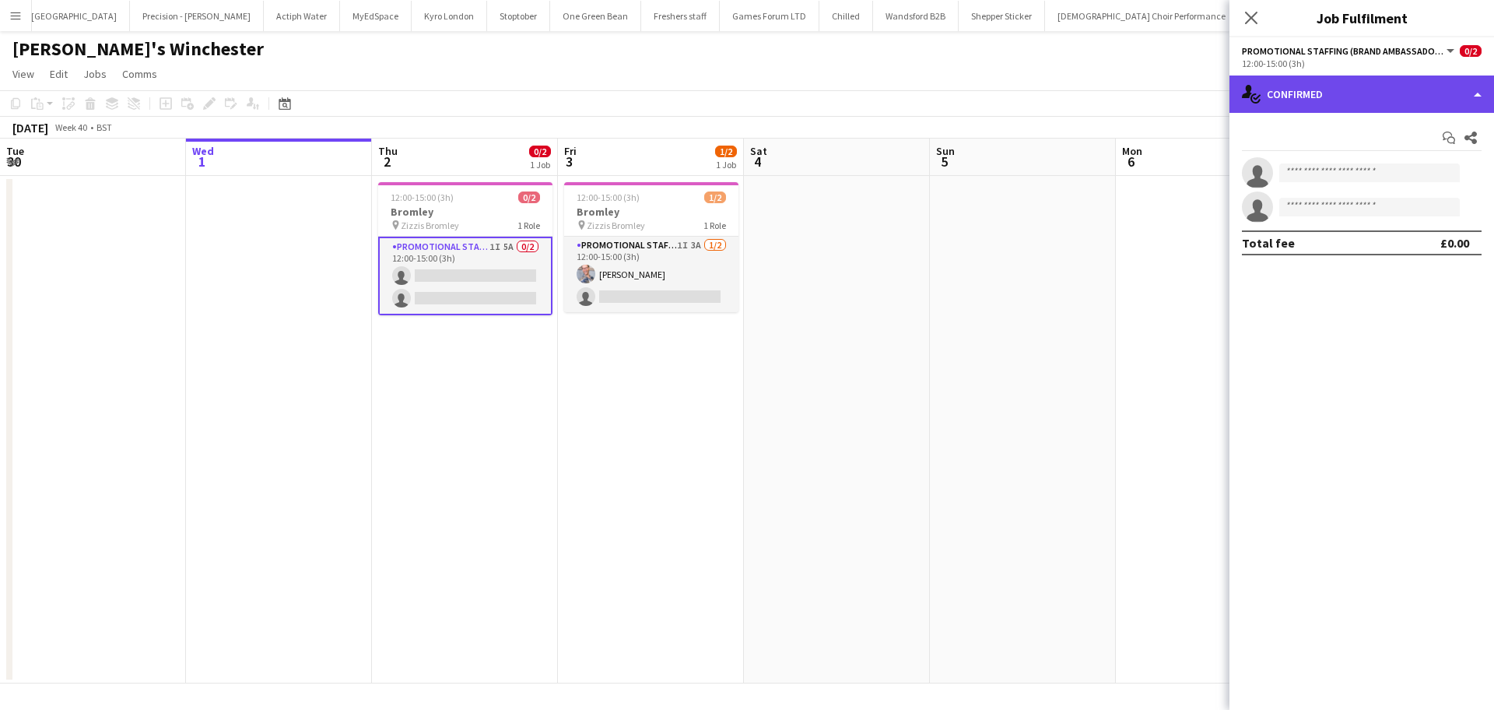
click at [1358, 100] on div "single-neutral-actions-check-2 Confirmed" at bounding box center [1361, 93] width 265 height 37
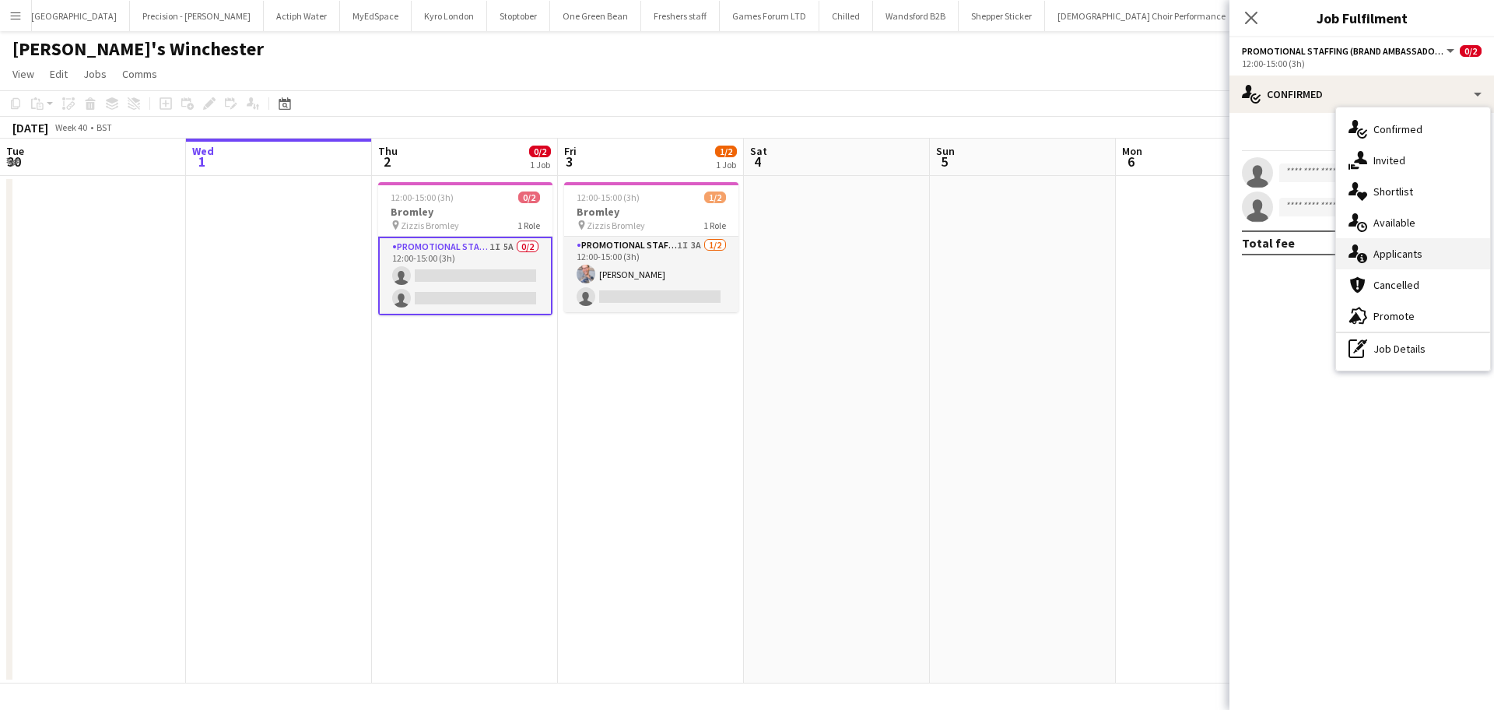
click at [1400, 251] on span "Applicants" at bounding box center [1397, 254] width 49 height 14
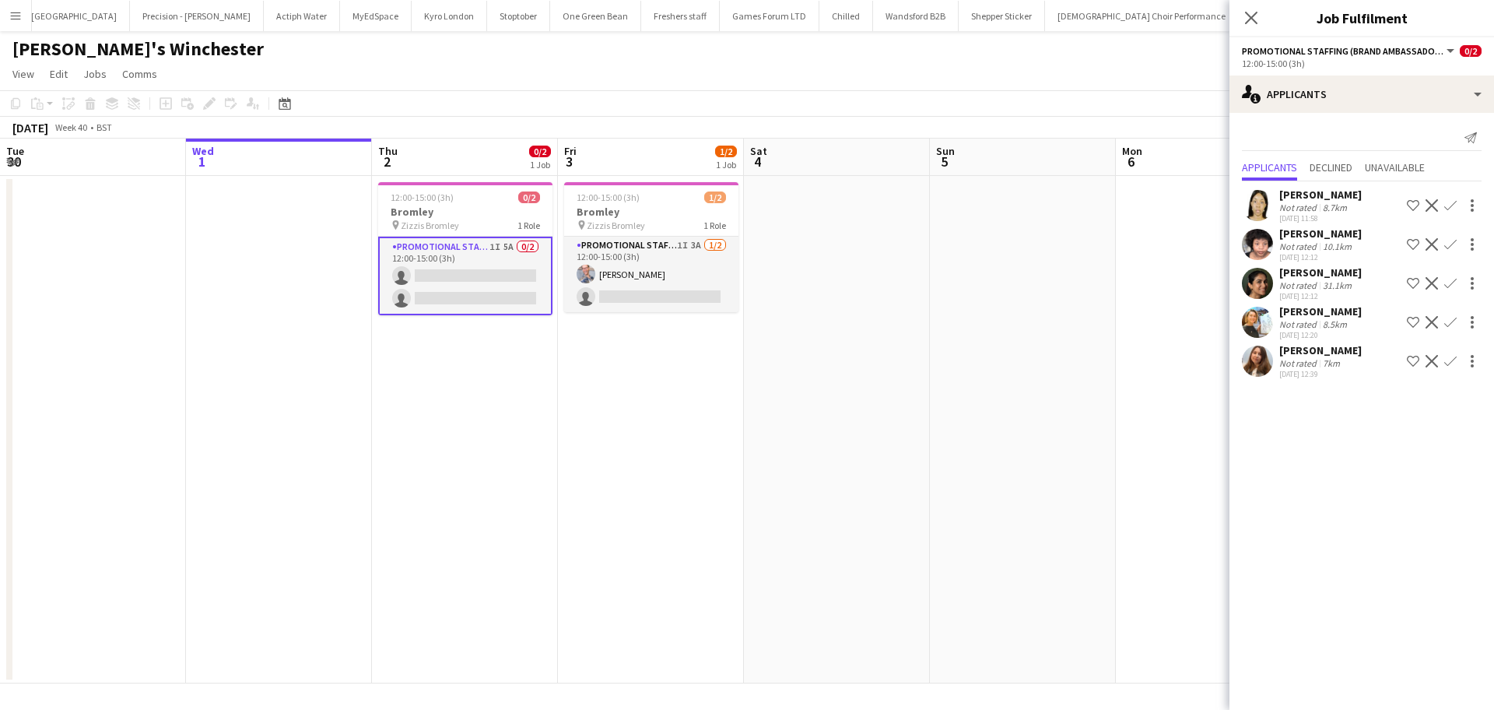
click at [1319, 349] on div "[PERSON_NAME]" at bounding box center [1320, 350] width 82 height 14
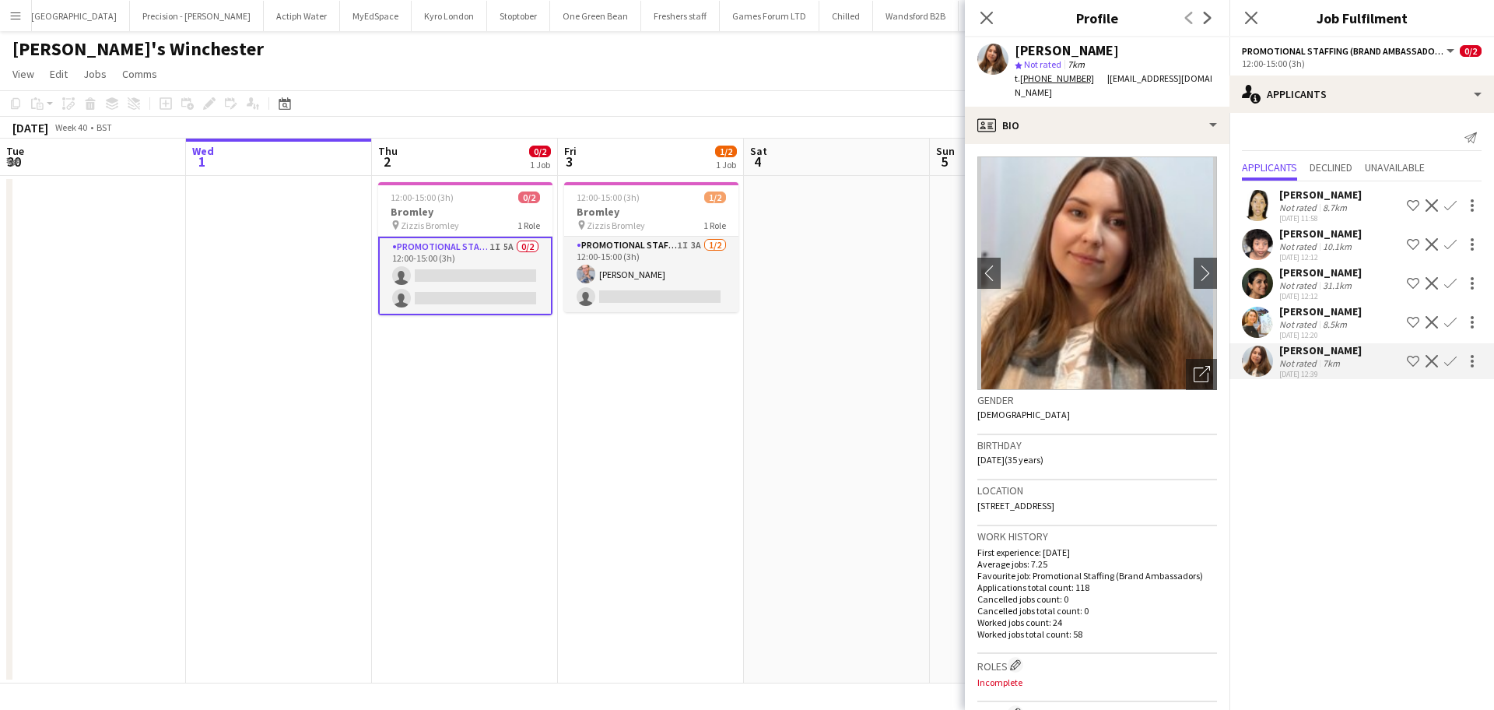
click at [1312, 305] on div "Natalia Trofimova" at bounding box center [1320, 311] width 82 height 14
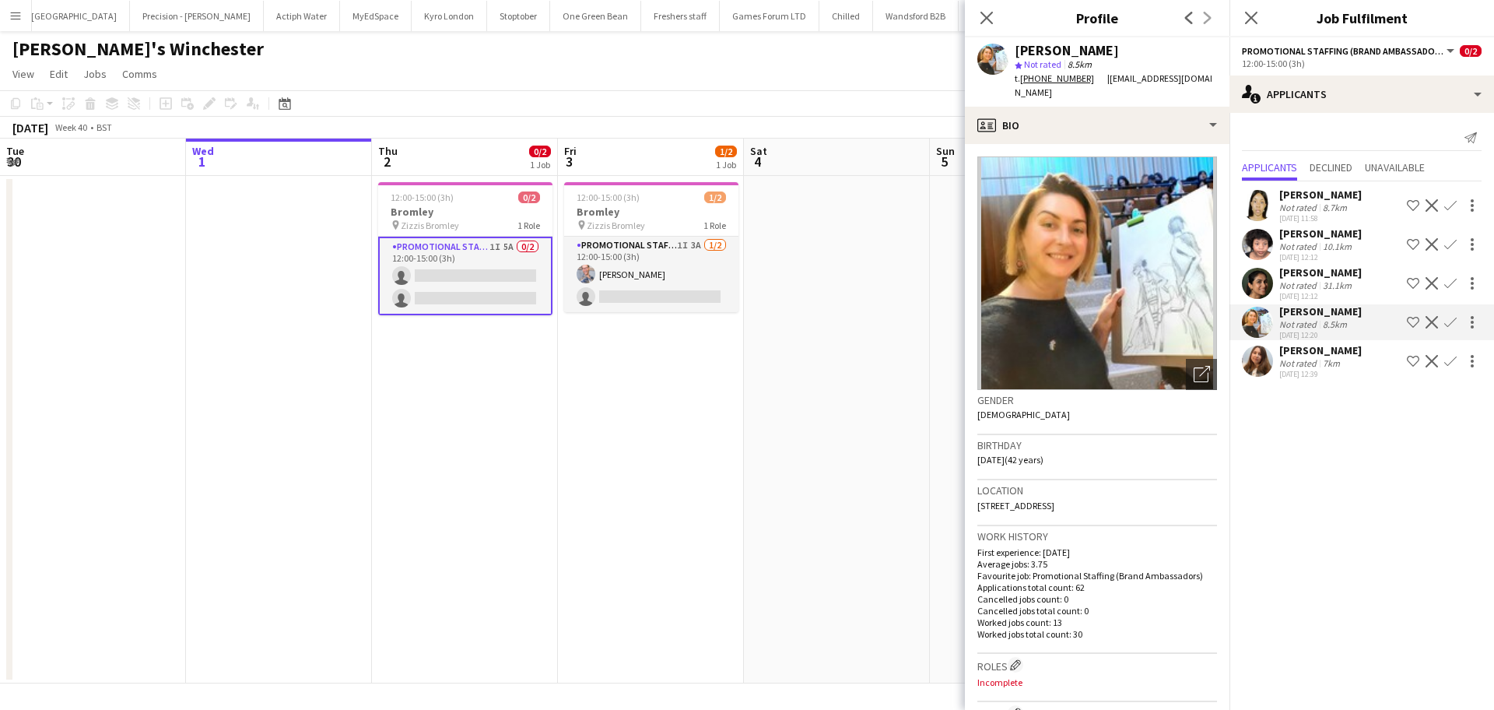
click at [1322, 274] on div "Mandeep Kapoor" at bounding box center [1320, 272] width 82 height 14
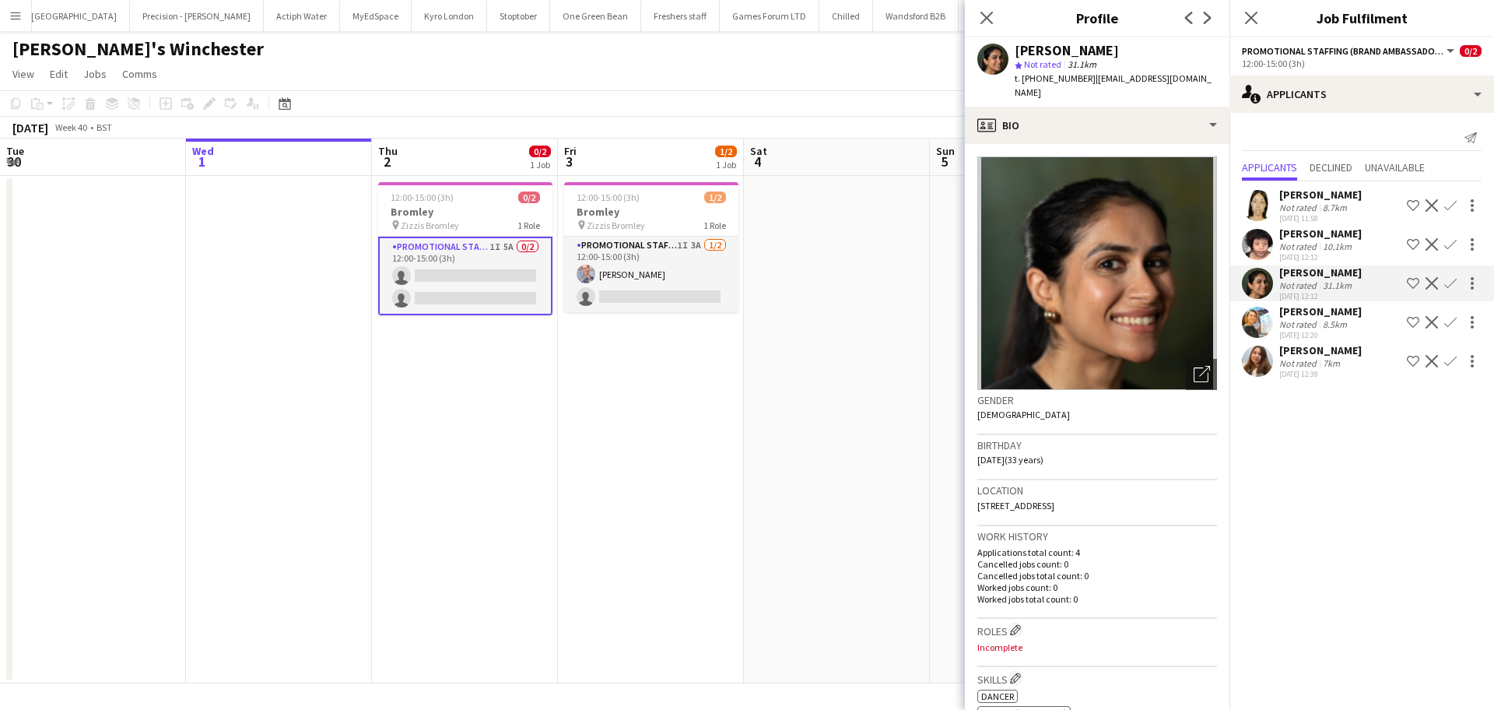
click at [1308, 239] on div "Rita Niemba" at bounding box center [1320, 233] width 82 height 14
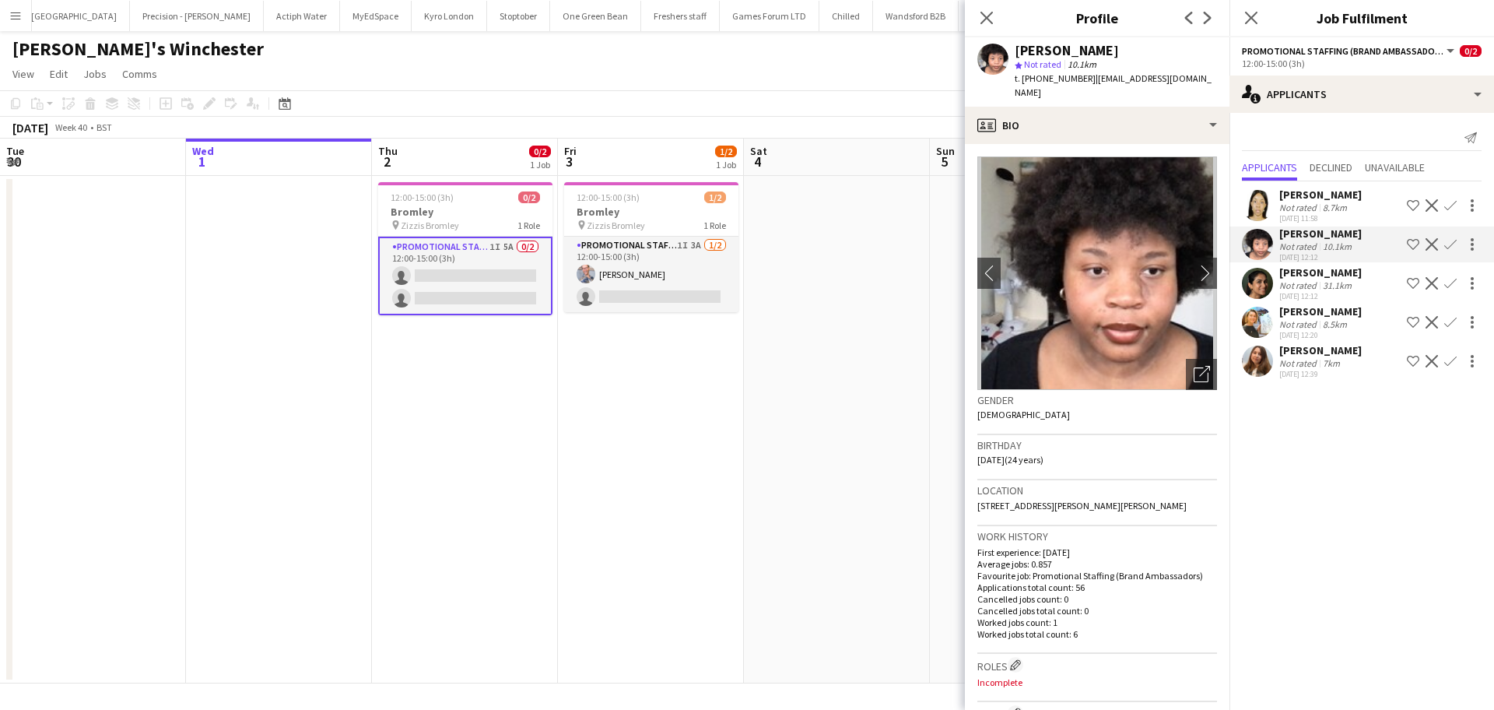
click at [1305, 187] on div "Ngozi Ohakim" at bounding box center [1320, 194] width 82 height 14
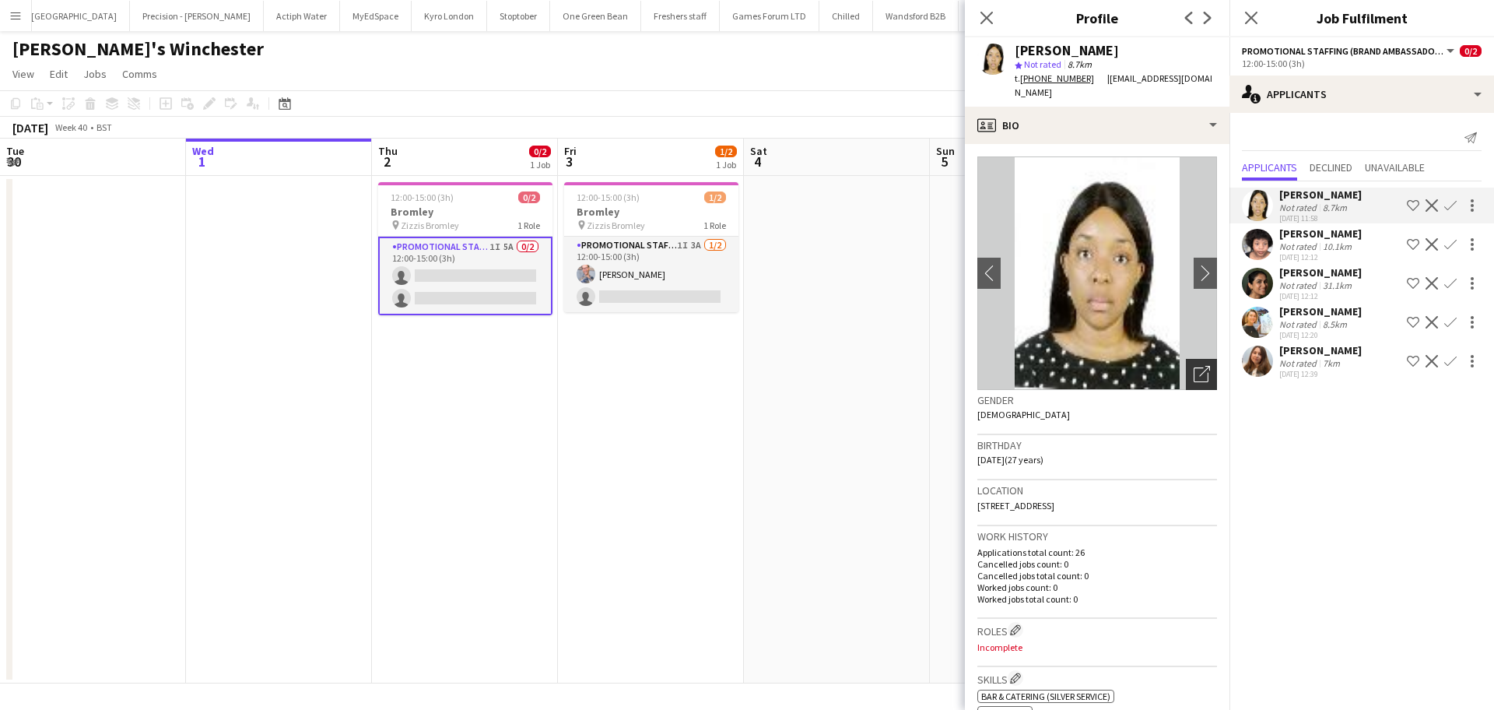
click at [1193, 372] on icon "Open photos pop-in" at bounding box center [1201, 374] width 16 height 16
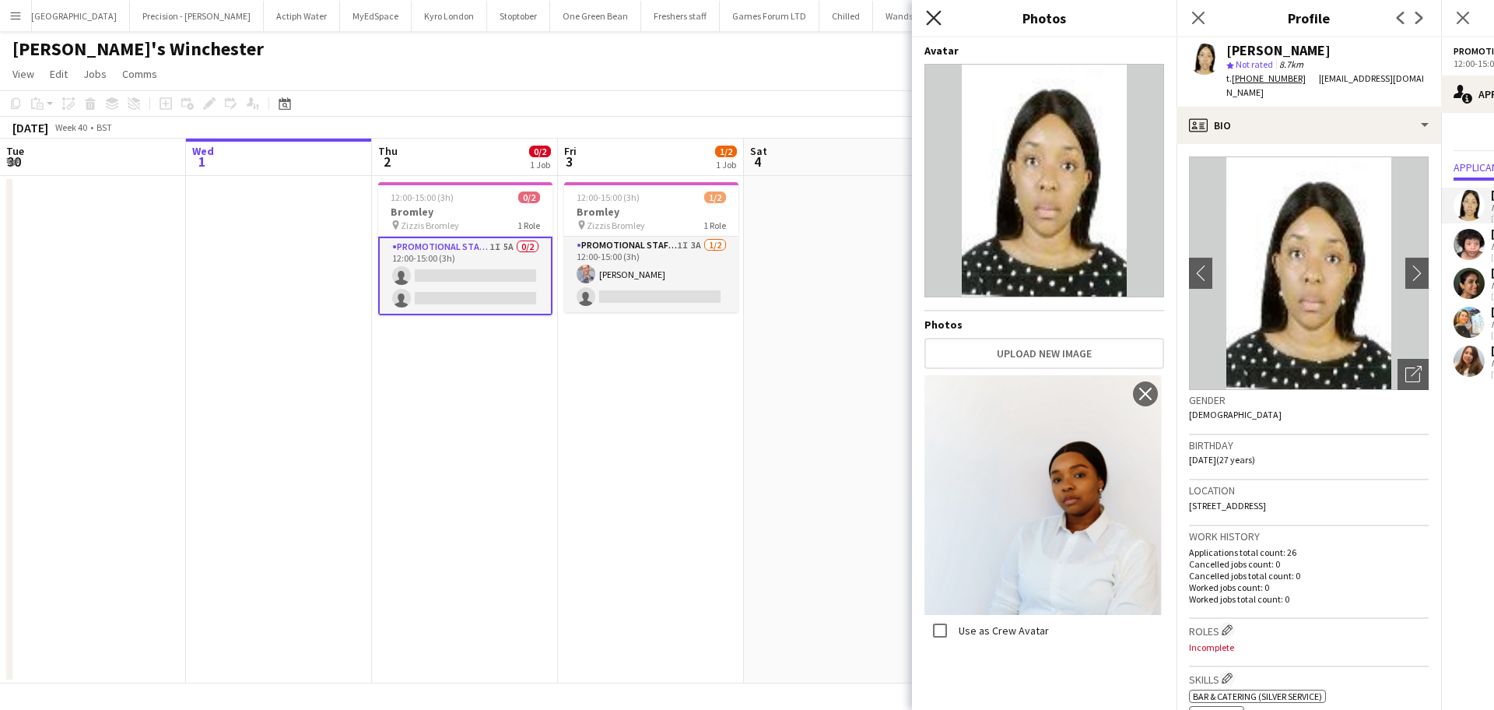
click at [930, 14] on icon at bounding box center [933, 17] width 15 height 15
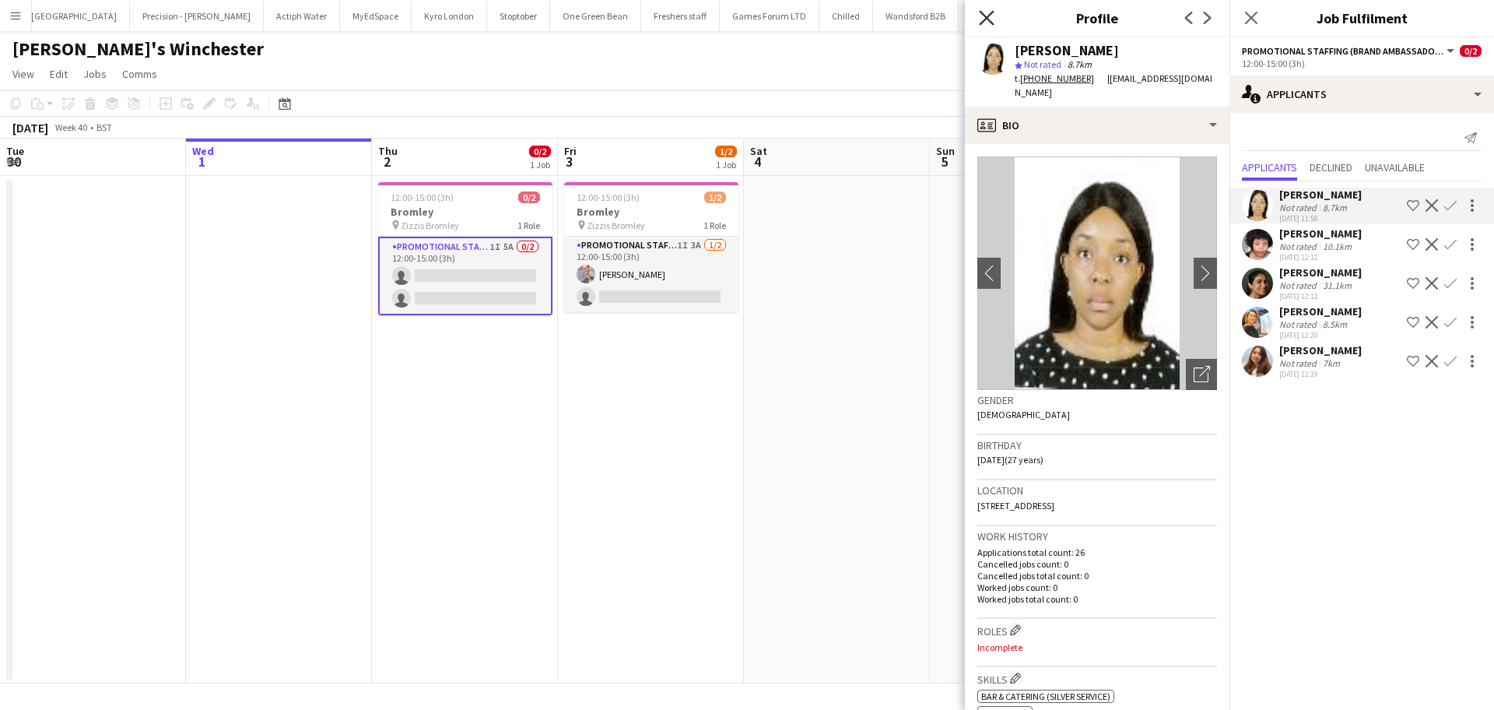
drag, startPoint x: 983, startPoint y: 9, endPoint x: 992, endPoint y: 16, distance: 11.2
click at [983, 9] on app-icon "Close pop-in" at bounding box center [987, 18] width 23 height 23
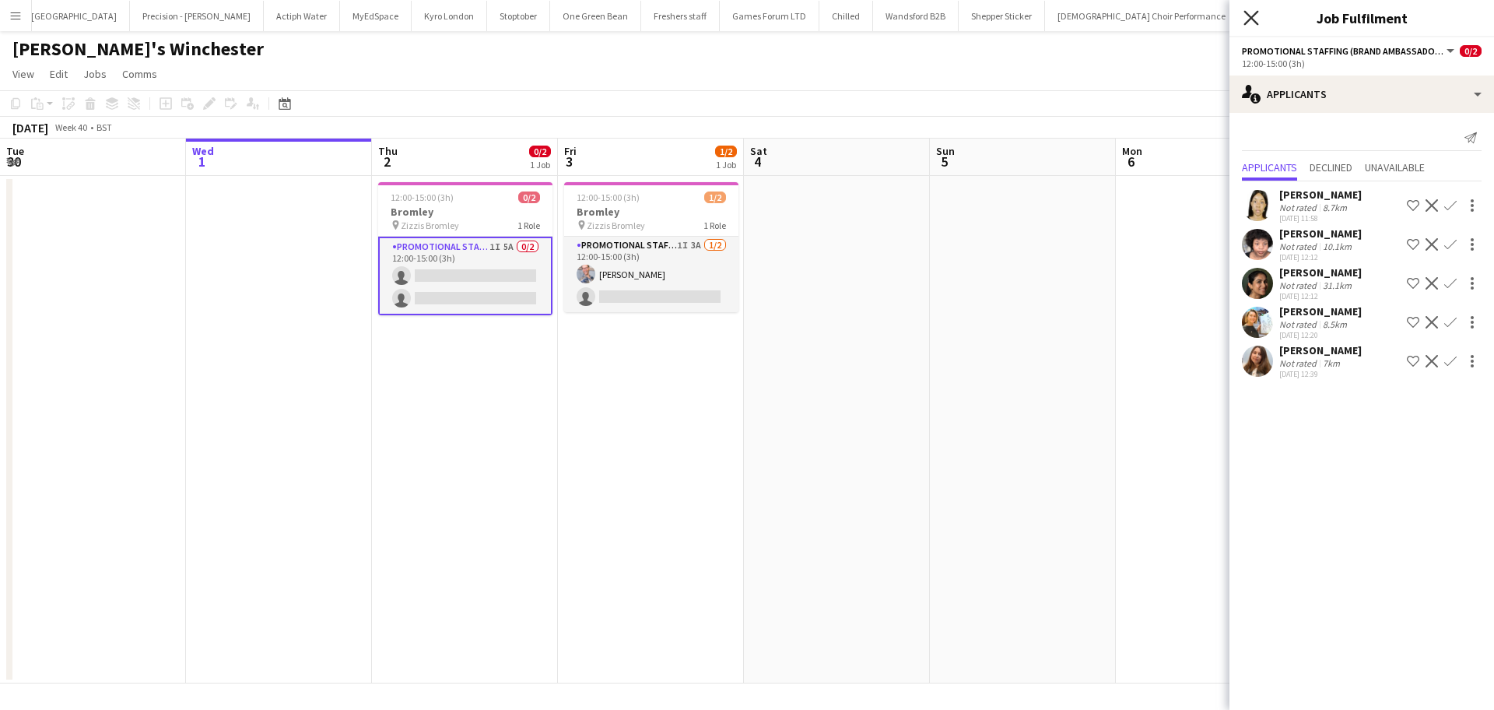
click at [1249, 13] on icon "Close pop-in" at bounding box center [1250, 17] width 15 height 15
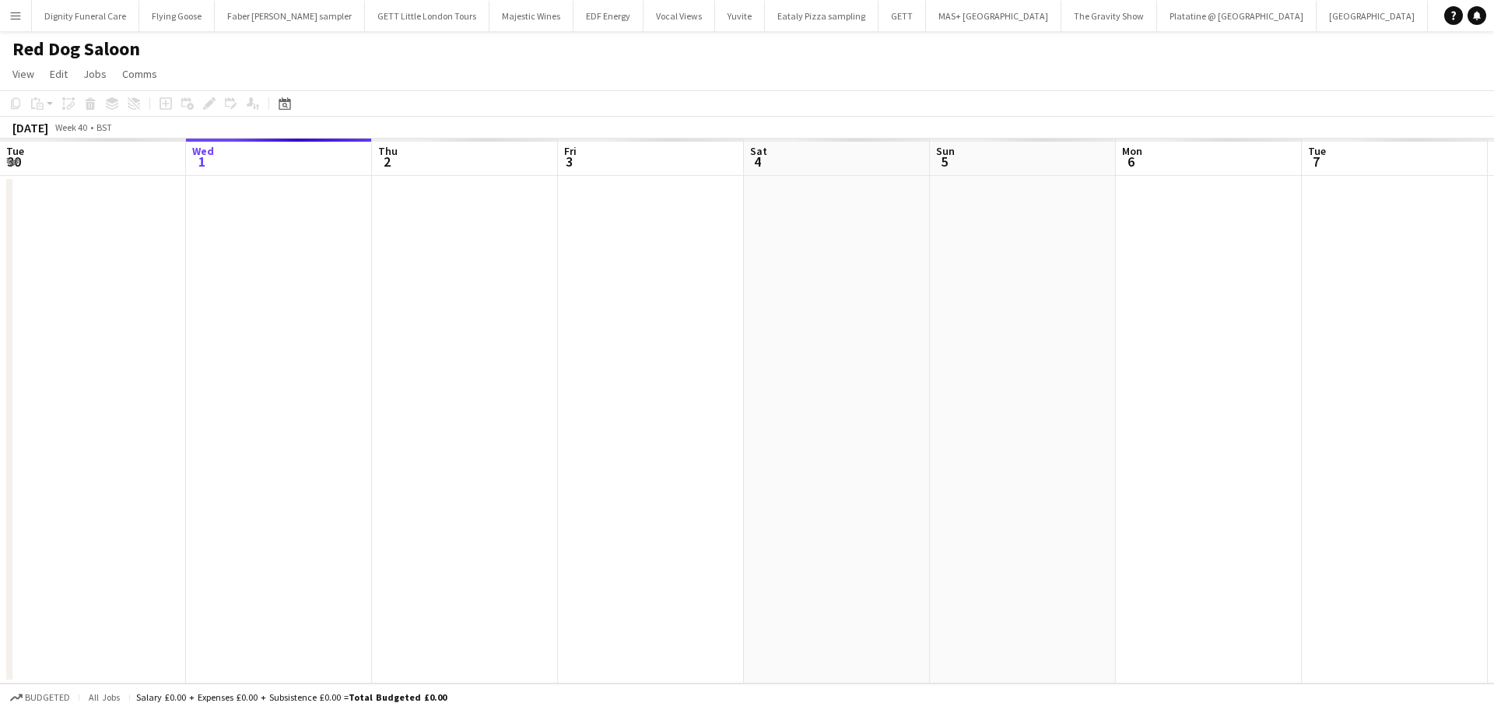
scroll to position [0, 2006]
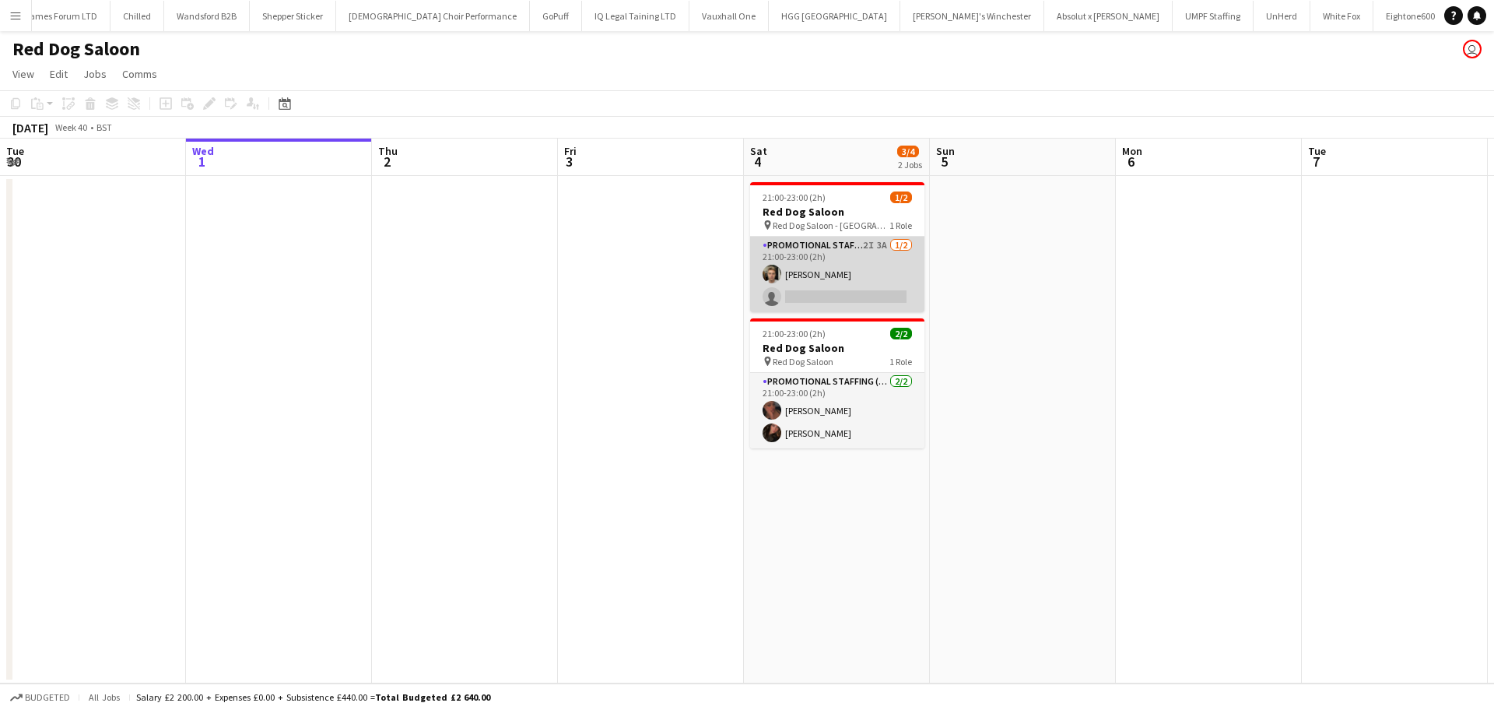
click at [818, 277] on app-card-role "Promotional Staffing (Brand Ambassadors) 2I 3A [DATE] 21:00-23:00 (2h) [PERSON_…" at bounding box center [837, 274] width 174 height 75
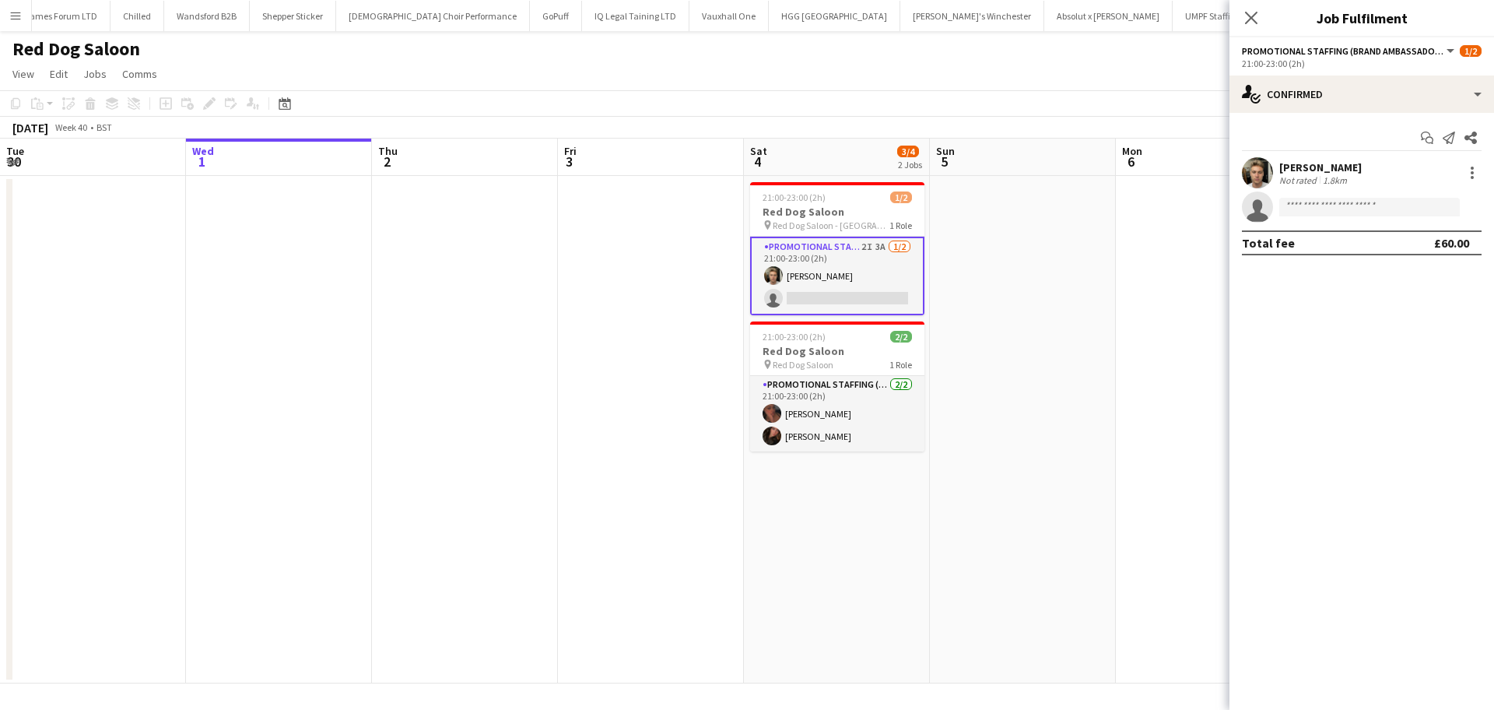
click at [1334, 167] on div "[PERSON_NAME]" at bounding box center [1320, 167] width 82 height 14
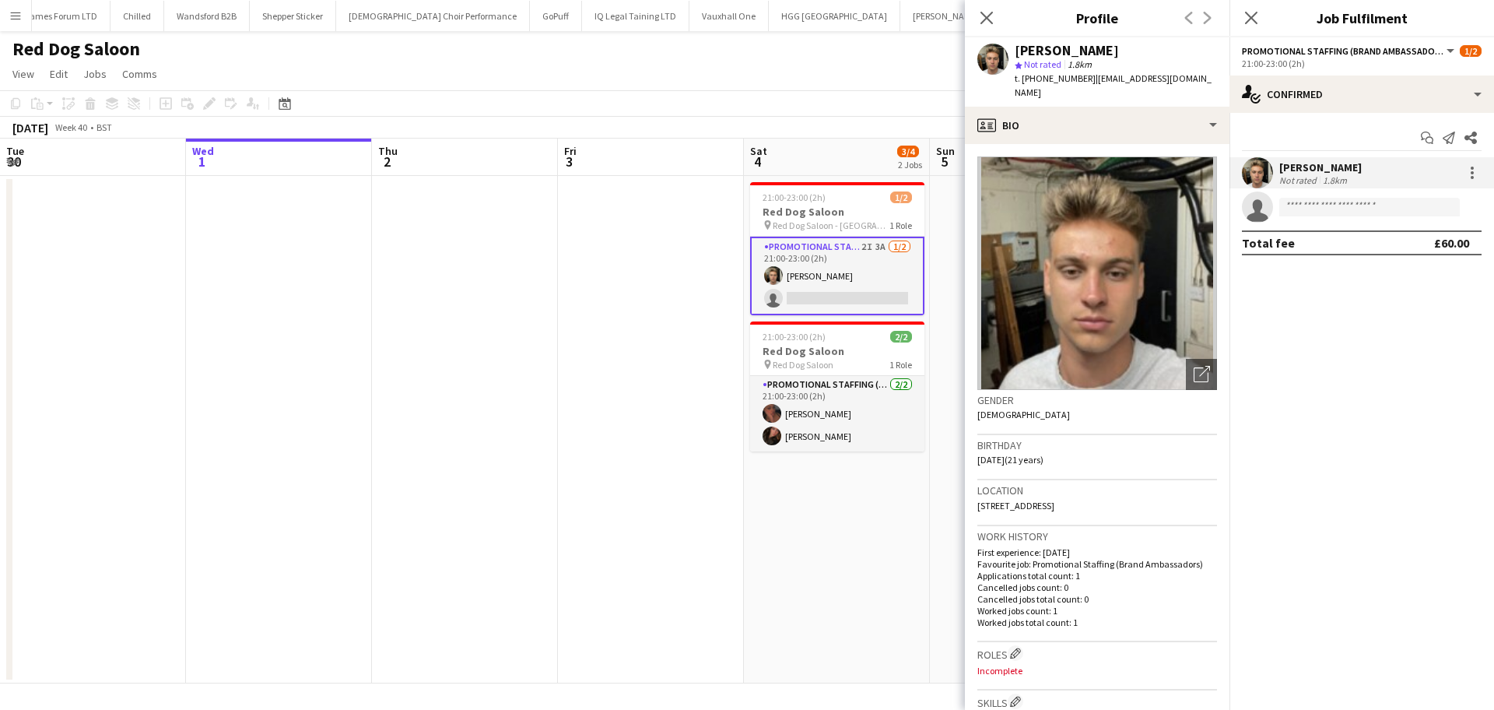
click at [855, 296] on app-card-role "Promotional Staffing (Brand Ambassadors) 2I 3A [DATE] 21:00-23:00 (2h) [PERSON_…" at bounding box center [837, 276] width 174 height 79
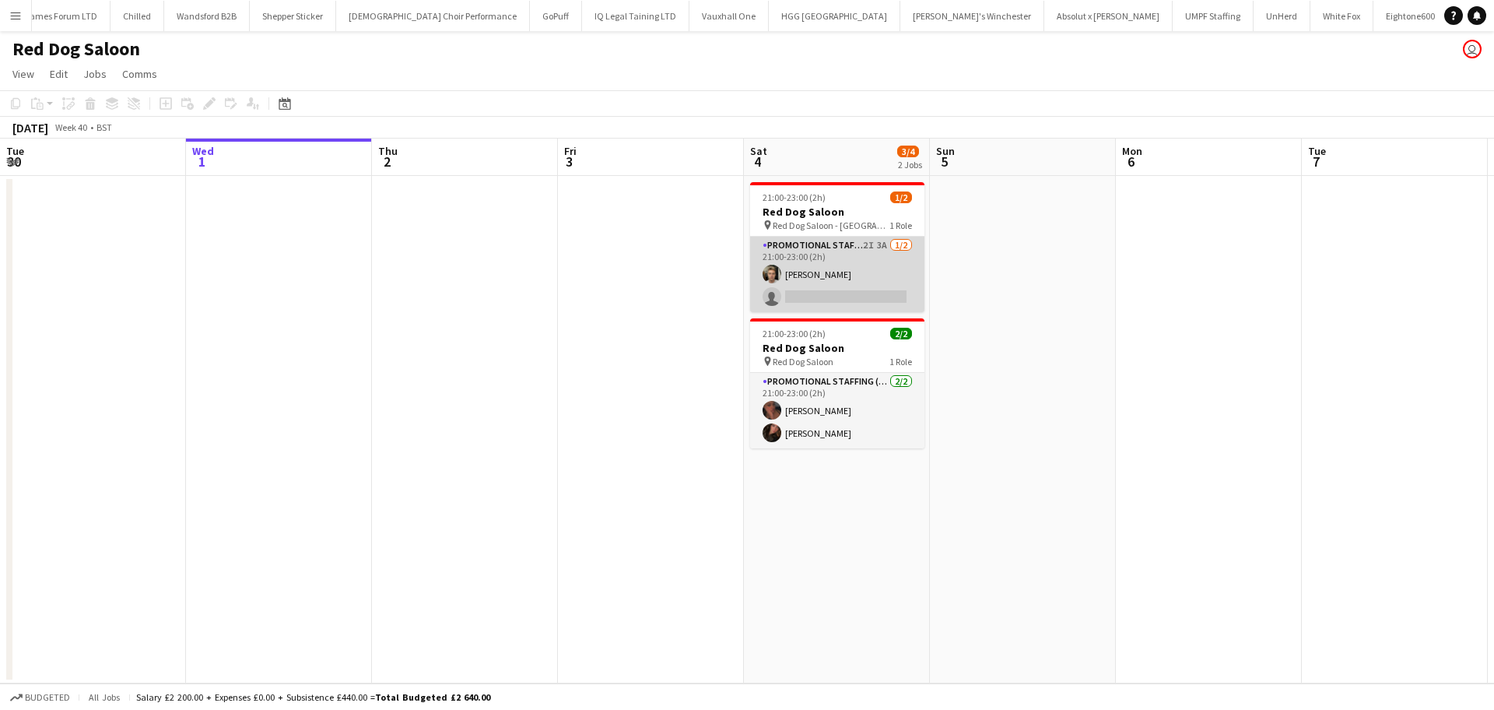
click at [855, 296] on app-card-role "Promotional Staffing (Brand Ambassadors) 2I 3A [DATE] 21:00-23:00 (2h) [PERSON_…" at bounding box center [837, 274] width 174 height 75
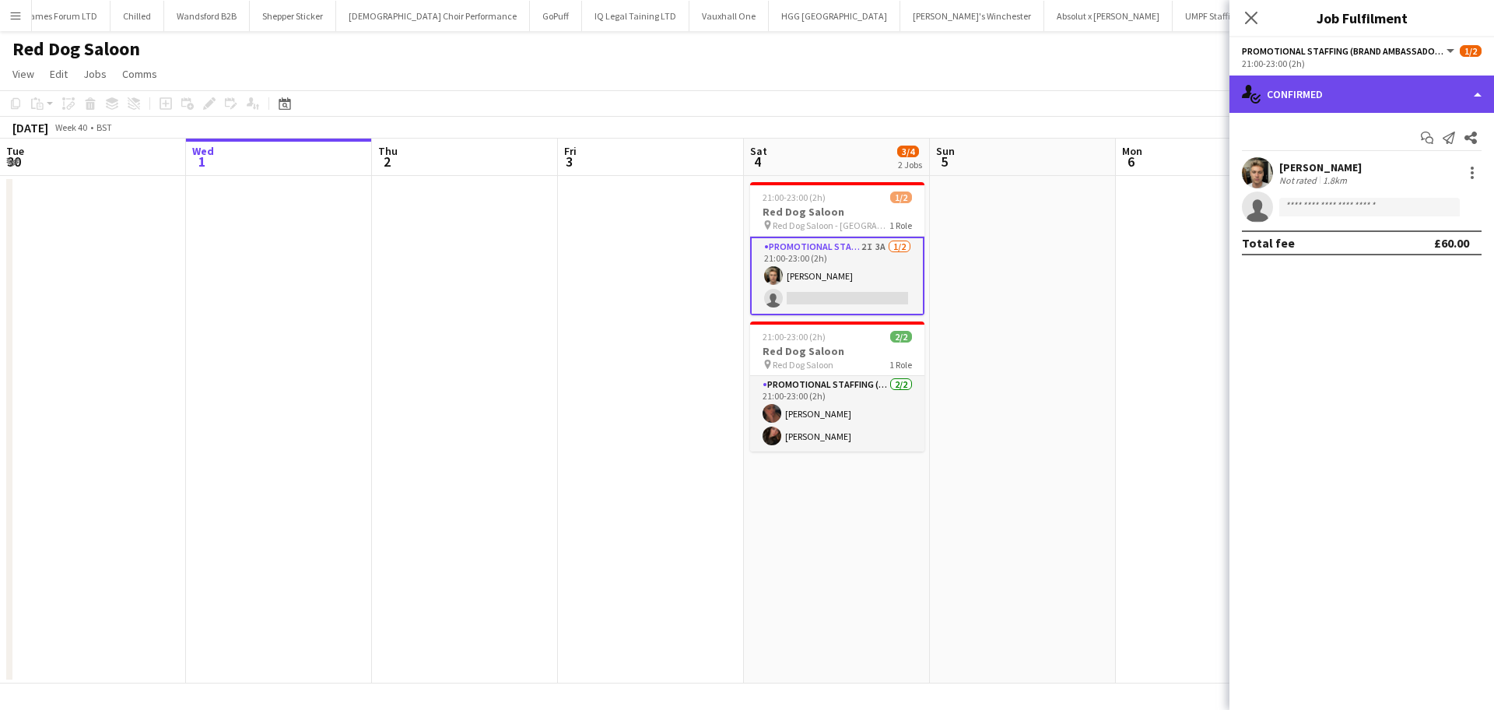
drag, startPoint x: 1333, startPoint y: 89, endPoint x: 1330, endPoint y: 100, distance: 10.8
click at [1334, 89] on div "single-neutral-actions-check-2 Confirmed" at bounding box center [1361, 93] width 265 height 37
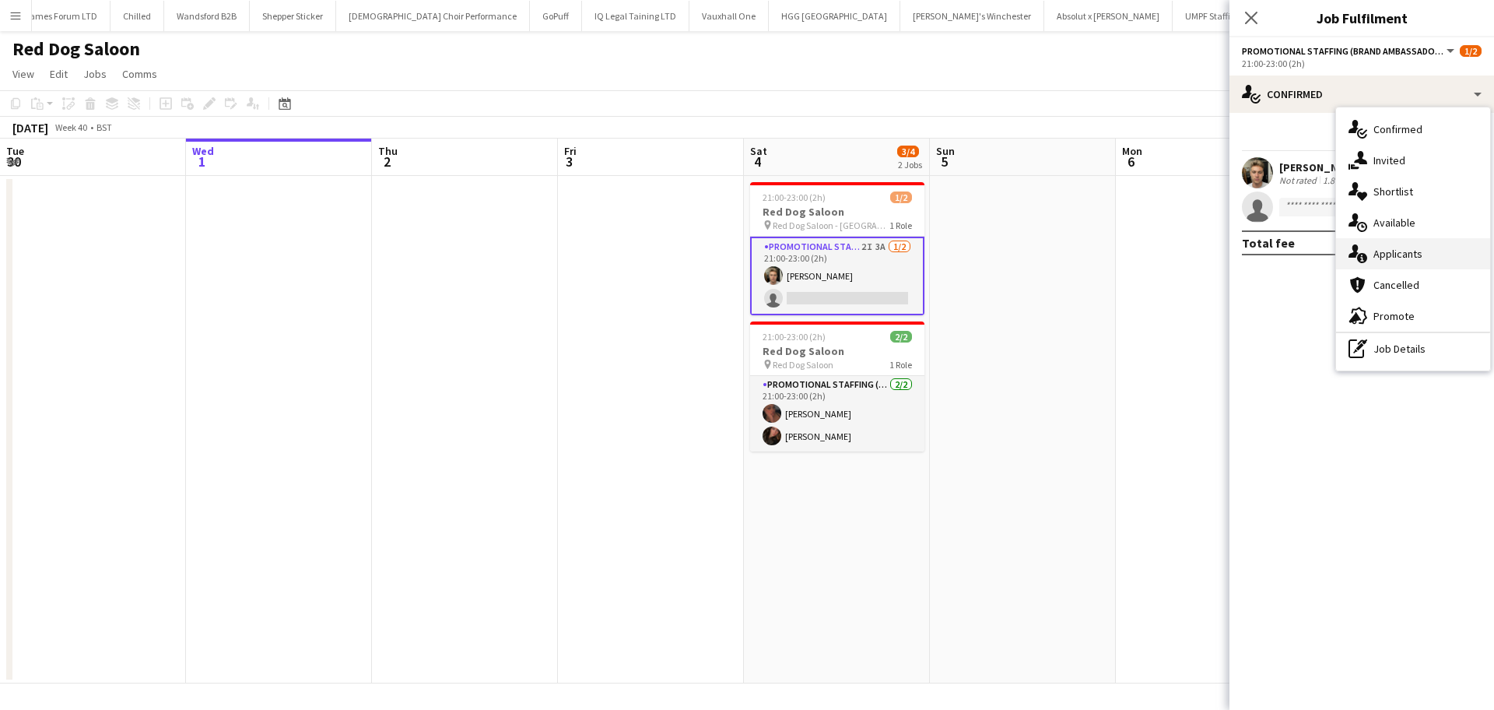
click at [1394, 261] on div "single-neutral-actions-information Applicants" at bounding box center [1413, 253] width 154 height 31
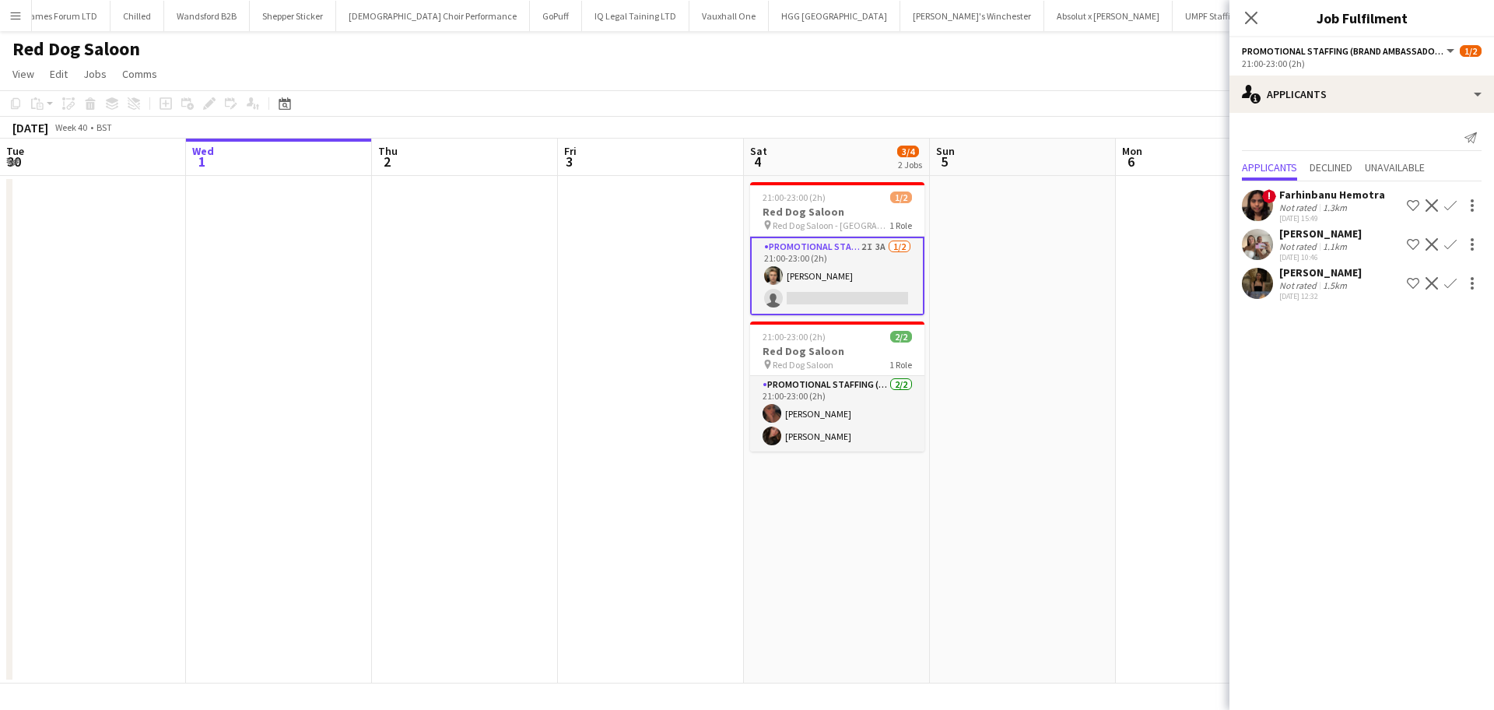
click at [1330, 268] on div "Freya Blackmore" at bounding box center [1320, 272] width 82 height 14
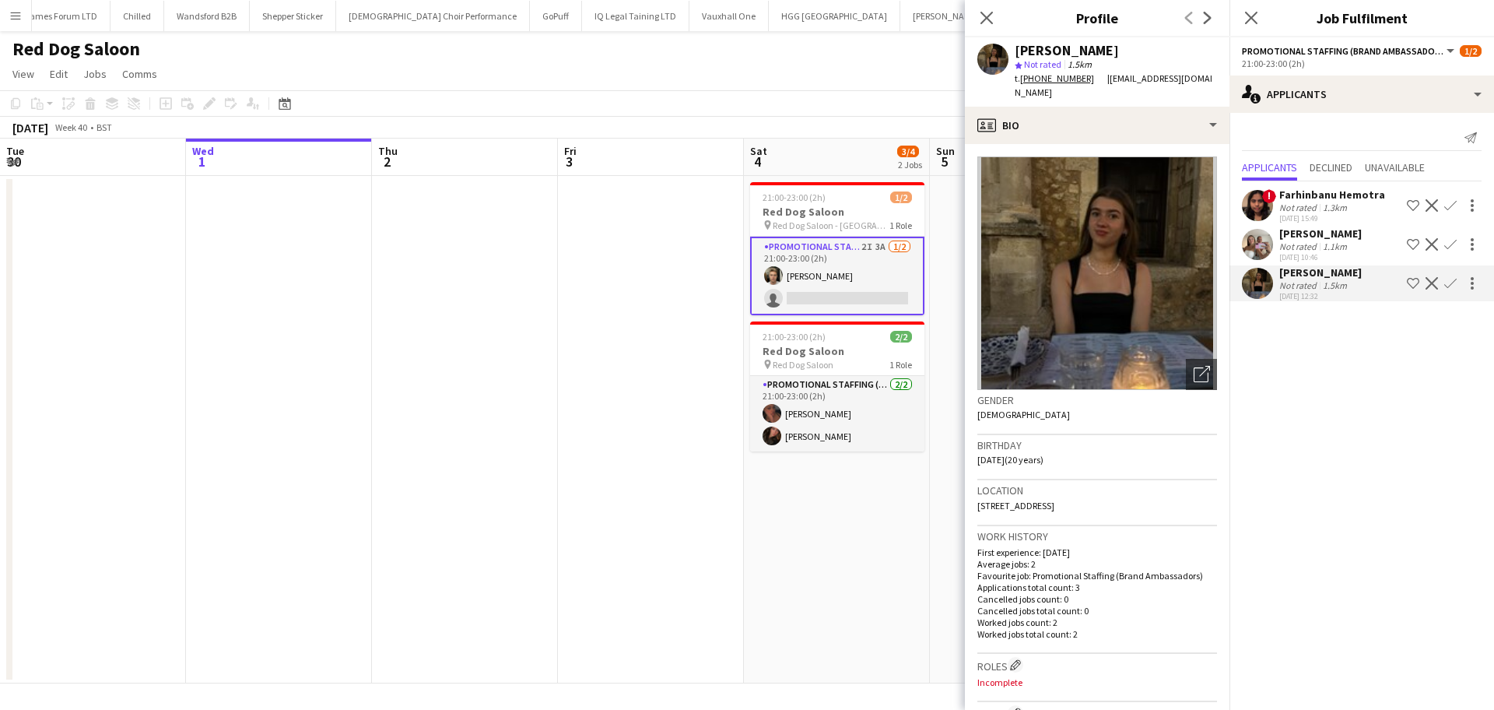
click at [1328, 229] on div "isabelle morrissey" at bounding box center [1320, 233] width 82 height 14
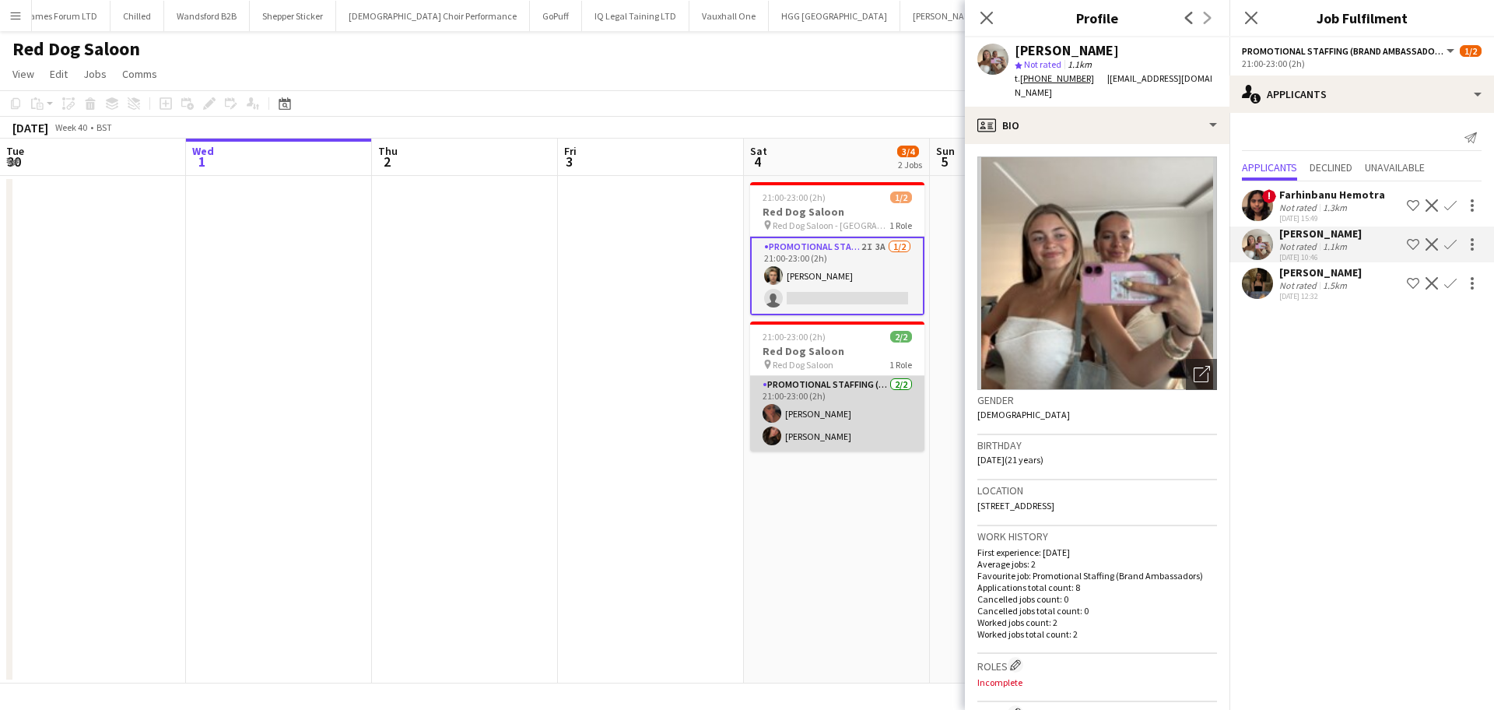
click at [810, 412] on app-card-role "Promotional Staffing (Brand Ambassadors) 2/2 21:00-23:00 (2h) Savannah Nelson A…" at bounding box center [837, 413] width 174 height 75
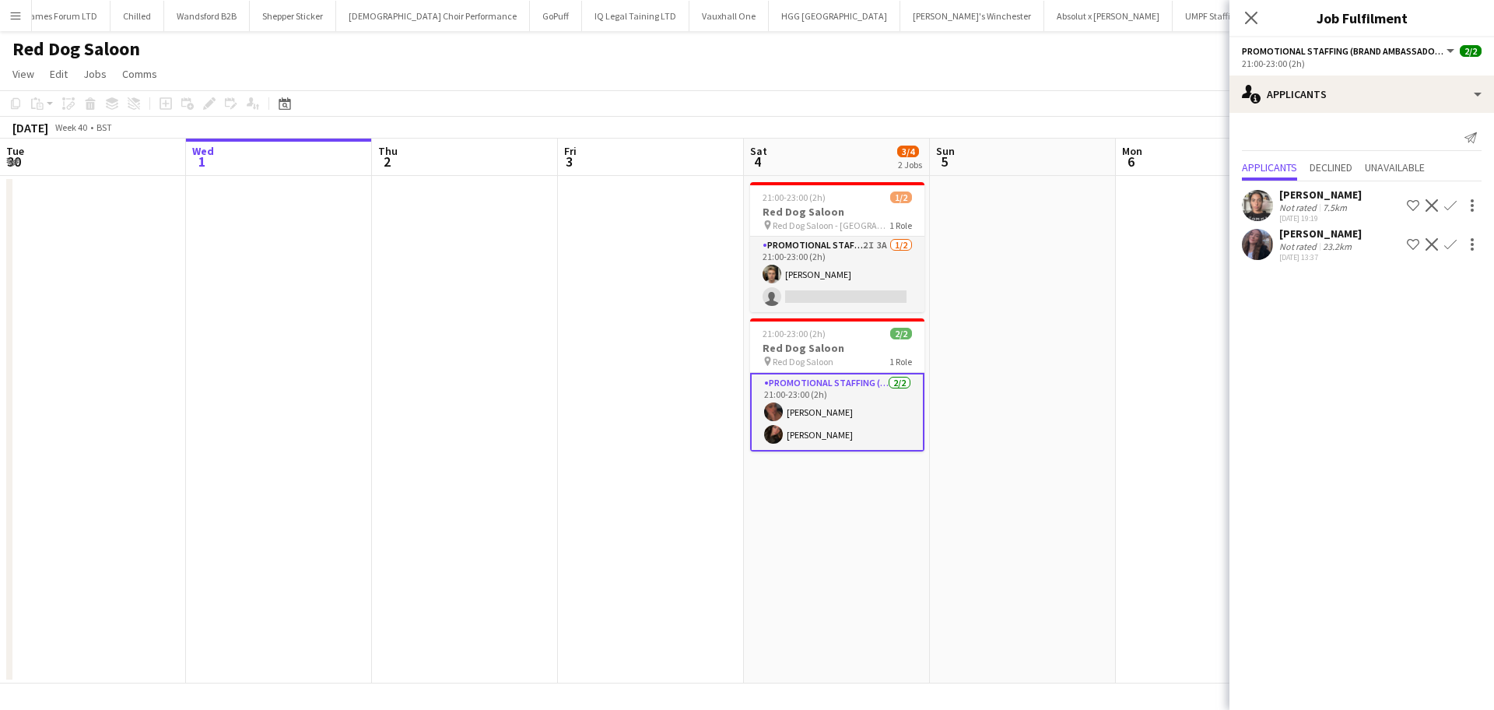
click at [1316, 194] on div "Caia Stewart" at bounding box center [1320, 194] width 82 height 14
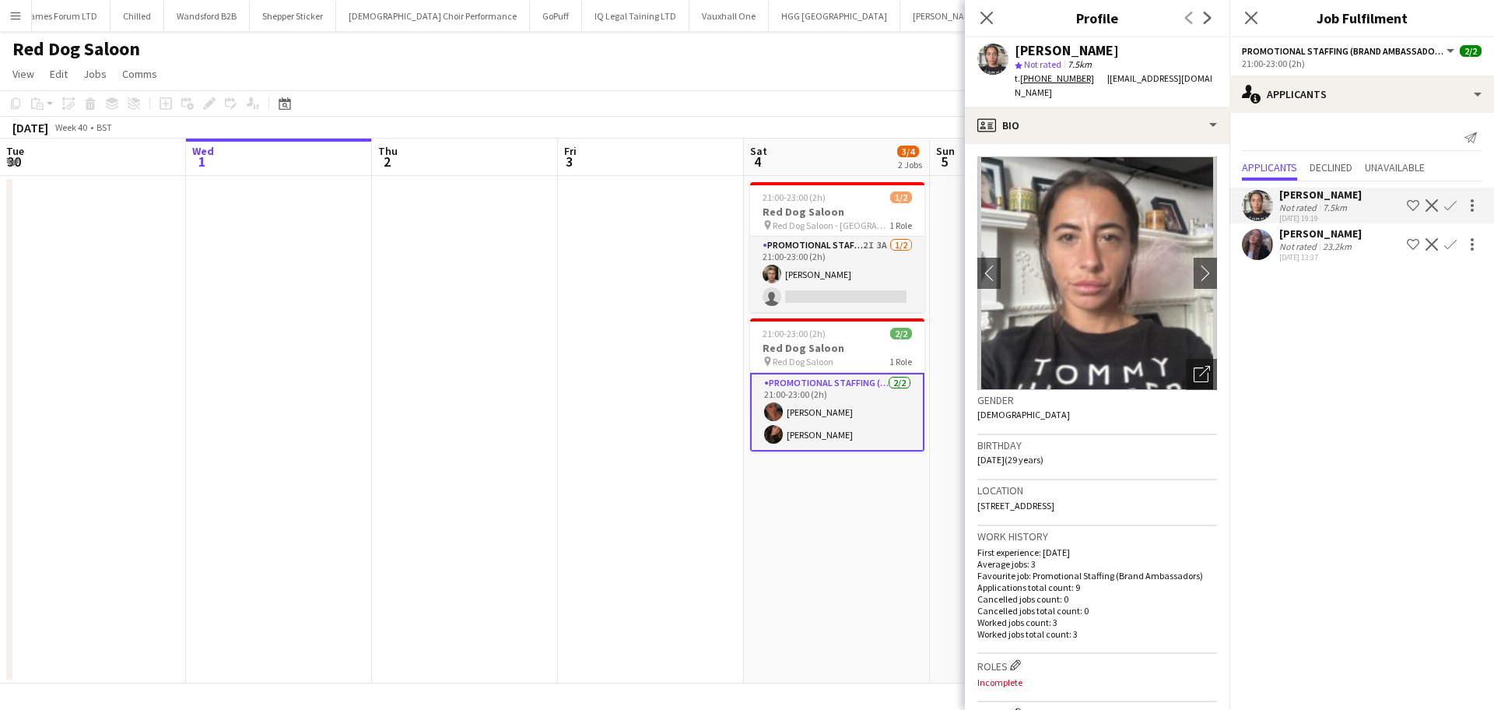
click at [1313, 232] on div "Amy Gibbons" at bounding box center [1320, 233] width 82 height 14
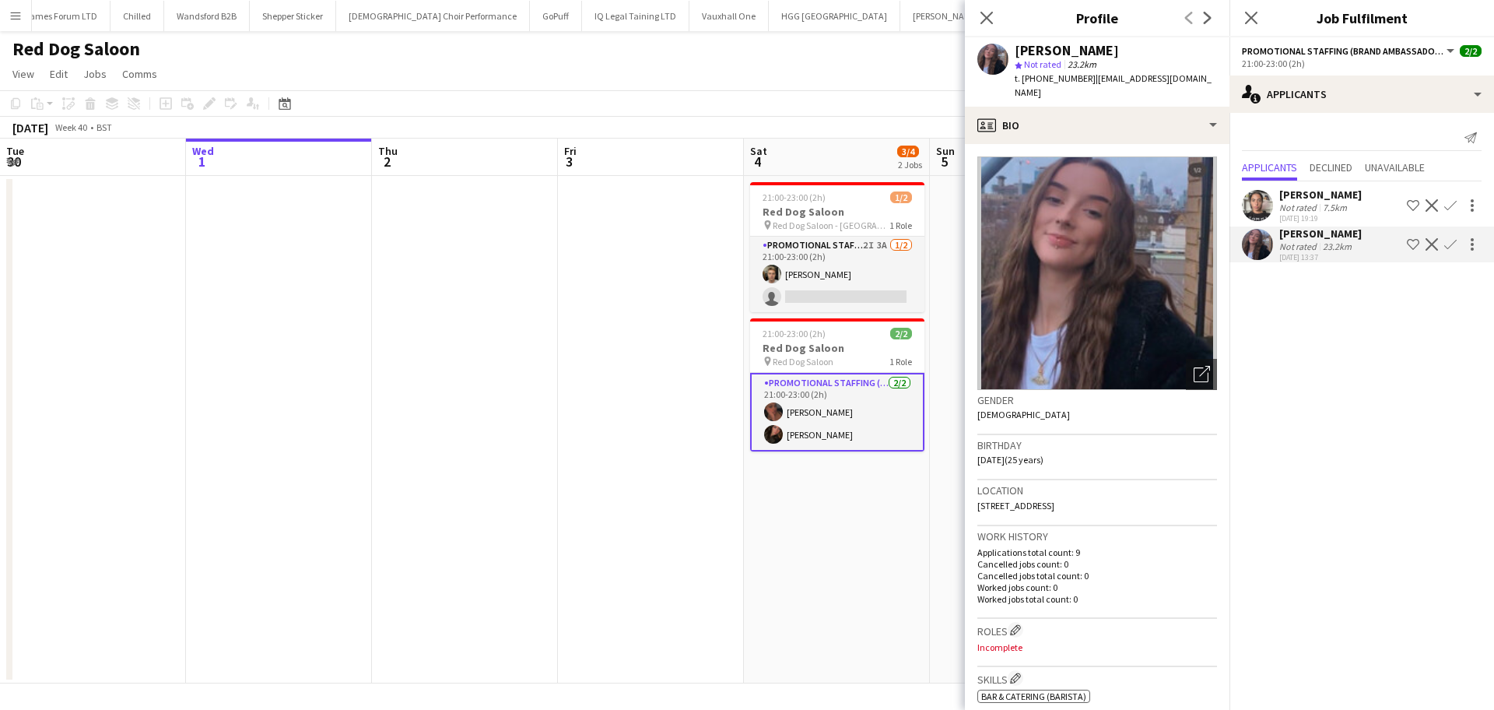
click at [1309, 194] on div "Caia Stewart" at bounding box center [1320, 194] width 82 height 14
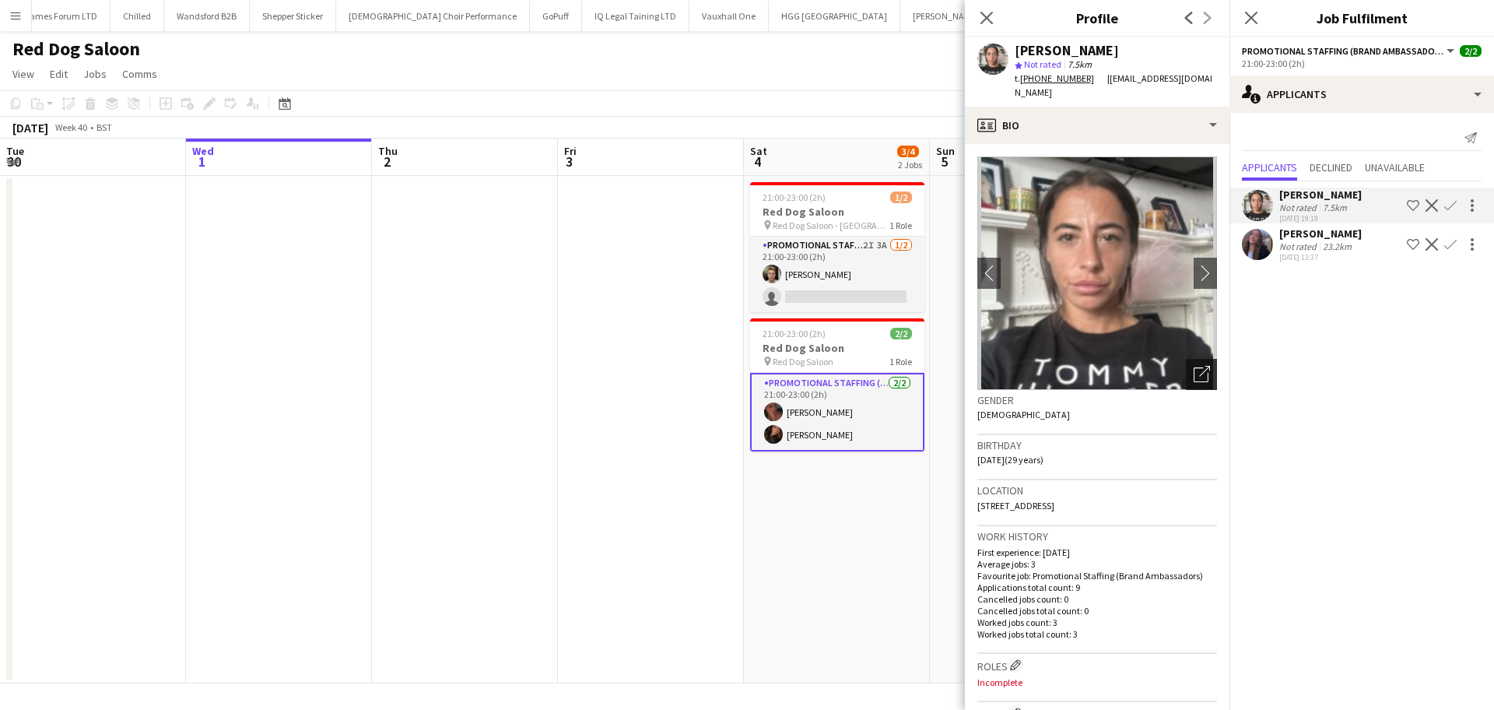
click at [1193, 367] on icon at bounding box center [1200, 374] width 15 height 15
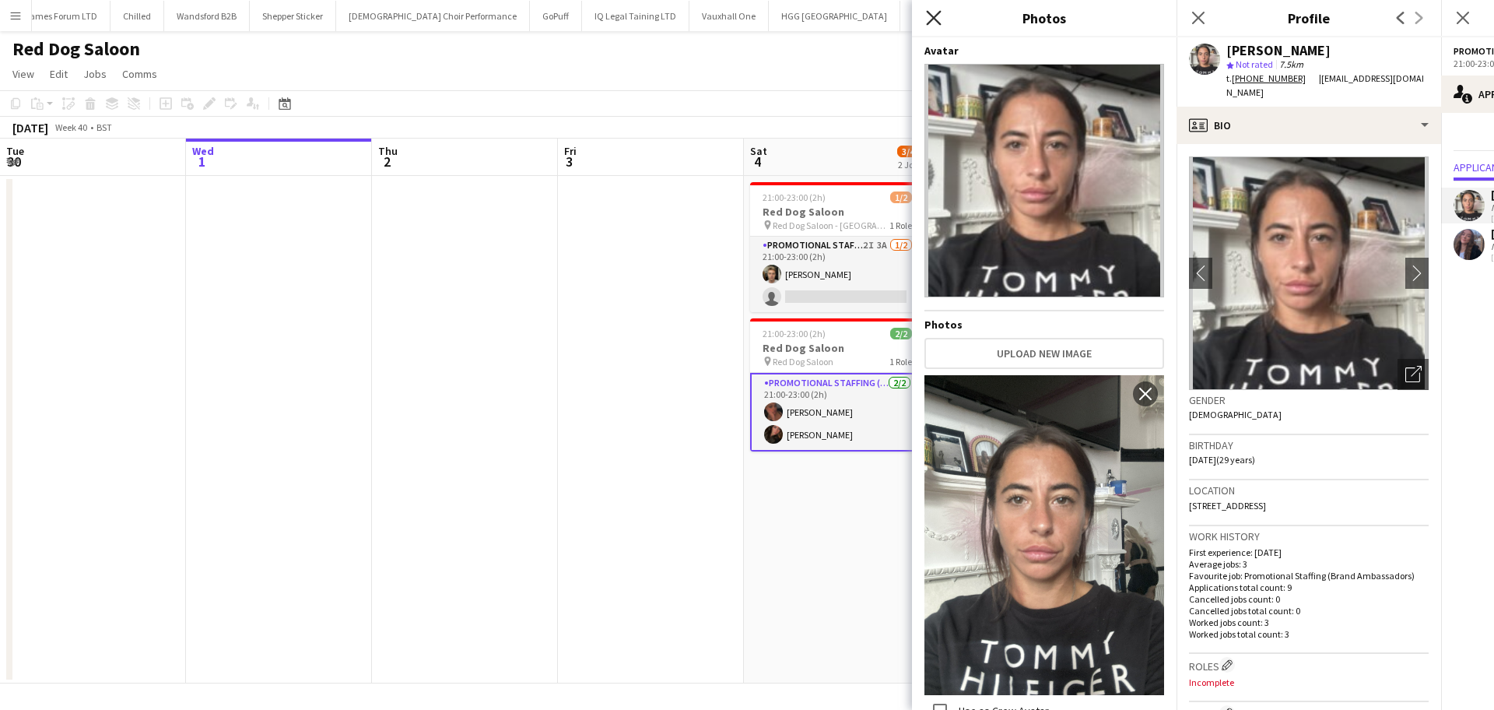
click at [930, 13] on icon "Close pop-in" at bounding box center [933, 17] width 15 height 15
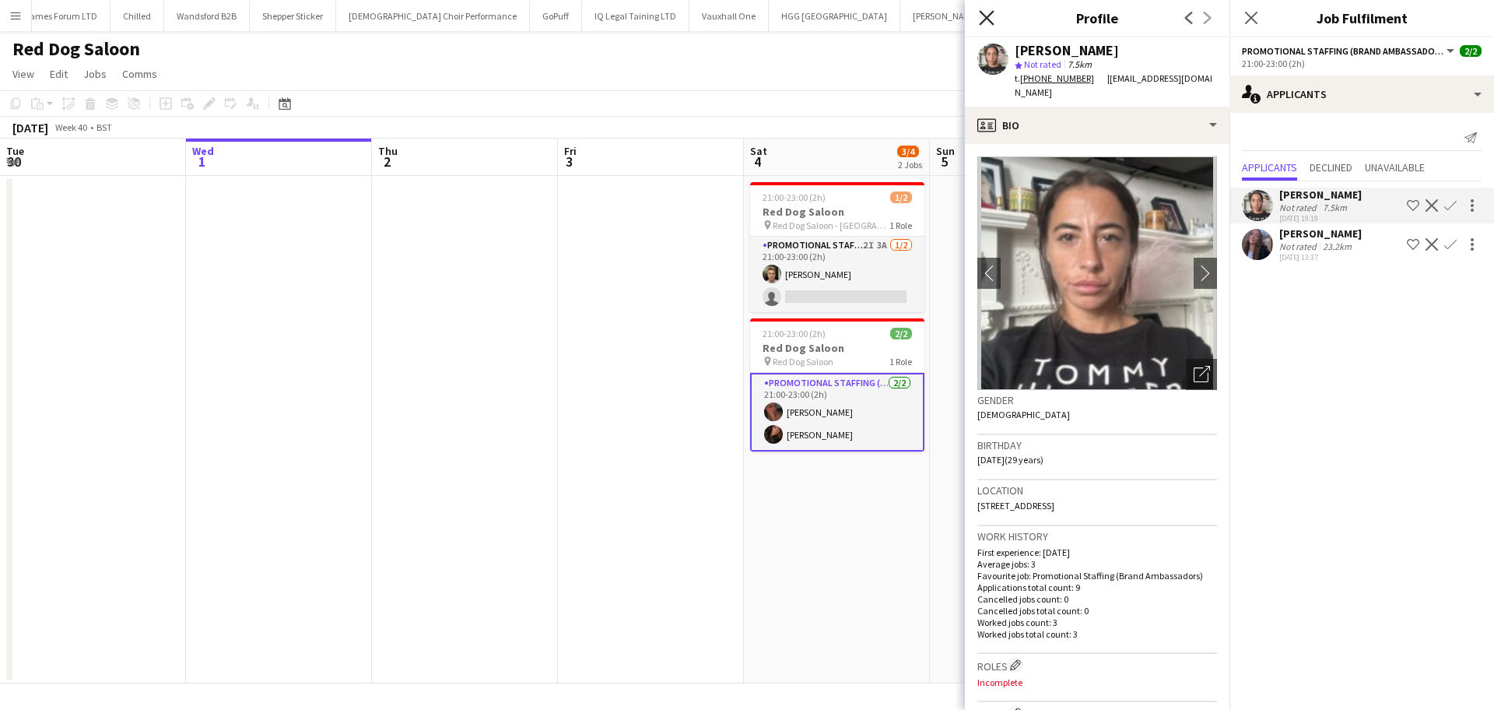
click at [982, 14] on icon at bounding box center [986, 17] width 15 height 15
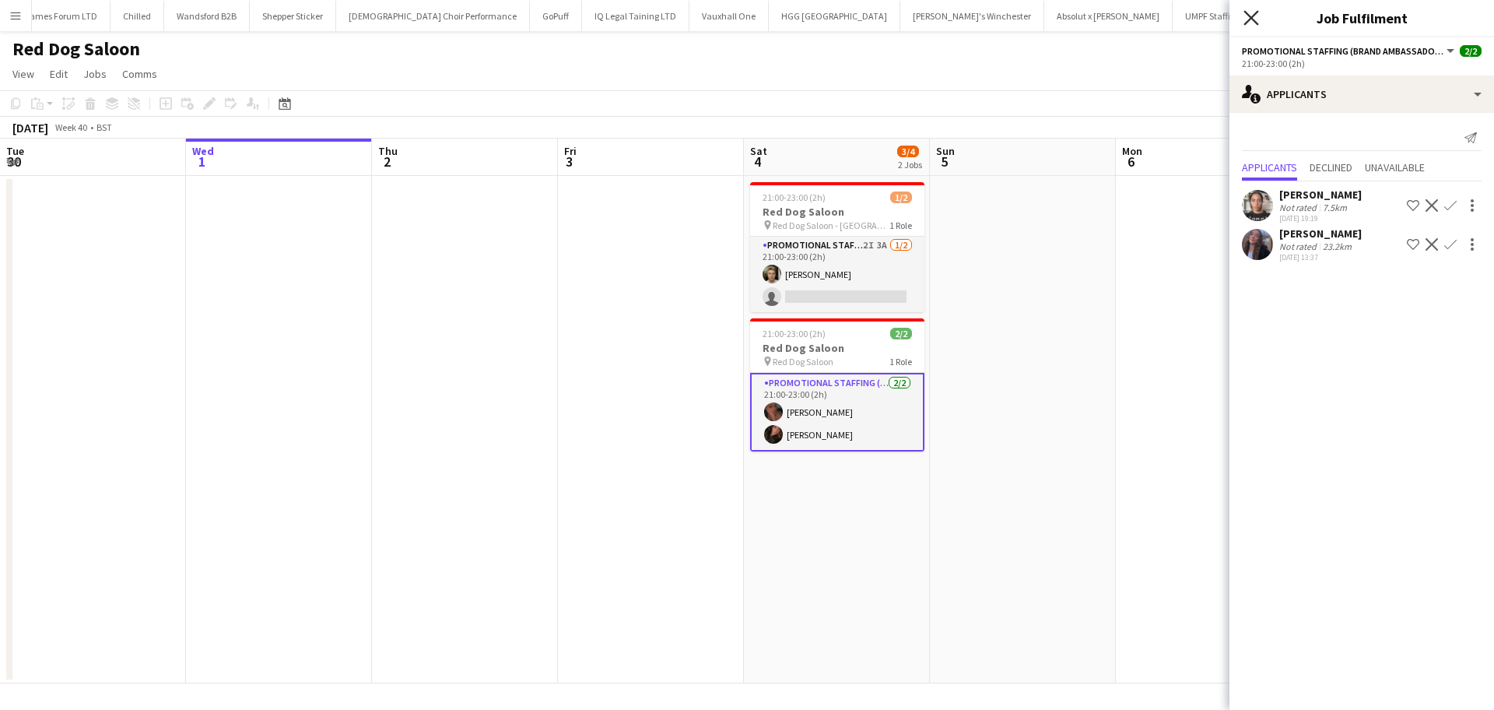
click at [1249, 13] on icon "Close pop-in" at bounding box center [1250, 17] width 15 height 15
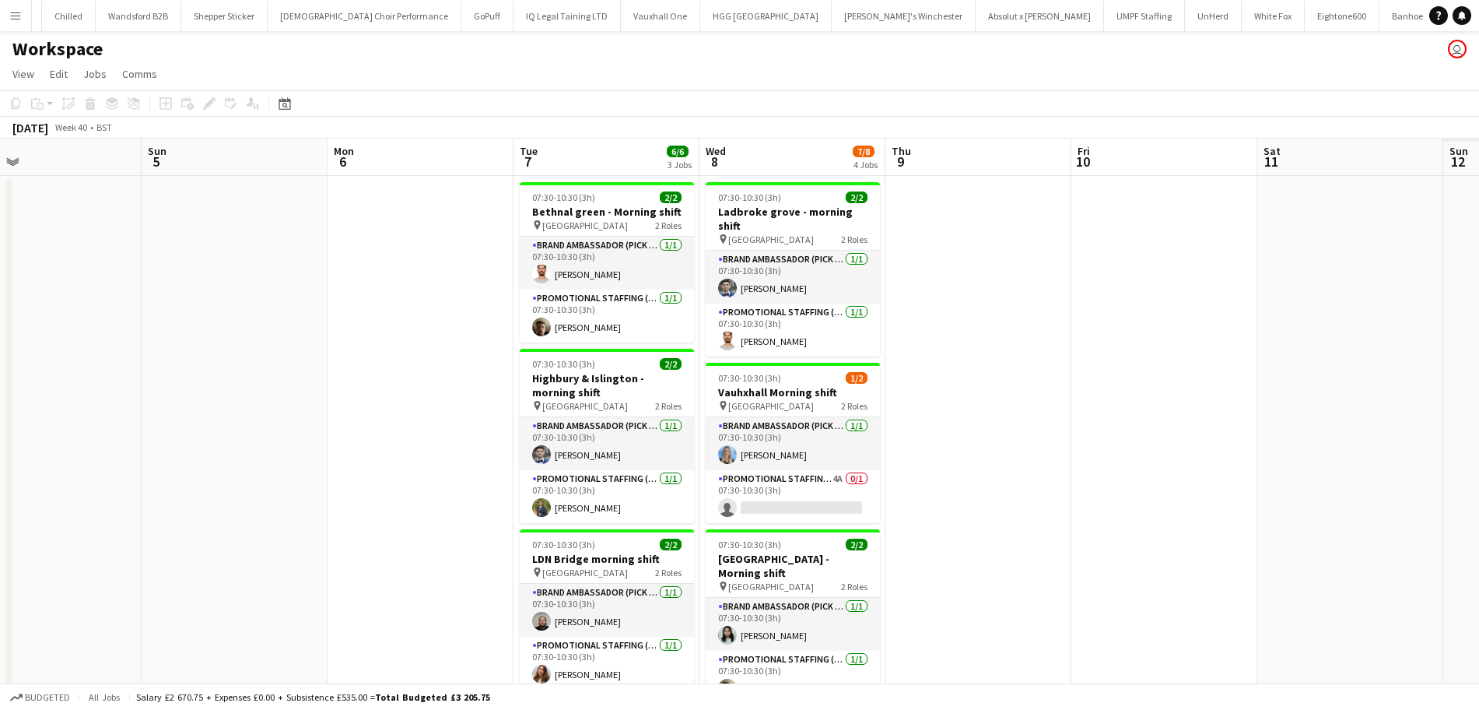
drag, startPoint x: 1030, startPoint y: 364, endPoint x: 258, endPoint y: 359, distance: 771.8
click at [258, 359] on app-calendar-viewport "Tue 30 Wed 1 Thu 2 Fri 3 Sat 4 Sun 5 Mon 6 Tue 7 6/6 3 Jobs Wed 8 7/8 4 Jobs Th…" at bounding box center [739, 535] width 1479 height 795
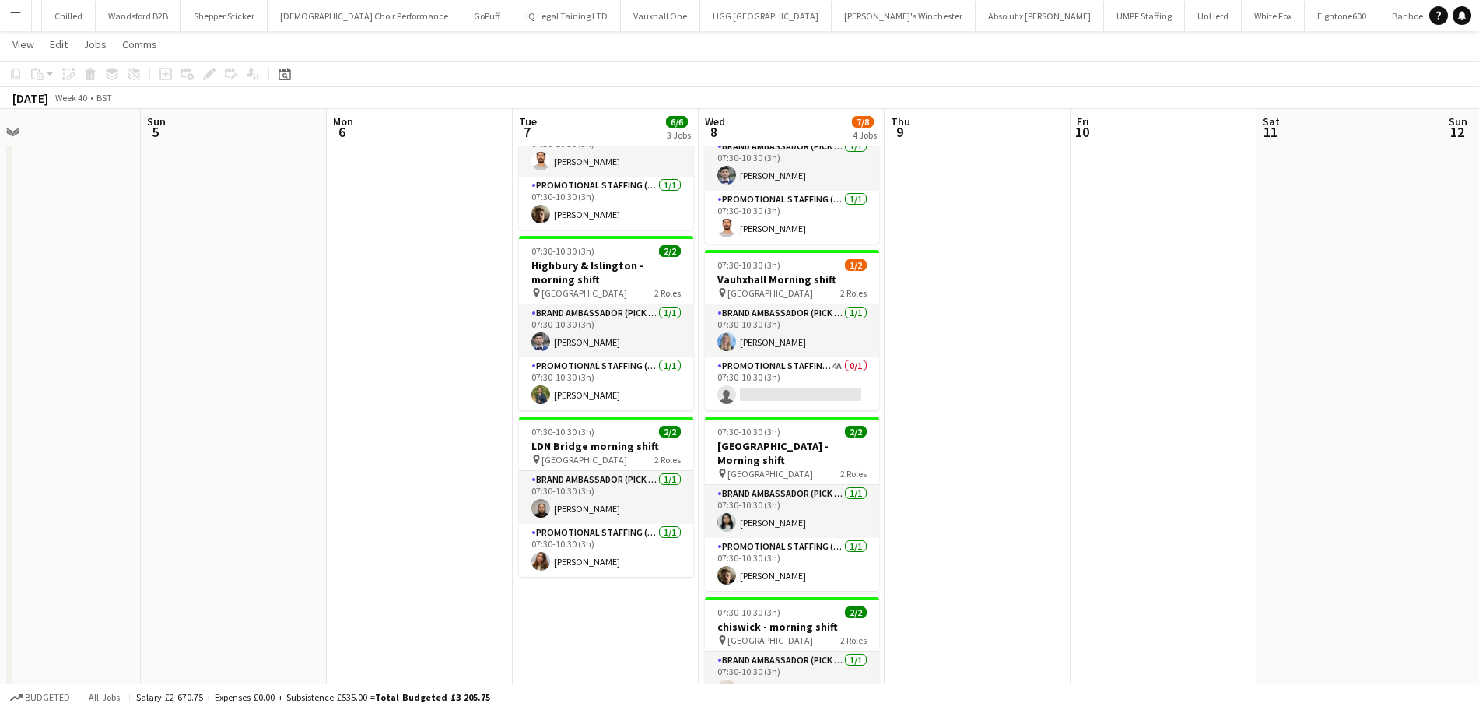
scroll to position [194, 0]
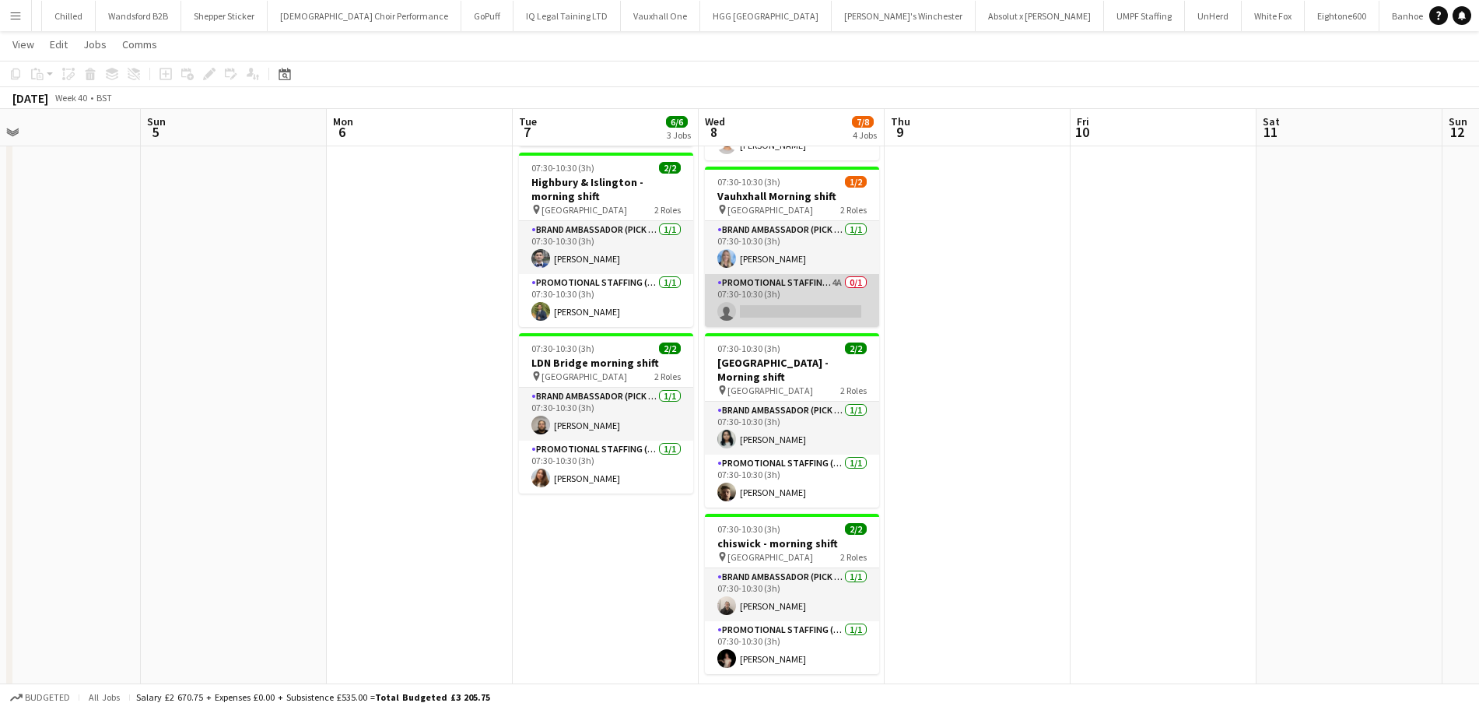
click at [811, 293] on app-card-role "Promotional Staffing (Brand Ambassadors) 4A 0/1 07:30-10:30 (3h) single-neutral…" at bounding box center [792, 300] width 174 height 53
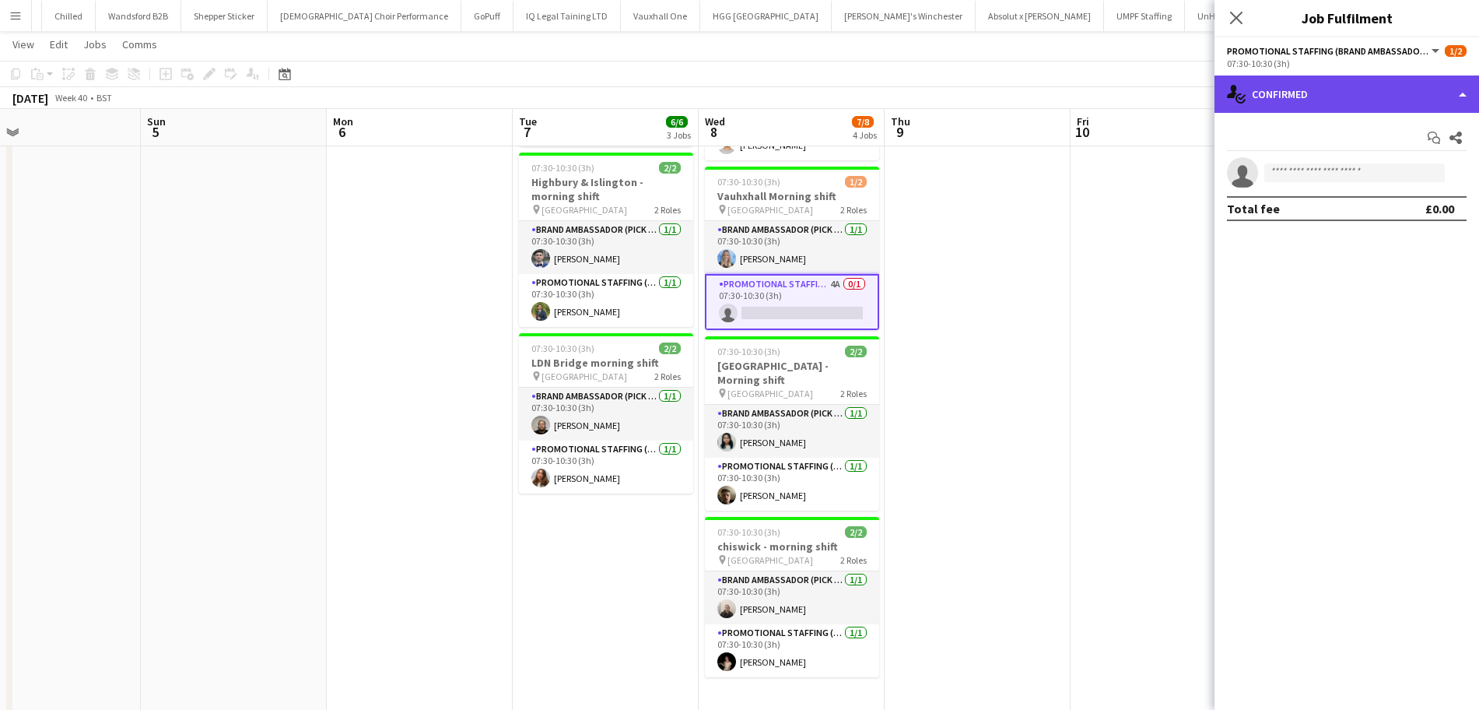
click at [1386, 94] on div "single-neutral-actions-check-2 Confirmed" at bounding box center [1346, 93] width 265 height 37
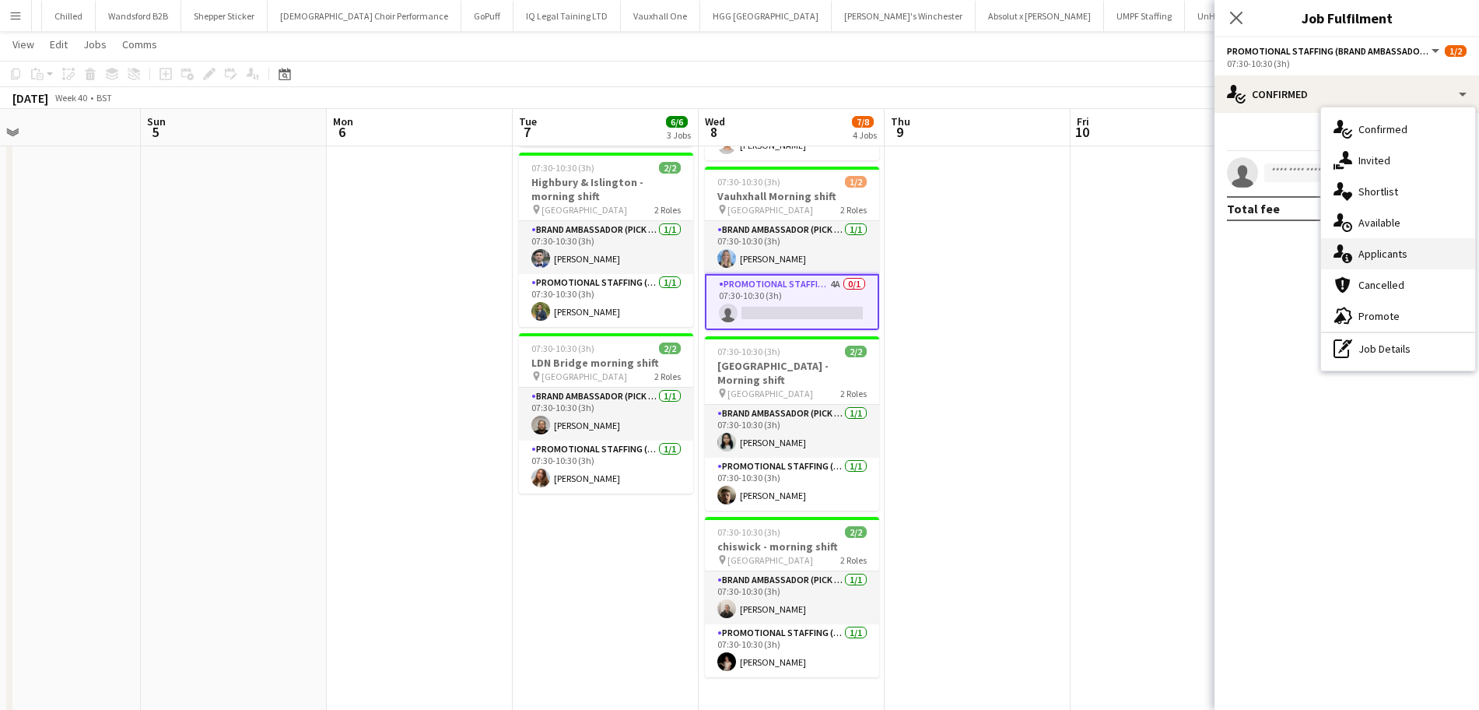
click at [1382, 251] on span "Applicants" at bounding box center [1382, 254] width 49 height 14
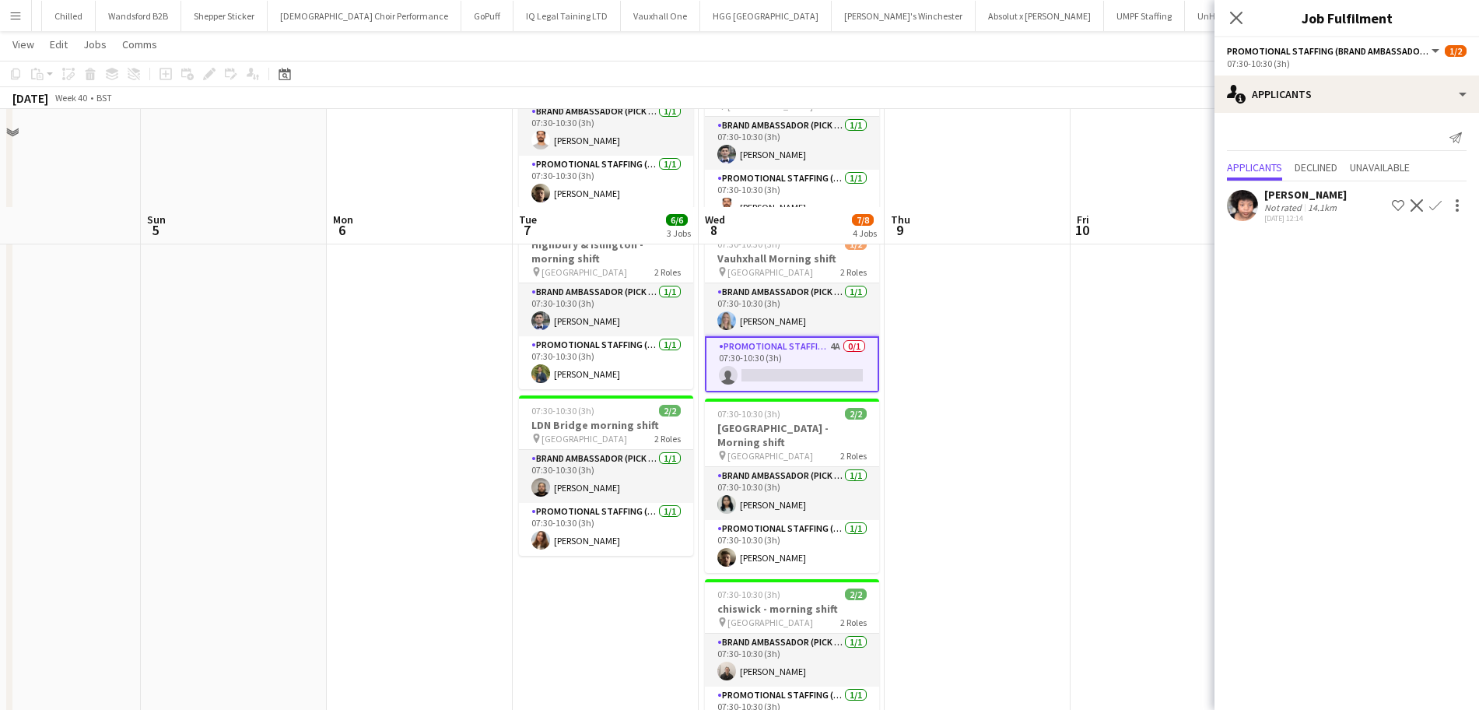
scroll to position [0, 0]
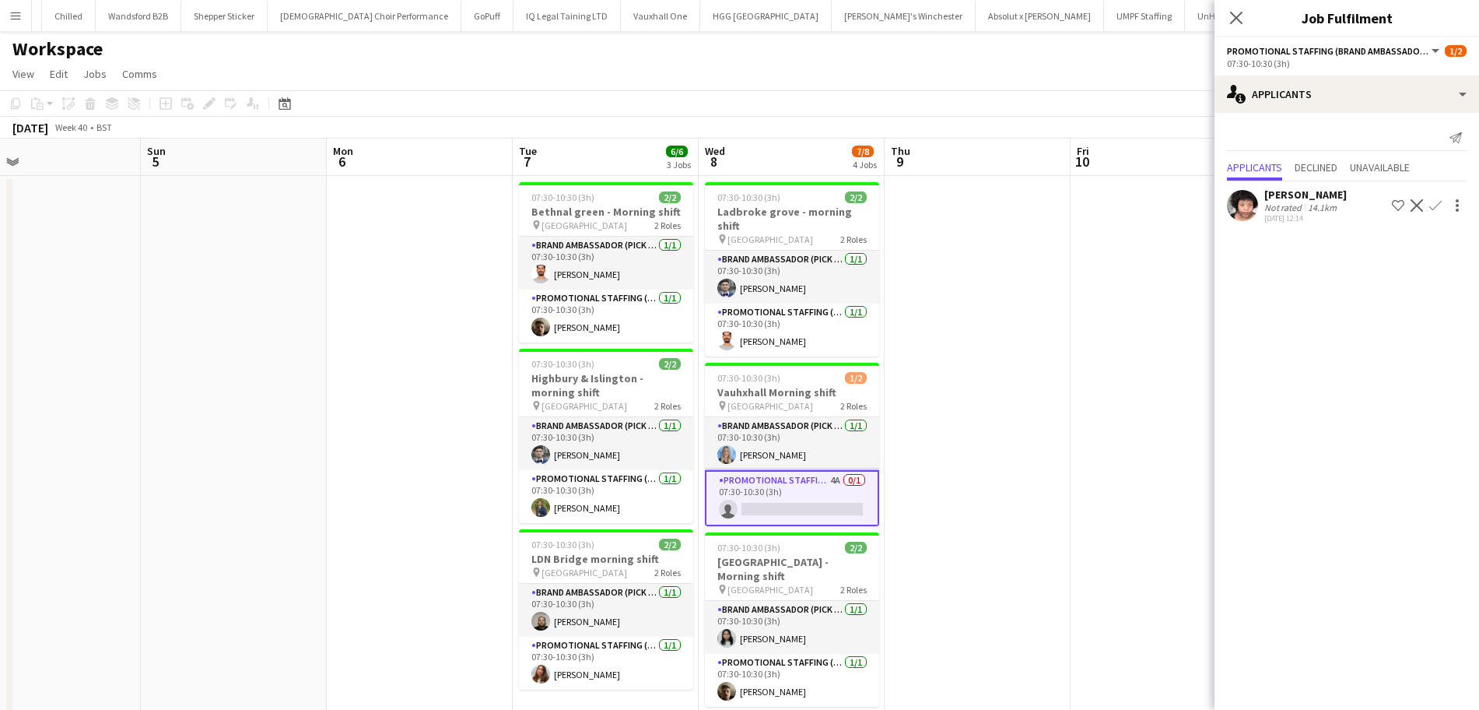
click at [1074, 461] on app-date-cell at bounding box center [1164, 555] width 186 height 758
